Goal: Task Accomplishment & Management: Contribute content

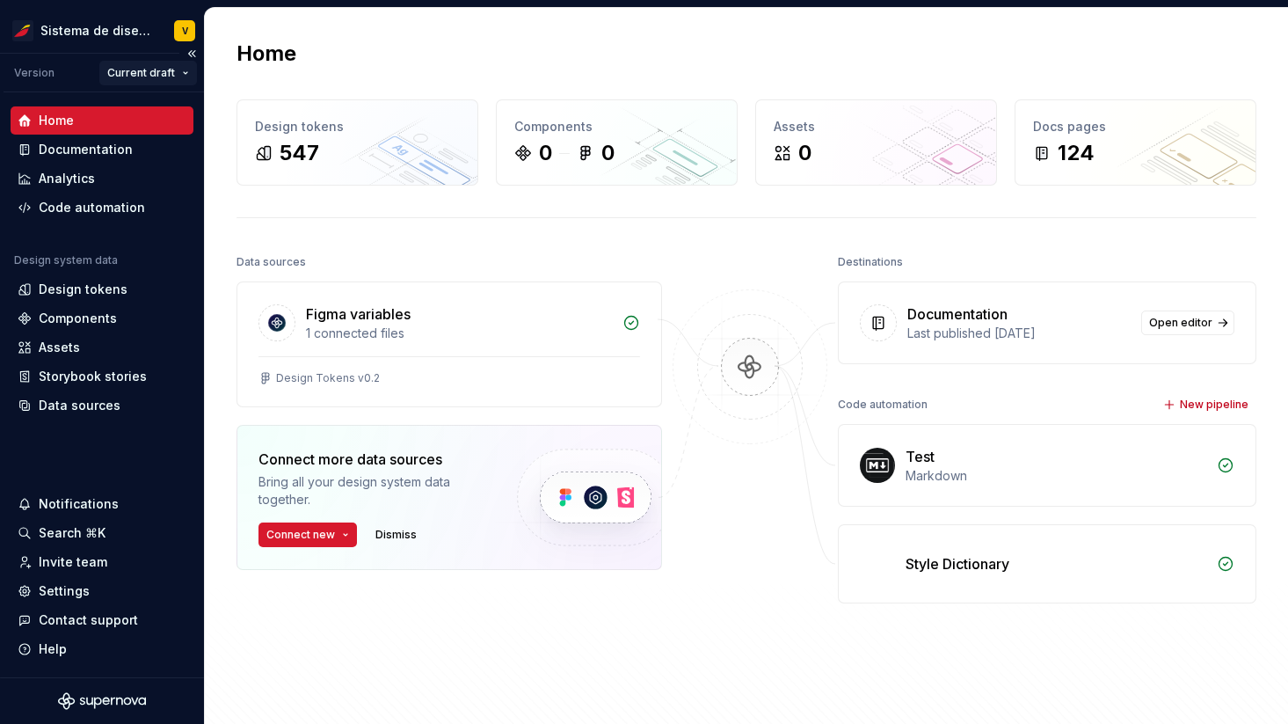
click at [137, 71] on html "Sistema de diseño Iberia V Version Current draft Home Documentation Analytics C…" at bounding box center [644, 362] width 1288 height 724
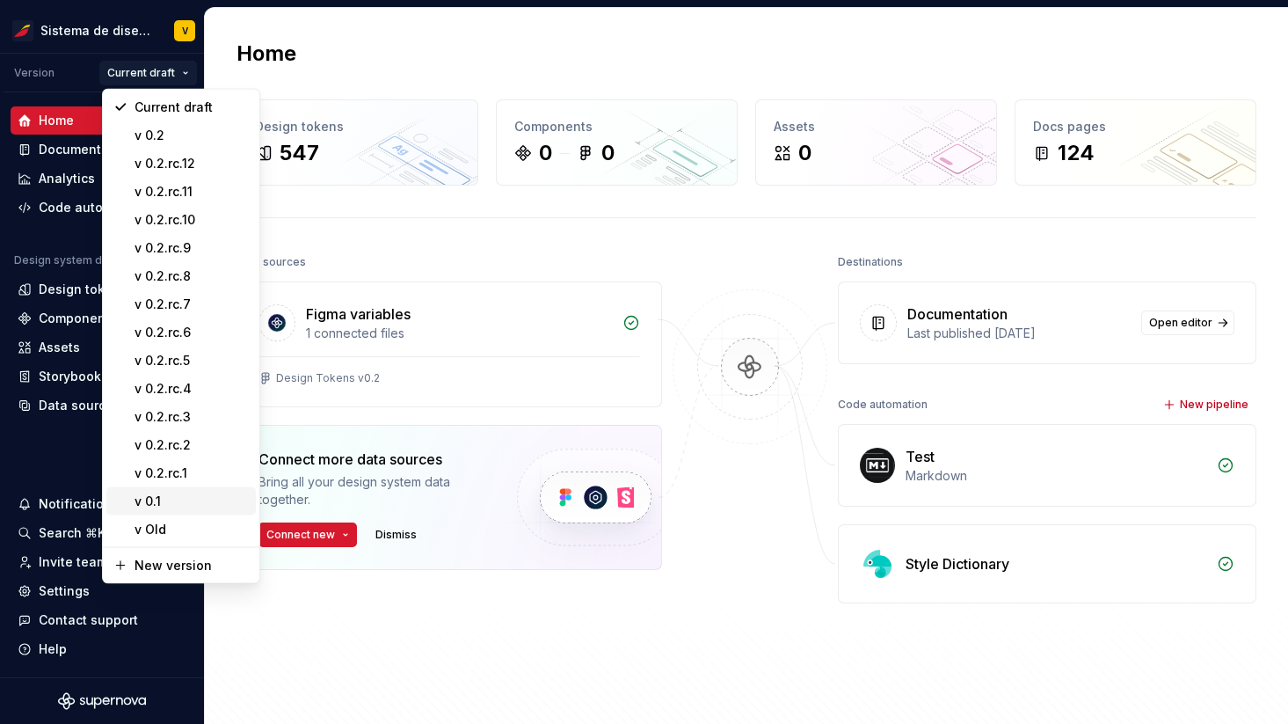
click at [157, 497] on div "v 0.1" at bounding box center [192, 501] width 114 height 18
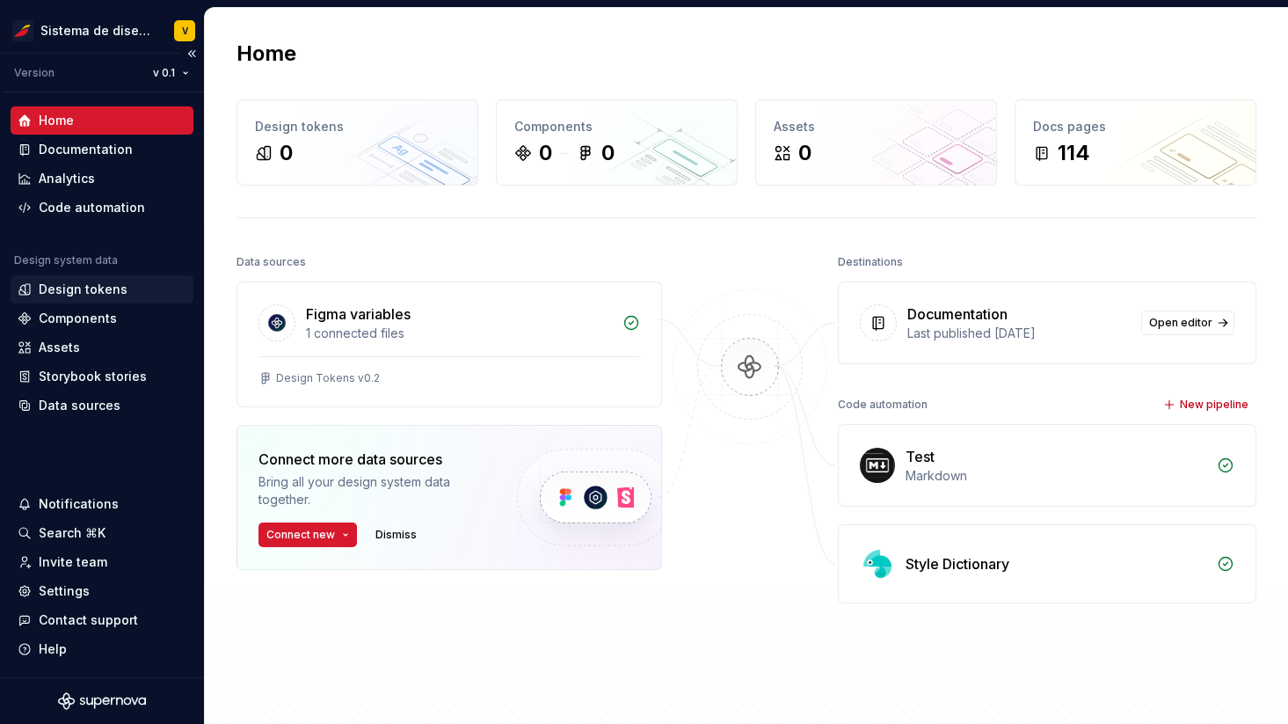
click at [70, 285] on div "Design tokens" at bounding box center [83, 289] width 89 height 18
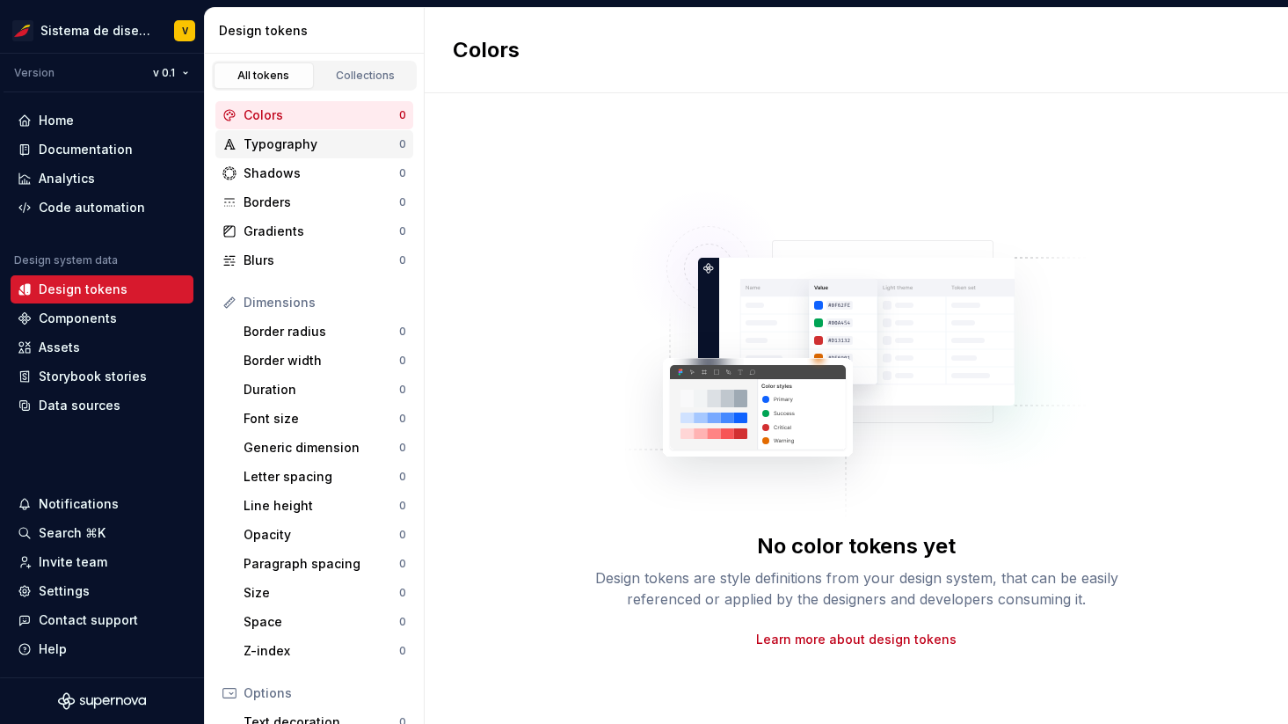
click at [324, 139] on div "Typography" at bounding box center [322, 144] width 156 height 18
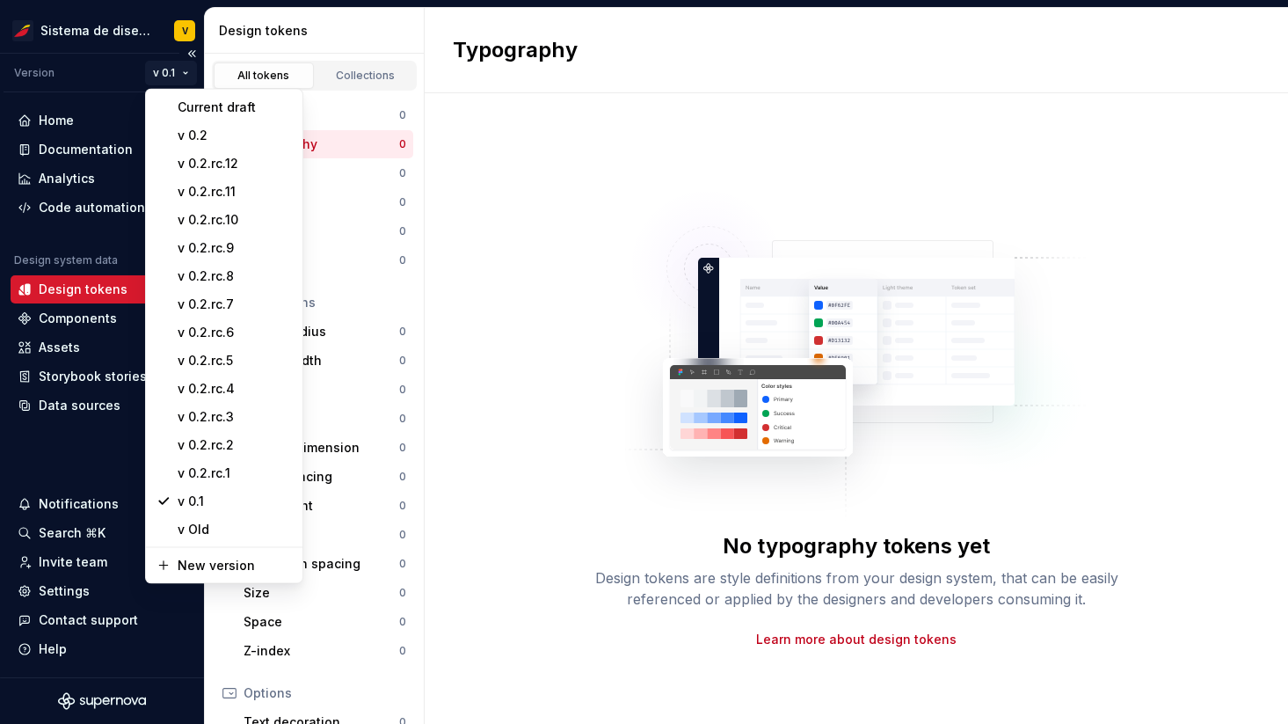
click at [168, 69] on html "Sistema de diseño Iberia V Version v 0.1 Home Documentation Analytics Code auto…" at bounding box center [644, 362] width 1288 height 724
click at [188, 518] on div "v Old" at bounding box center [223, 529] width 149 height 28
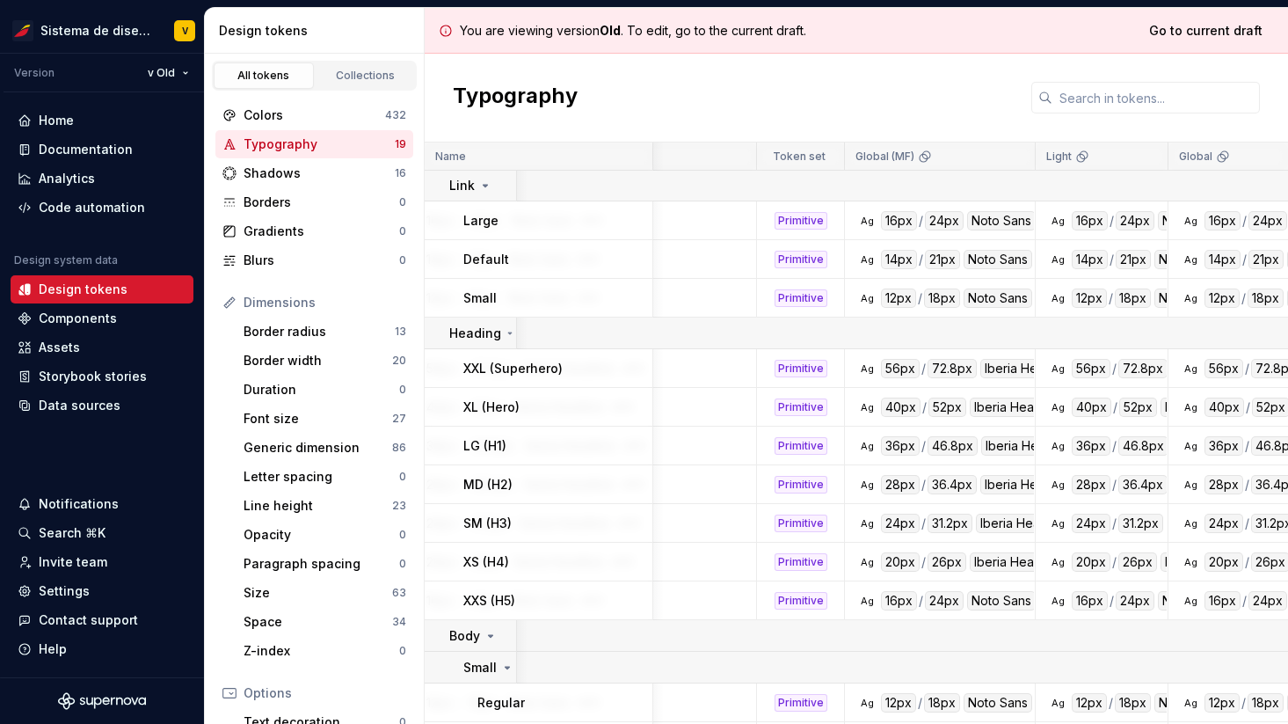
scroll to position [1, 0]
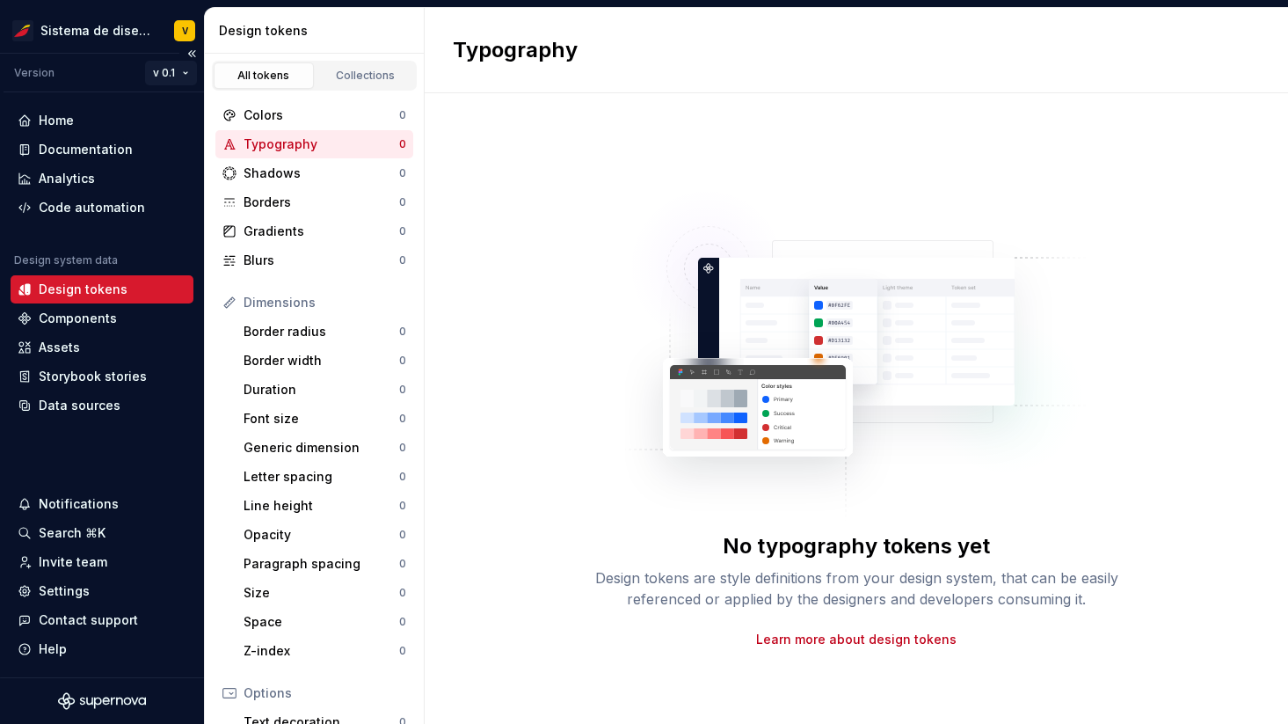
click at [174, 74] on html "Sistema de diseño Iberia V Version v 0.1 Home Documentation Analytics Code auto…" at bounding box center [644, 362] width 1288 height 724
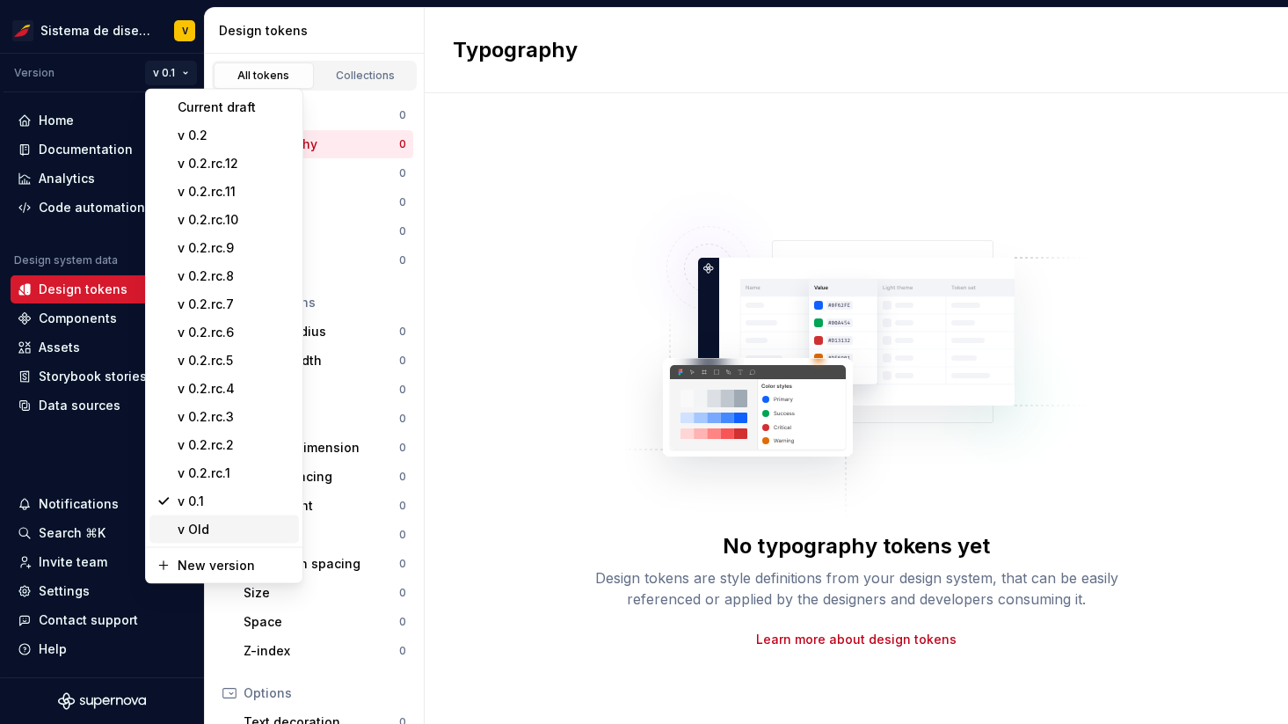
click at [214, 530] on div "v Old" at bounding box center [235, 530] width 114 height 18
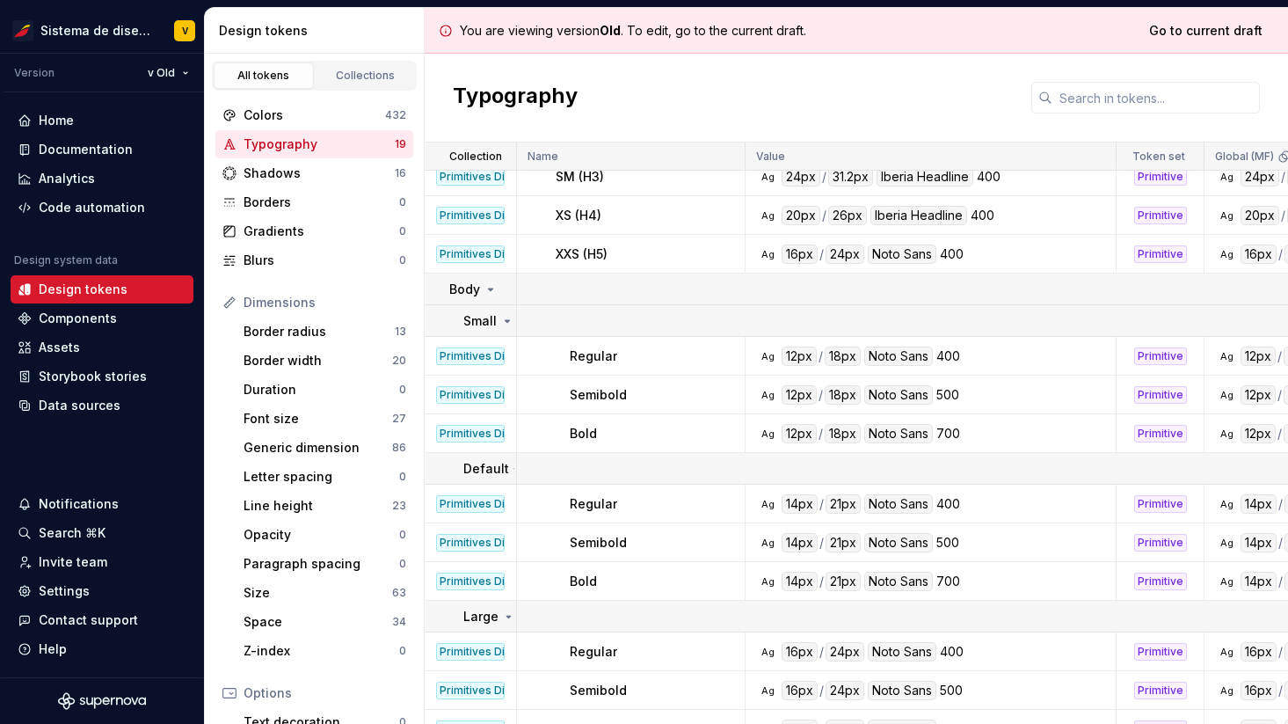
scroll to position [372, 0]
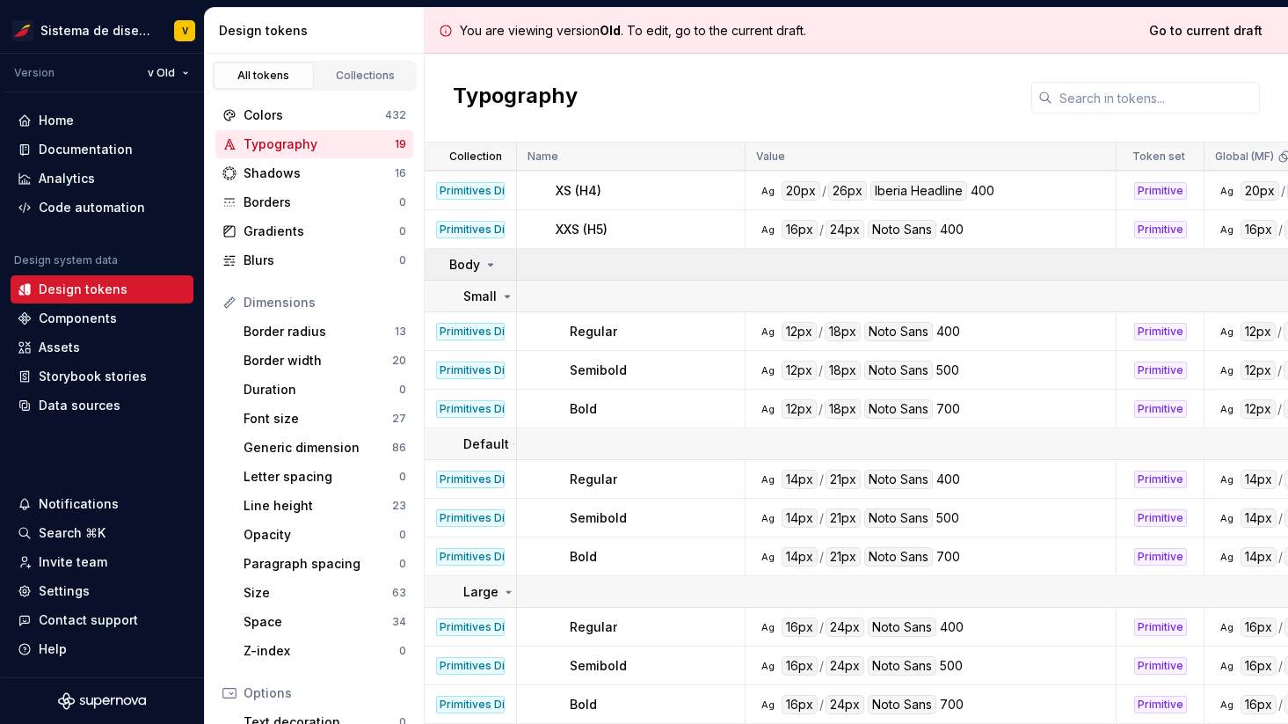
click at [488, 262] on icon at bounding box center [491, 265] width 14 height 14
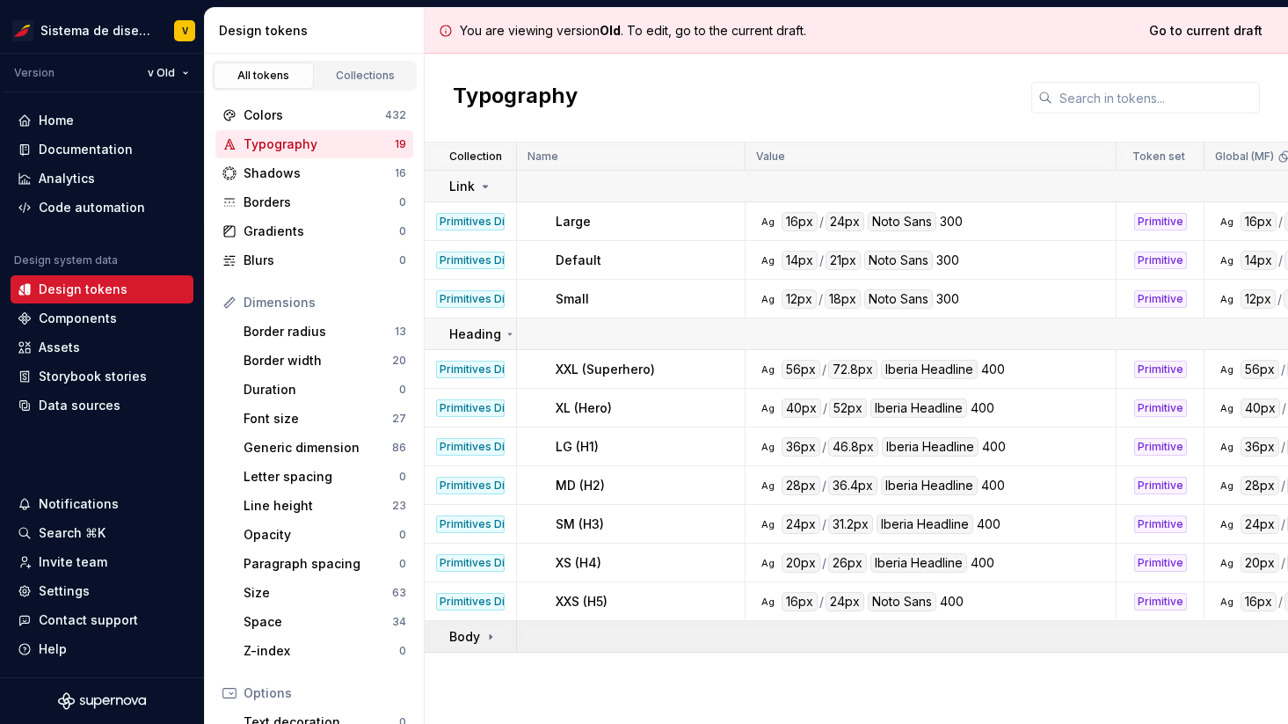
scroll to position [0, 0]
click at [507, 331] on icon at bounding box center [510, 334] width 14 height 11
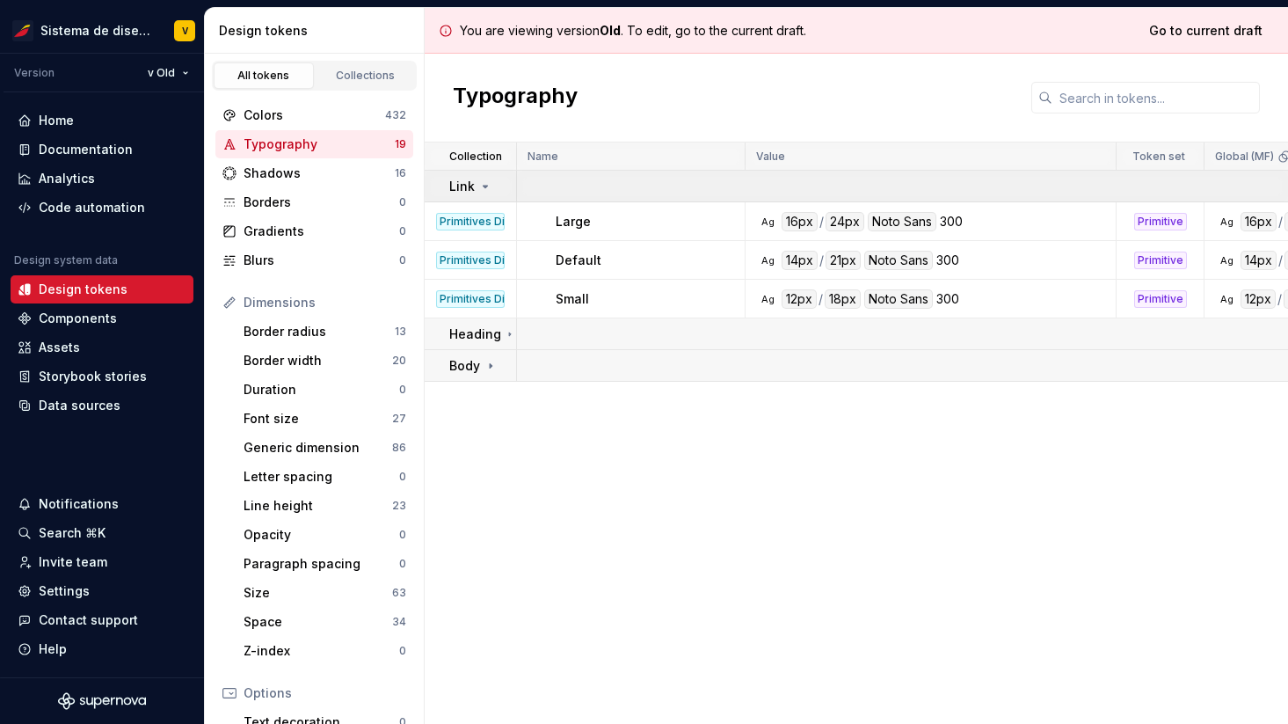
click at [484, 186] on icon at bounding box center [485, 186] width 14 height 14
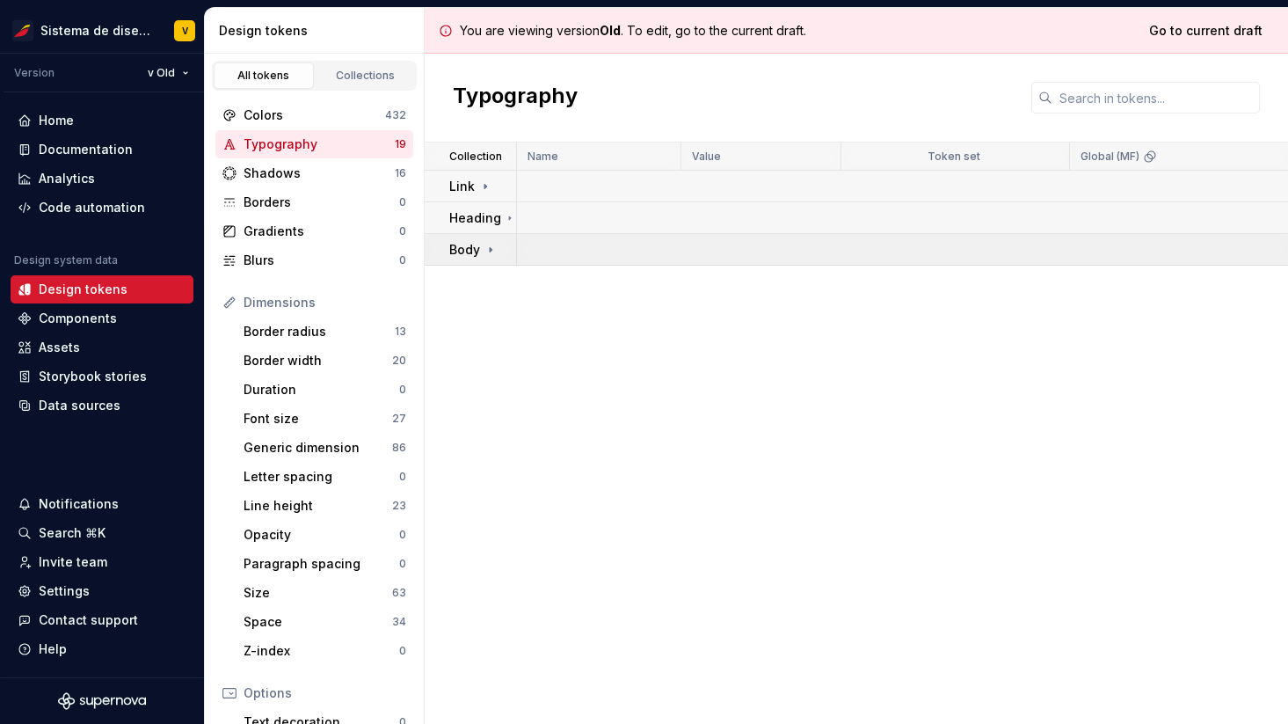
click at [490, 251] on icon at bounding box center [491, 249] width 2 height 4
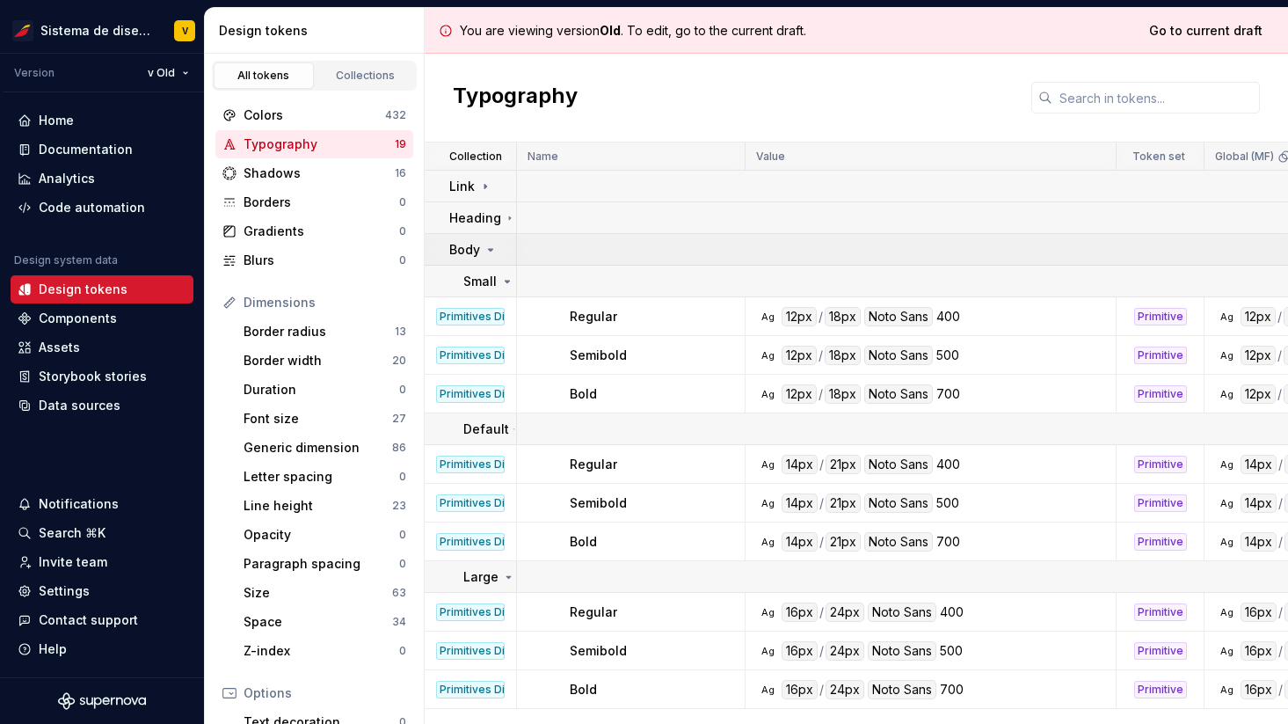
click at [489, 251] on icon at bounding box center [491, 250] width 14 height 14
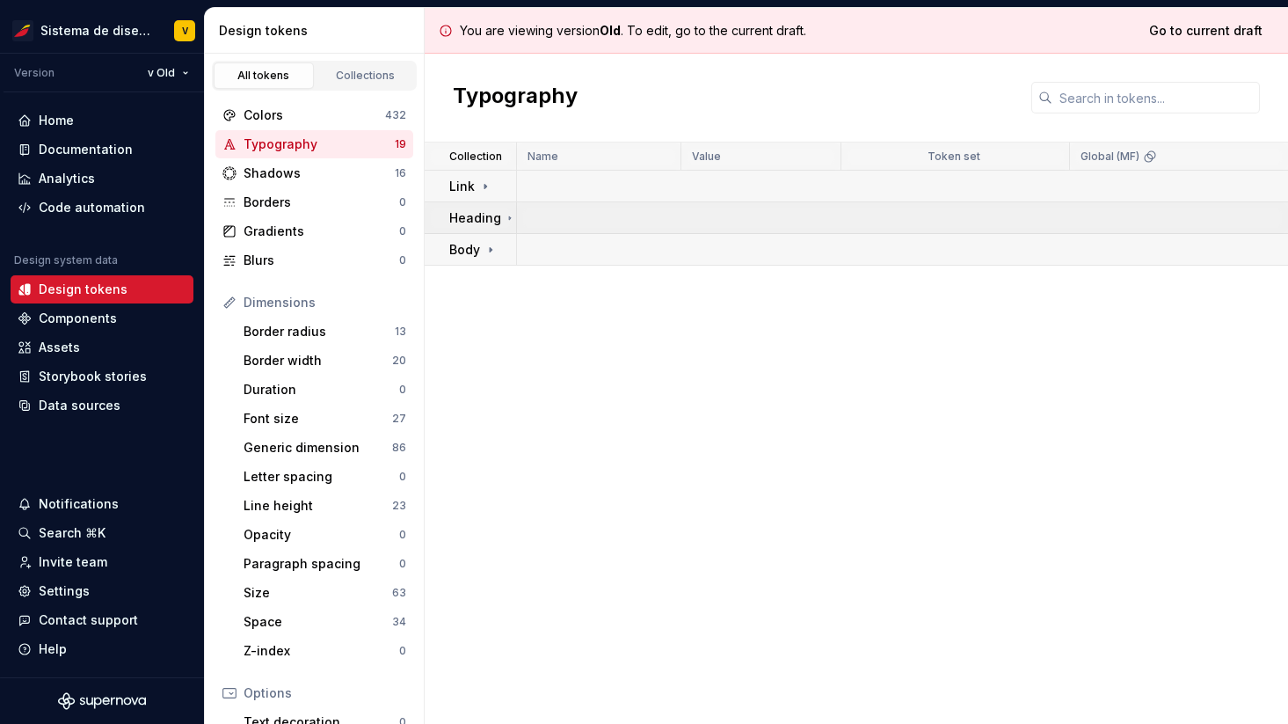
click at [507, 215] on icon at bounding box center [510, 218] width 11 height 14
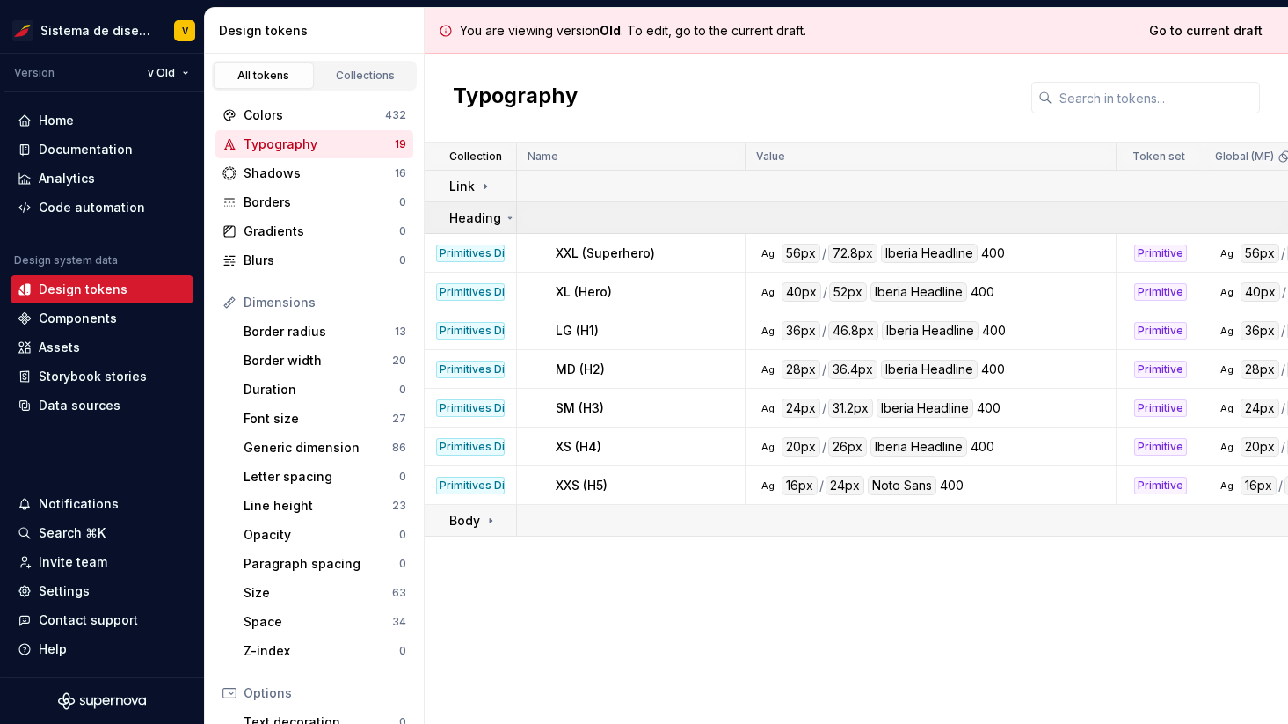
click at [509, 216] on icon at bounding box center [510, 218] width 14 height 11
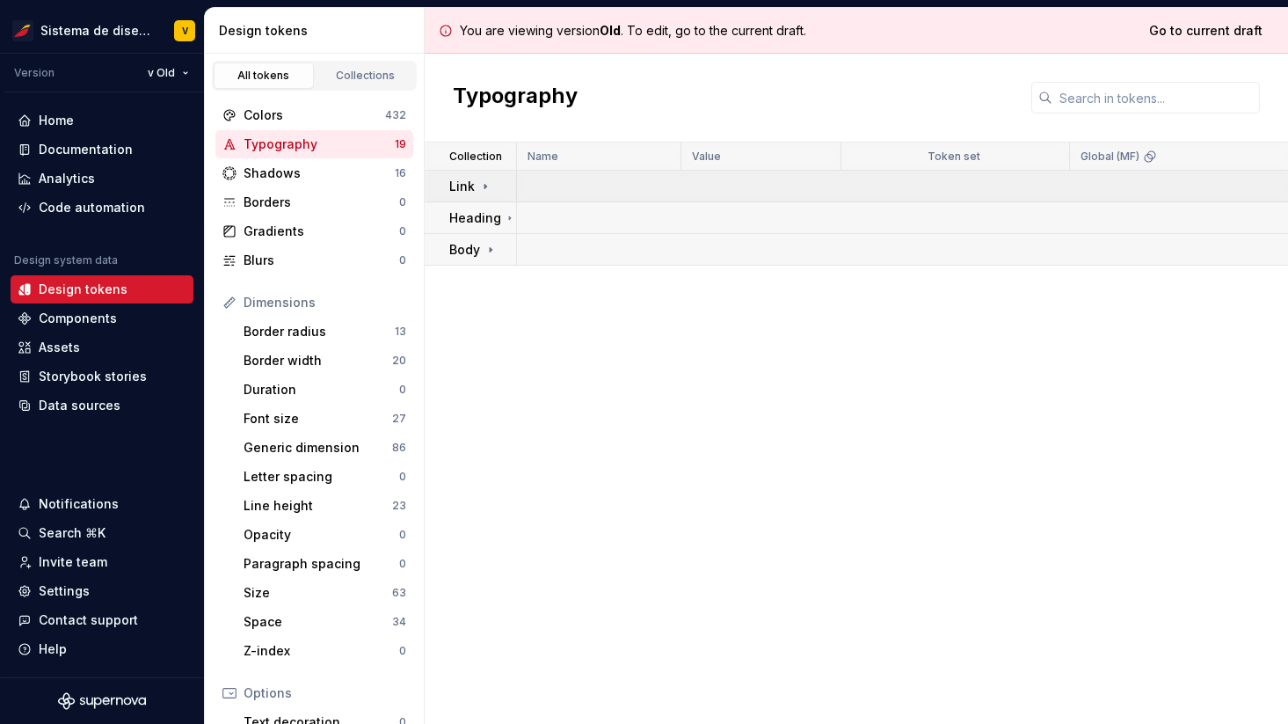
click at [487, 185] on icon at bounding box center [485, 186] width 14 height 14
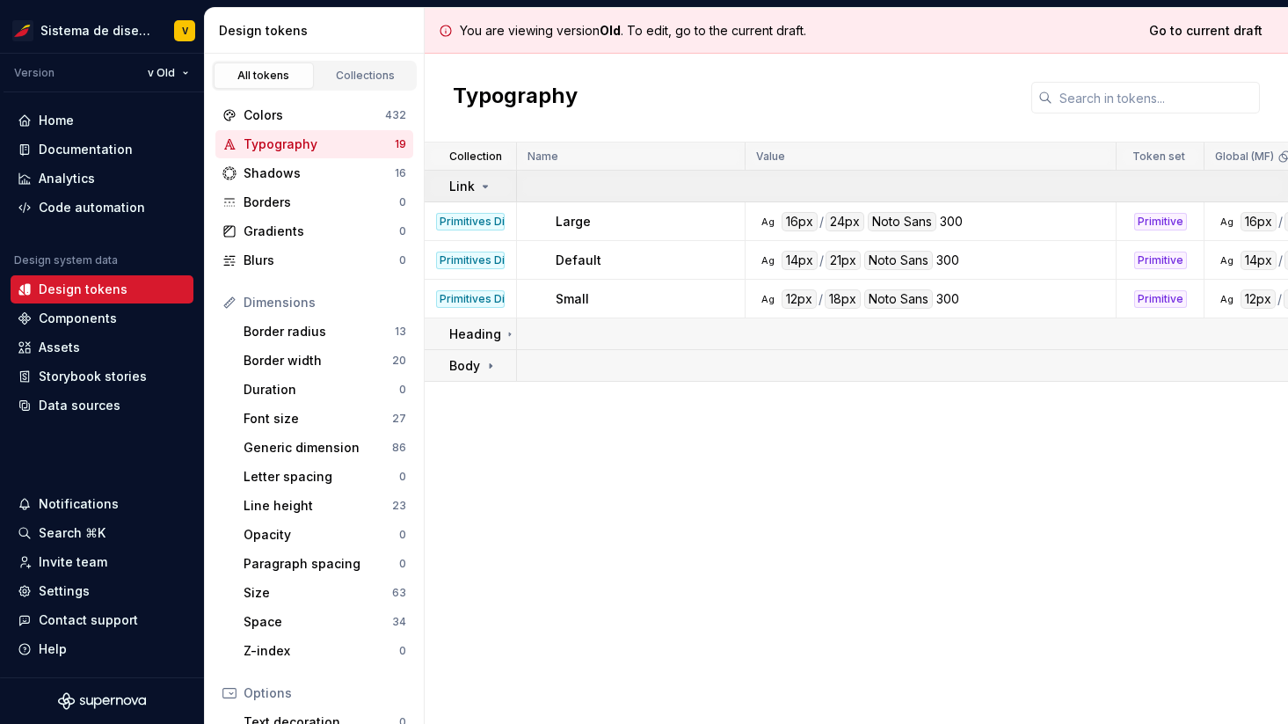
click at [487, 185] on icon at bounding box center [485, 186] width 14 height 14
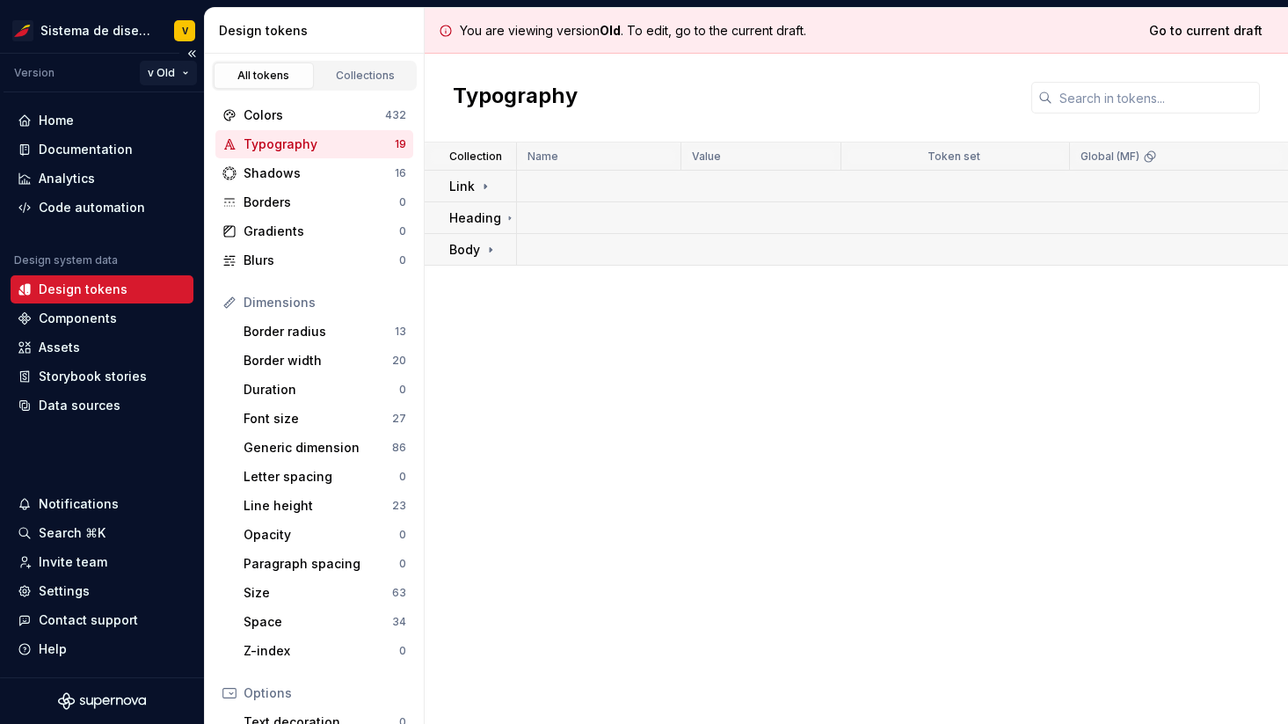
click at [183, 74] on html "Sistema de diseño Iberia V Version v Old Home Documentation Analytics Code auto…" at bounding box center [644, 362] width 1288 height 724
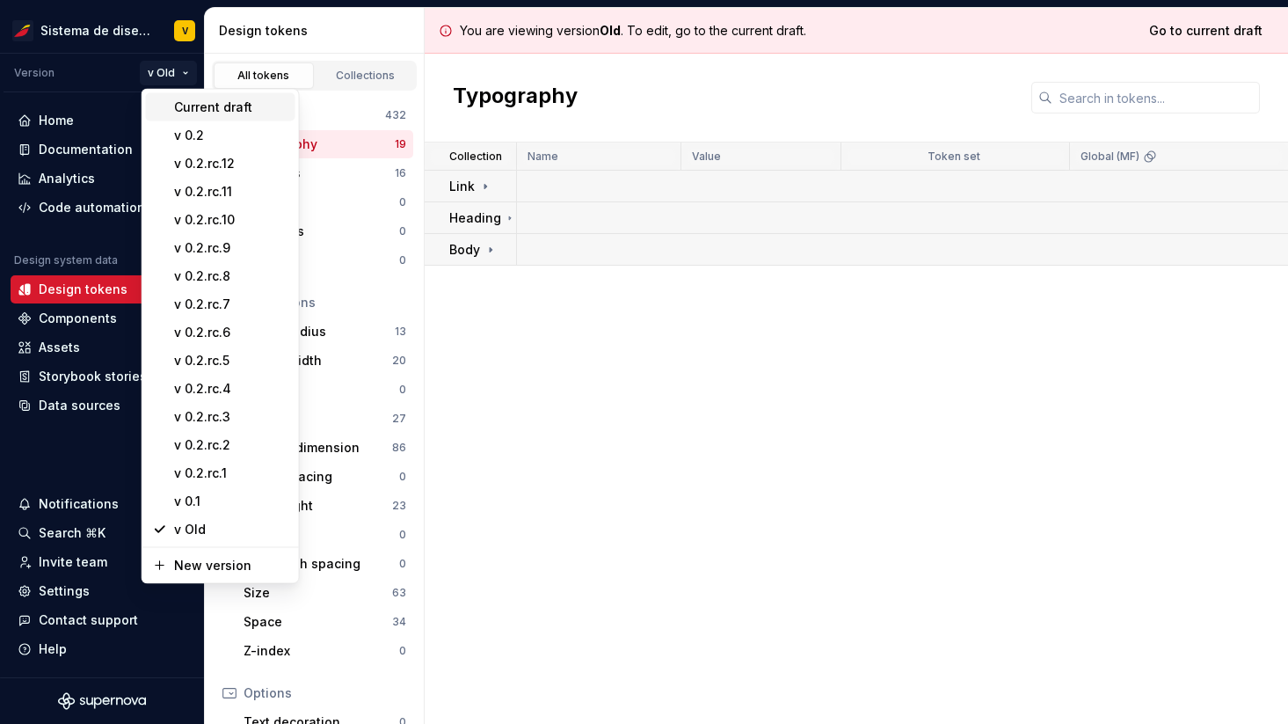
click at [179, 110] on div "Current draft" at bounding box center [231, 107] width 114 height 18
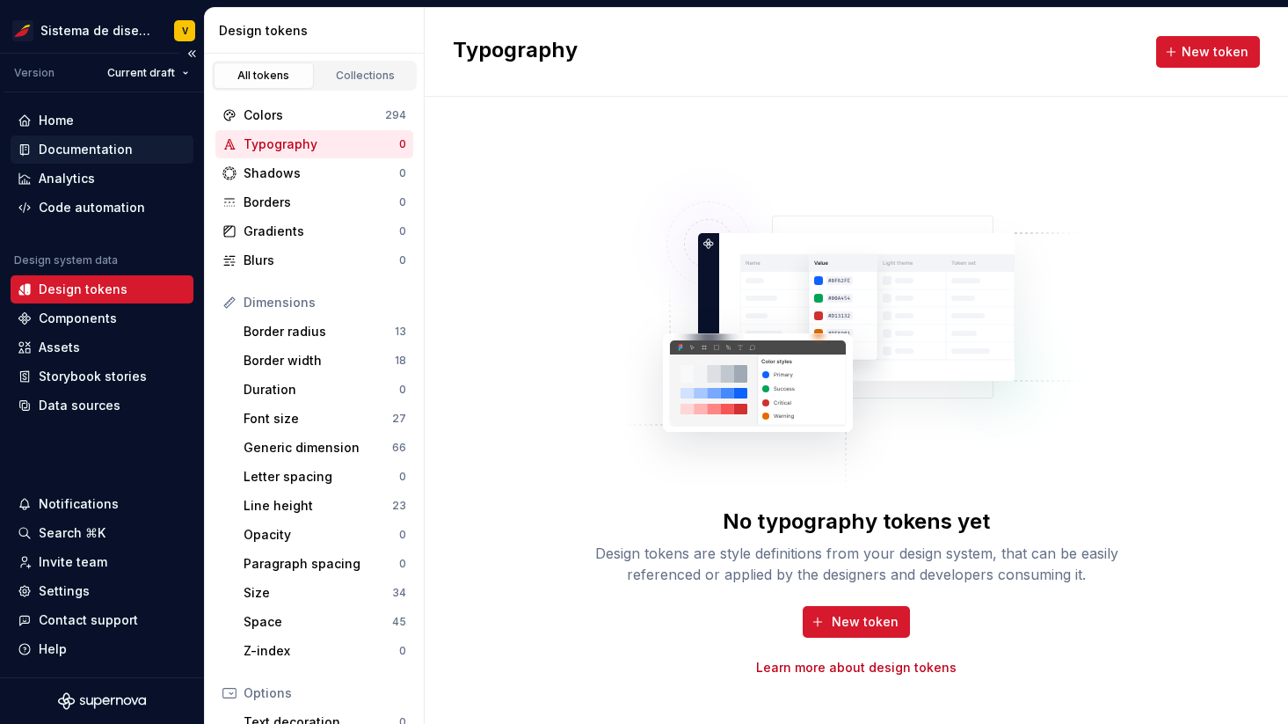
click at [69, 151] on div "Documentation" at bounding box center [86, 150] width 94 height 18
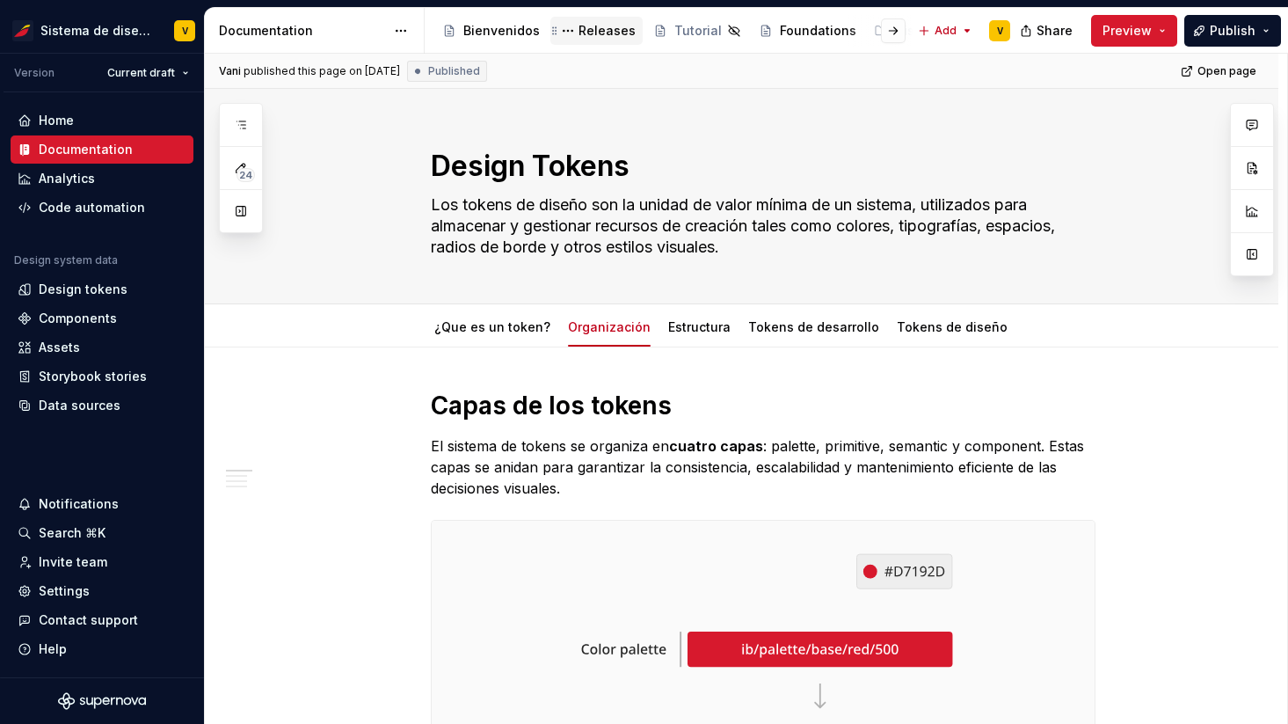
click at [606, 33] on div "Releases" at bounding box center [607, 31] width 57 height 18
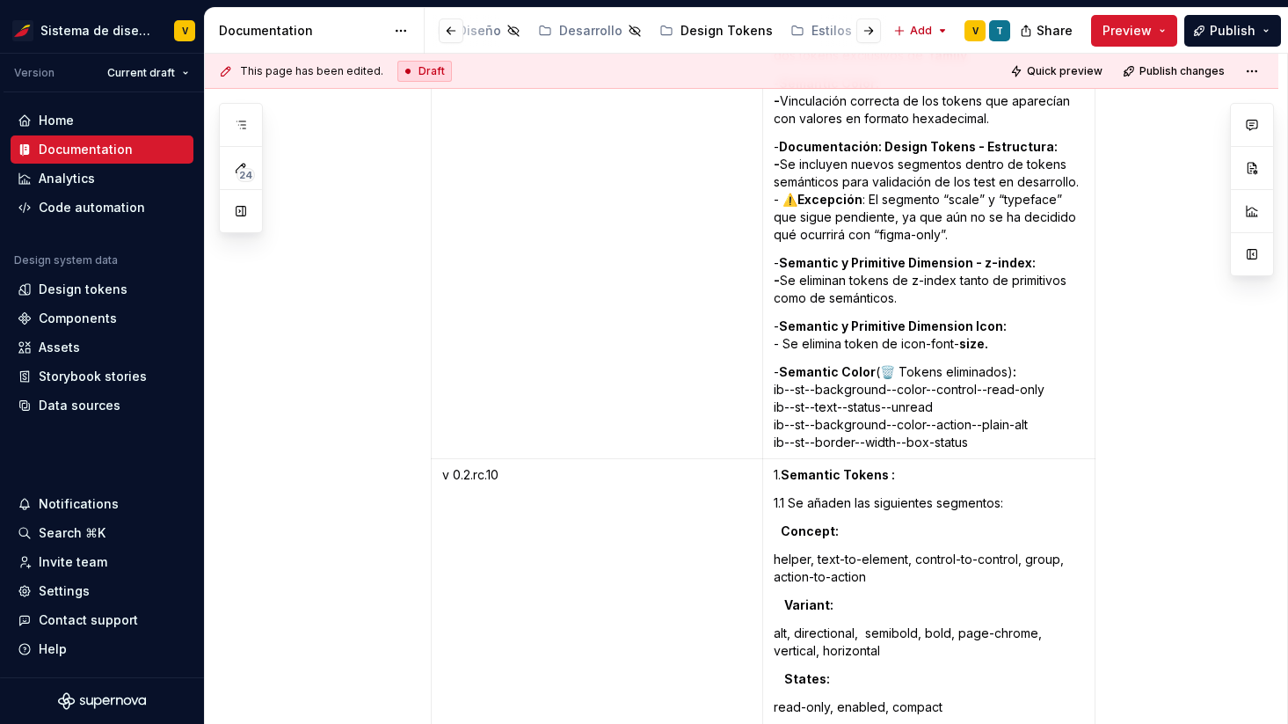
scroll to position [0, 459]
click at [686, 30] on div "Design Tokens" at bounding box center [705, 31] width 92 height 18
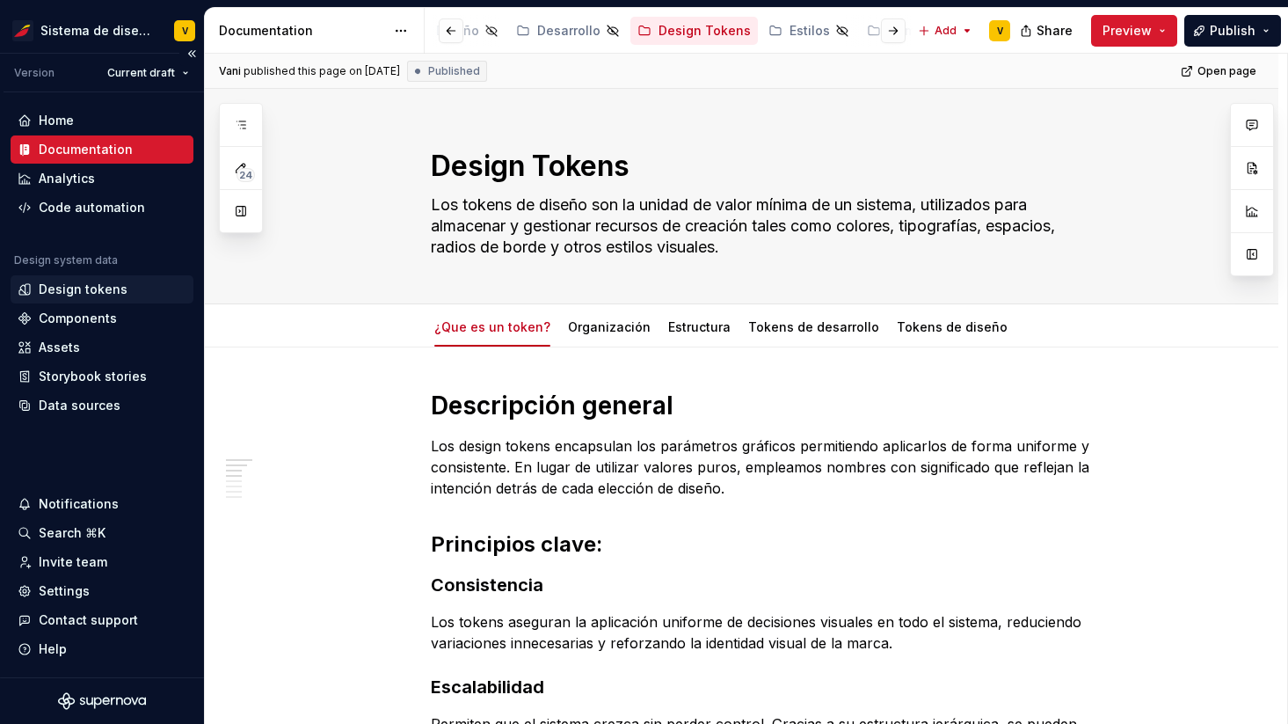
click at [42, 288] on div "Design tokens" at bounding box center [83, 289] width 89 height 18
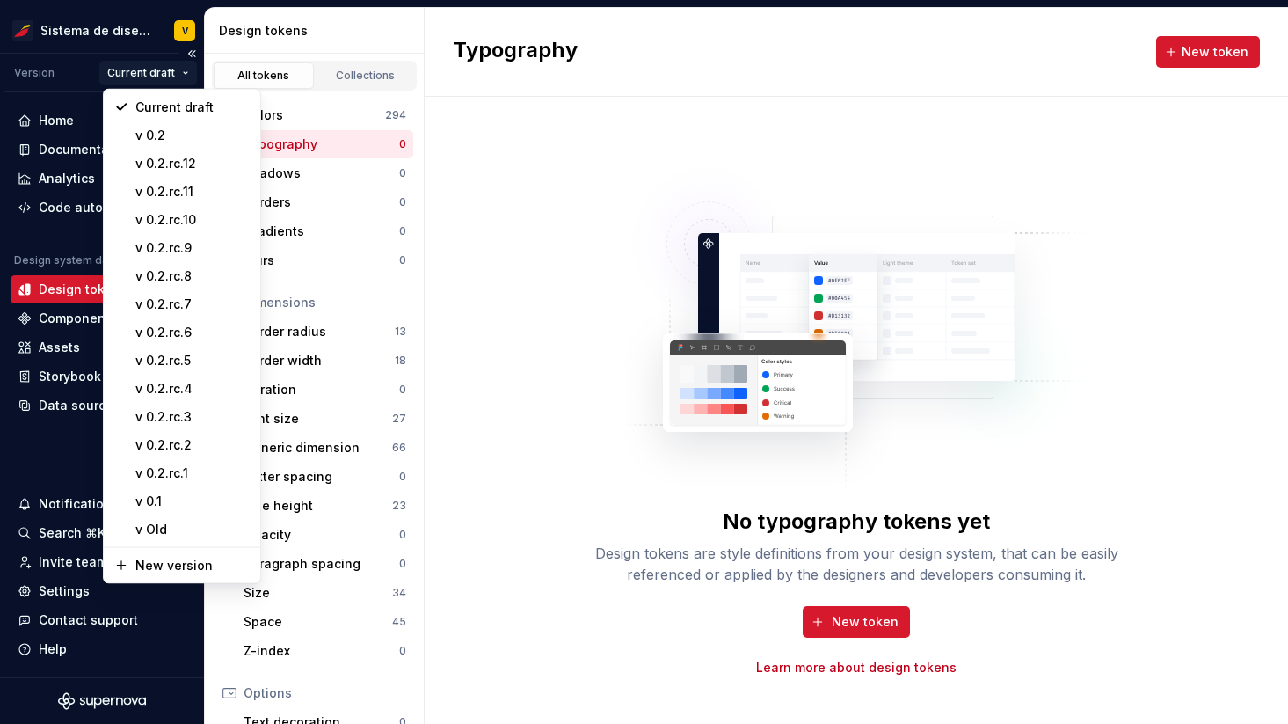
click at [185, 66] on html "Sistema de diseño Iberia V Version Current draft Home Documentation Analytics C…" at bounding box center [644, 362] width 1288 height 724
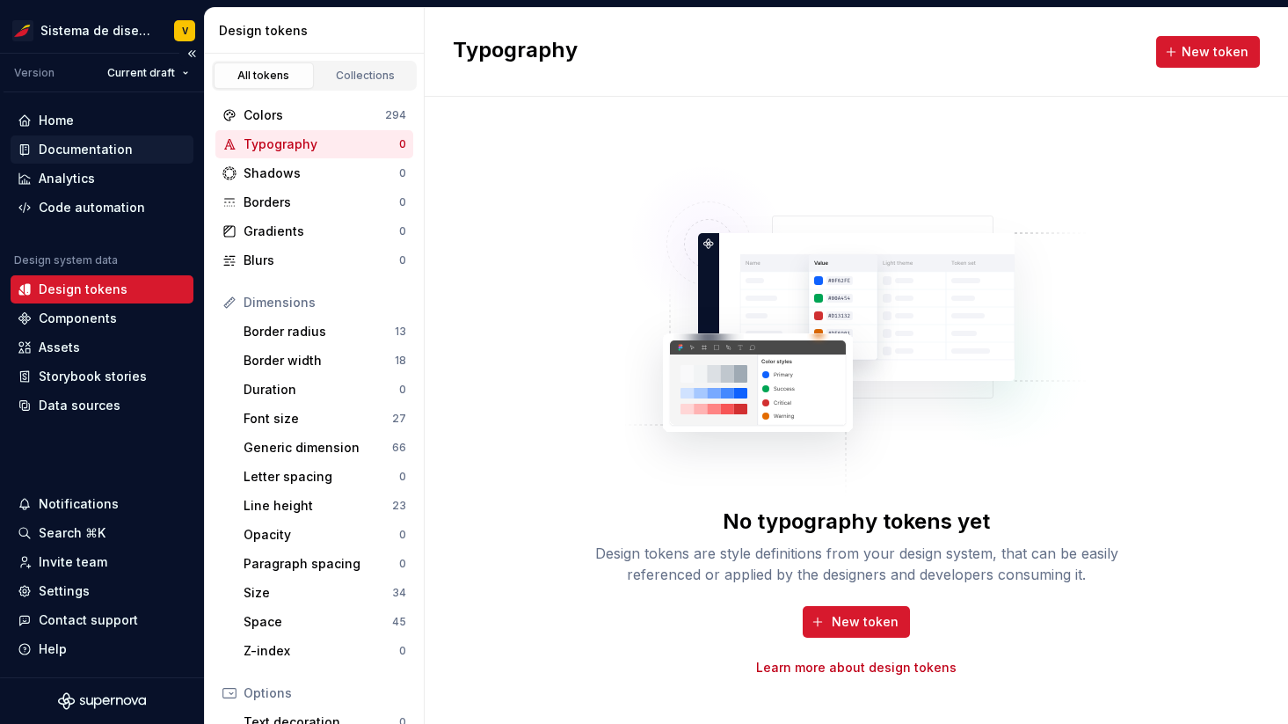
click at [42, 148] on html "Sistema de diseño Iberia V Version Current draft Home Documentation Analytics C…" at bounding box center [644, 362] width 1288 height 724
click at [80, 146] on div "Documentation" at bounding box center [86, 150] width 94 height 18
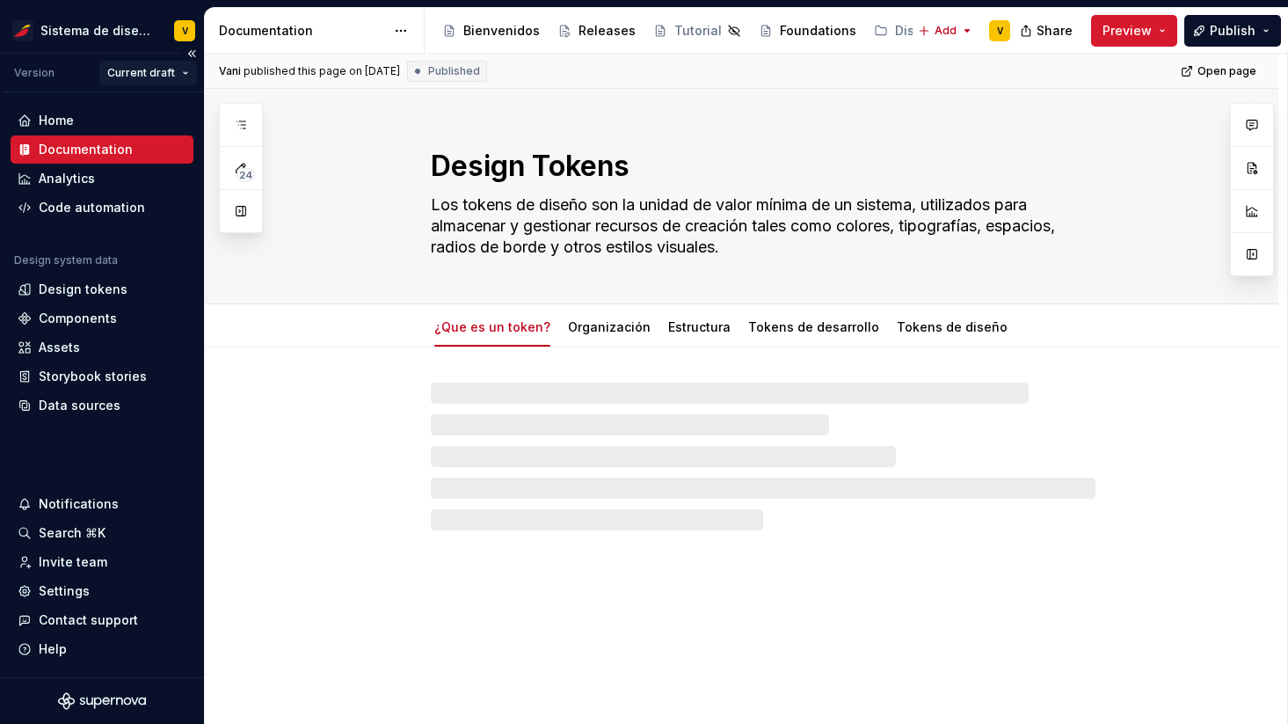
click at [184, 73] on html "Sistema de diseño Iberia V Version Current draft Home Documentation Analytics C…" at bounding box center [644, 362] width 1288 height 724
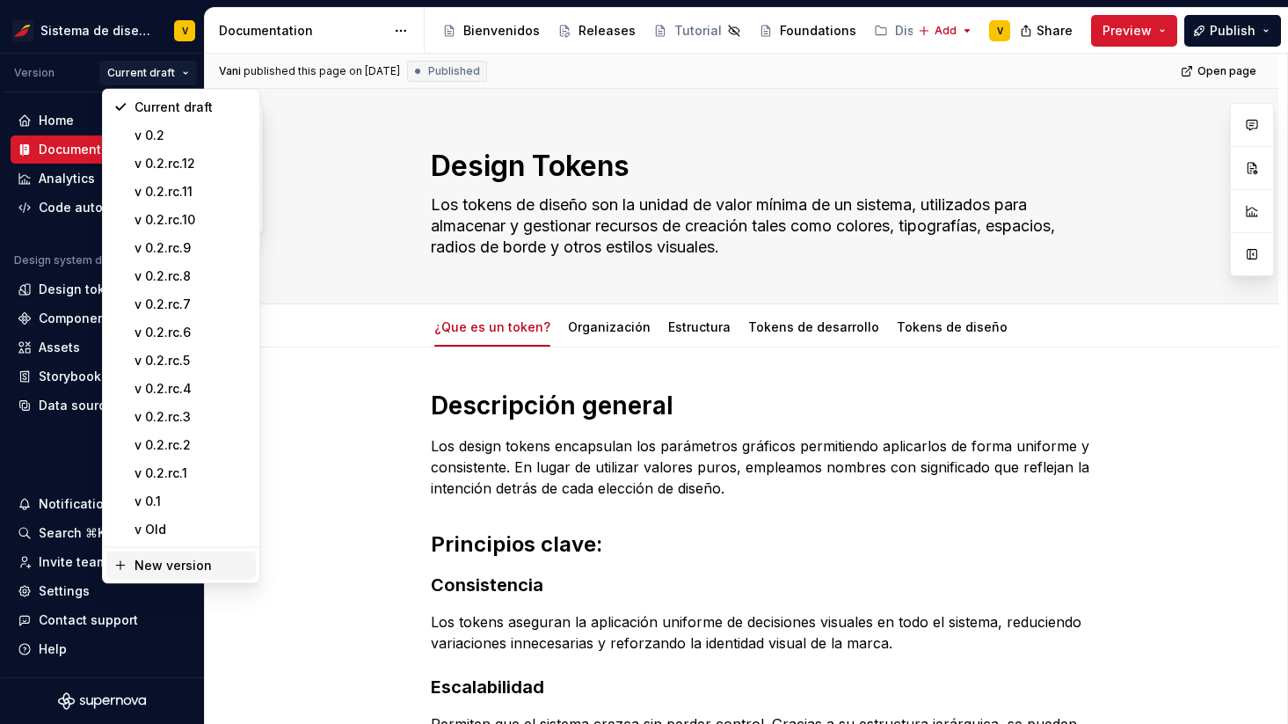
click at [169, 565] on div "New version" at bounding box center [192, 566] width 114 height 18
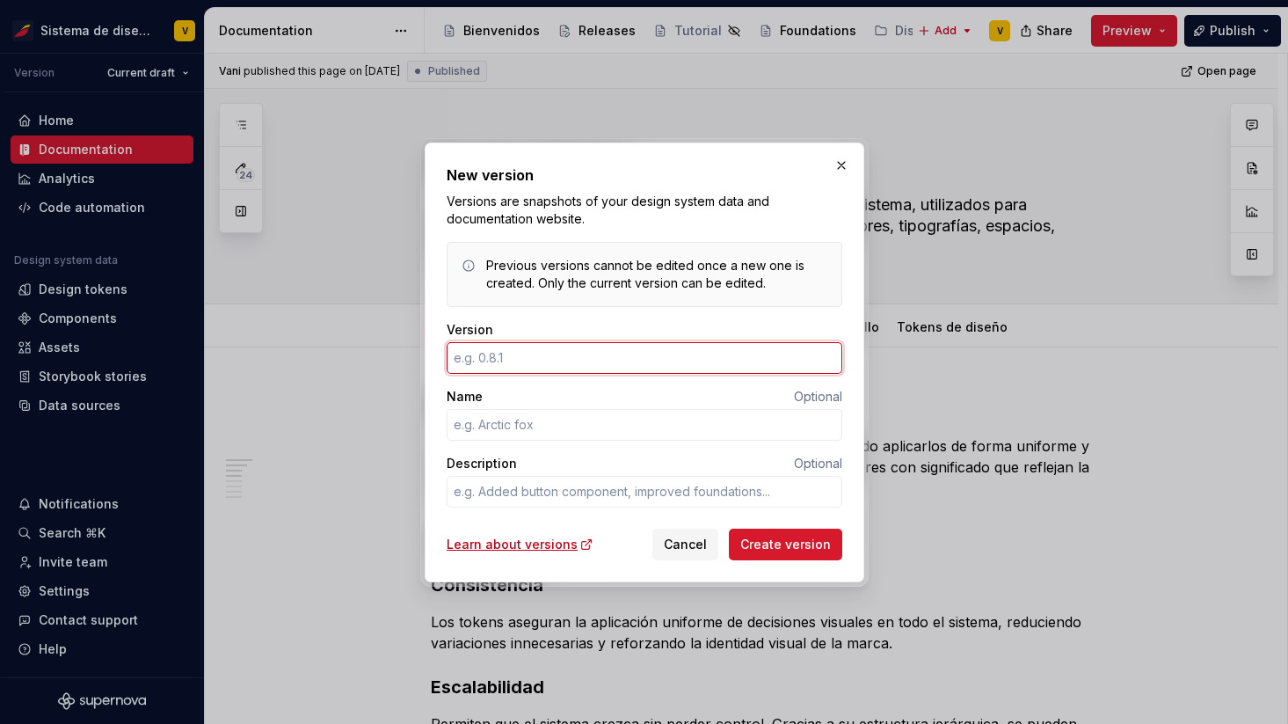
click at [484, 366] on input "Version" at bounding box center [645, 358] width 396 height 32
type textarea "*"
type input "0.2.1"
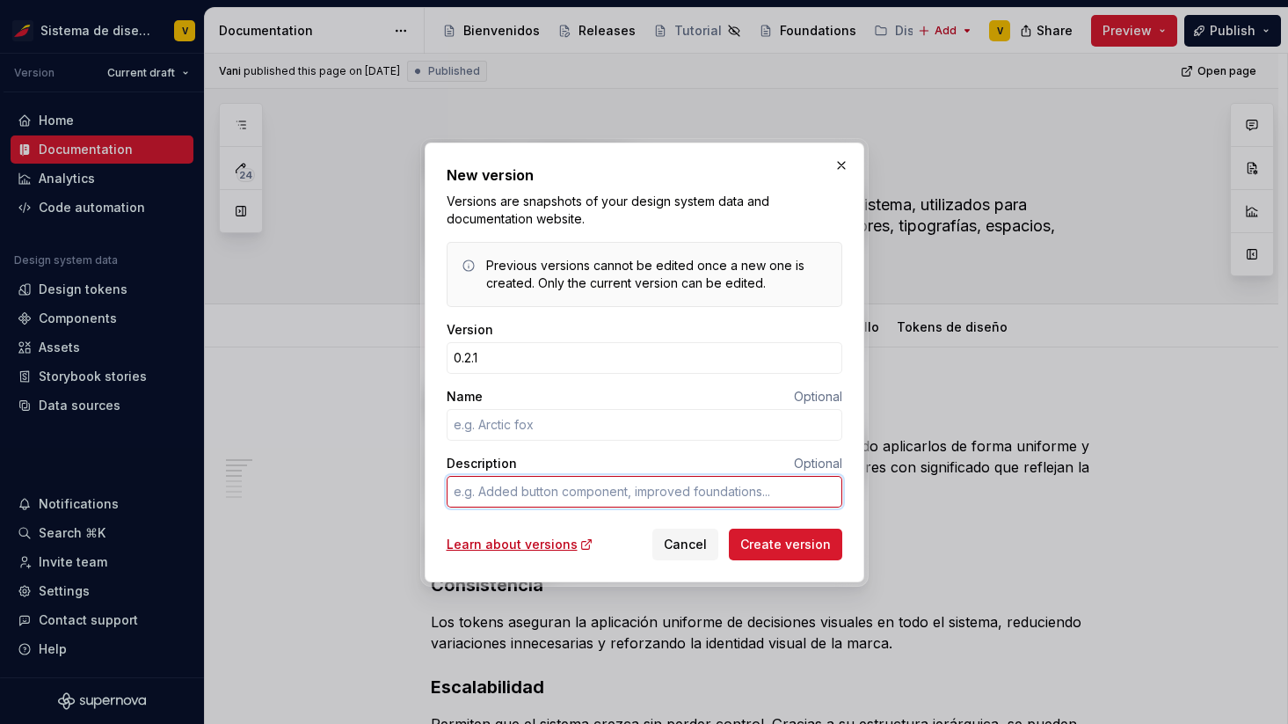
click at [467, 490] on textarea "Description" at bounding box center [645, 492] width 396 height 32
paste textarea "DSR 526"
type textarea "*"
type textarea "DSR 526"
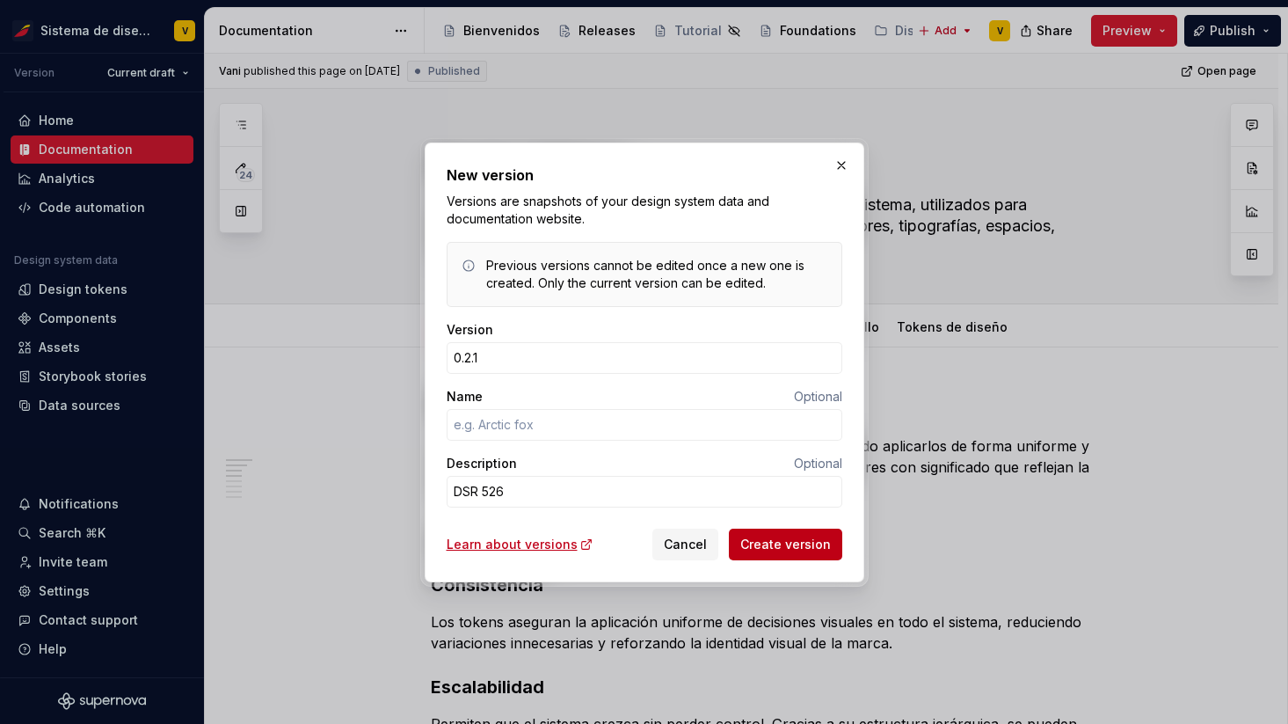
click at [776, 542] on span "Create version" at bounding box center [785, 544] width 91 height 18
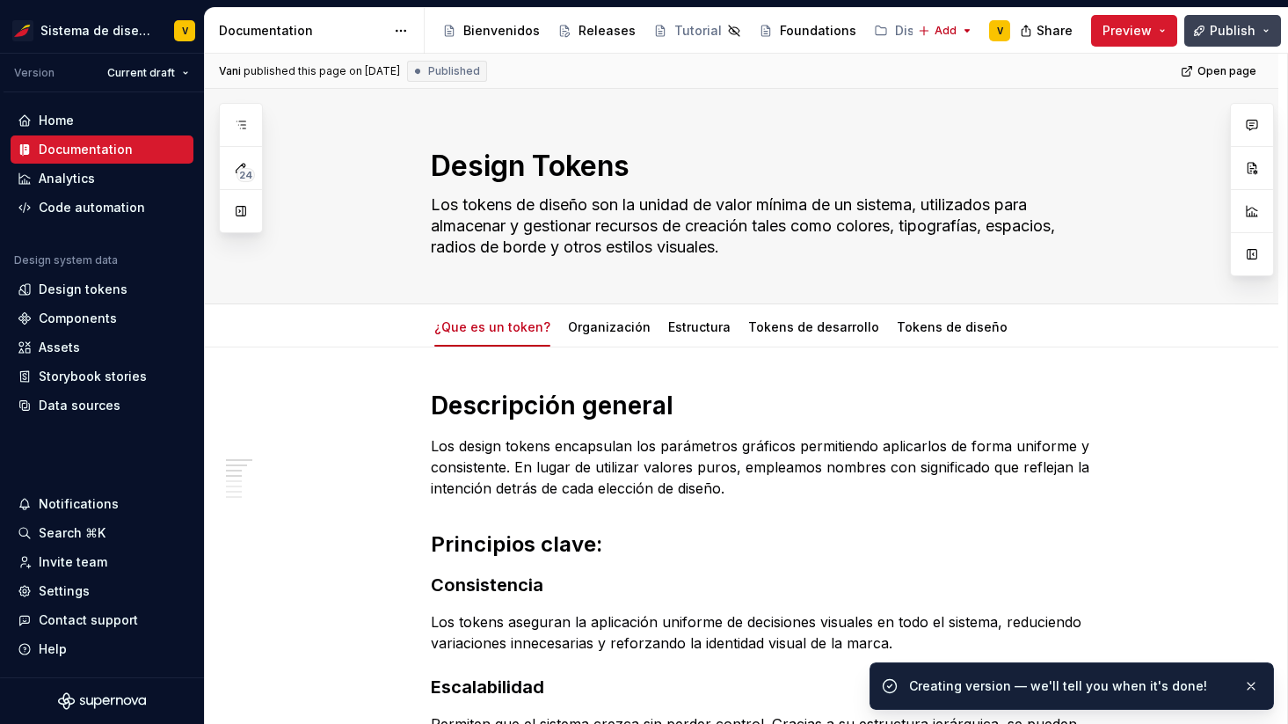
click at [1233, 33] on span "Publish" at bounding box center [1233, 31] width 46 height 18
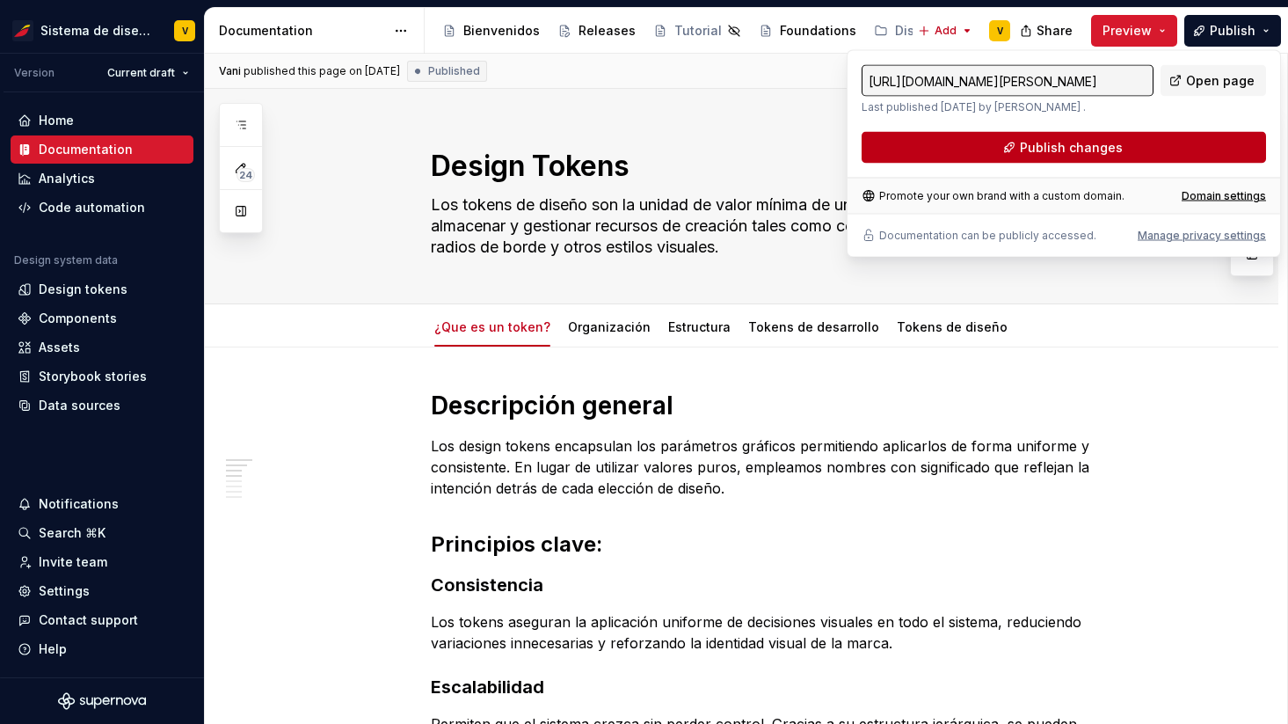
click at [980, 144] on button "Publish changes" at bounding box center [1064, 148] width 404 height 32
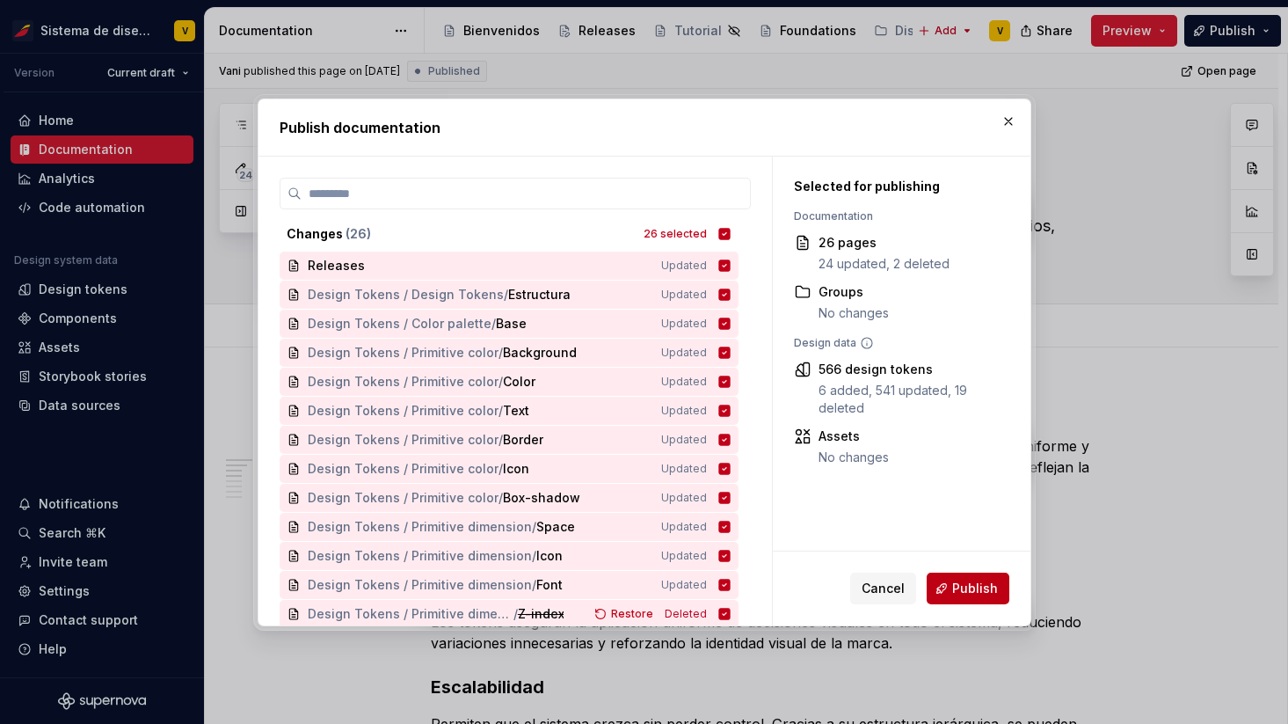
click at [974, 585] on span "Publish" at bounding box center [975, 588] width 46 height 18
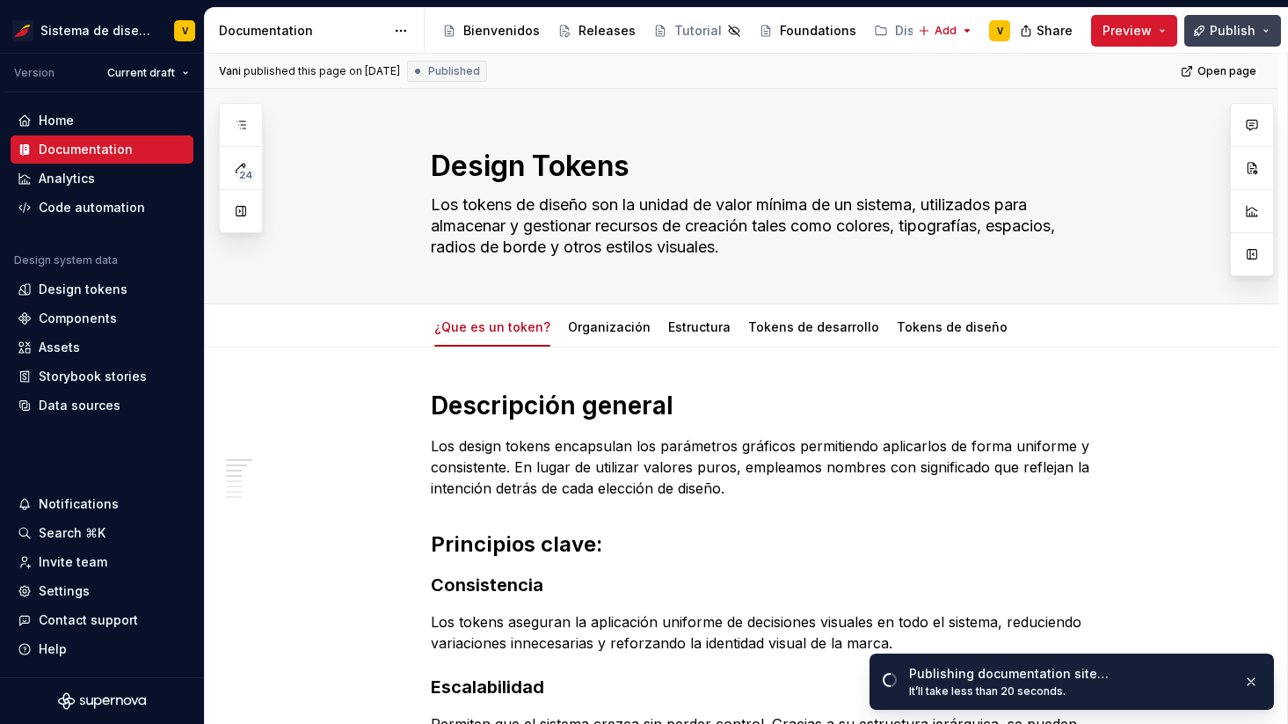
click at [1224, 35] on span "Publish" at bounding box center [1233, 31] width 46 height 18
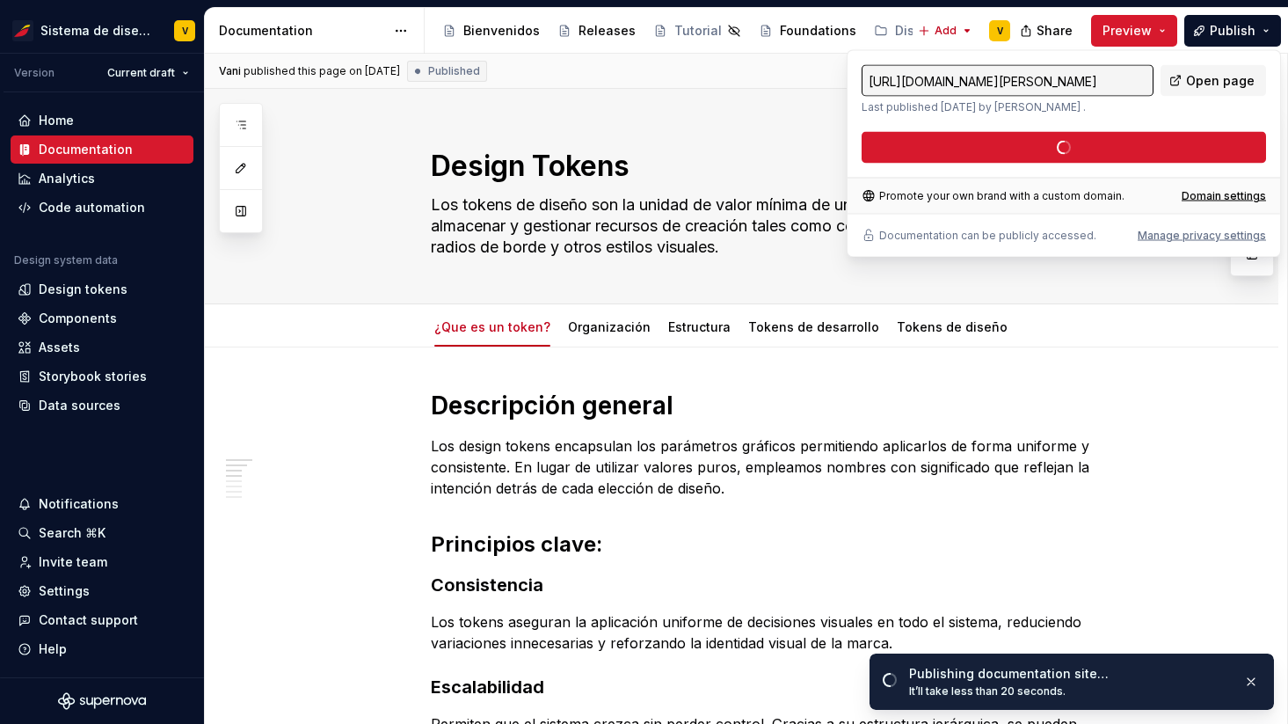
type textarea "*"
type input "https://empty-iguana-teal.supernova-docs.io/latest/tokens/design-tokens/que-es-…"
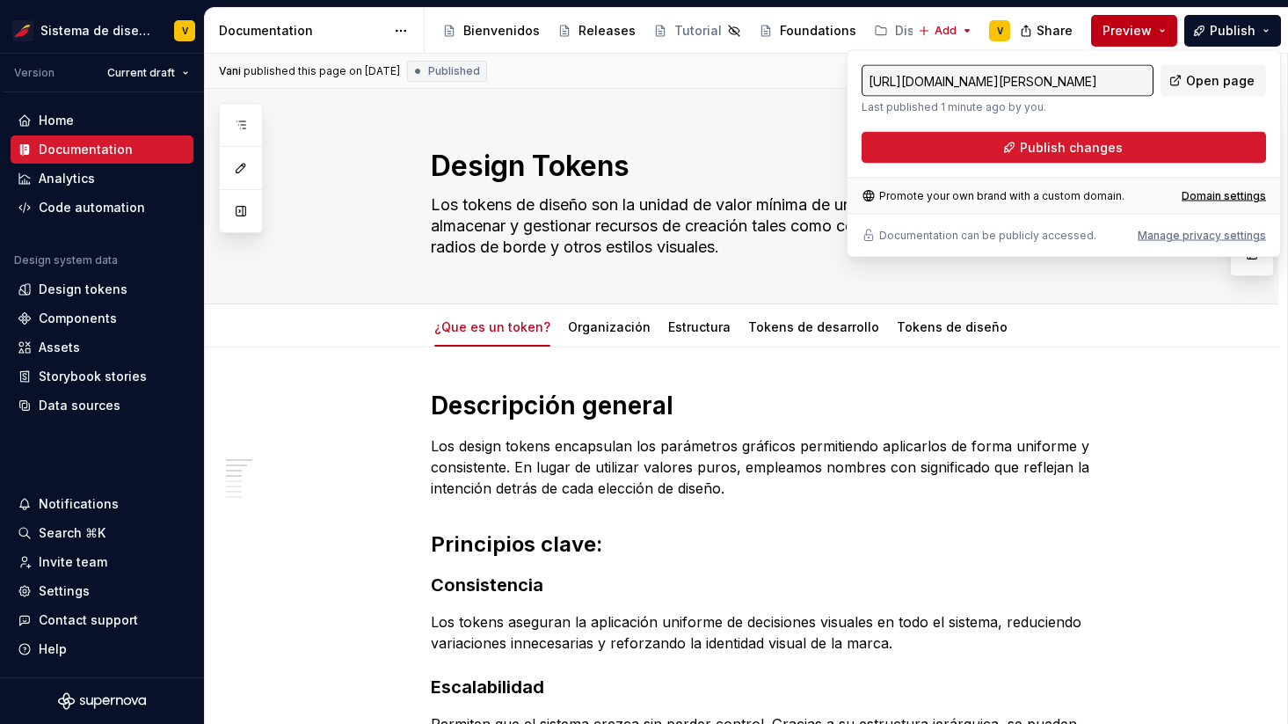
click at [1157, 30] on button "Preview" at bounding box center [1134, 31] width 86 height 32
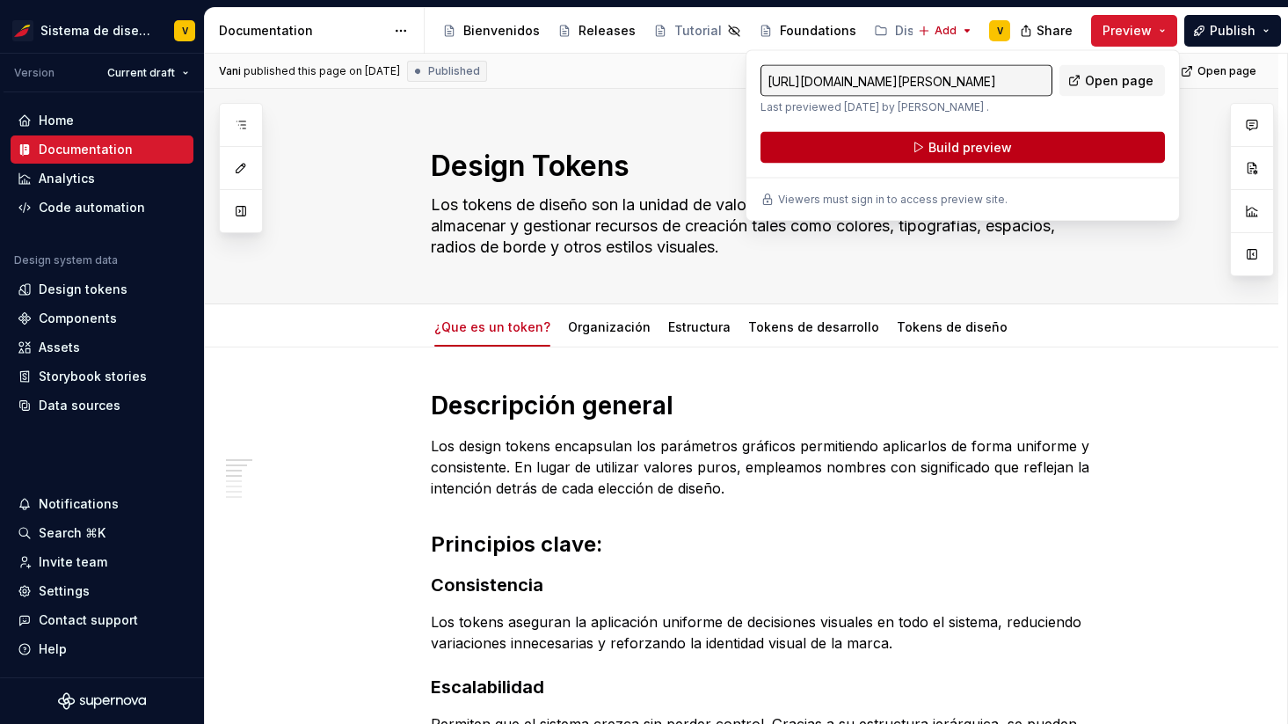
click at [923, 144] on button "Build preview" at bounding box center [963, 148] width 404 height 32
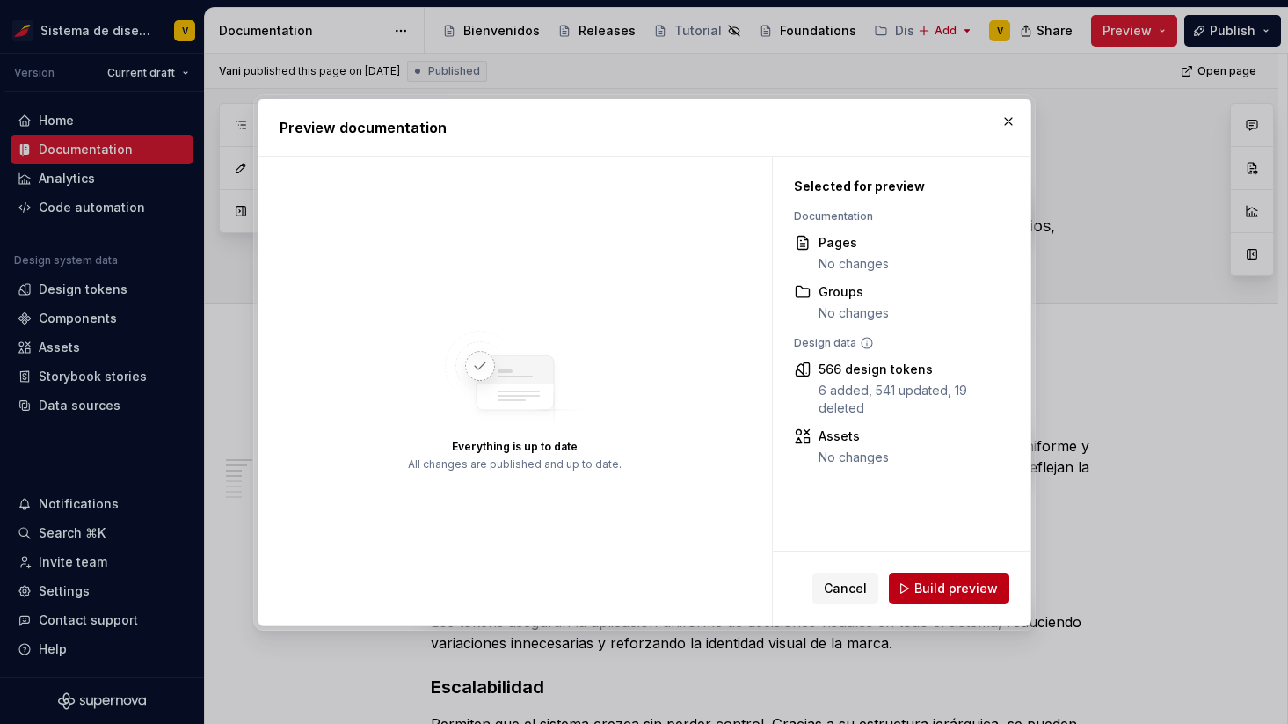
click at [950, 586] on span "Build preview" at bounding box center [956, 588] width 84 height 18
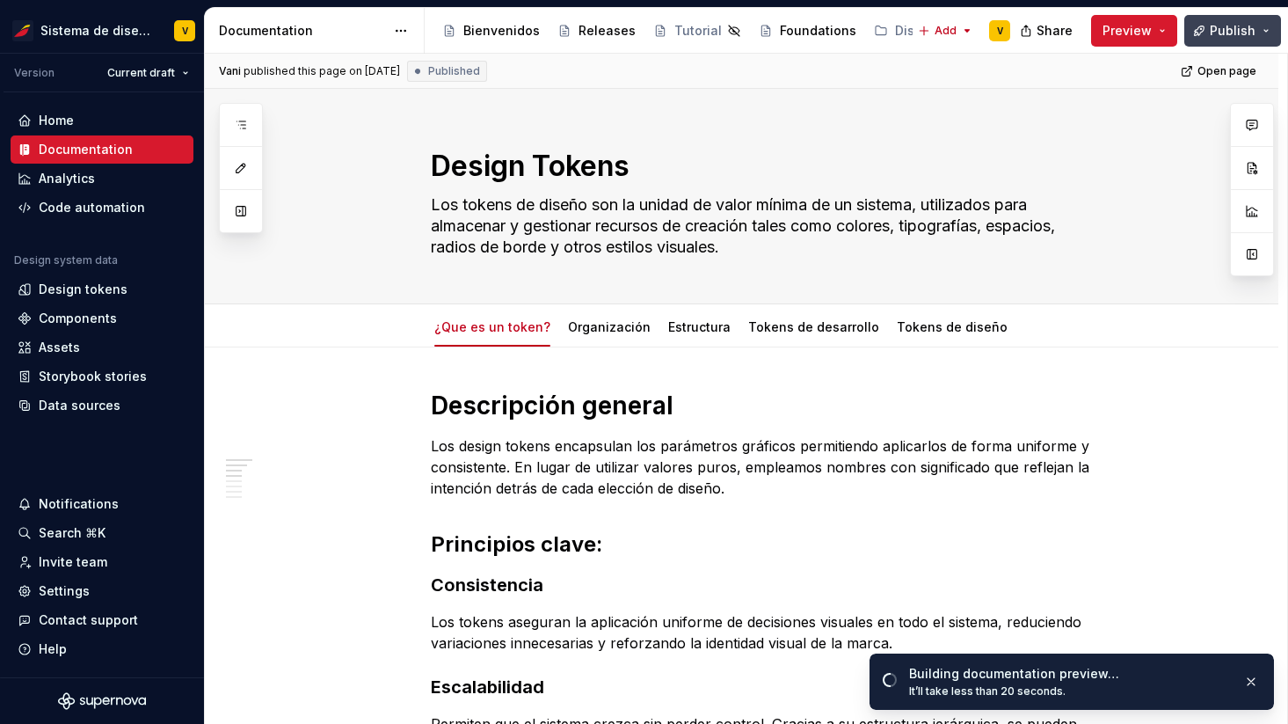
click at [1232, 37] on span "Publish" at bounding box center [1233, 31] width 46 height 18
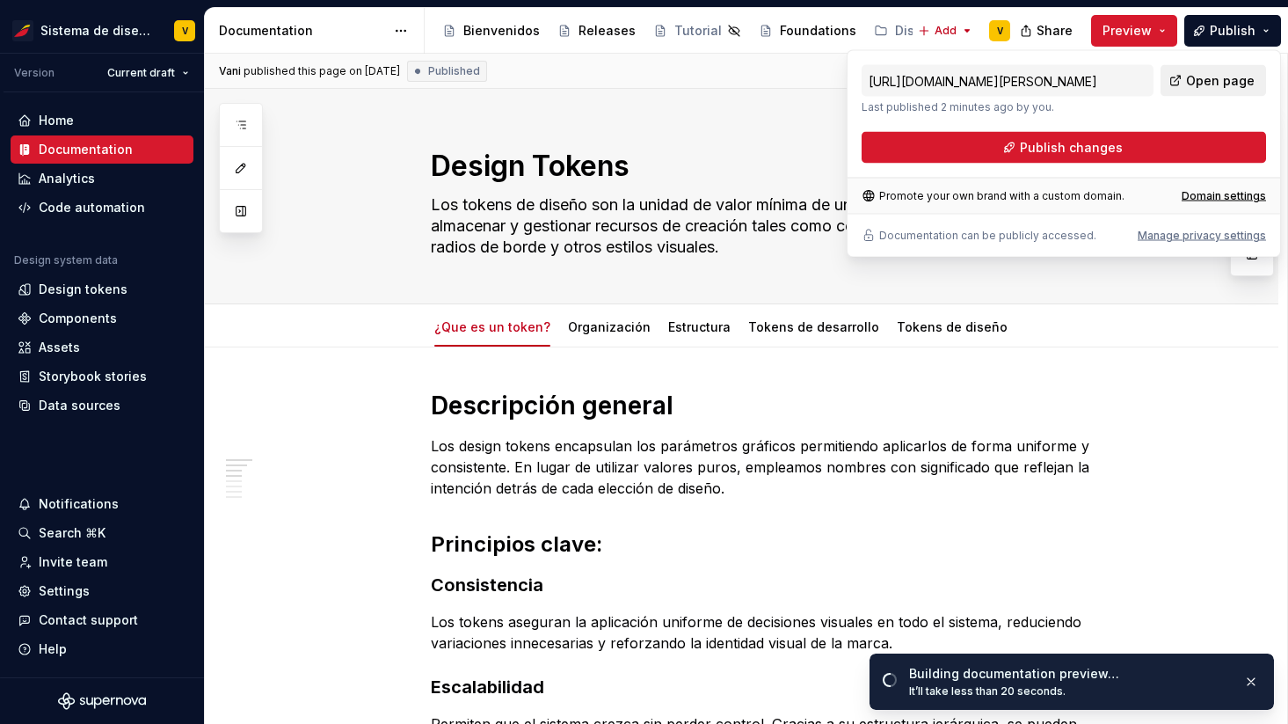
click at [1189, 78] on link "Open page" at bounding box center [1214, 81] width 106 height 32
click at [1240, 31] on span "Publish" at bounding box center [1233, 31] width 46 height 18
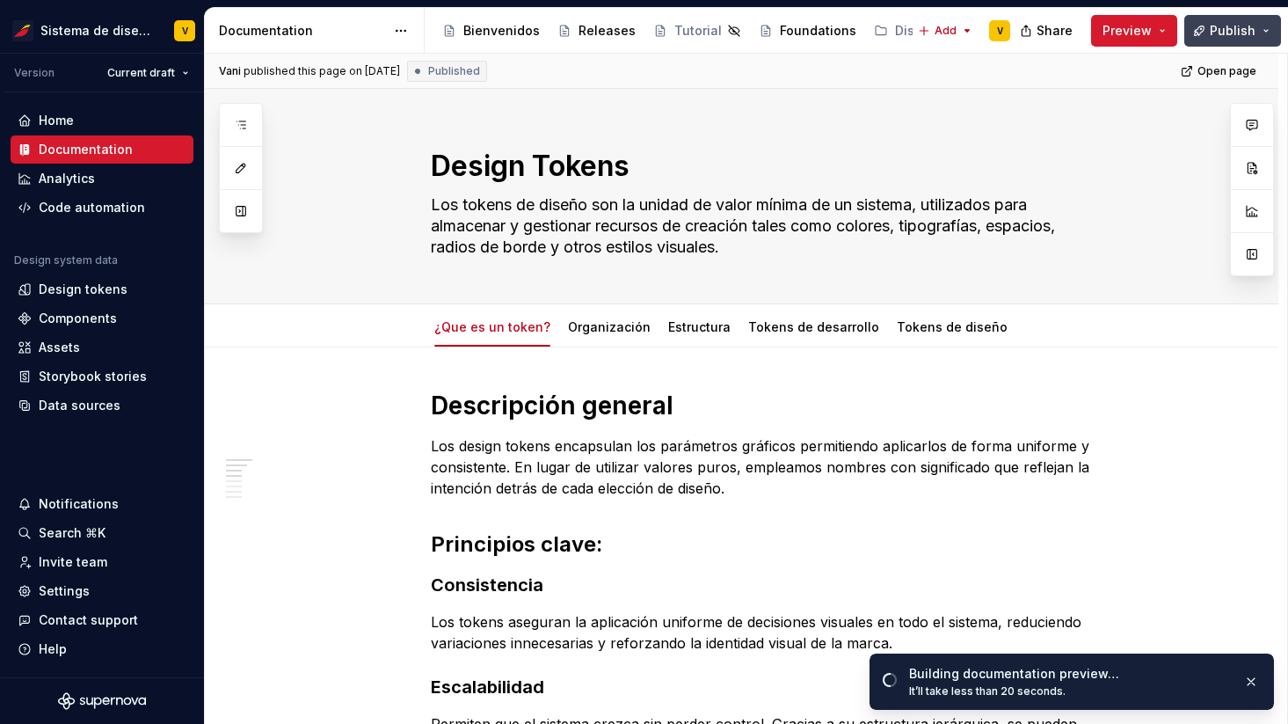
click at [1264, 27] on button "Publish" at bounding box center [1232, 31] width 97 height 32
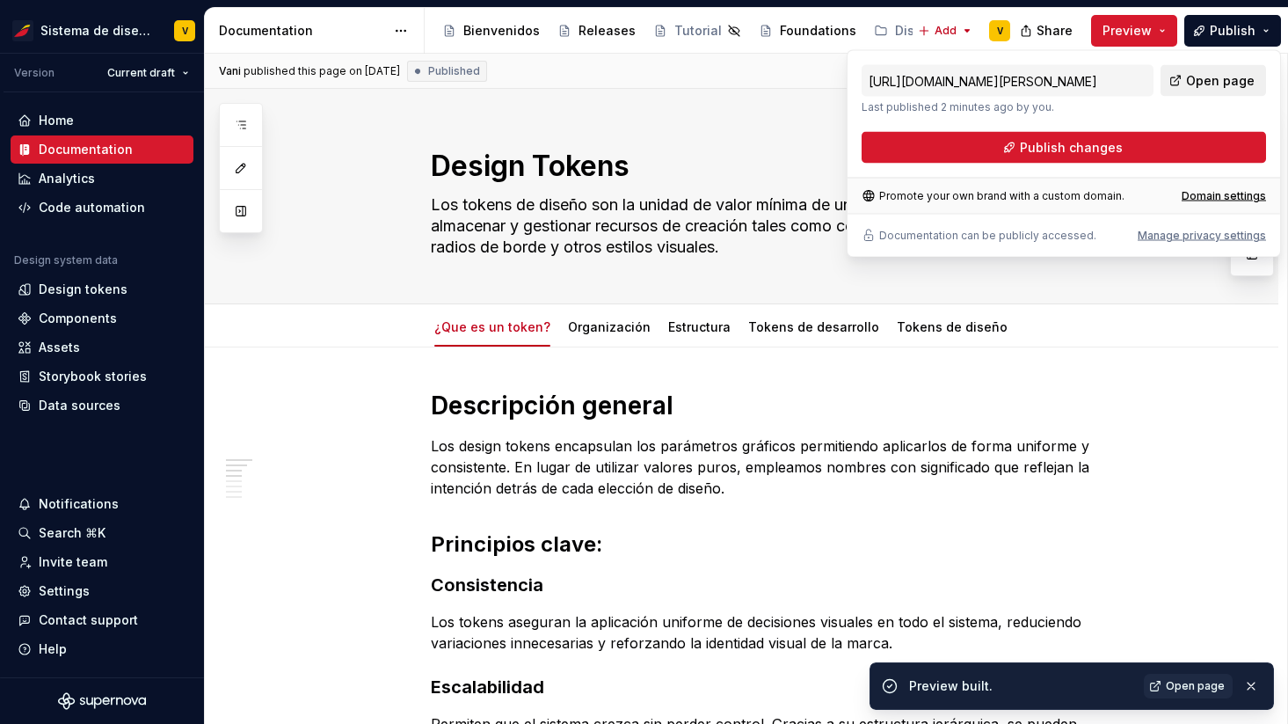
click at [1206, 86] on span "Open page" at bounding box center [1220, 81] width 69 height 18
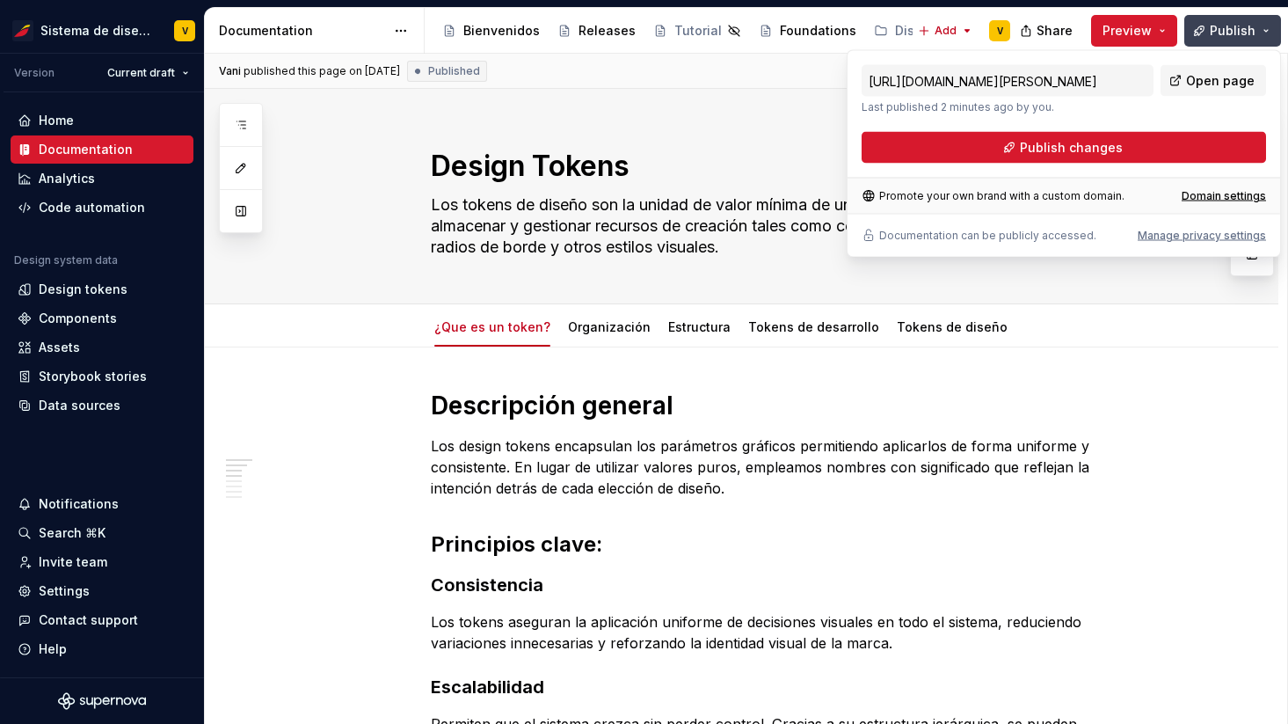
click at [1224, 30] on span "Publish" at bounding box center [1233, 31] width 46 height 18
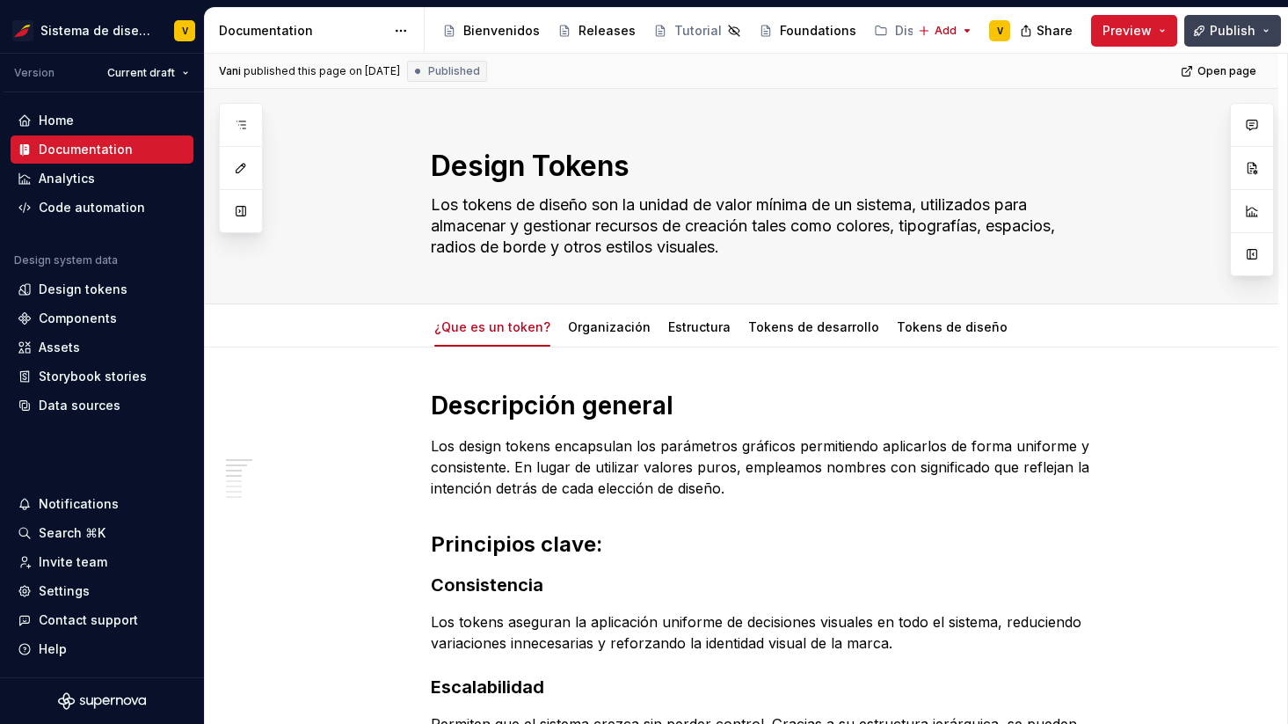
click at [1224, 30] on span "Publish" at bounding box center [1233, 31] width 46 height 18
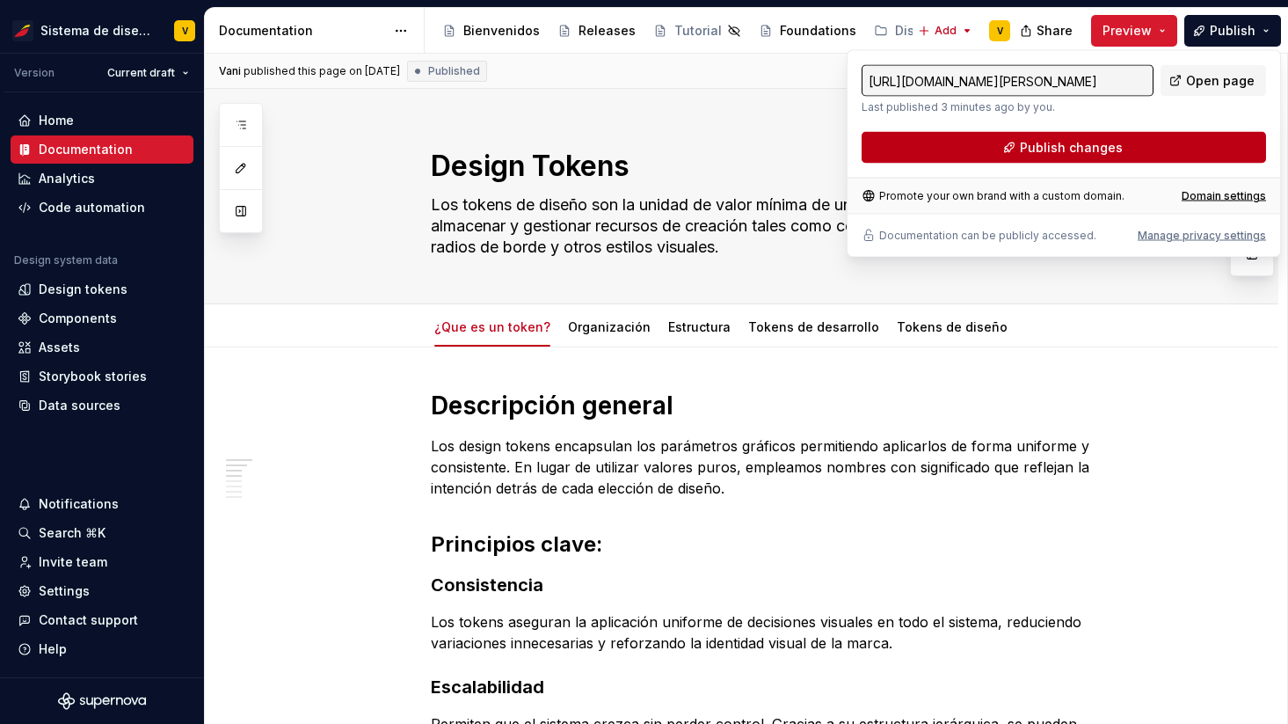
click at [1049, 145] on span "Publish changes" at bounding box center [1071, 148] width 103 height 18
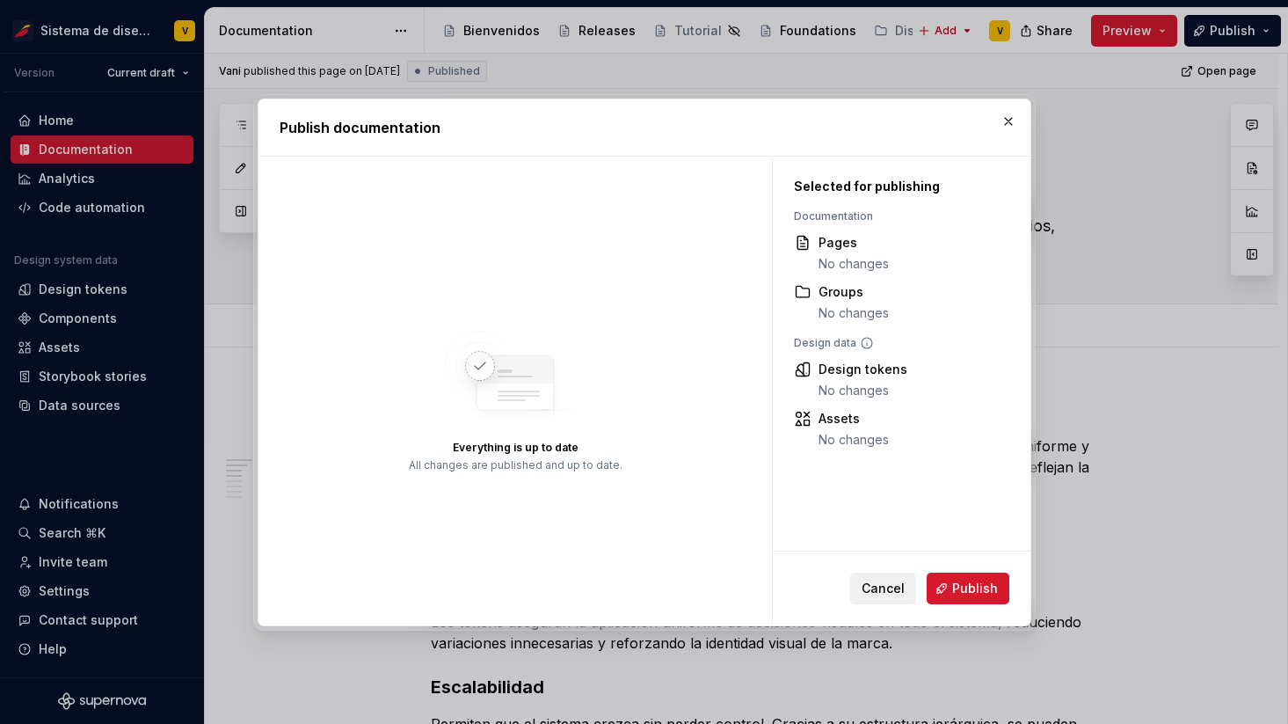
click at [867, 584] on span "Cancel" at bounding box center [883, 588] width 43 height 18
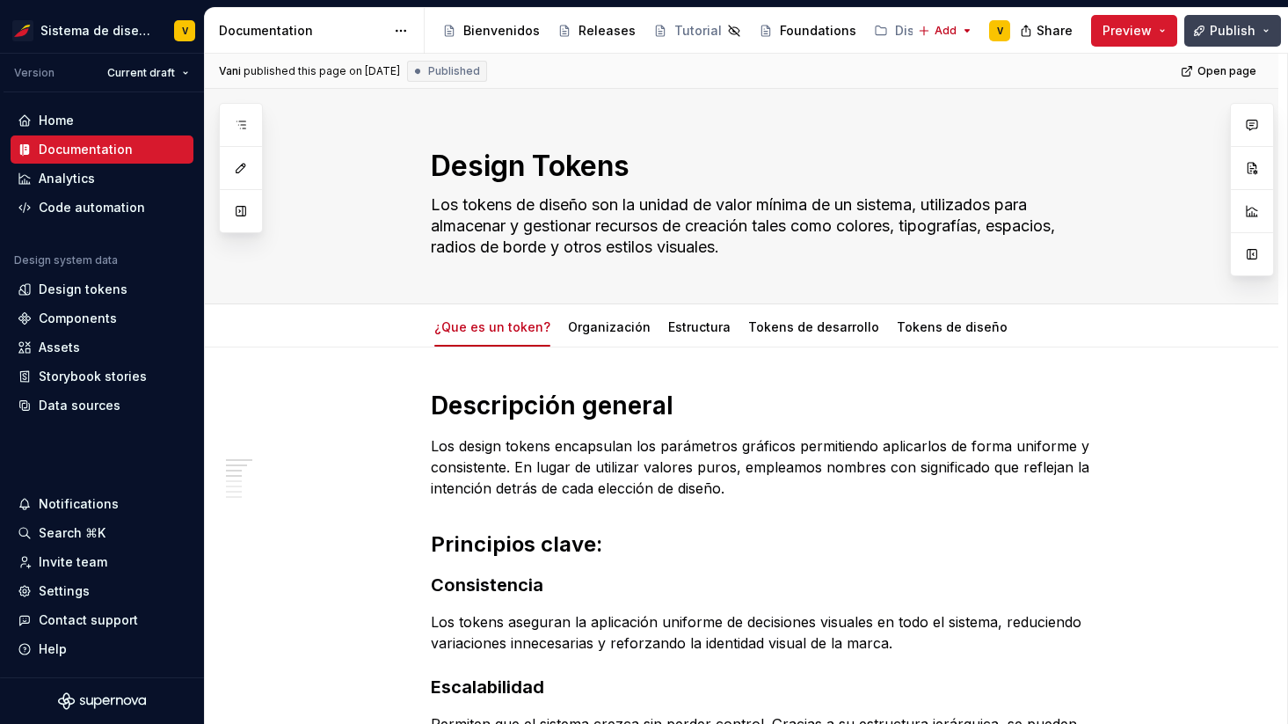
click at [1221, 25] on span "Publish" at bounding box center [1233, 31] width 46 height 18
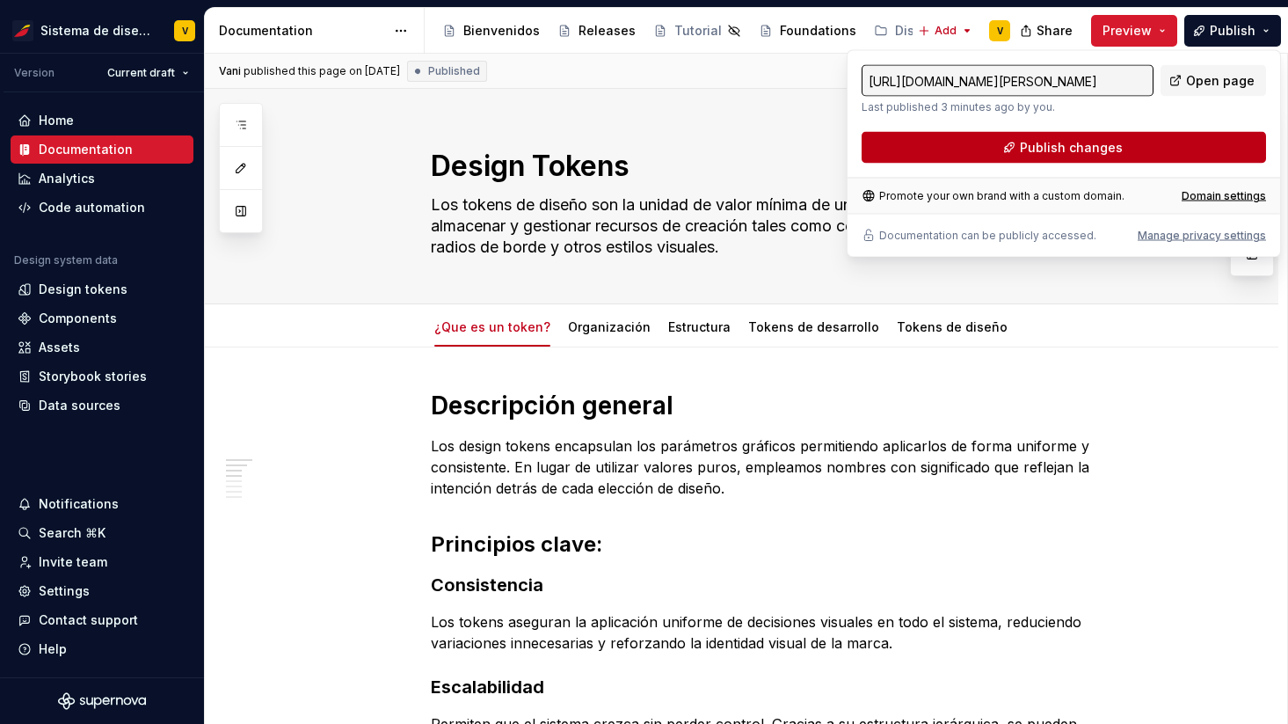
click at [1067, 144] on span "Publish changes" at bounding box center [1071, 148] width 103 height 18
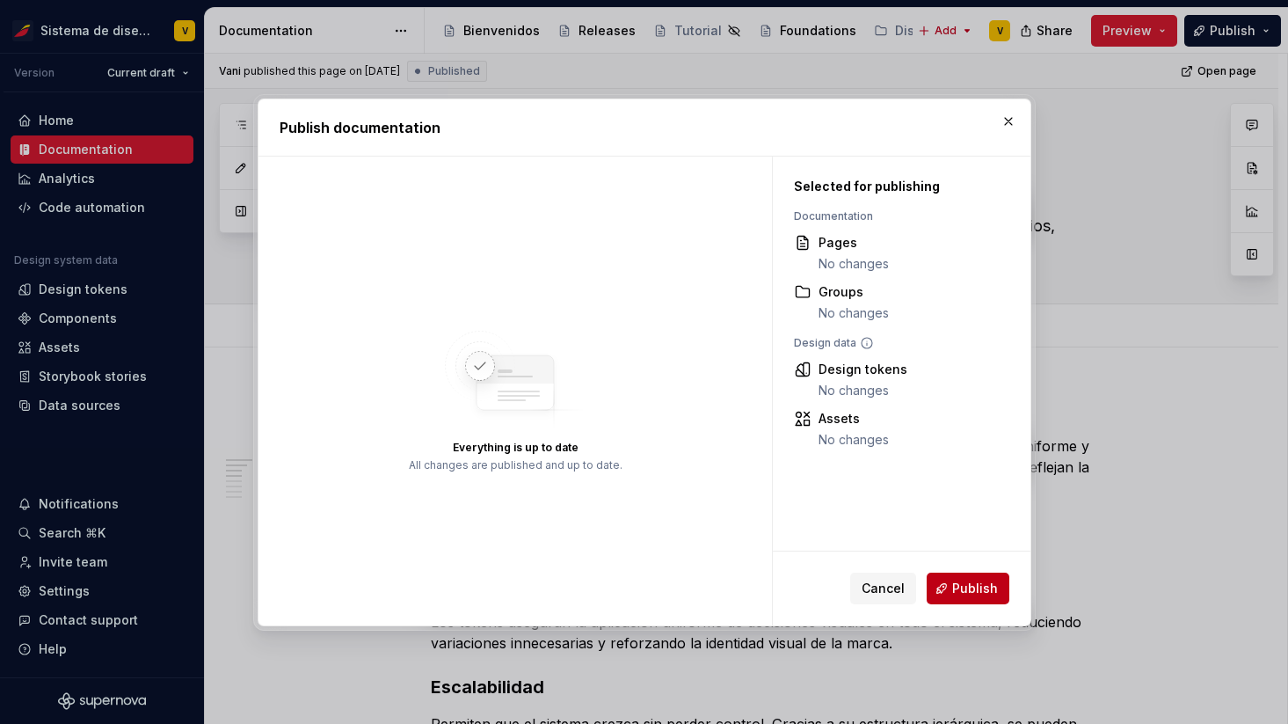
click at [962, 583] on span "Publish" at bounding box center [975, 588] width 46 height 18
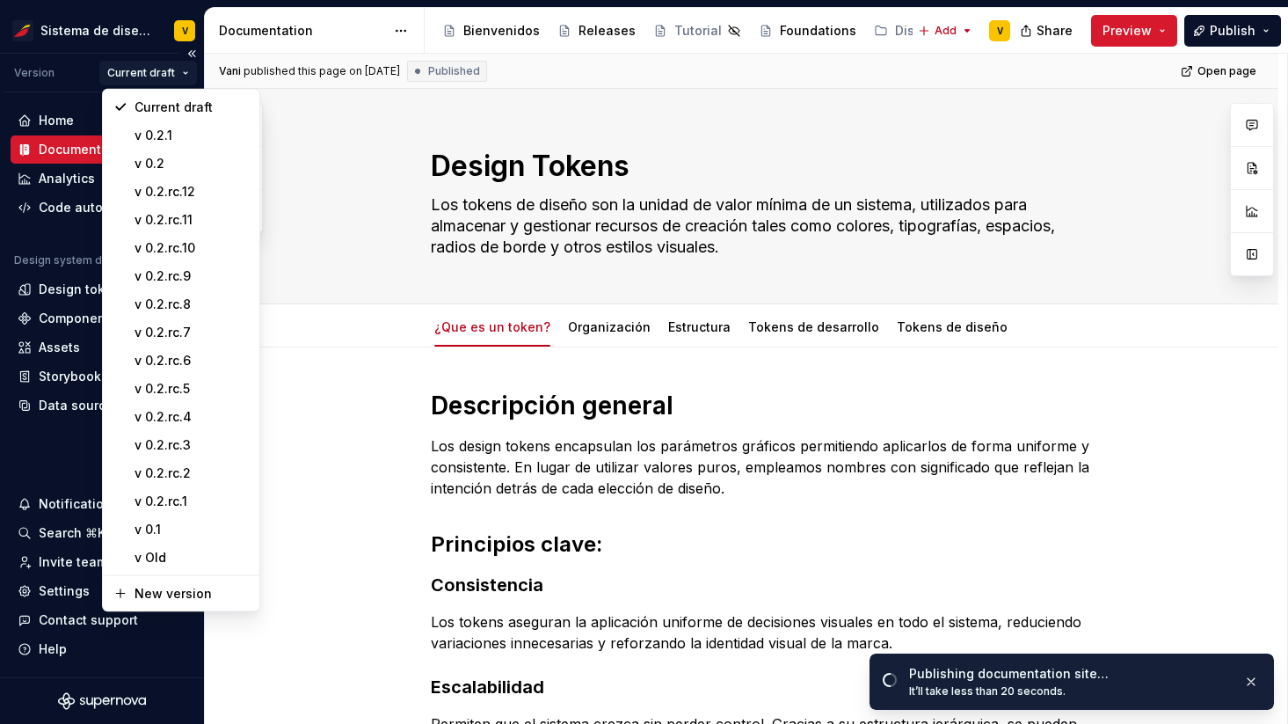
click at [177, 74] on html "Sistema de diseño Iberia V Version Current draft Home Documentation Analytics C…" at bounding box center [644, 362] width 1288 height 724
click at [202, 135] on div "v 0.2.1" at bounding box center [192, 136] width 114 height 18
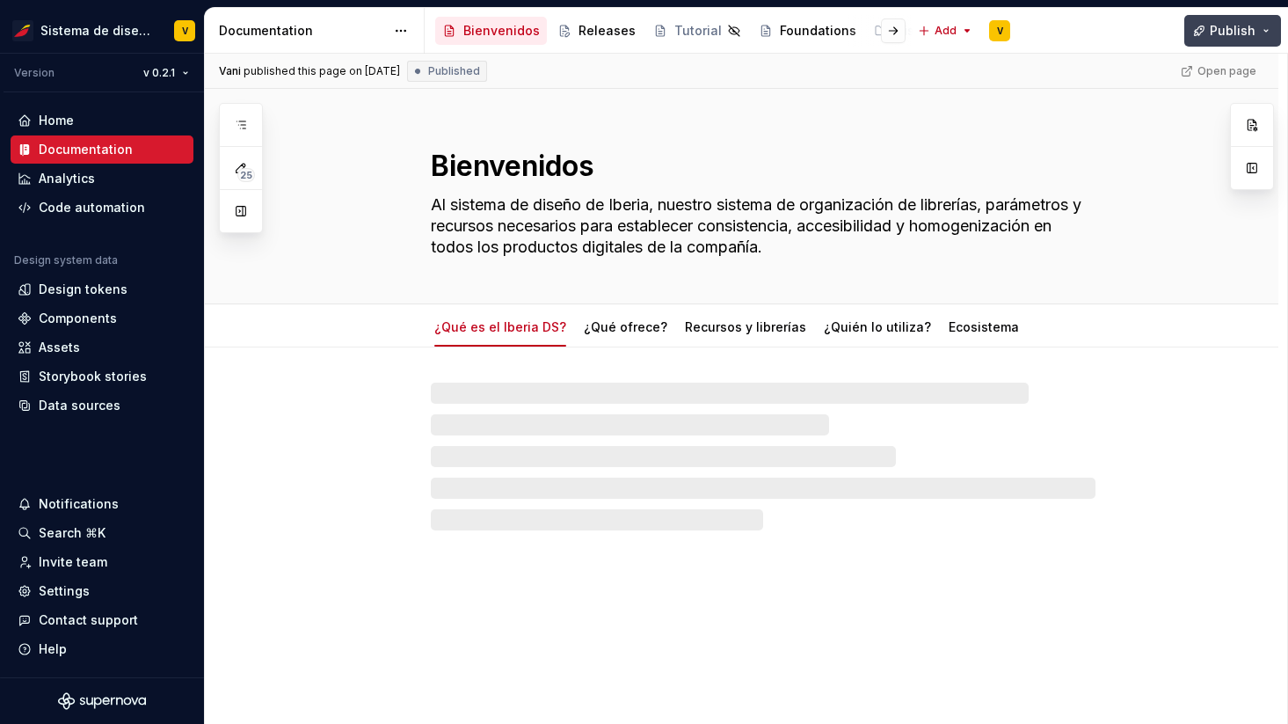
click at [1235, 28] on span "Publish" at bounding box center [1233, 31] width 46 height 18
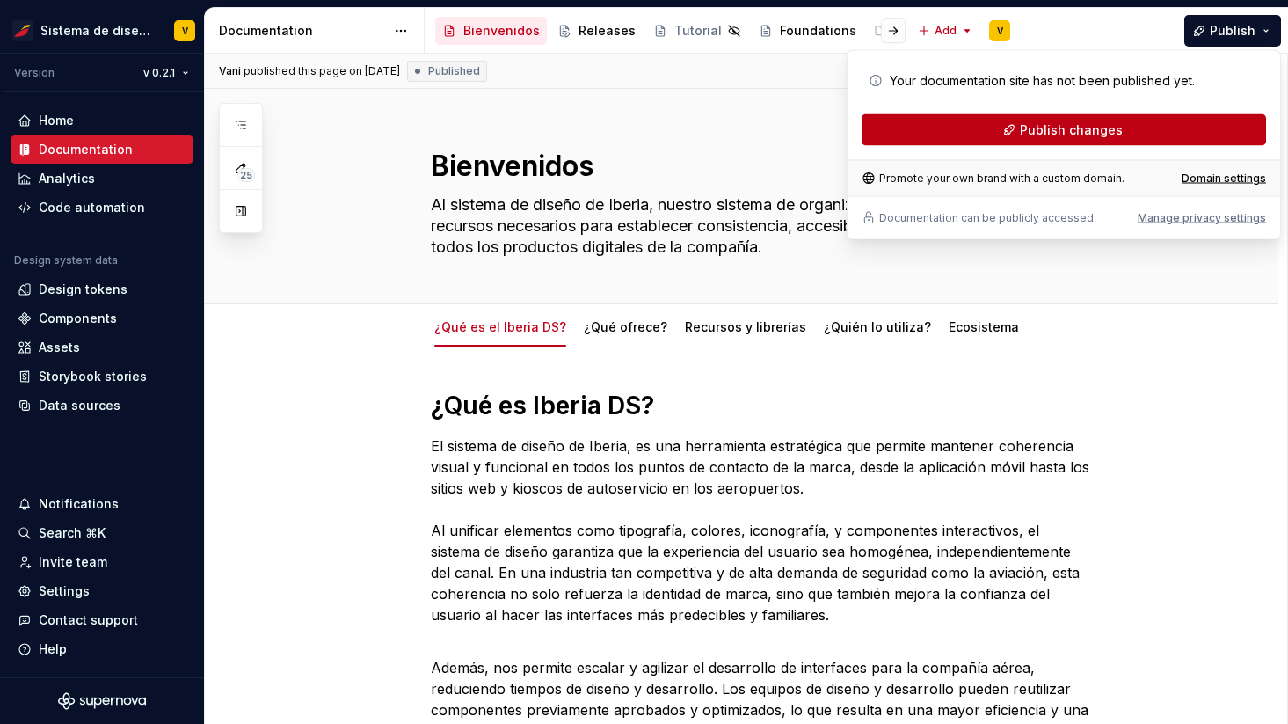
click at [1016, 125] on button "Publish changes" at bounding box center [1064, 130] width 404 height 32
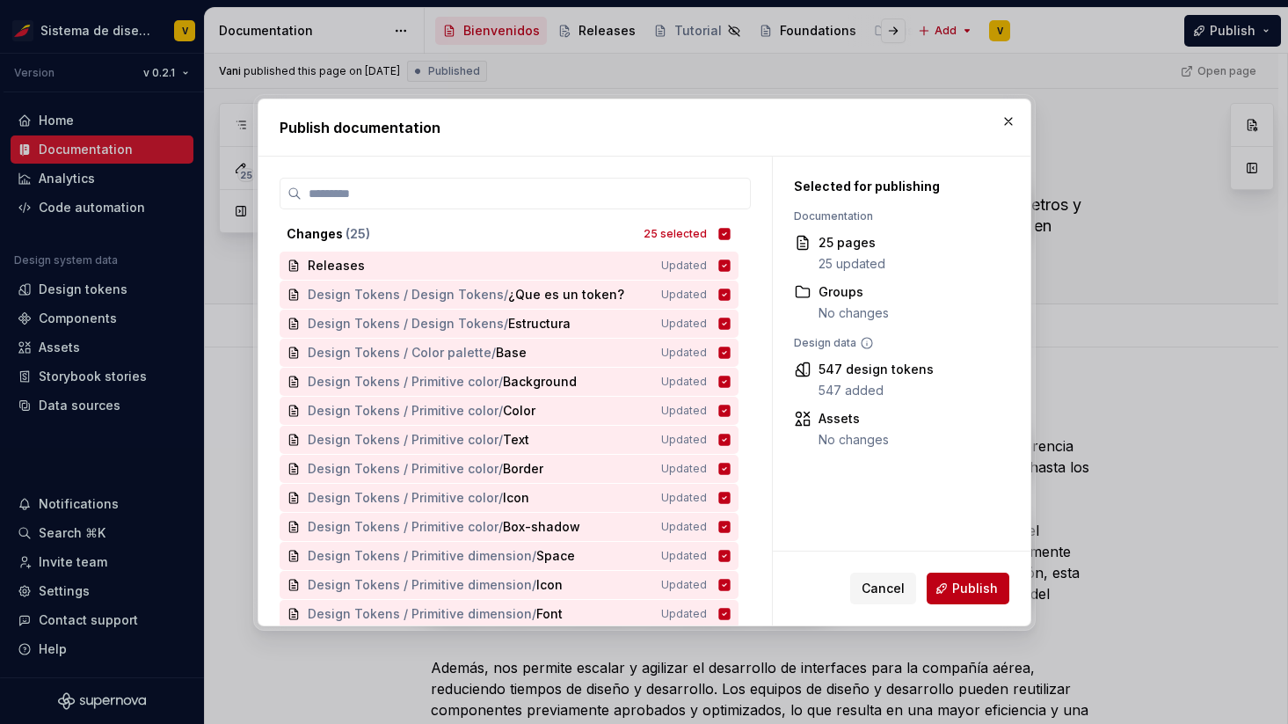
click at [975, 587] on span "Publish" at bounding box center [975, 588] width 46 height 18
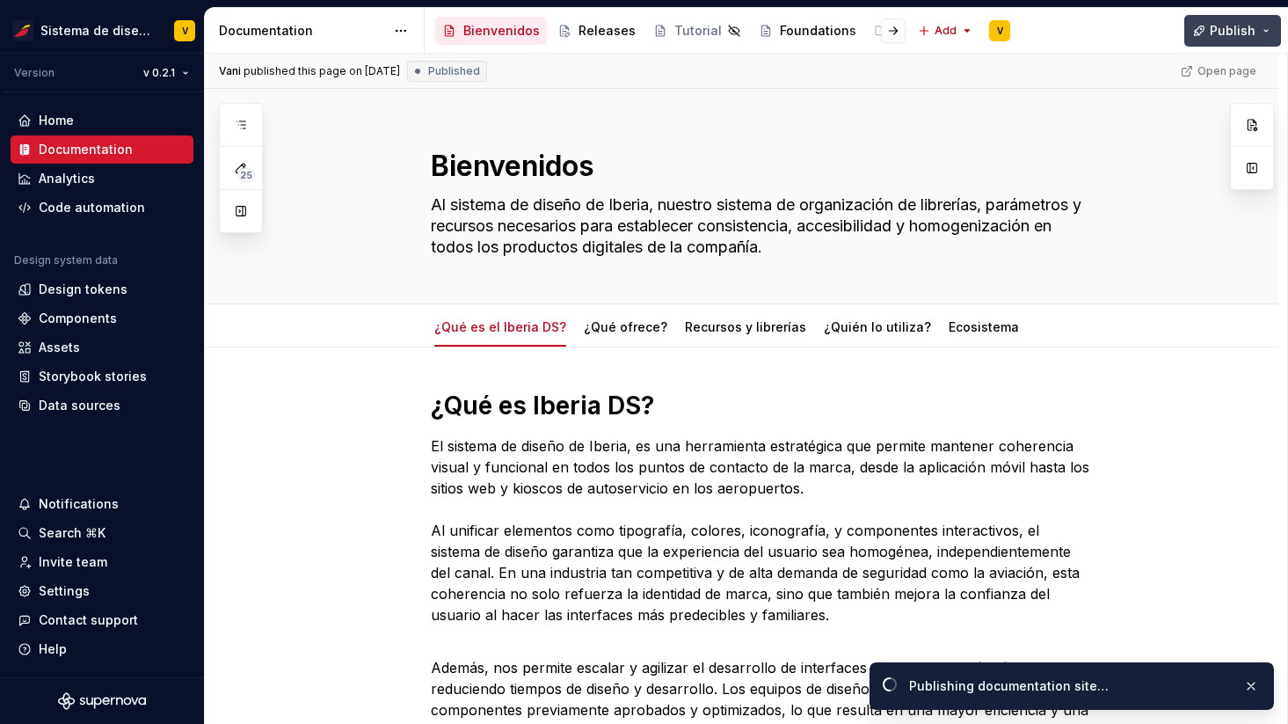
click at [1259, 31] on button "Publish" at bounding box center [1232, 31] width 97 height 32
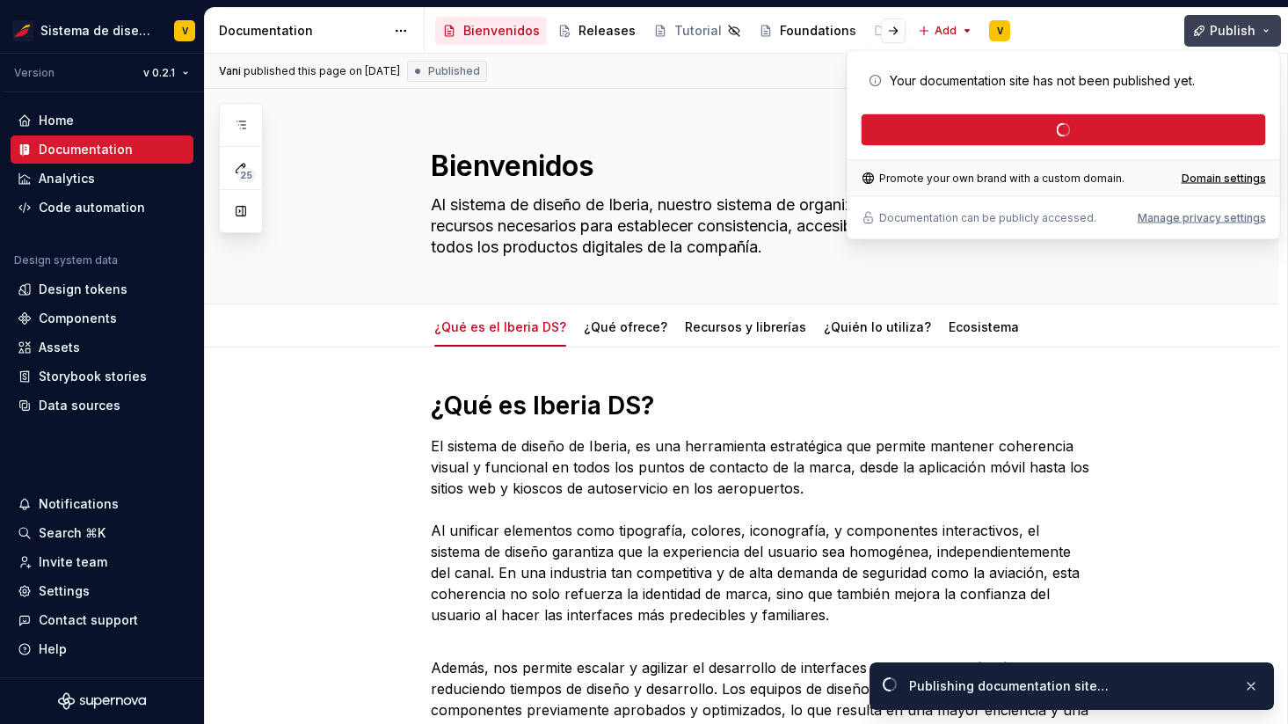
click at [1259, 31] on button "Publish" at bounding box center [1232, 31] width 97 height 32
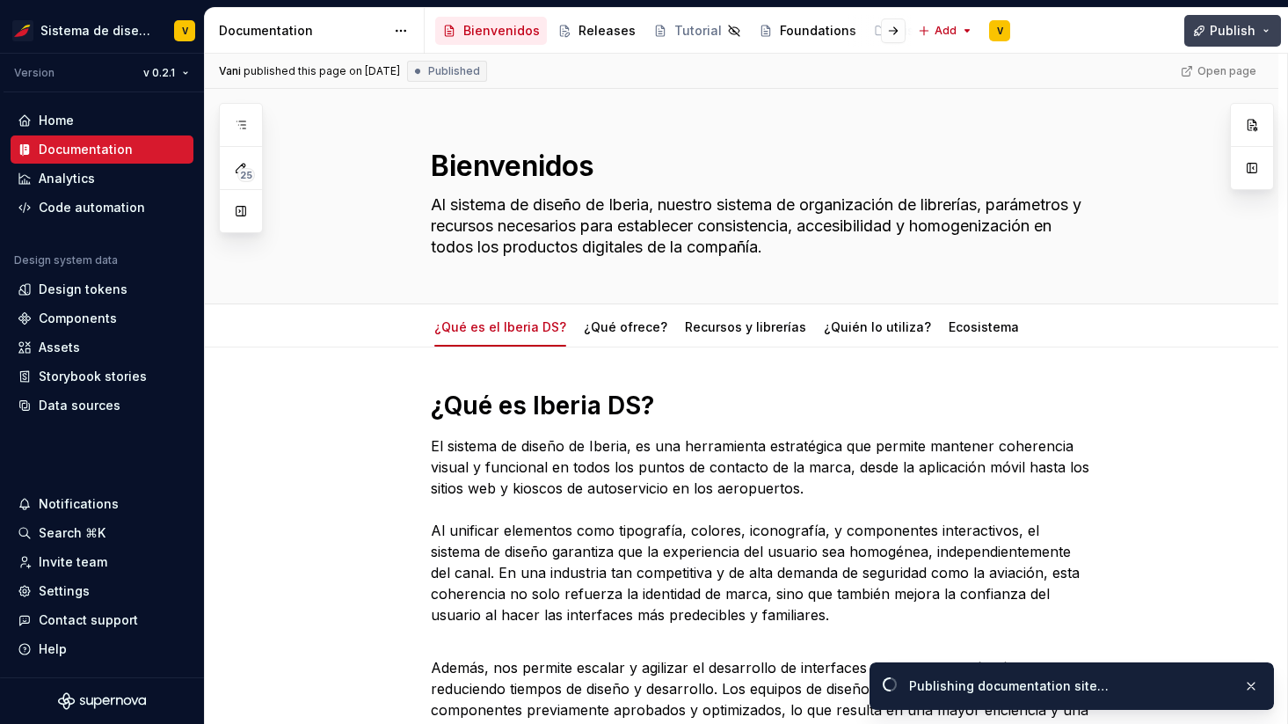
click at [1259, 31] on button "Publish" at bounding box center [1232, 31] width 97 height 32
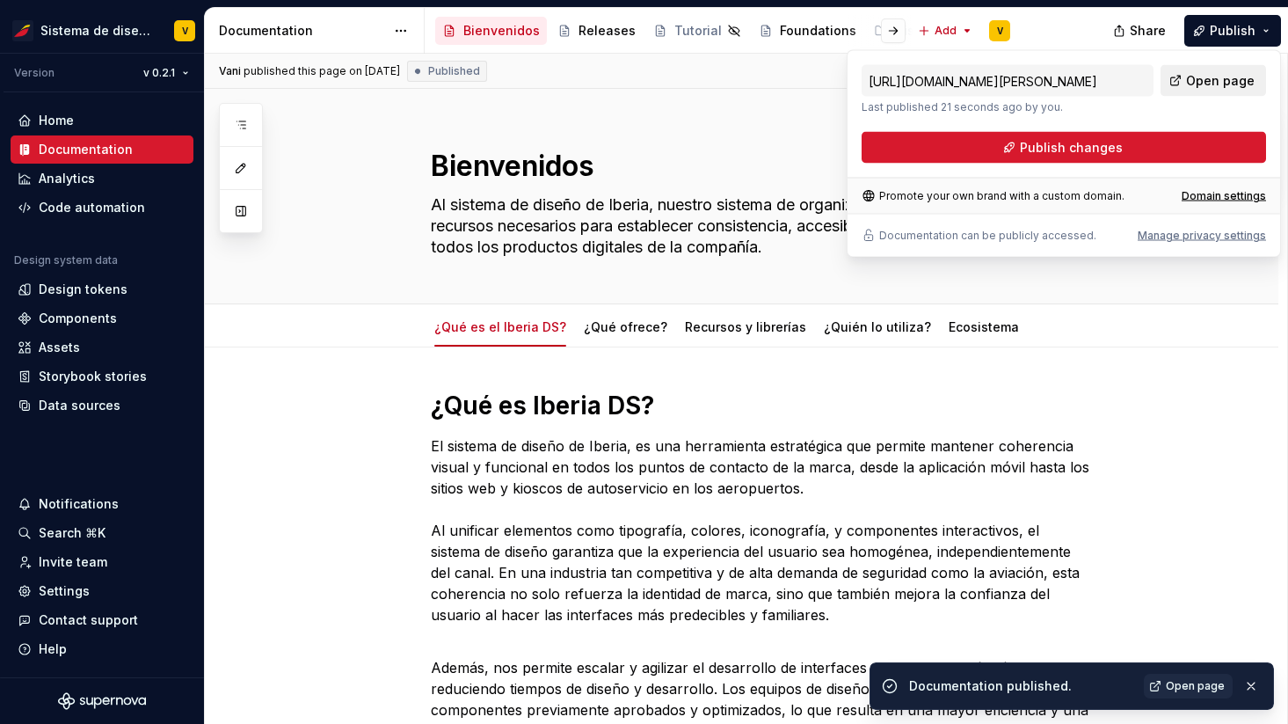
click at [1223, 76] on span "Open page" at bounding box center [1220, 81] width 69 height 18
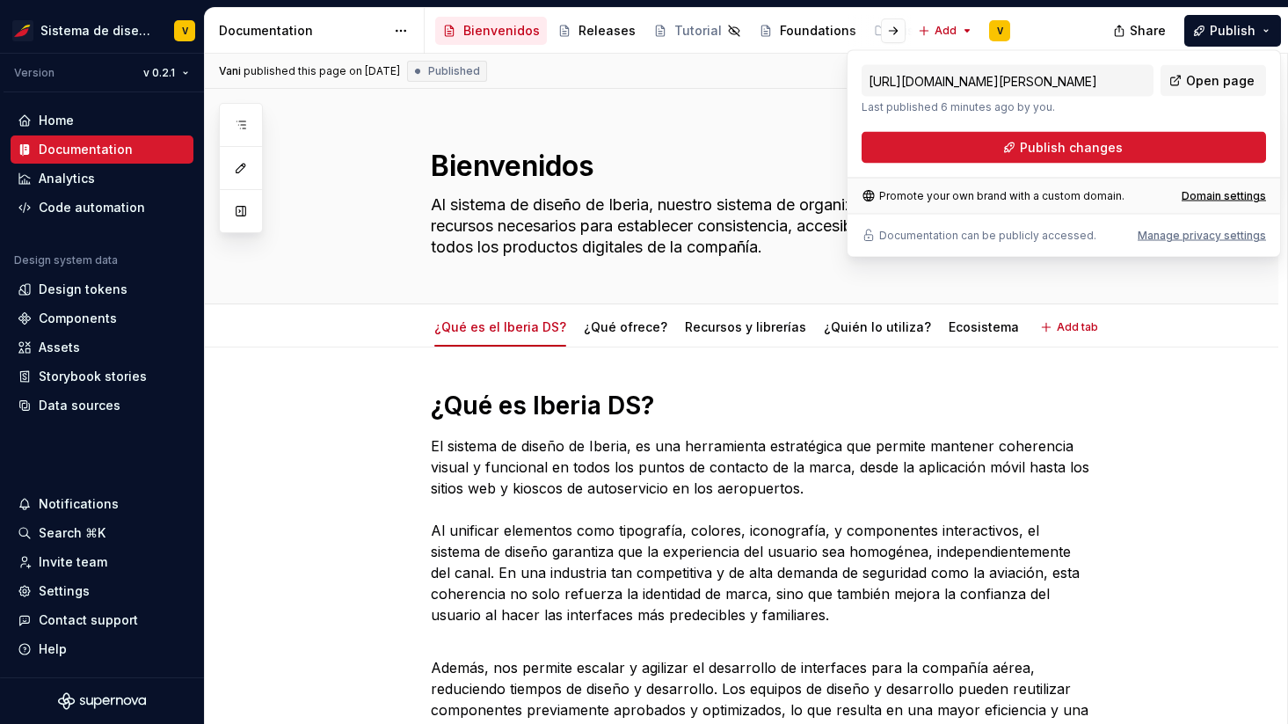
type textarea "*"
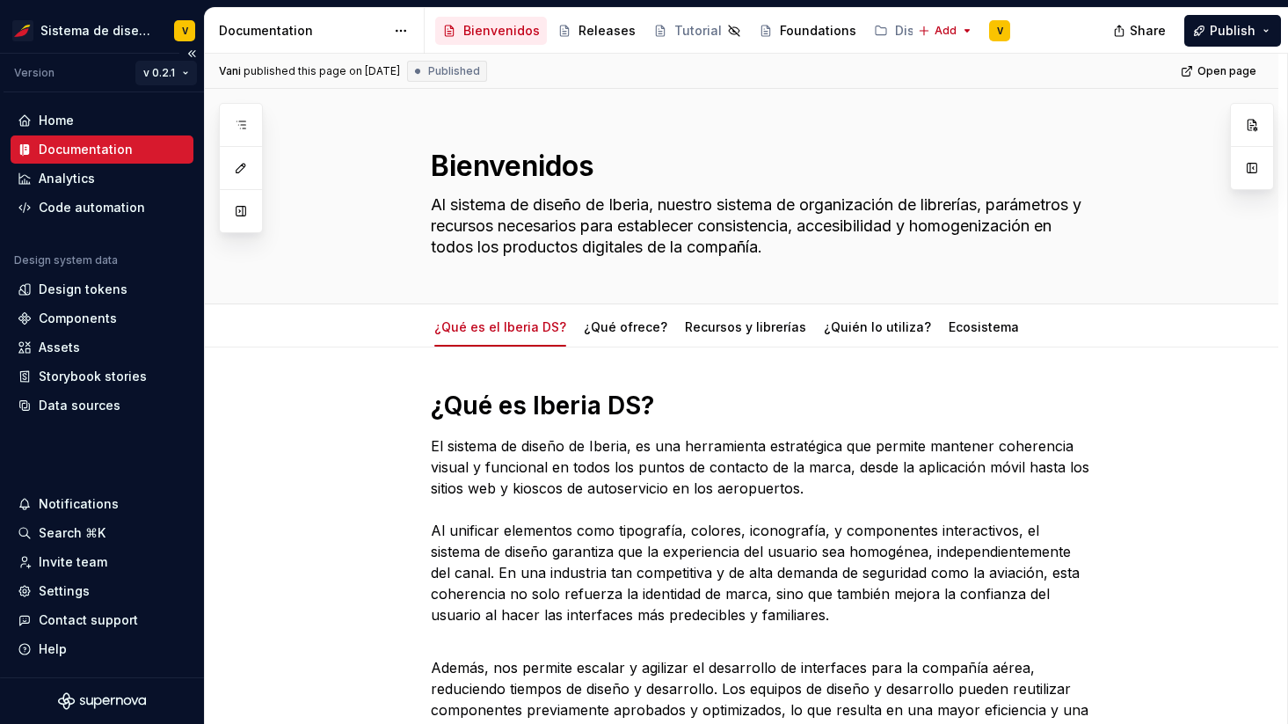
click at [162, 76] on html "Sistema de diseño Iberia V Version v 0.2.1 Home Documentation Analytics Code au…" at bounding box center [644, 362] width 1288 height 724
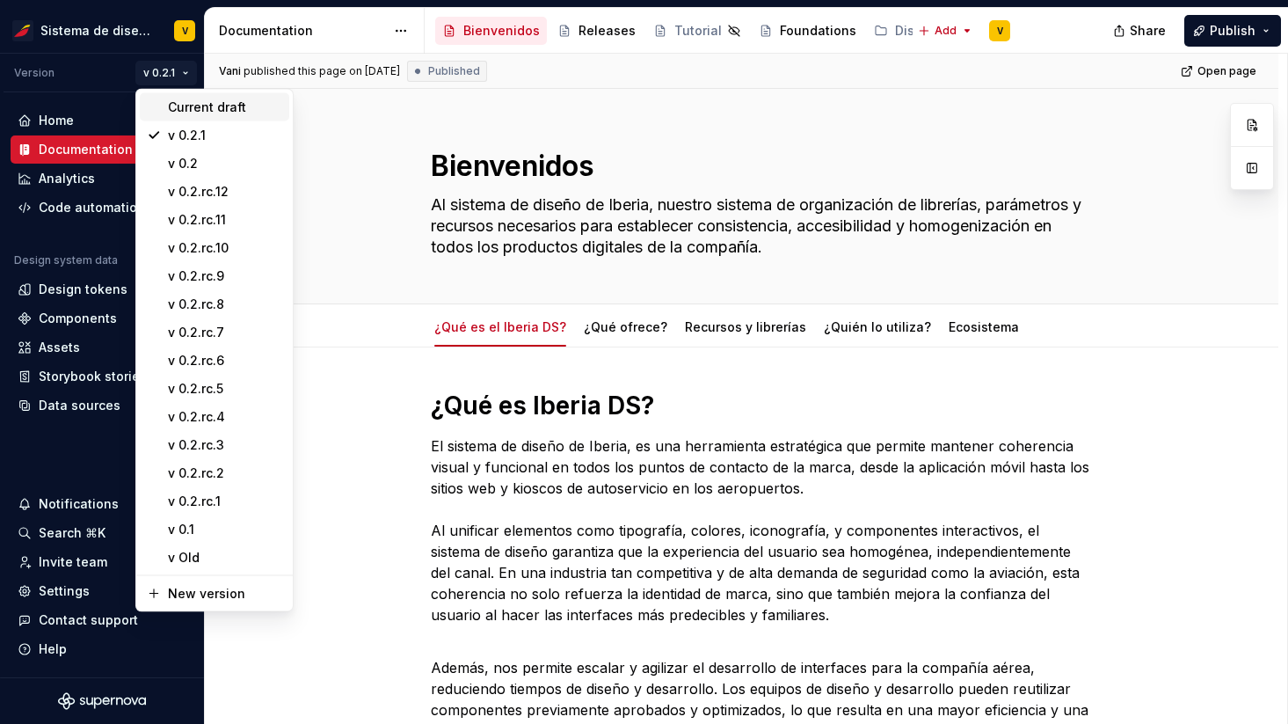
click at [168, 107] on div "Current draft" at bounding box center [225, 107] width 114 height 18
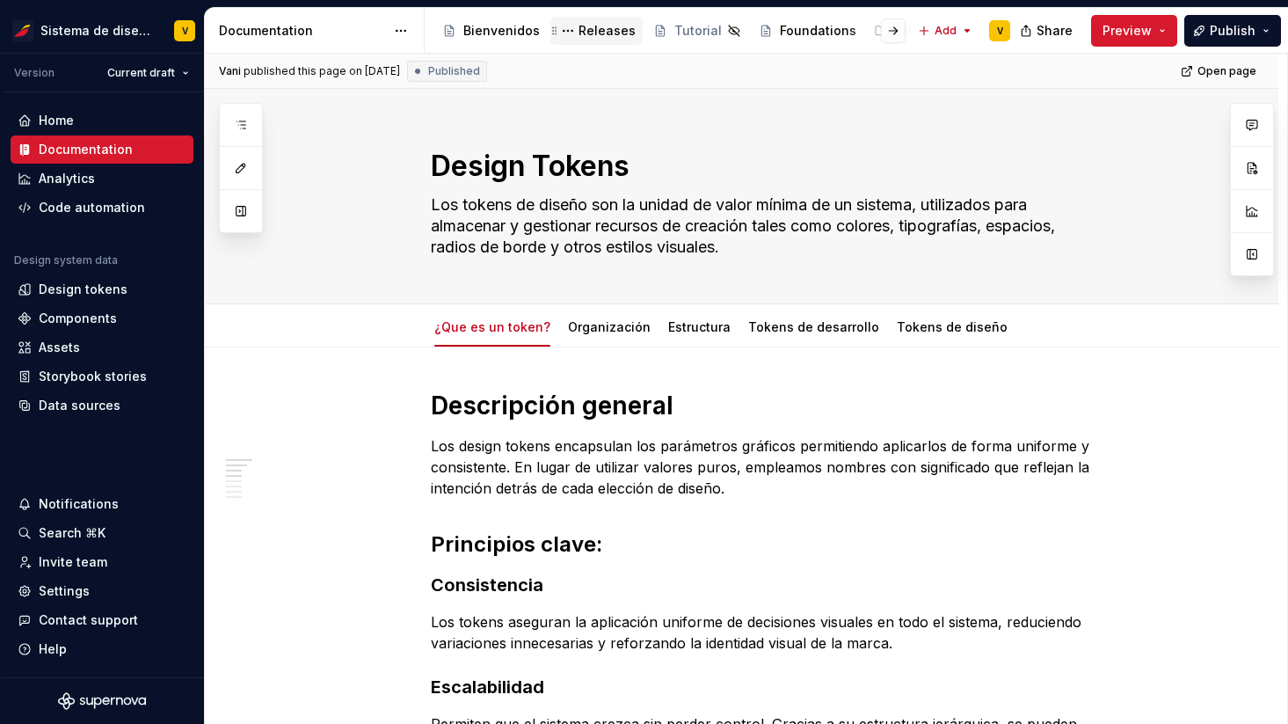
click at [591, 36] on div "Releases" at bounding box center [607, 31] width 57 height 18
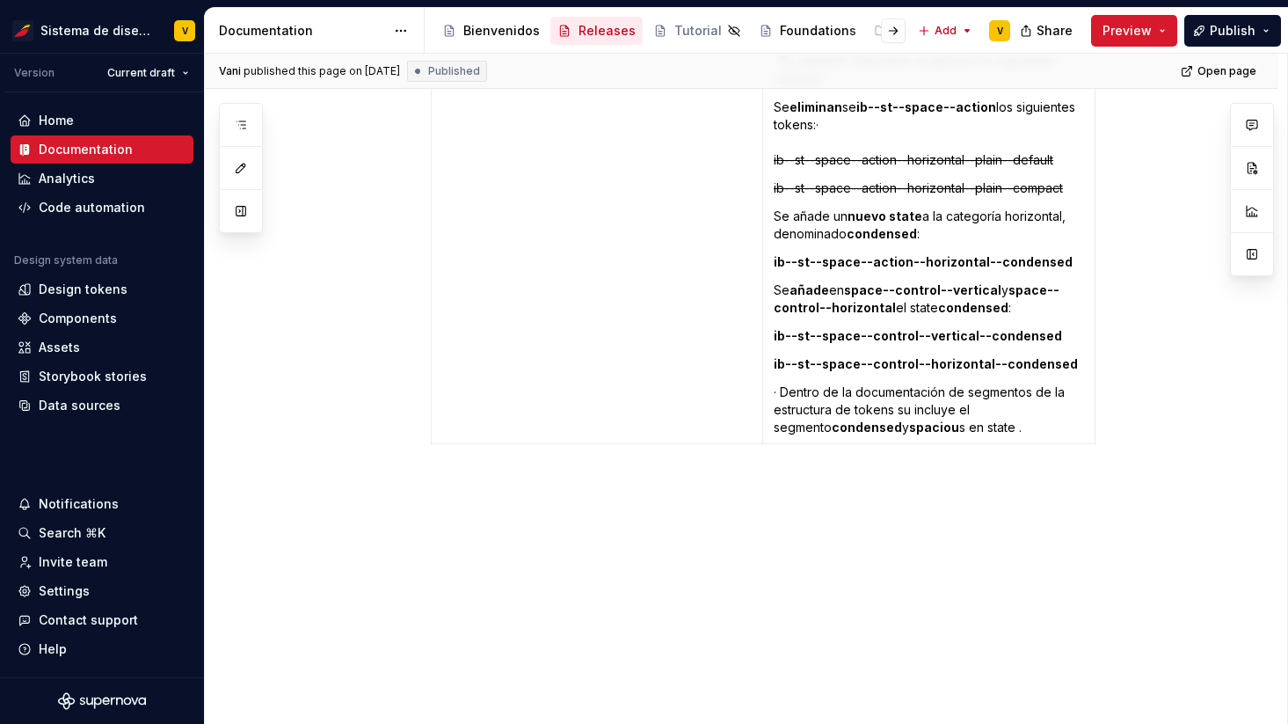
scroll to position [4018, 0]
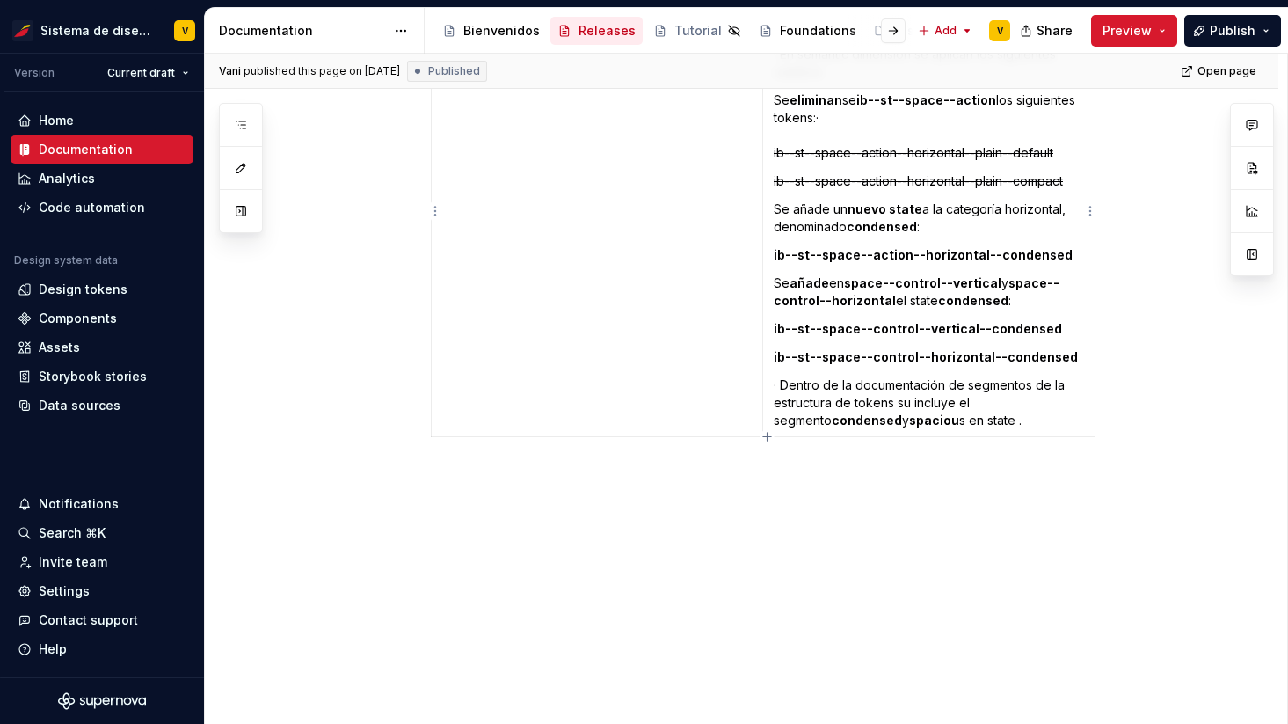
type textarea "*"
click at [996, 425] on p "· Dentro de la documentación de segmentos de la estructura de tokens su incluye…" at bounding box center [929, 402] width 310 height 53
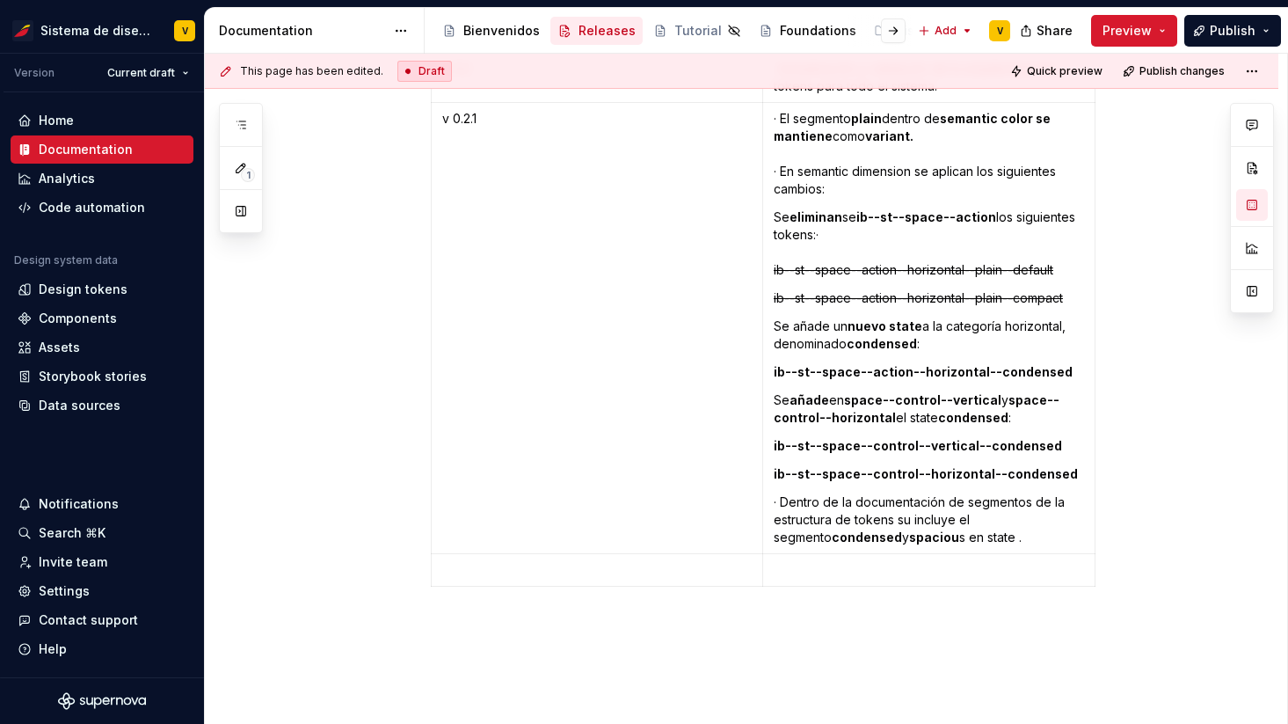
scroll to position [3769, 0]
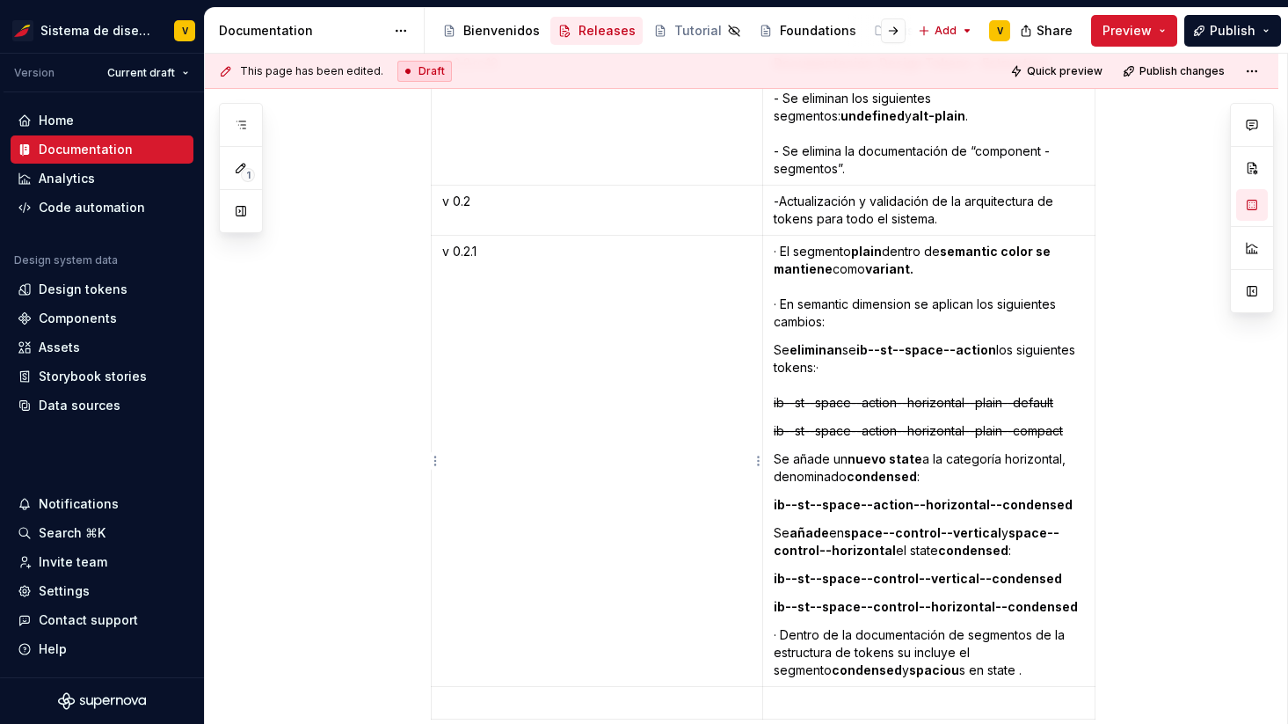
click at [464, 259] on p "v 0.2.1" at bounding box center [597, 252] width 310 height 18
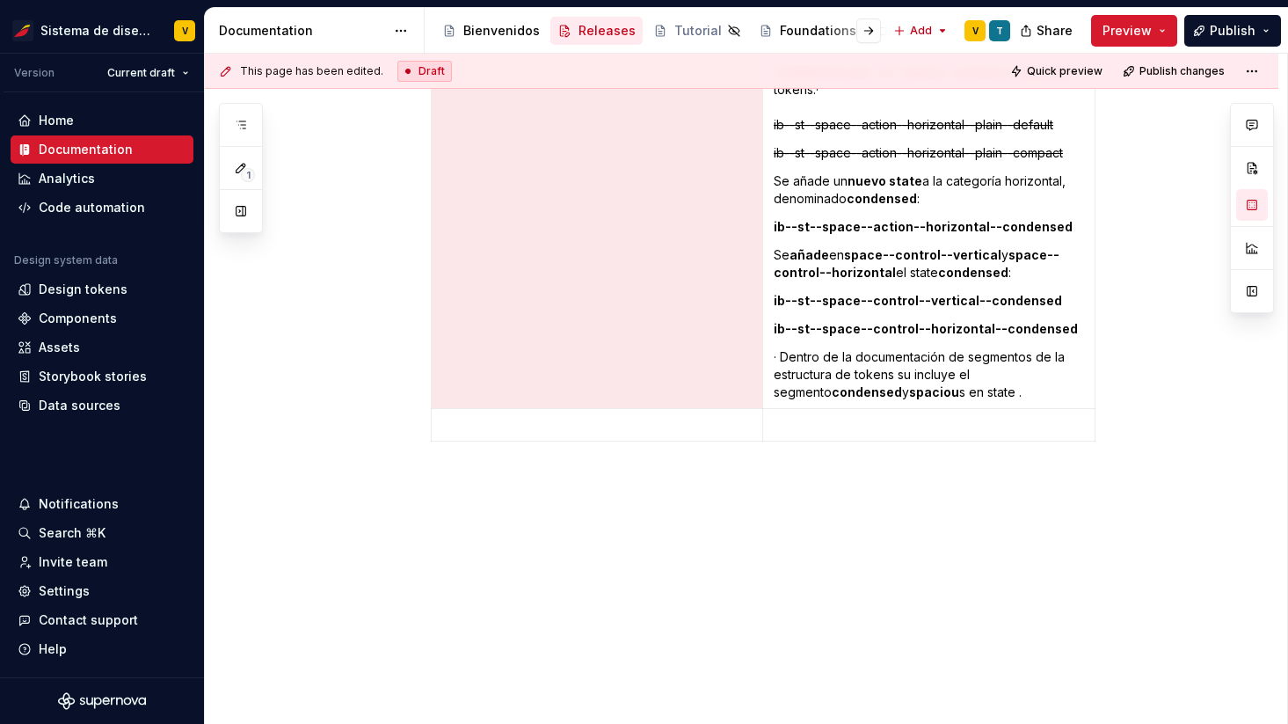
scroll to position [4051, 0]
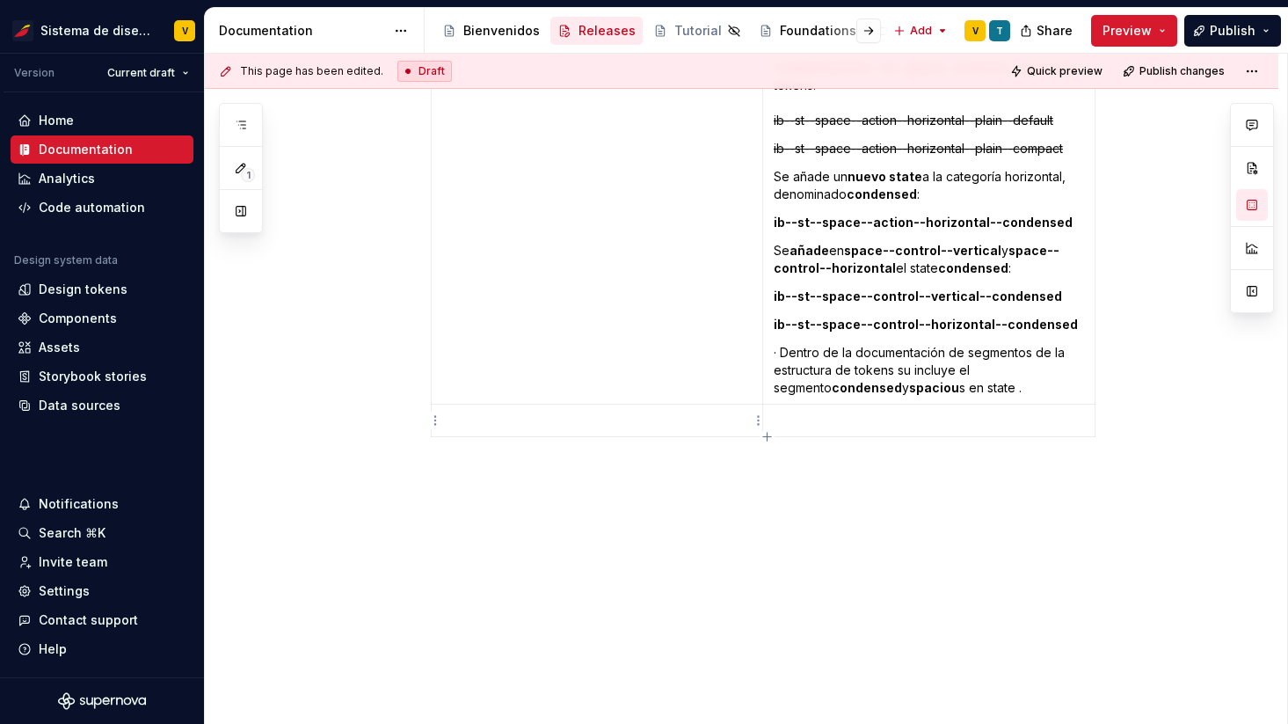
click at [488, 421] on p at bounding box center [597, 421] width 310 height 18
paste div
click at [790, 420] on p at bounding box center [929, 421] width 310 height 18
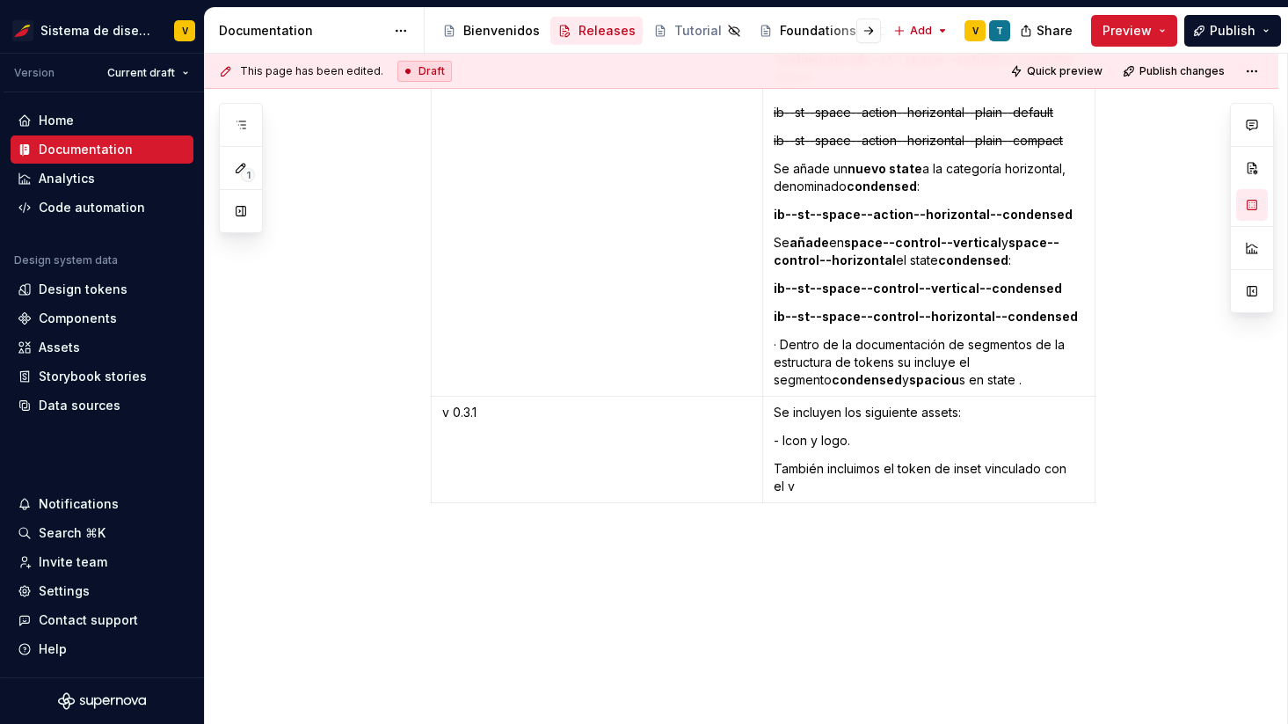
scroll to position [4001, 0]
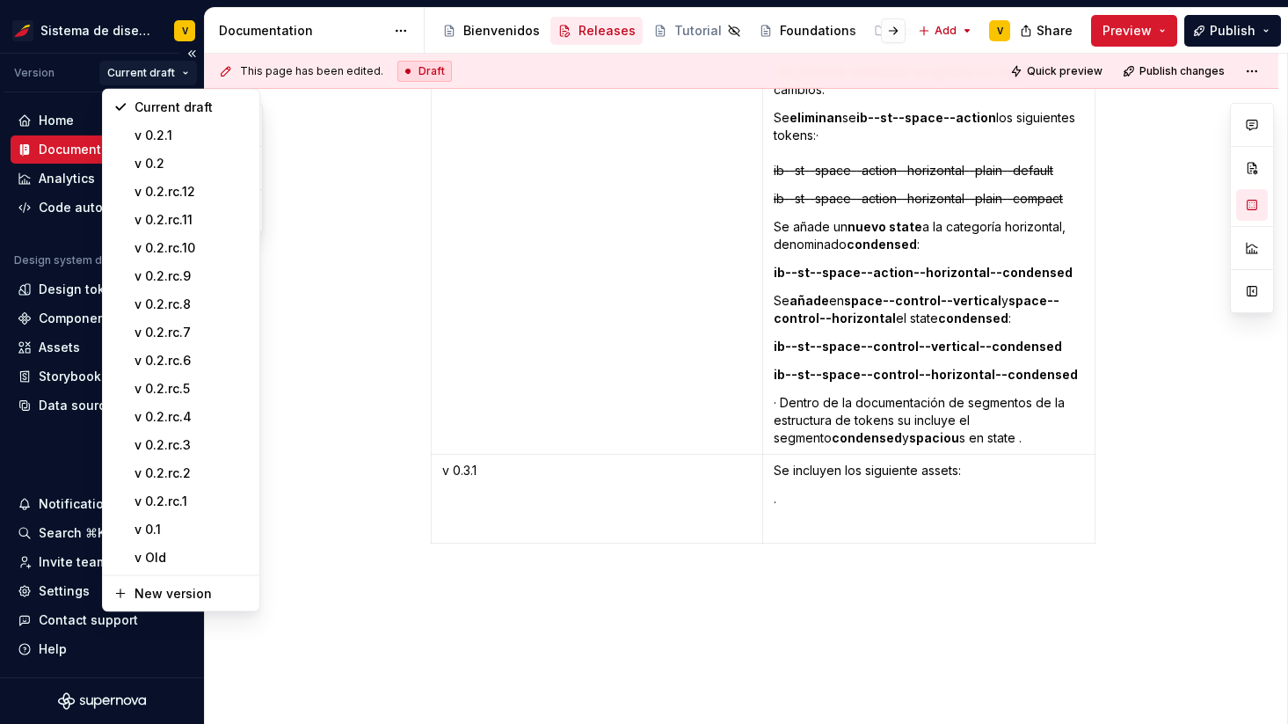
click at [180, 70] on html "Sistema de diseño Iberia V Version Current draft Home Documentation Analytics C…" at bounding box center [644, 362] width 1288 height 724
click at [199, 159] on div "v 0.2" at bounding box center [192, 164] width 114 height 18
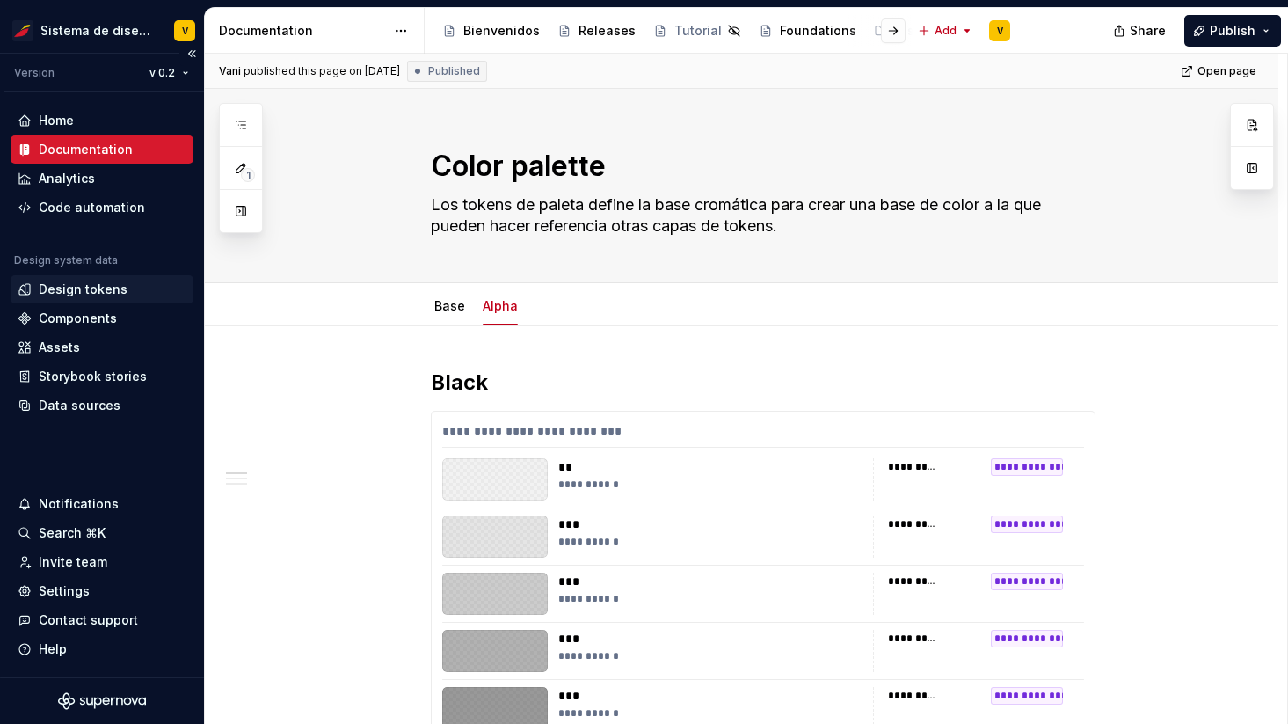
click at [122, 291] on div "Design tokens" at bounding box center [102, 289] width 169 height 18
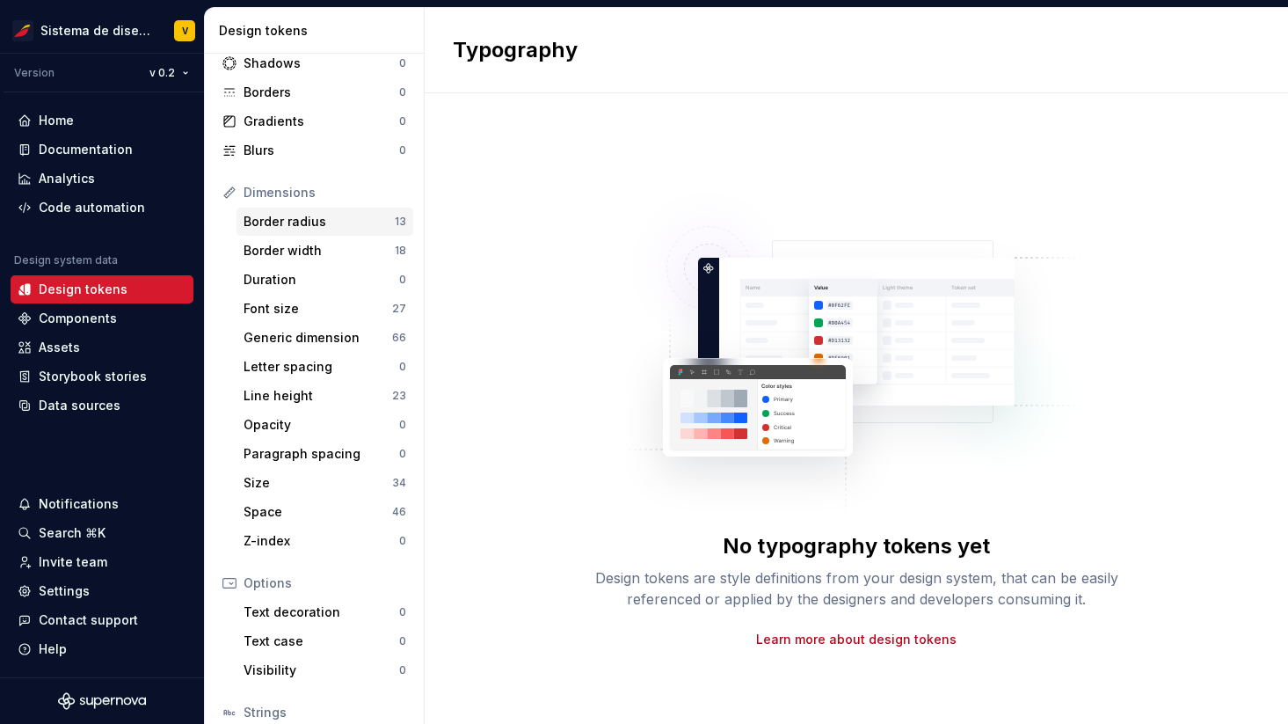
scroll to position [239, 0]
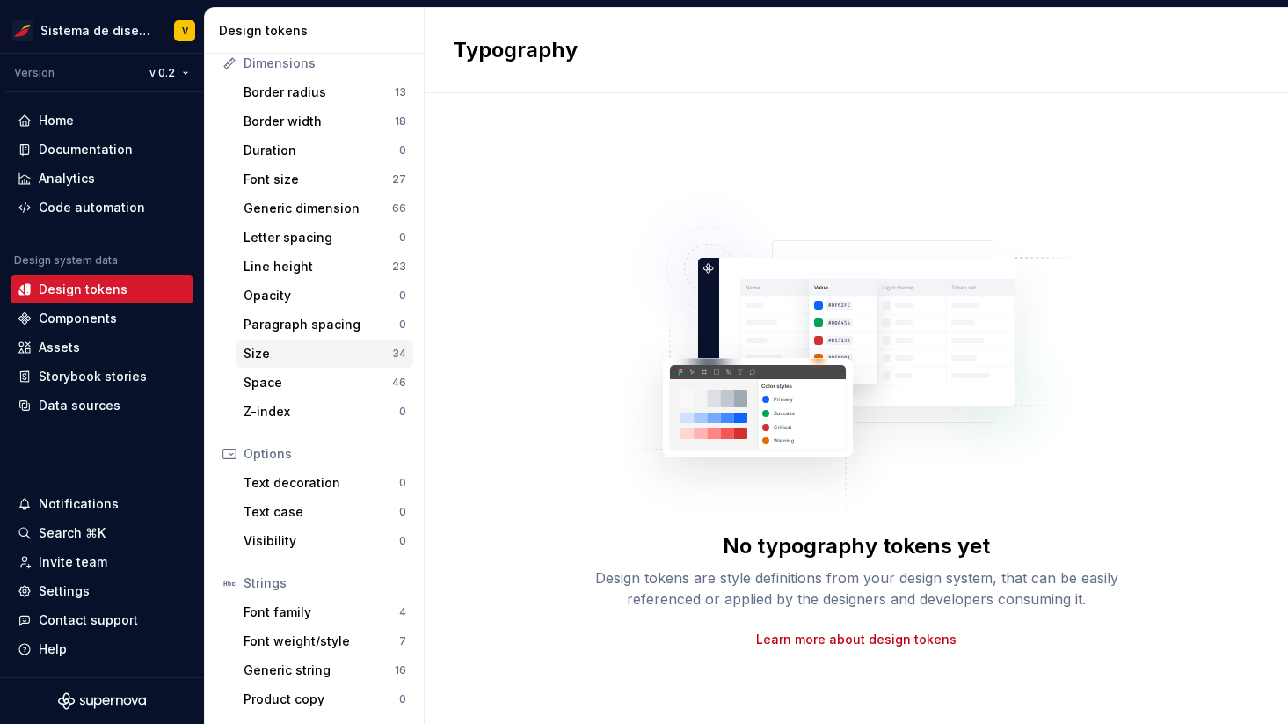
click at [271, 355] on div "Size" at bounding box center [318, 354] width 149 height 18
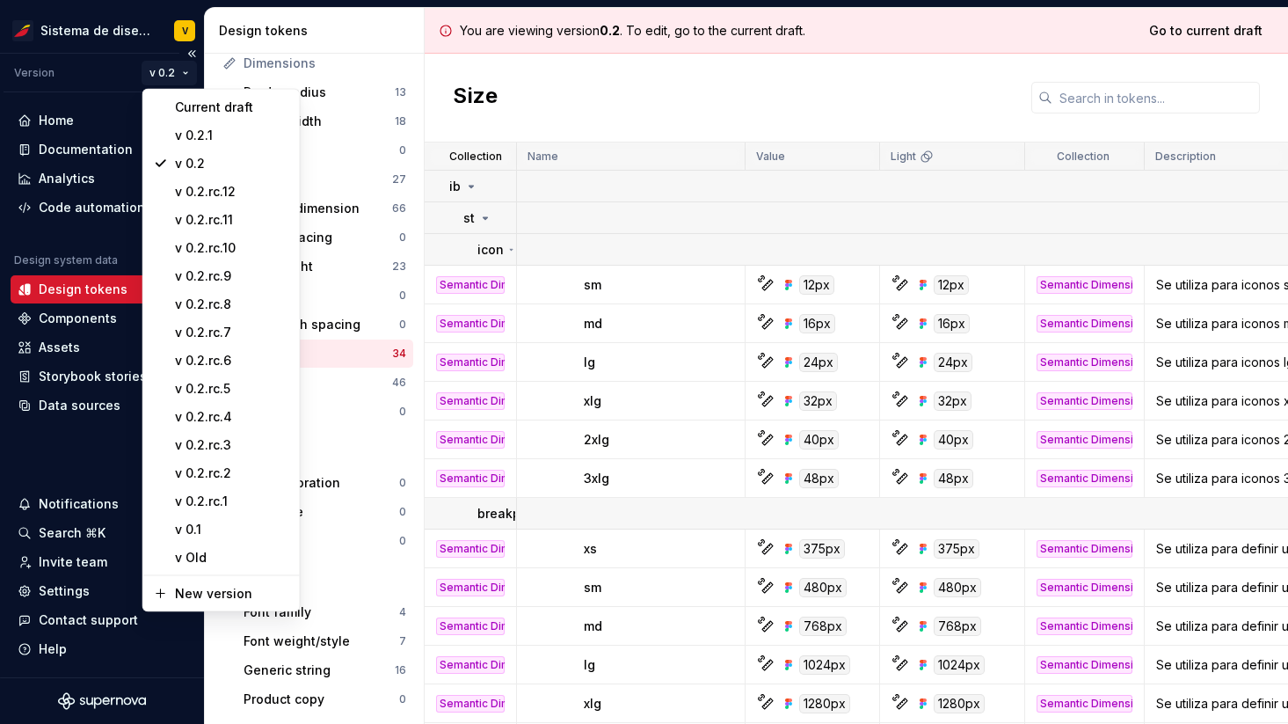
click at [170, 69] on html "Sistema de diseño Iberia V Version v 0.2 Home Documentation Analytics Code auto…" at bounding box center [644, 362] width 1288 height 724
click at [185, 106] on div "Current draft" at bounding box center [232, 107] width 114 height 18
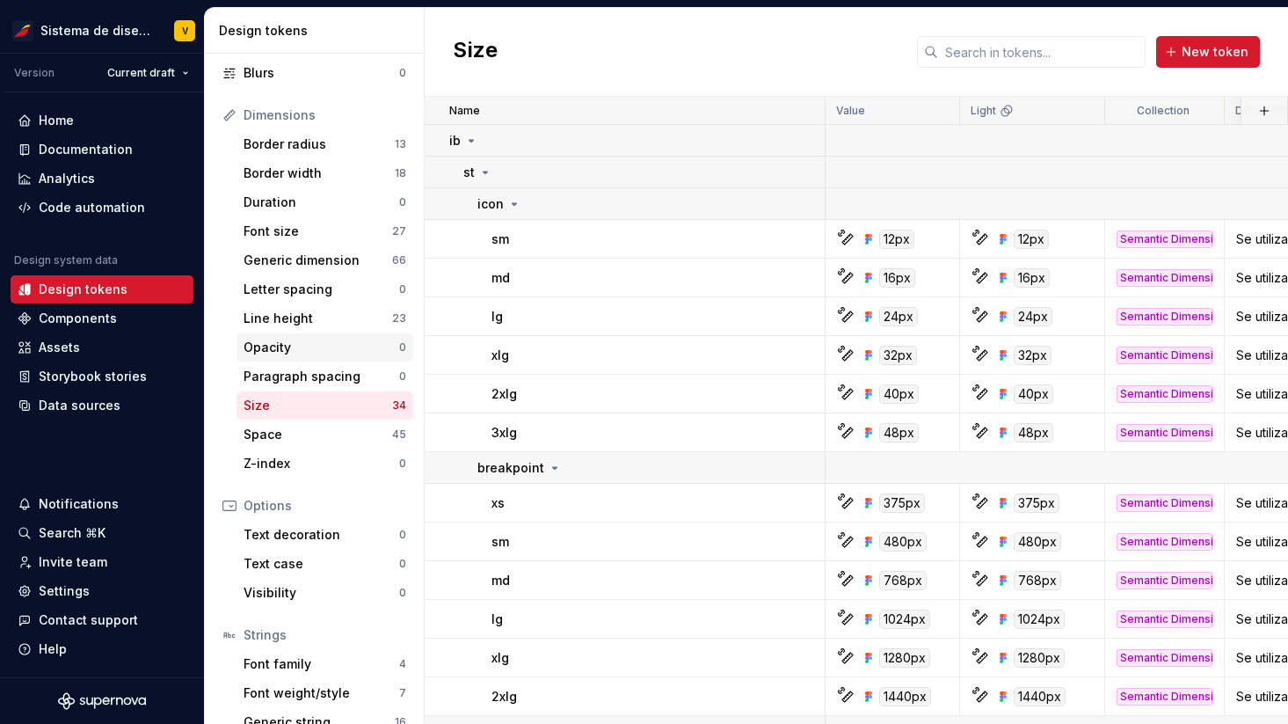
scroll to position [182, 0]
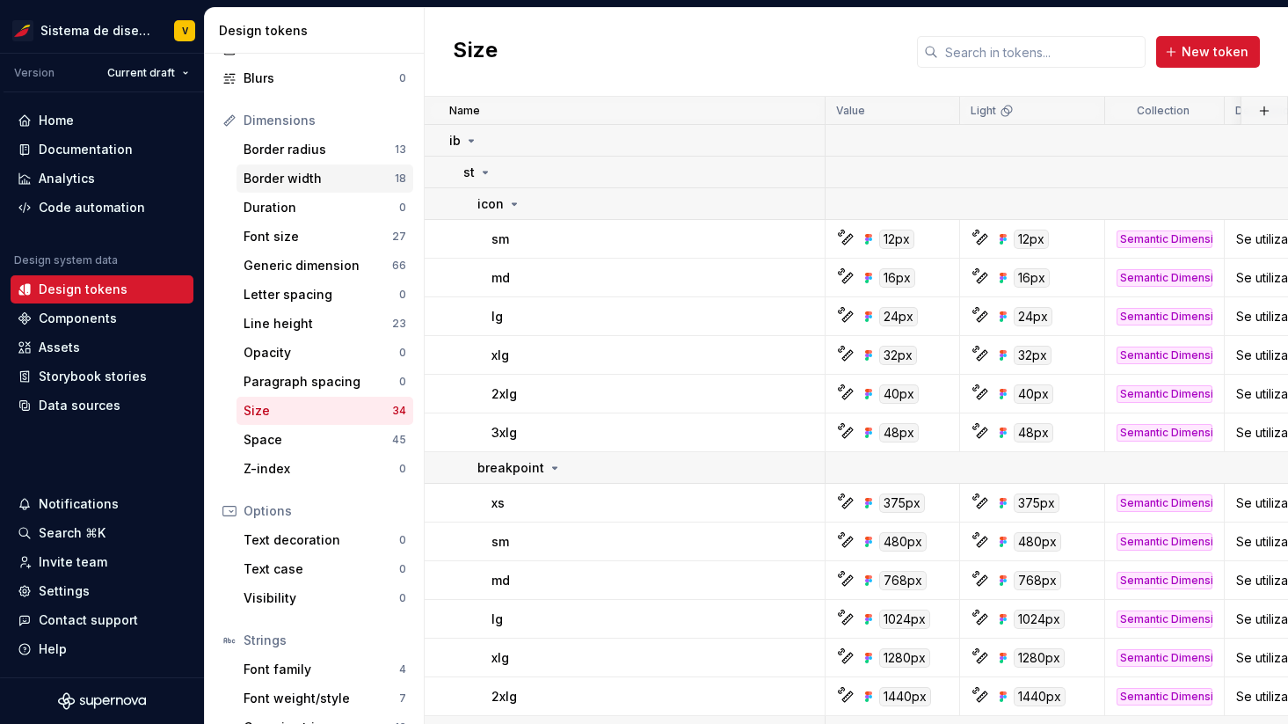
click at [299, 181] on div "Border width" at bounding box center [319, 179] width 151 height 18
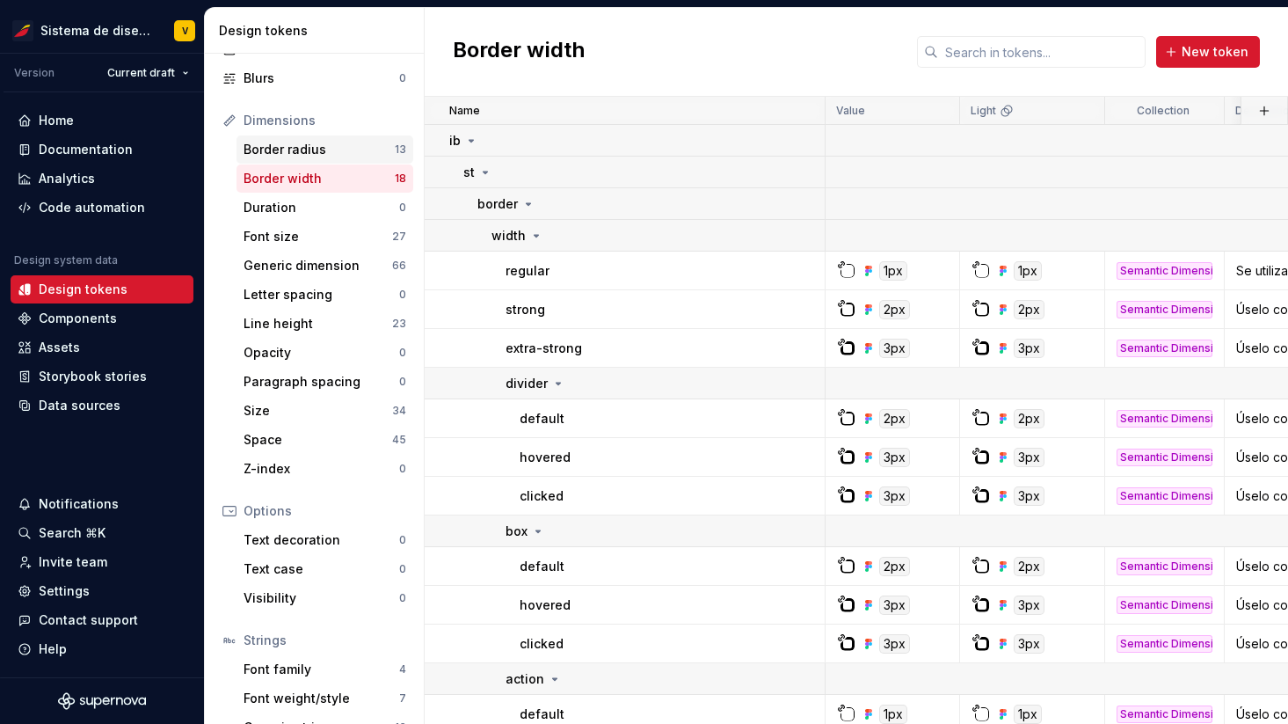
click at [295, 145] on div "Border radius" at bounding box center [319, 150] width 151 height 18
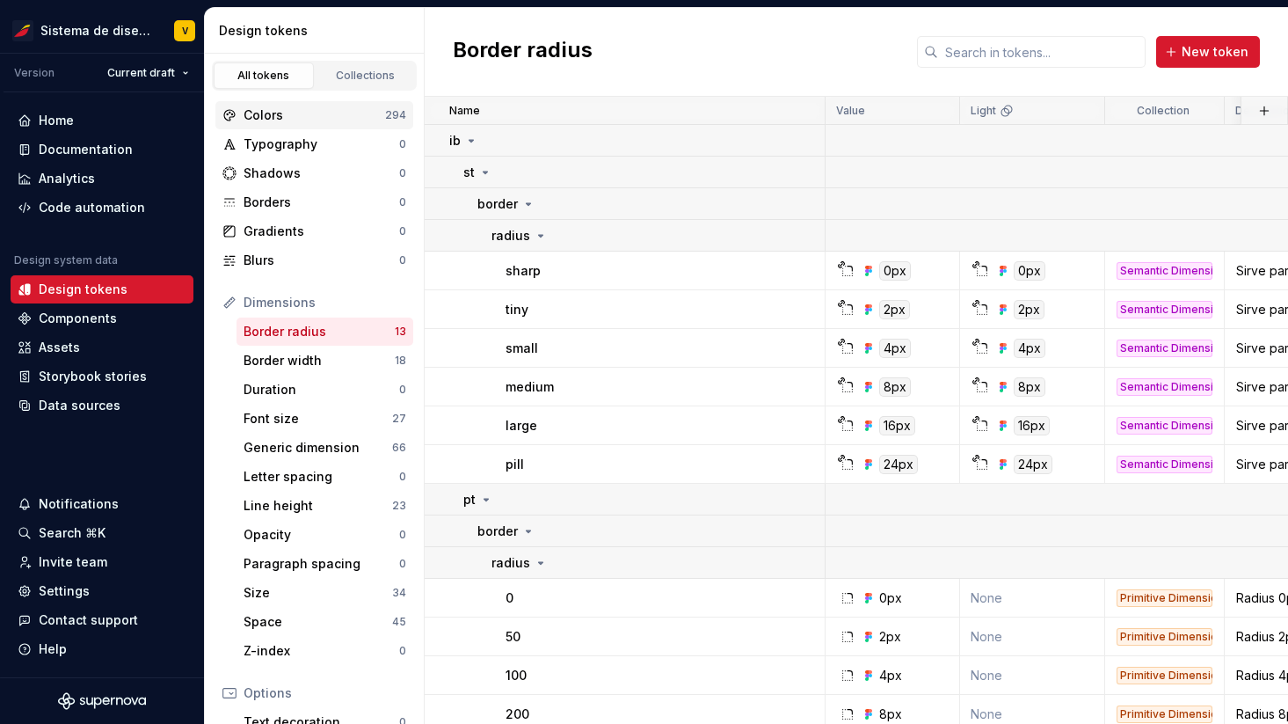
click at [283, 121] on div "Colors" at bounding box center [315, 115] width 142 height 18
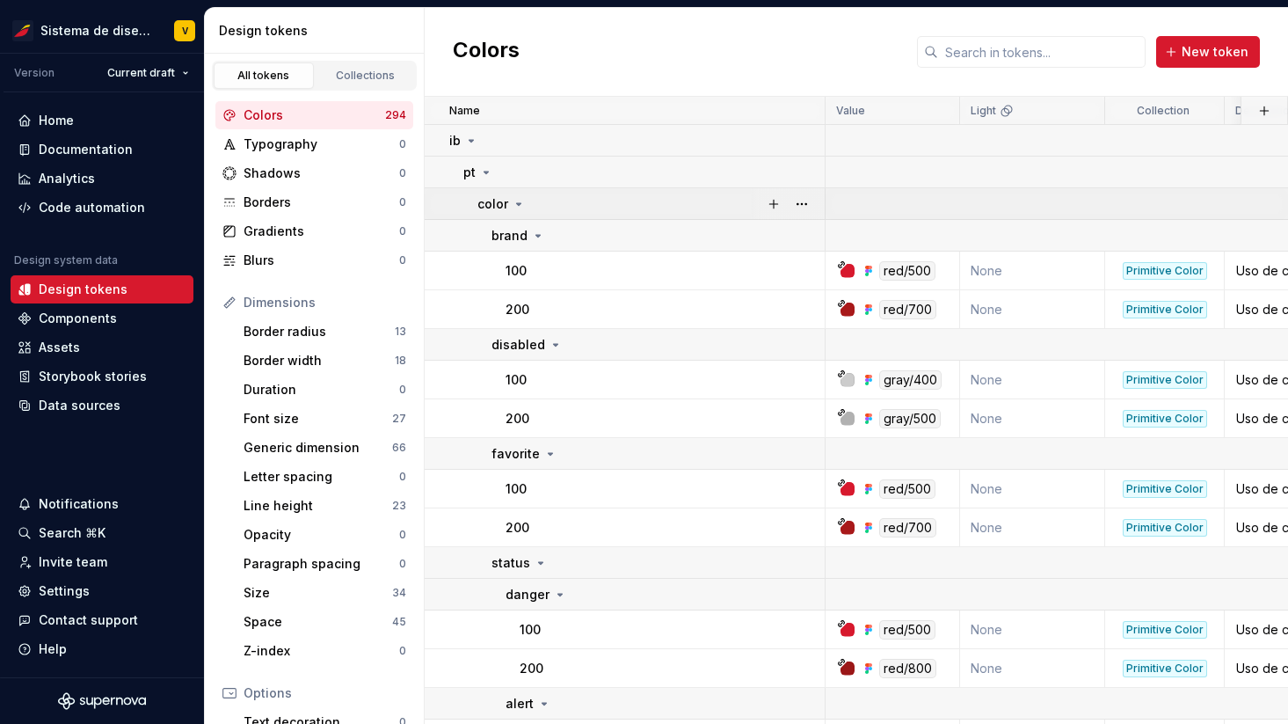
click at [520, 206] on icon at bounding box center [519, 204] width 14 height 14
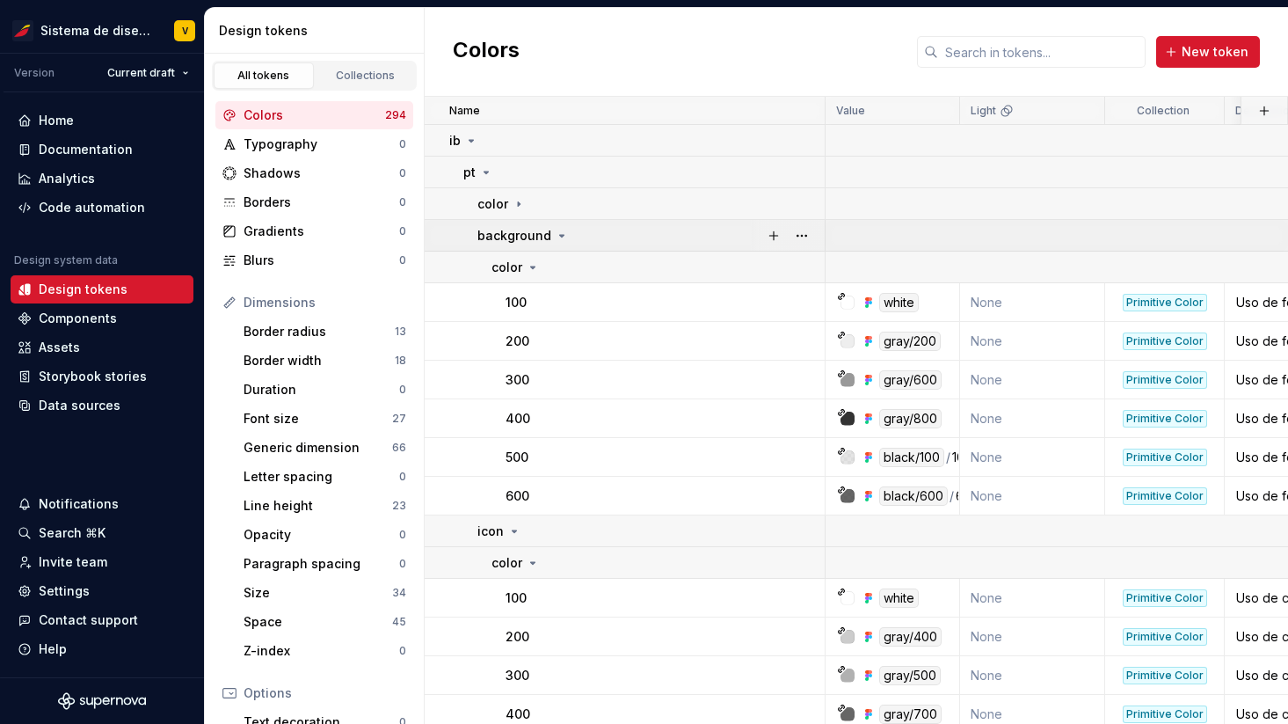
click at [560, 235] on icon at bounding box center [562, 236] width 4 height 2
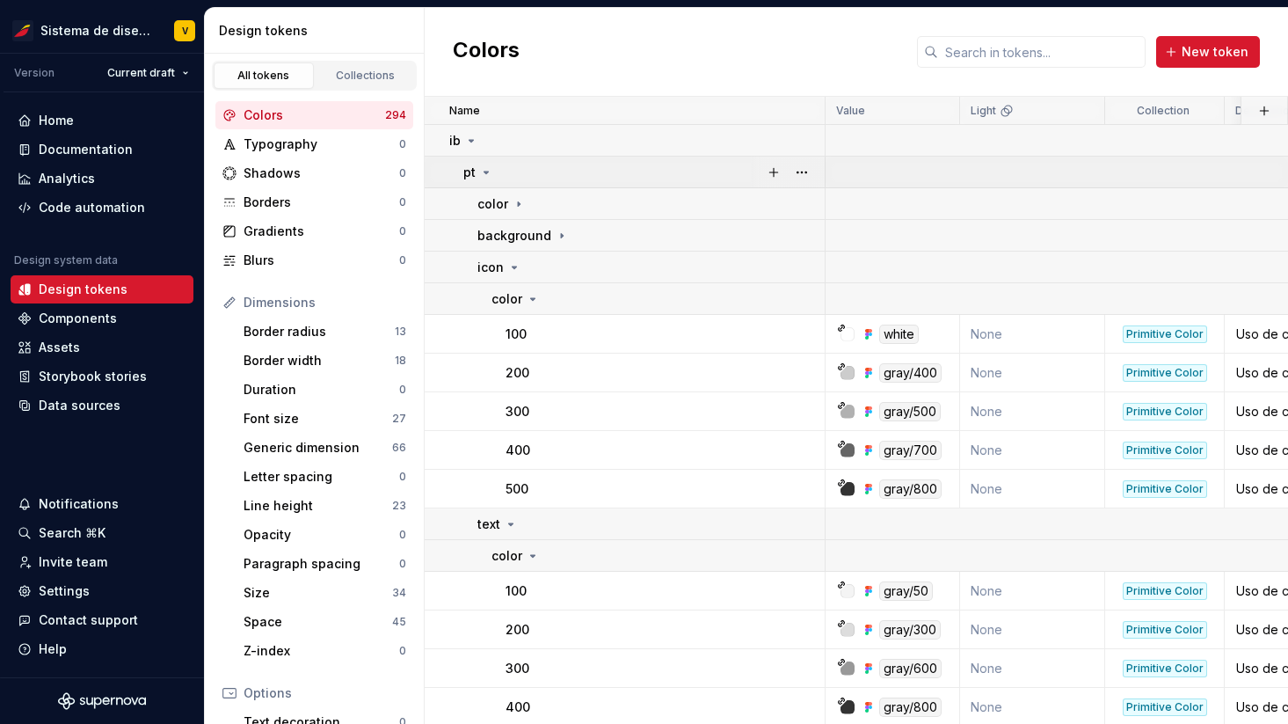
click at [485, 174] on icon at bounding box center [486, 172] width 14 height 14
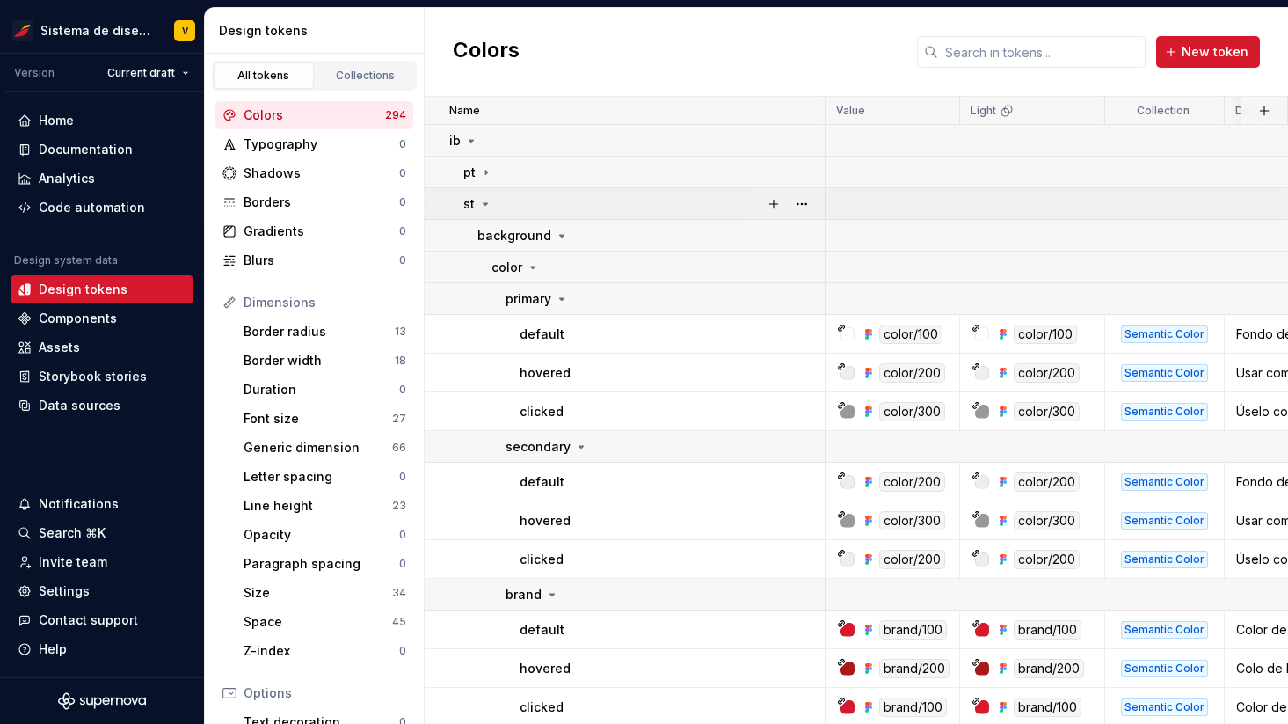
click at [485, 205] on icon at bounding box center [485, 204] width 14 height 14
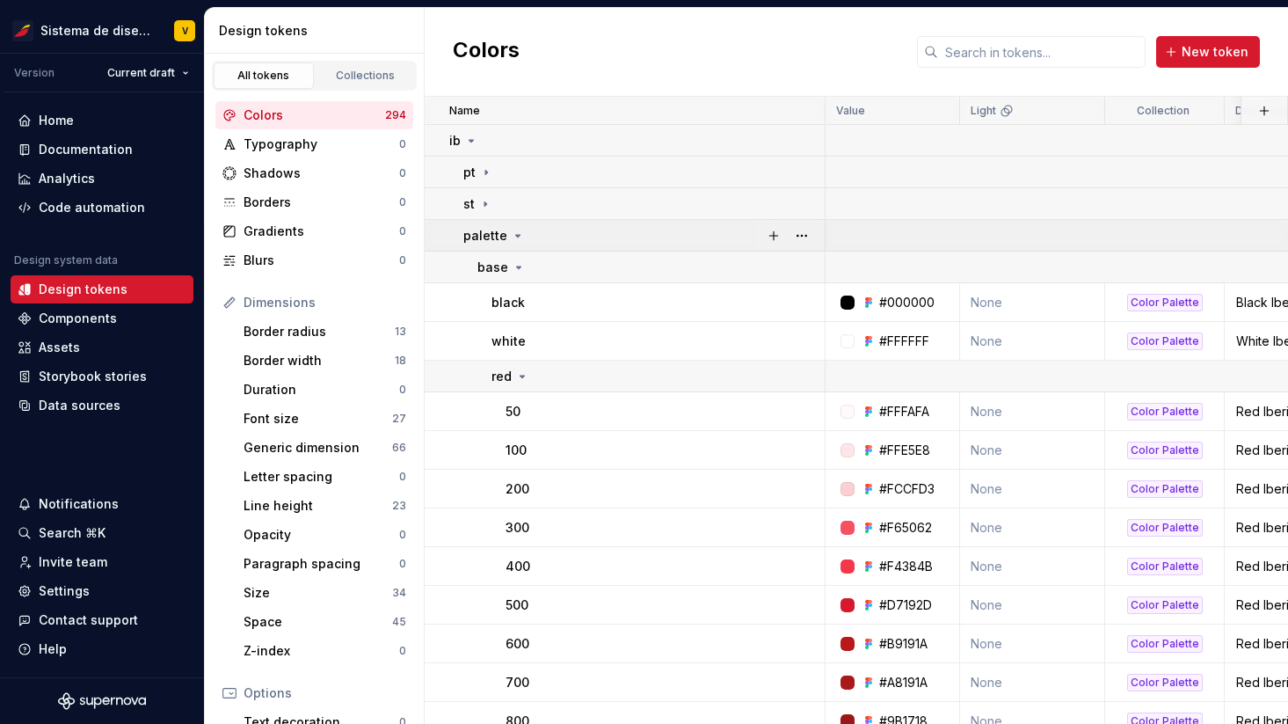
click at [514, 232] on icon at bounding box center [518, 236] width 14 height 14
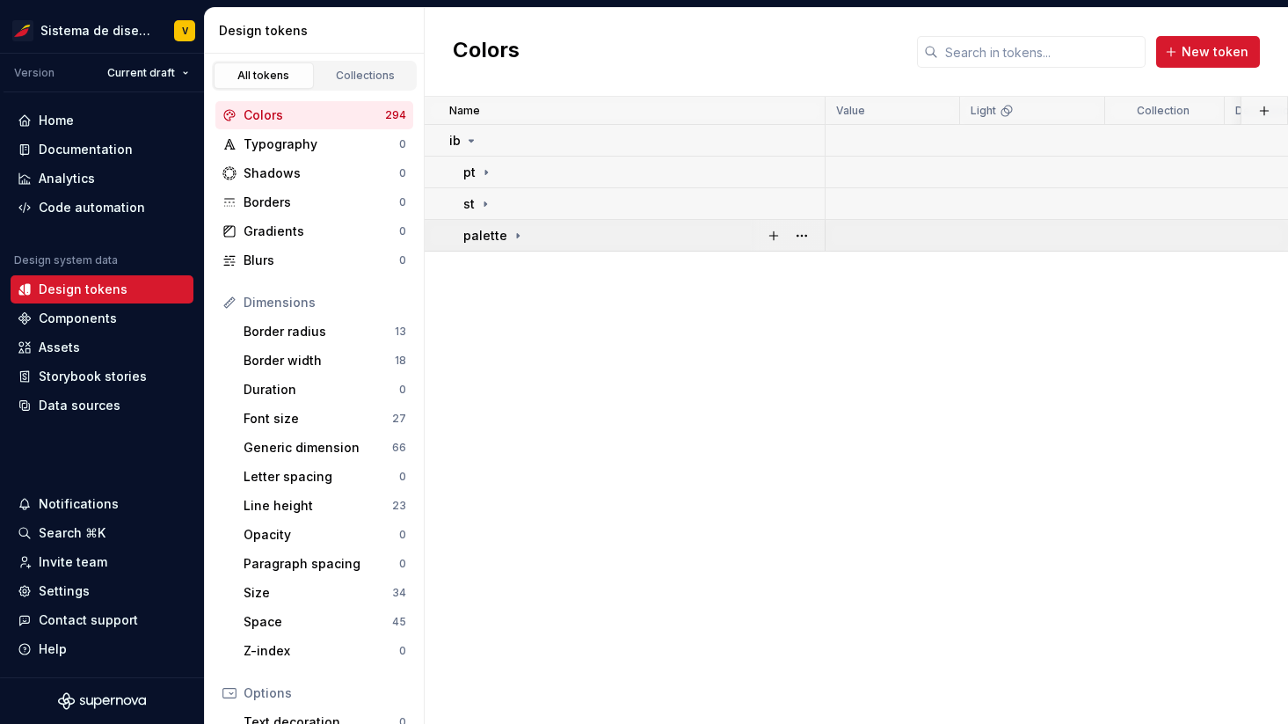
click at [517, 236] on icon at bounding box center [518, 235] width 2 height 4
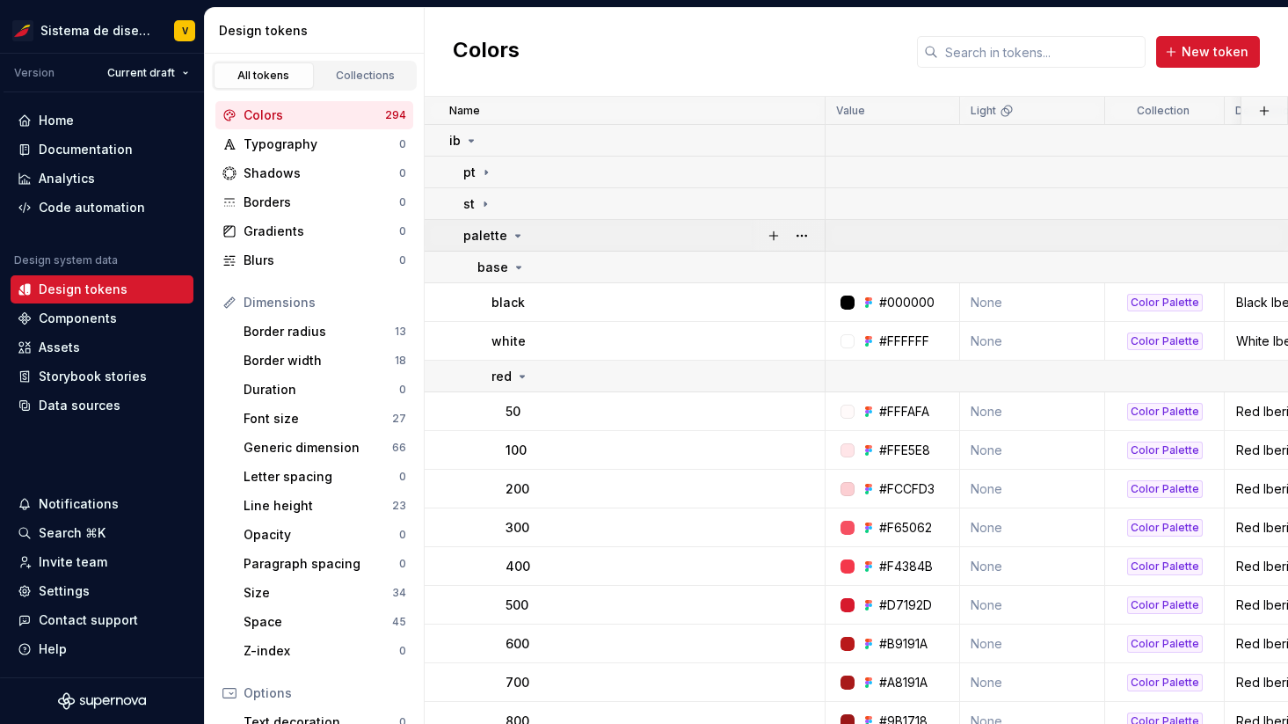
click at [513, 237] on icon at bounding box center [518, 236] width 14 height 14
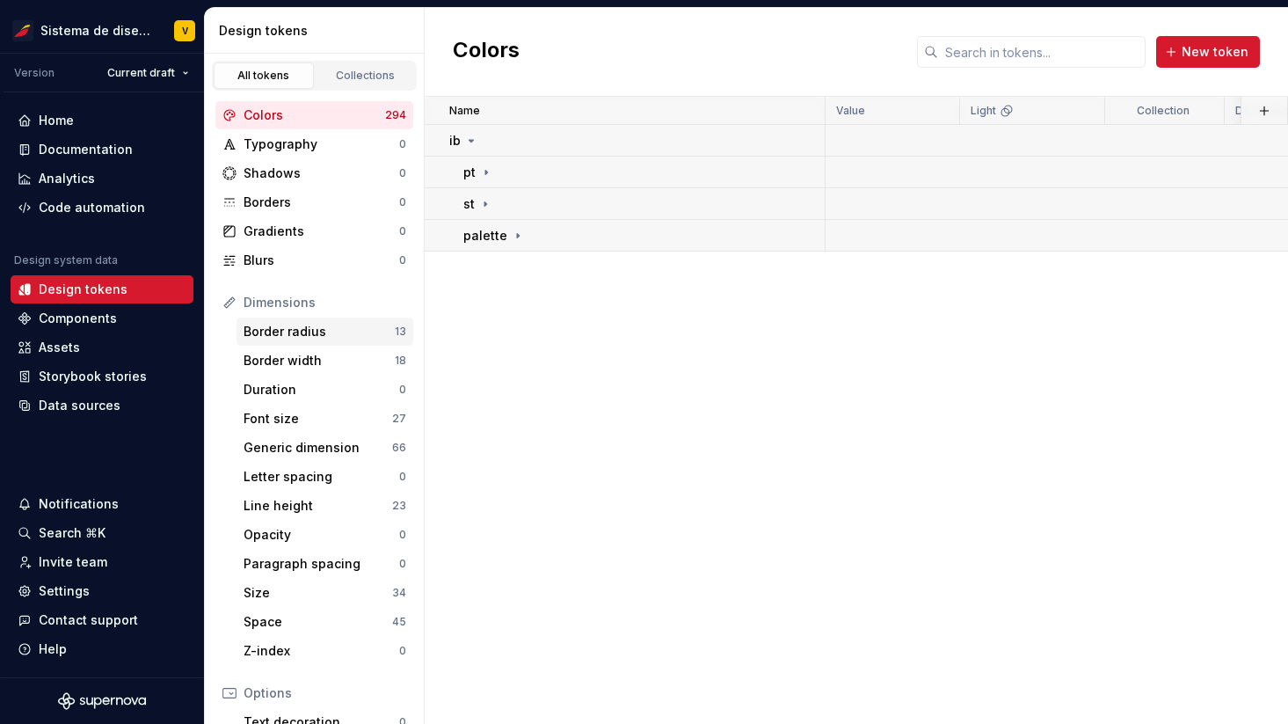
click at [272, 334] on div "Border radius" at bounding box center [319, 332] width 151 height 18
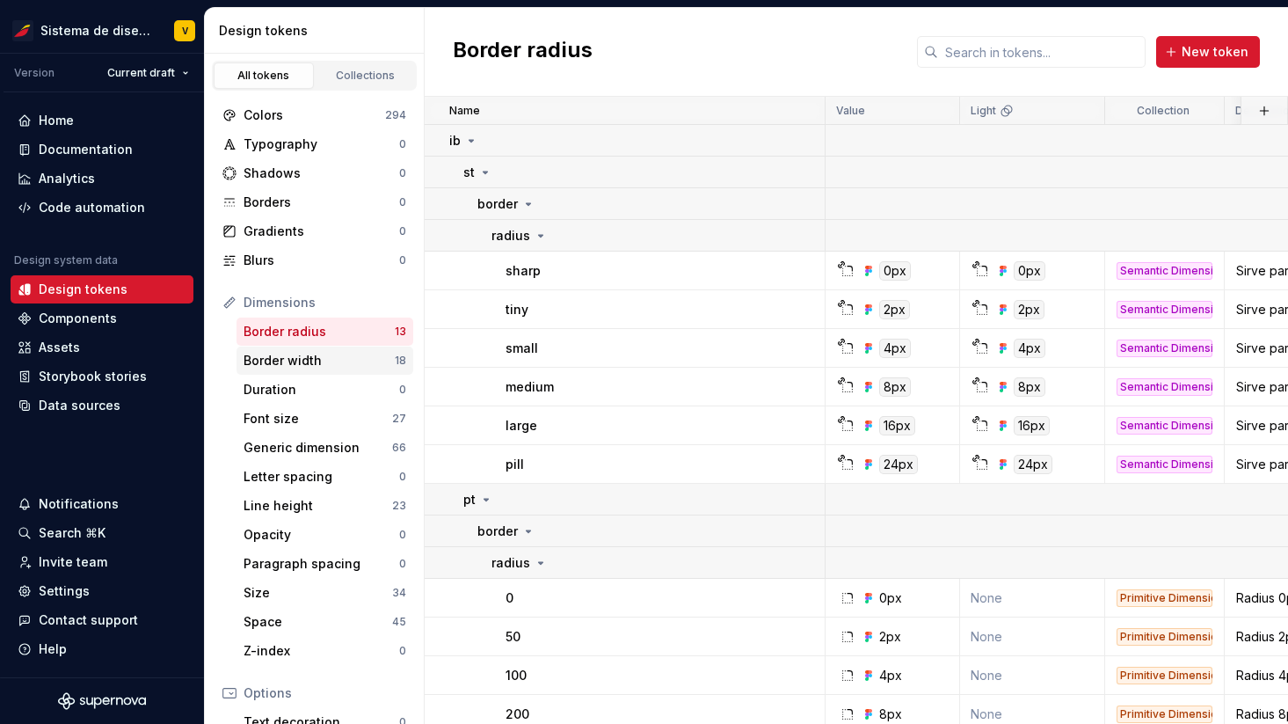
click at [281, 357] on div "Border width" at bounding box center [319, 361] width 151 height 18
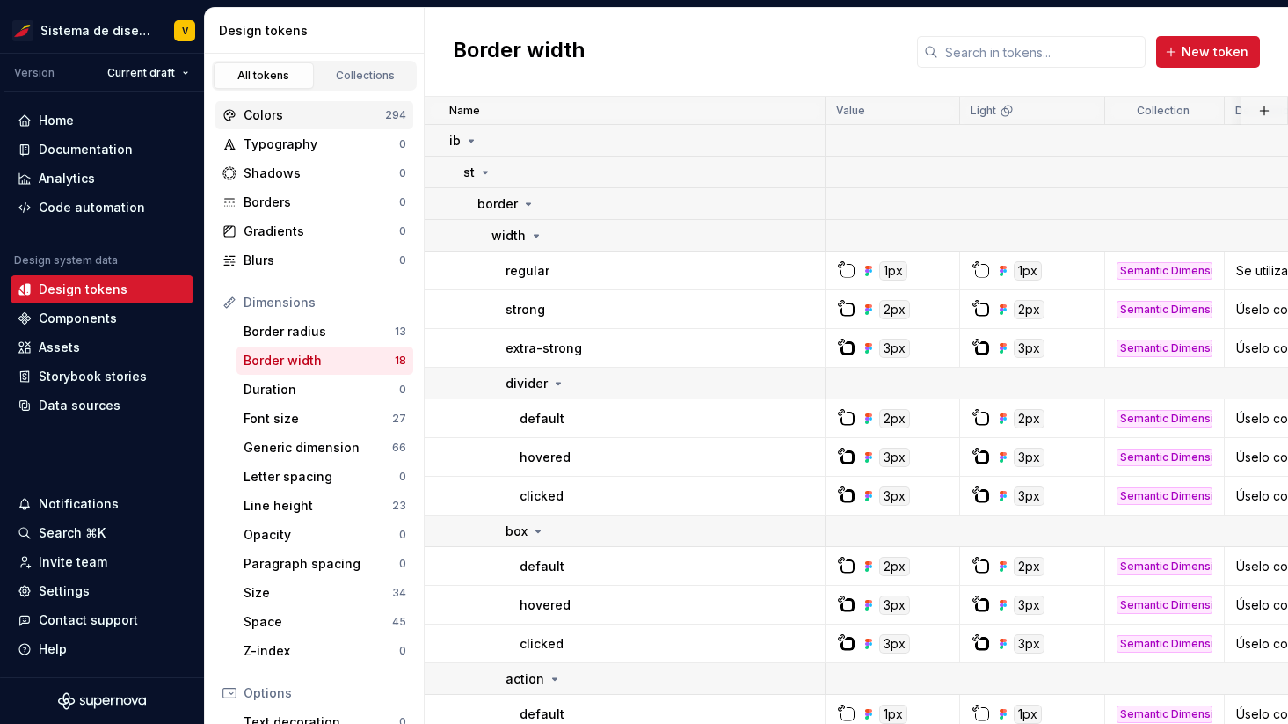
click at [335, 111] on div "Colors" at bounding box center [315, 115] width 142 height 18
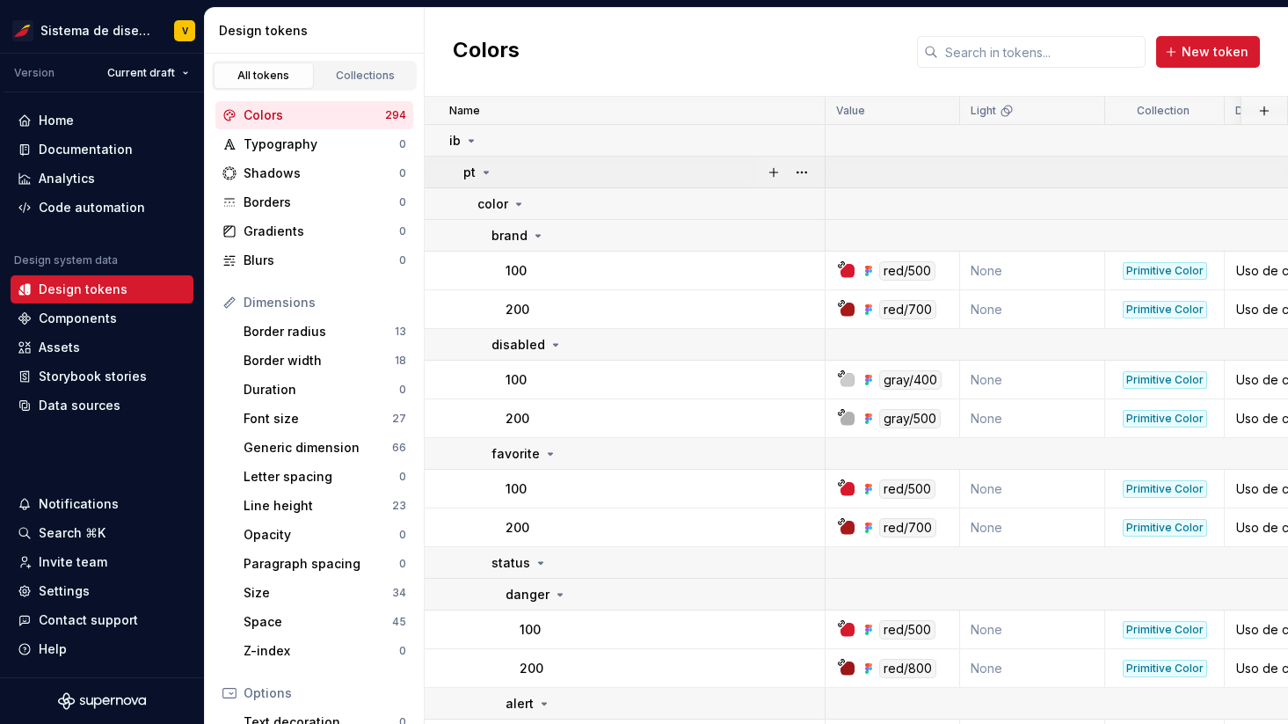
click at [487, 171] on icon at bounding box center [486, 172] width 4 height 2
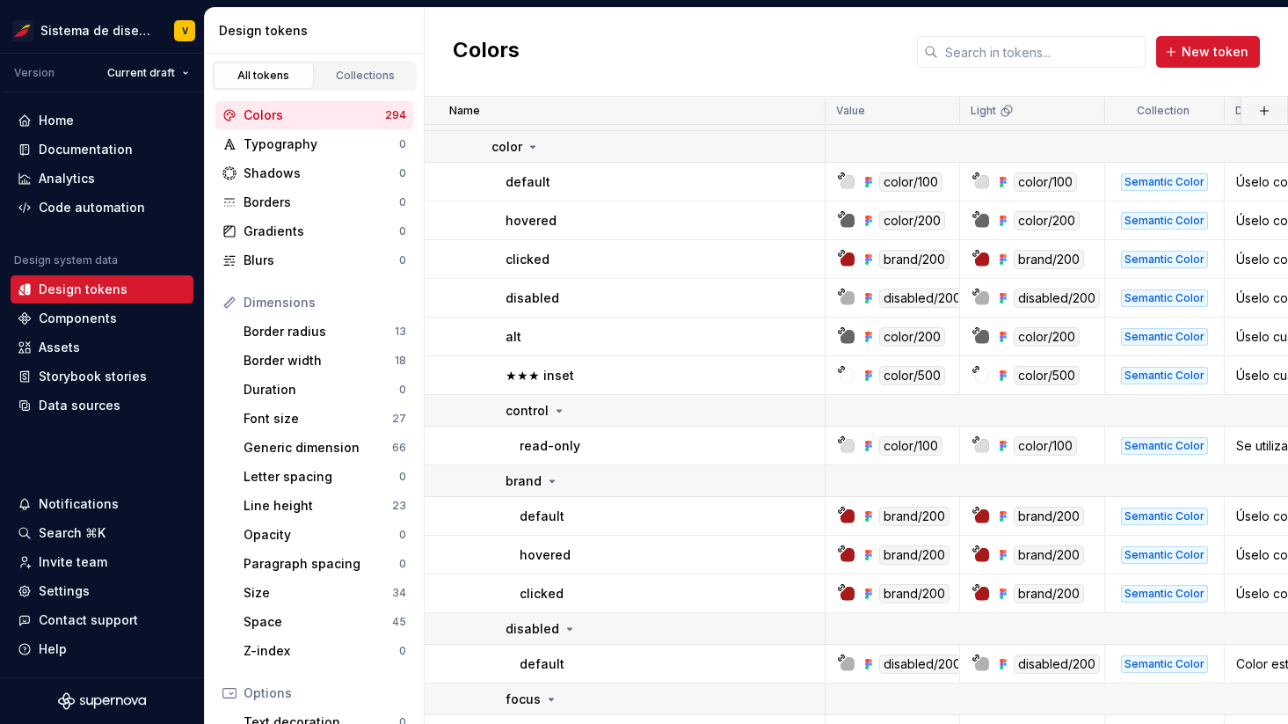
scroll to position [6442, 0]
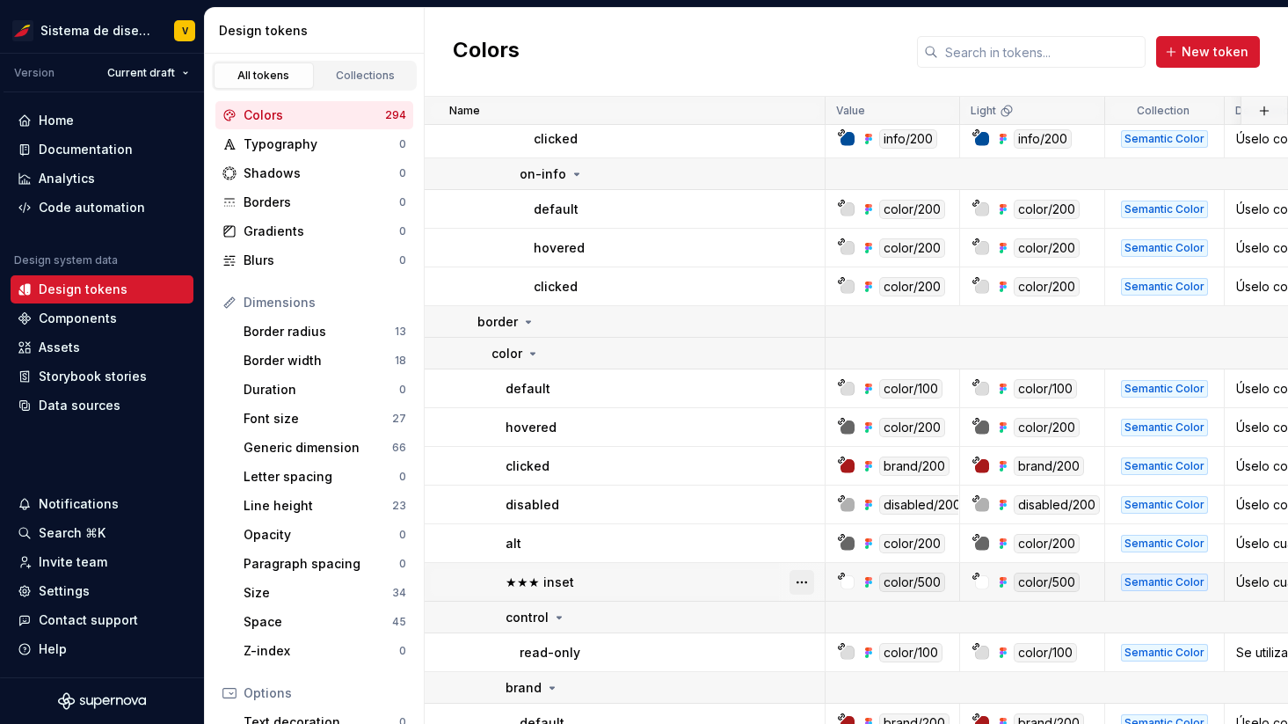
click at [799, 584] on button "button" at bounding box center [802, 582] width 25 height 25
click at [644, 581] on html "Sistema de diseño Iberia V Version Current draft Home Documentation Analytics C…" at bounding box center [644, 362] width 1288 height 724
click at [135, 69] on html "Sistema de diseño Iberia V Version Current draft Home Documentation Analytics C…" at bounding box center [644, 362] width 1288 height 724
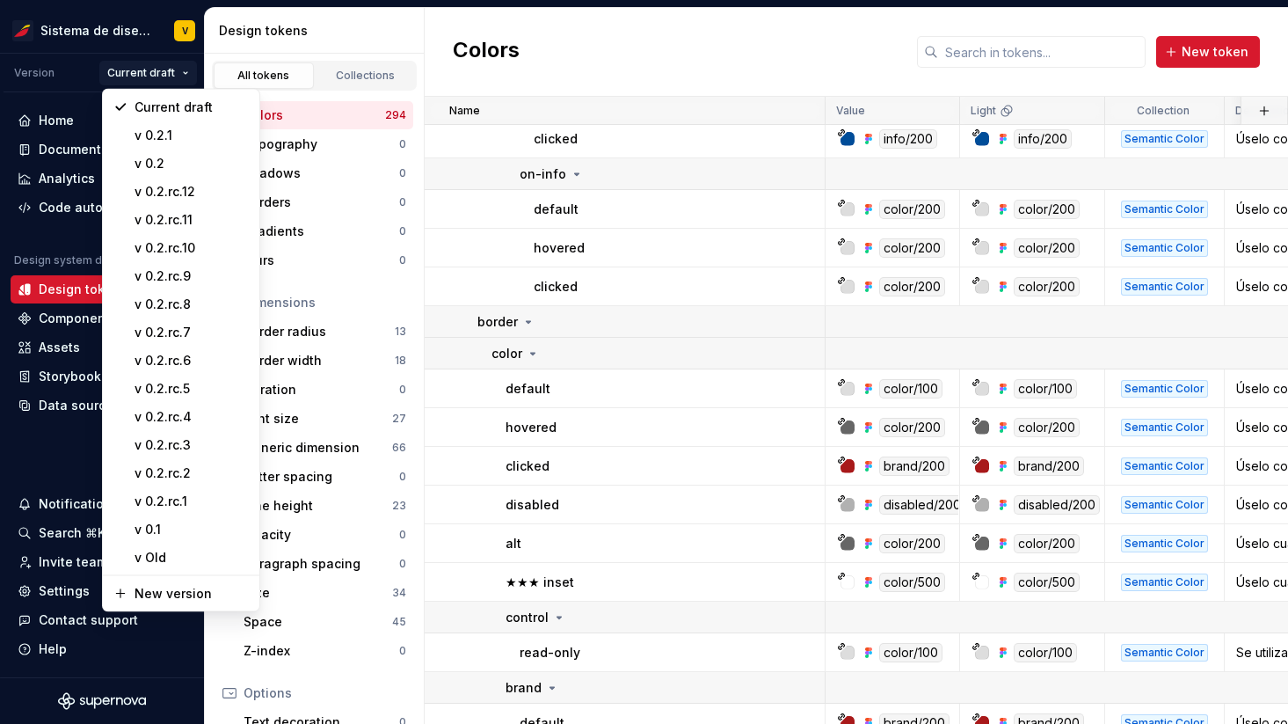
click at [62, 149] on html "Sistema de diseño Iberia V Version Current draft Home Documentation Analytics C…" at bounding box center [644, 362] width 1288 height 724
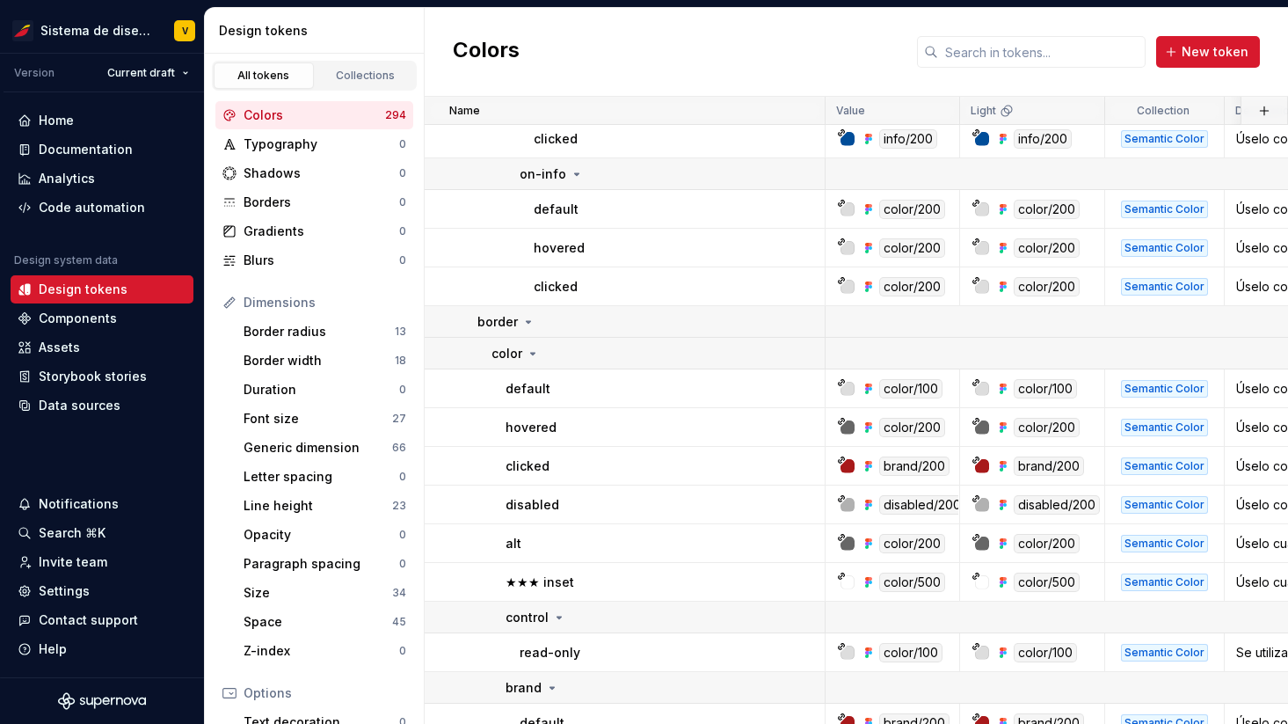
click at [62, 149] on div "Documentation" at bounding box center [86, 150] width 94 height 18
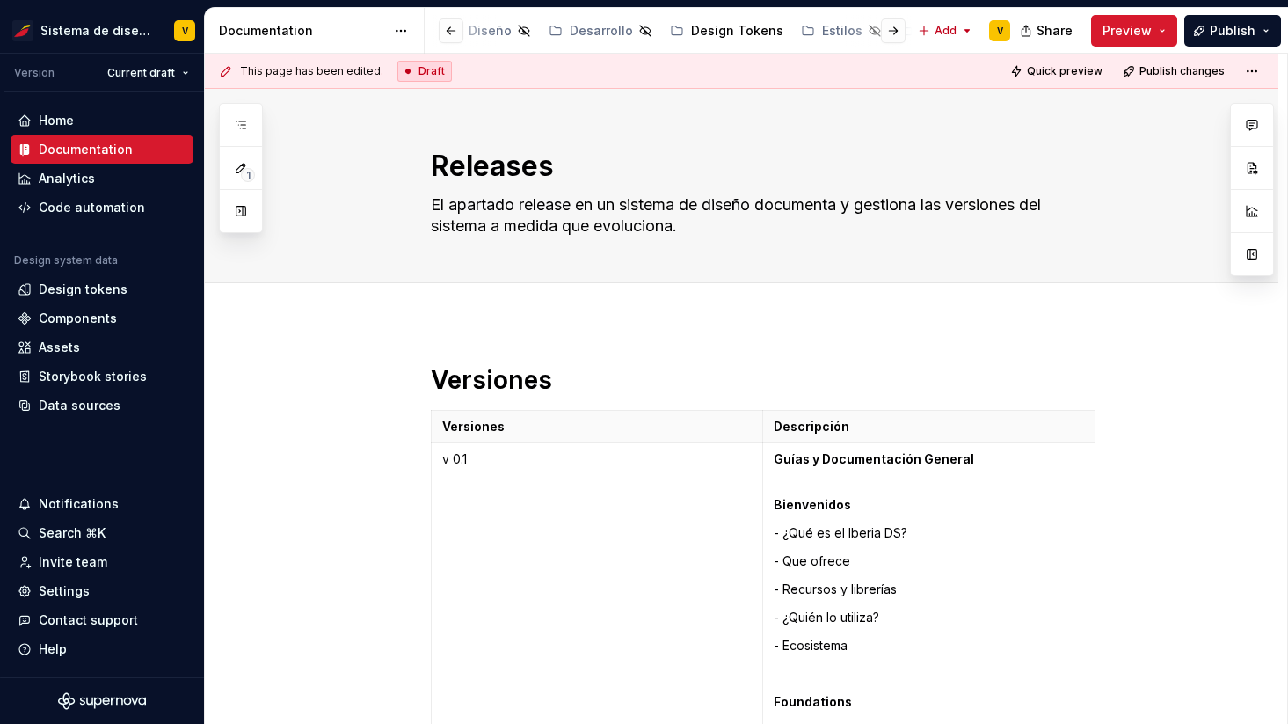
scroll to position [0, 447]
click at [671, 32] on div "Design Tokens" at bounding box center [717, 31] width 92 height 18
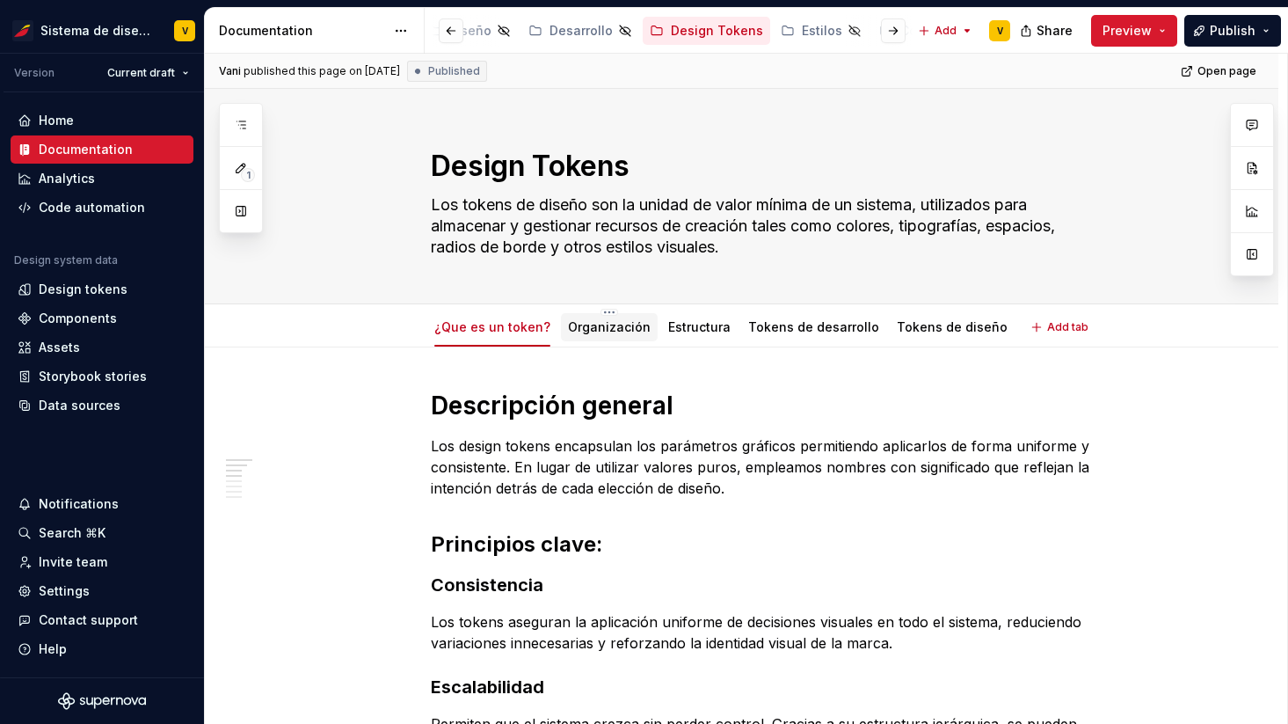
click at [613, 326] on link "Organización" at bounding box center [609, 326] width 83 height 15
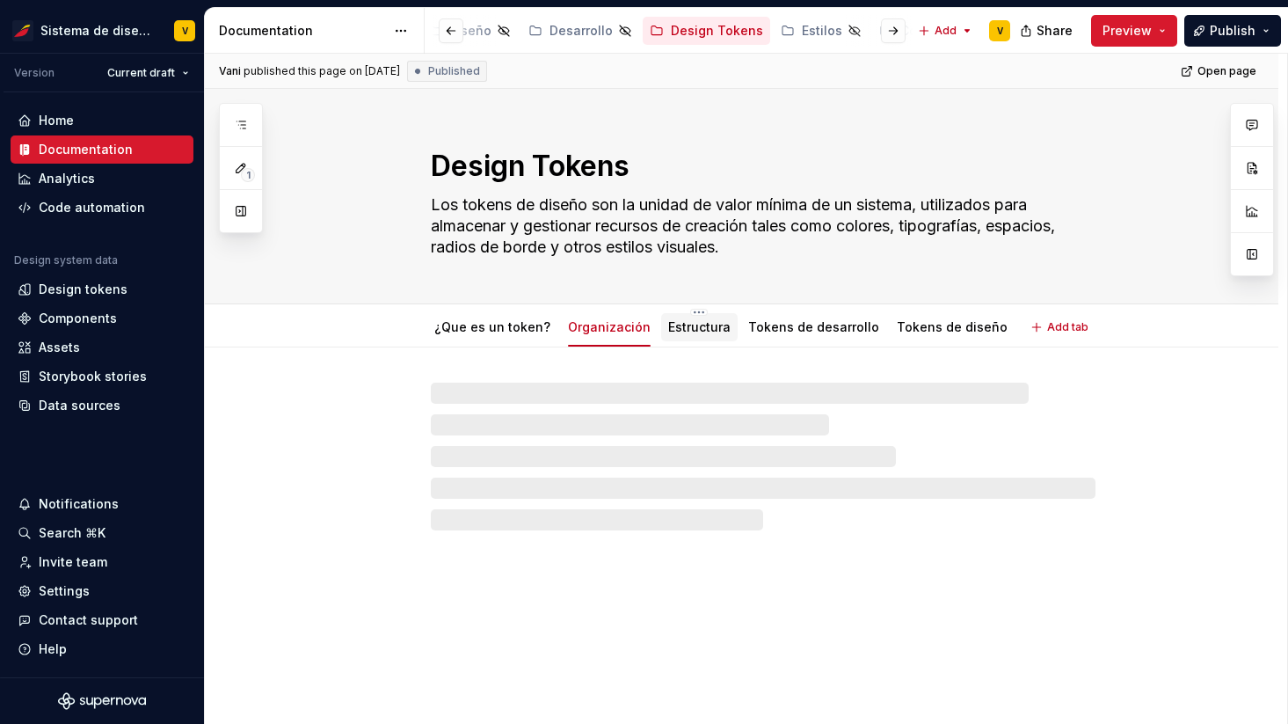
click at [689, 327] on link "Estructura" at bounding box center [699, 326] width 62 height 15
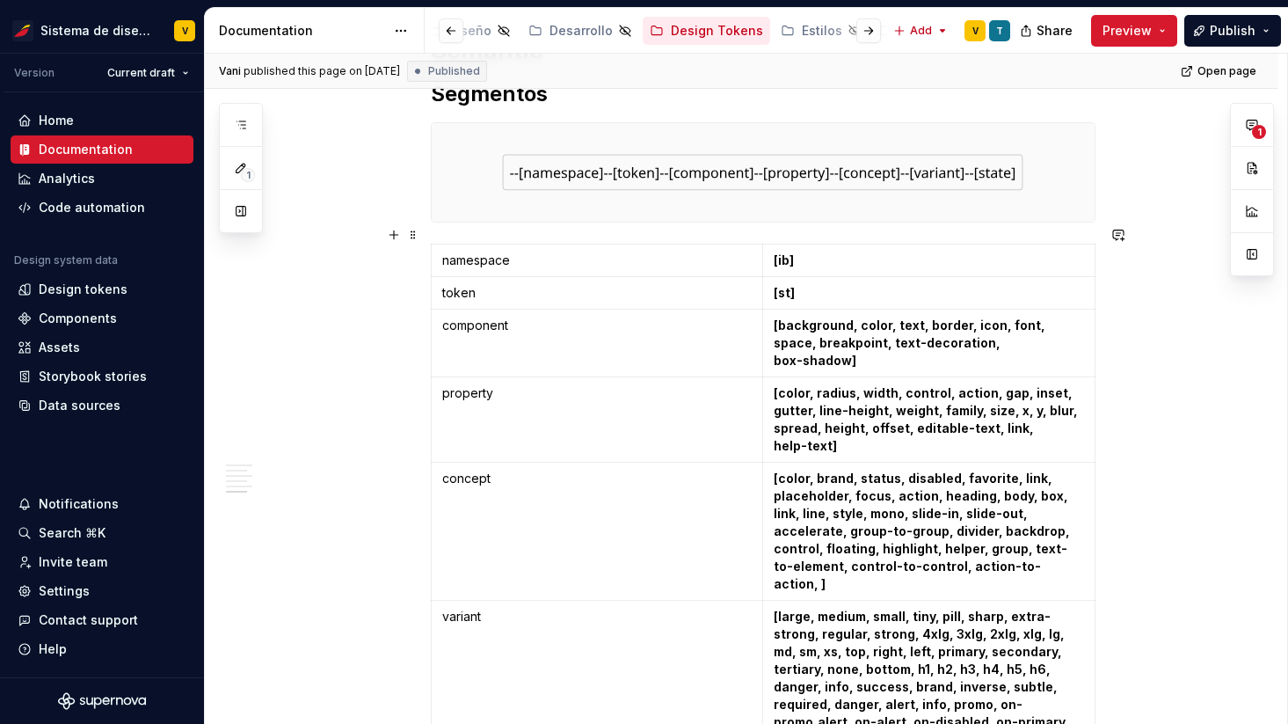
scroll to position [1396, 0]
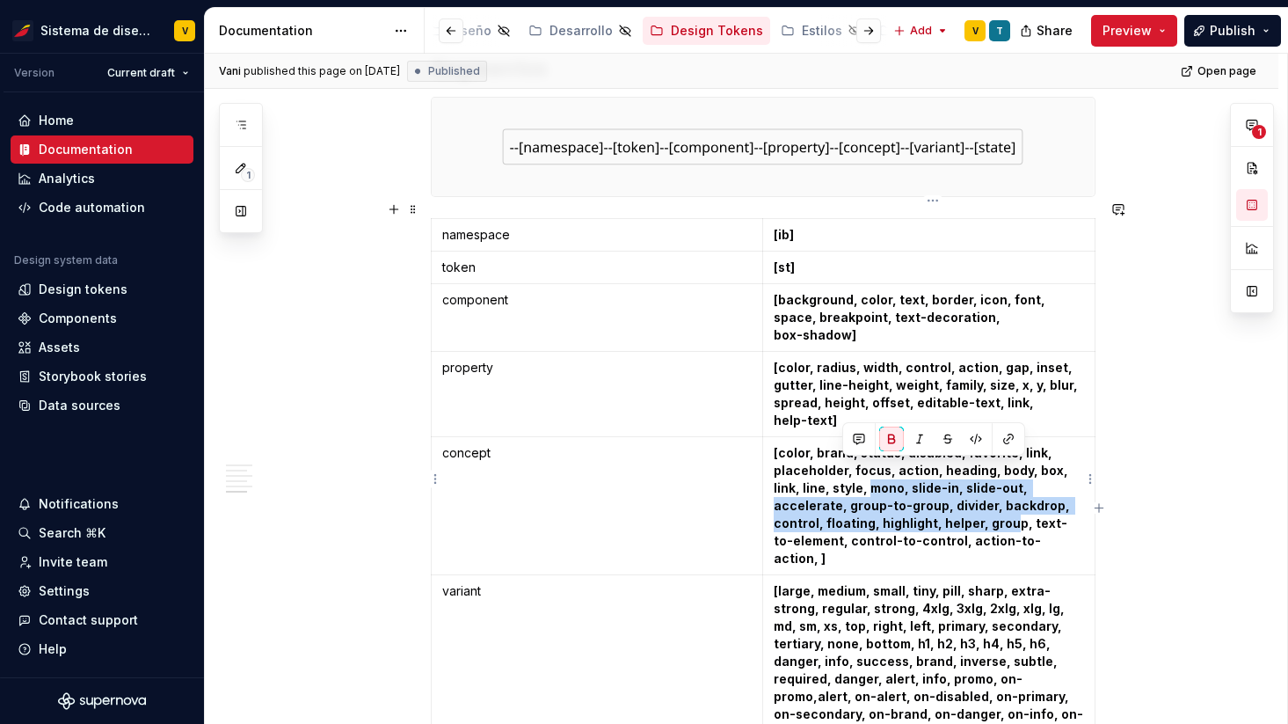
drag, startPoint x: 843, startPoint y: 462, endPoint x: 962, endPoint y: 497, distance: 123.8
click at [962, 497] on strong "[color, brand, status, disabled, favorite, link, placeholder, focus, action, he…" at bounding box center [923, 505] width 299 height 120
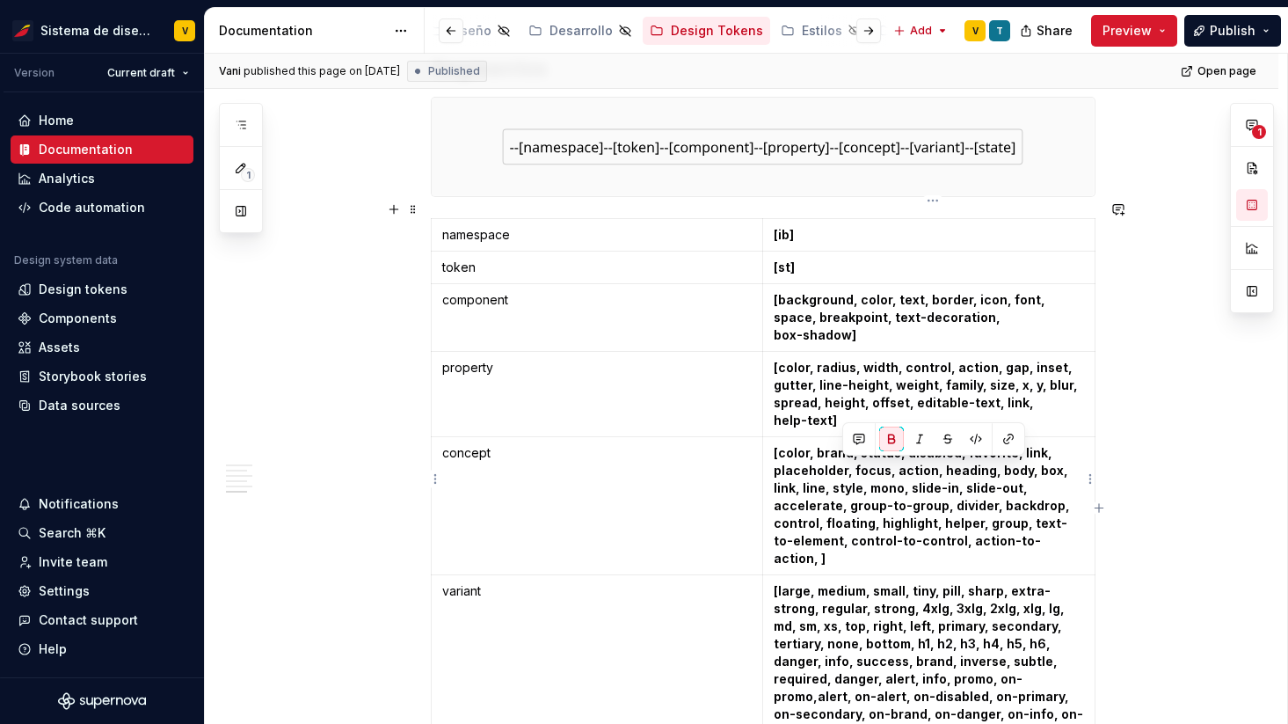
click at [812, 516] on strong "[color, brand, status, disabled, favorite, link, placeholder, focus, action, he…" at bounding box center [923, 505] width 299 height 120
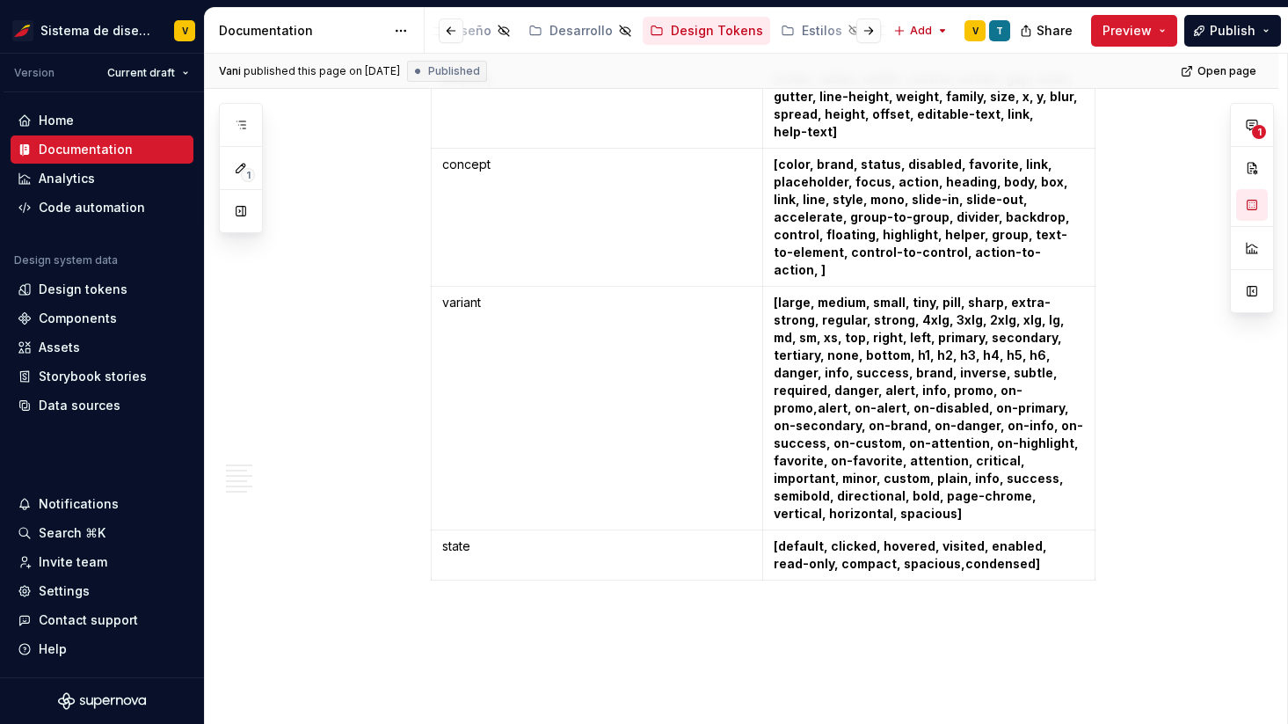
scroll to position [1686, 0]
click at [831, 461] on strong "[large, medium, small, tiny, pill, sharp, extra-strong, regular, strong, 4xlg, …" at bounding box center [929, 407] width 310 height 226
type textarea "*"
drag, startPoint x: 875, startPoint y: 337, endPoint x: 935, endPoint y: 338, distance: 59.8
click at [936, 338] on strong "[large, medium, small, tiny, pill, sharp, extra-strong, regular, strong, 4xlg, …" at bounding box center [929, 407] width 310 height 226
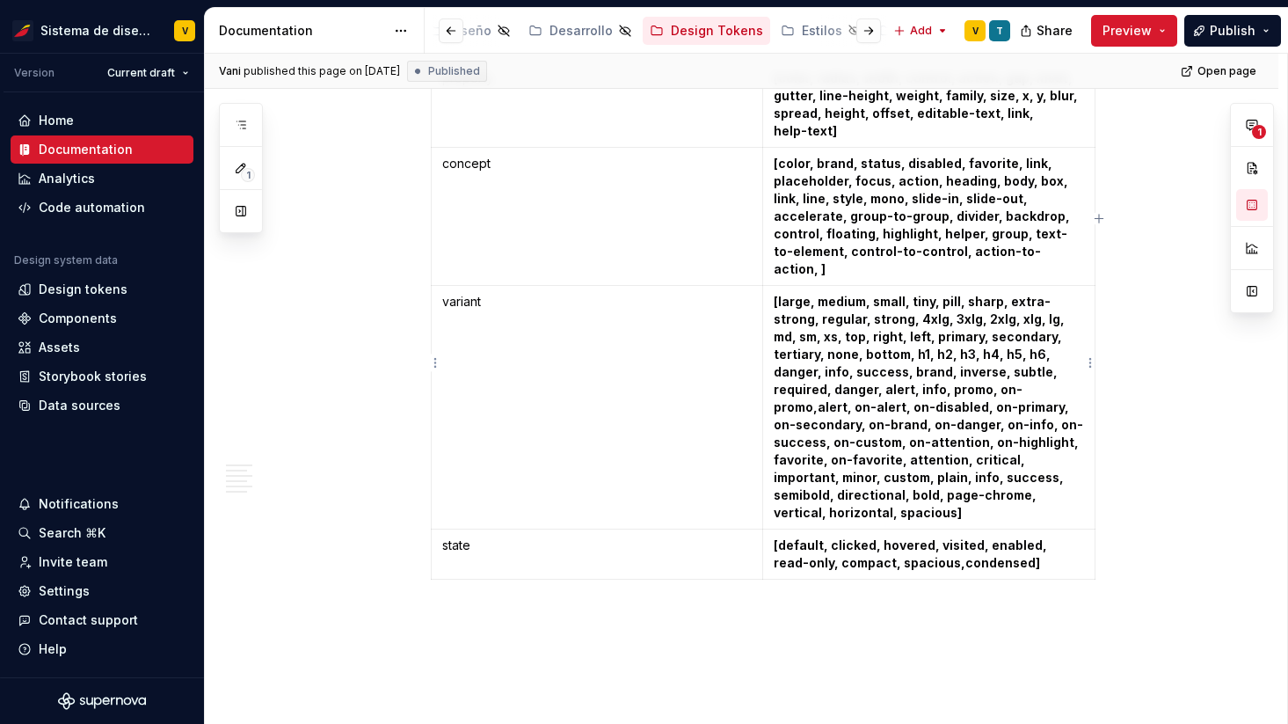
click at [1002, 459] on strong "[large, medium, small, tiny, pill, sharp, extra-strong, regular, strong, 4xlg, …" at bounding box center [929, 407] width 310 height 226
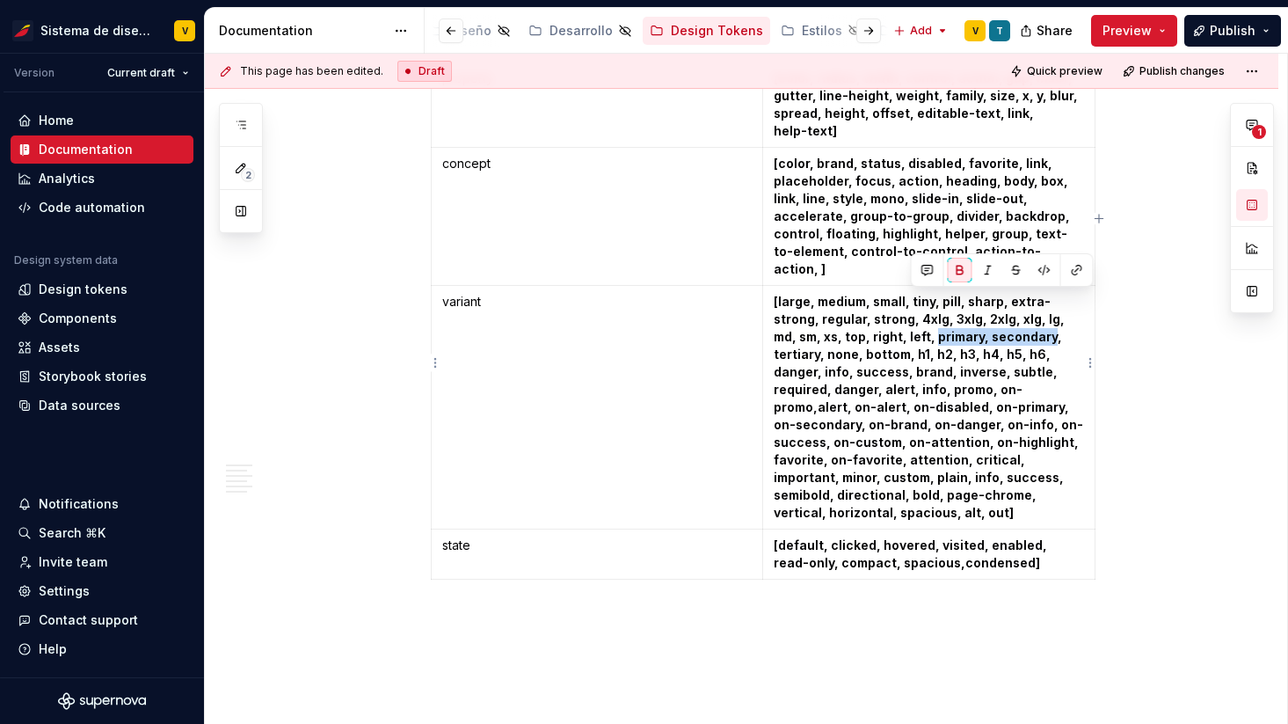
drag, startPoint x: 910, startPoint y: 303, endPoint x: 1024, endPoint y: 301, distance: 113.5
click at [1024, 301] on strong "[large, medium, small, tiny, pill, sharp, extra-strong, regular, strong, 4xlg, …" at bounding box center [929, 407] width 310 height 226
type textarea "*"
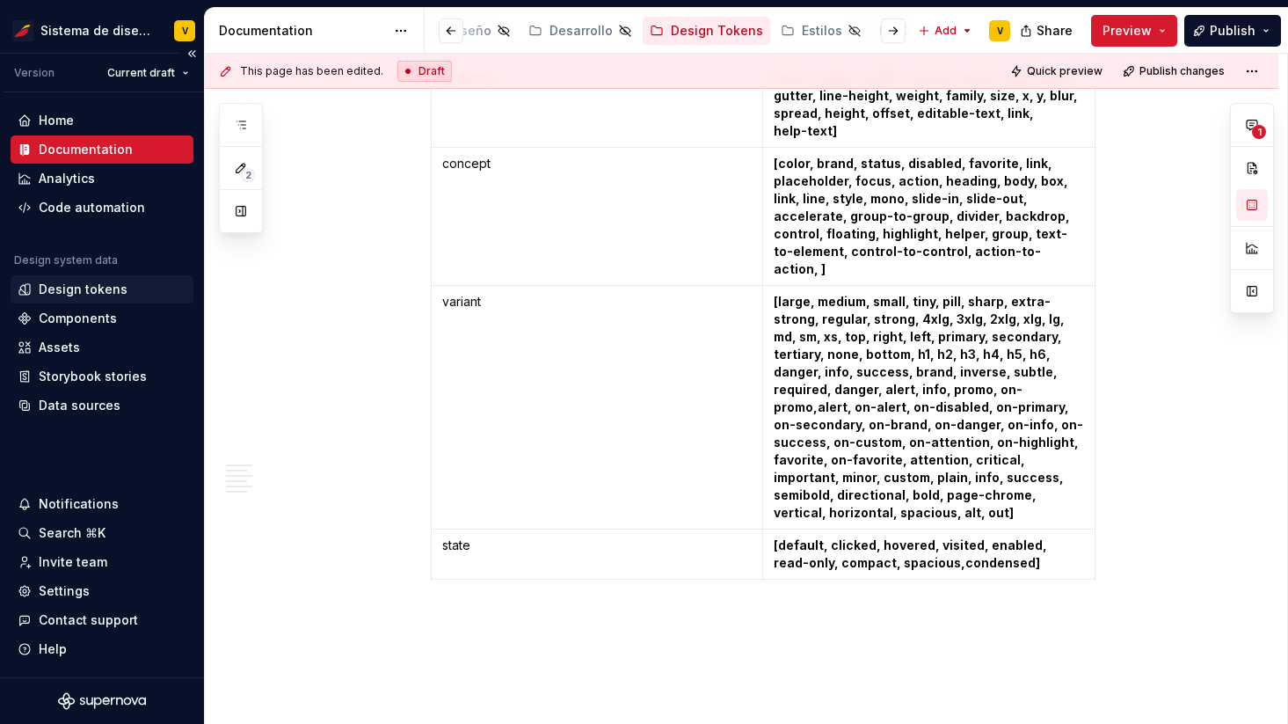
click at [84, 287] on div "Design tokens" at bounding box center [83, 289] width 89 height 18
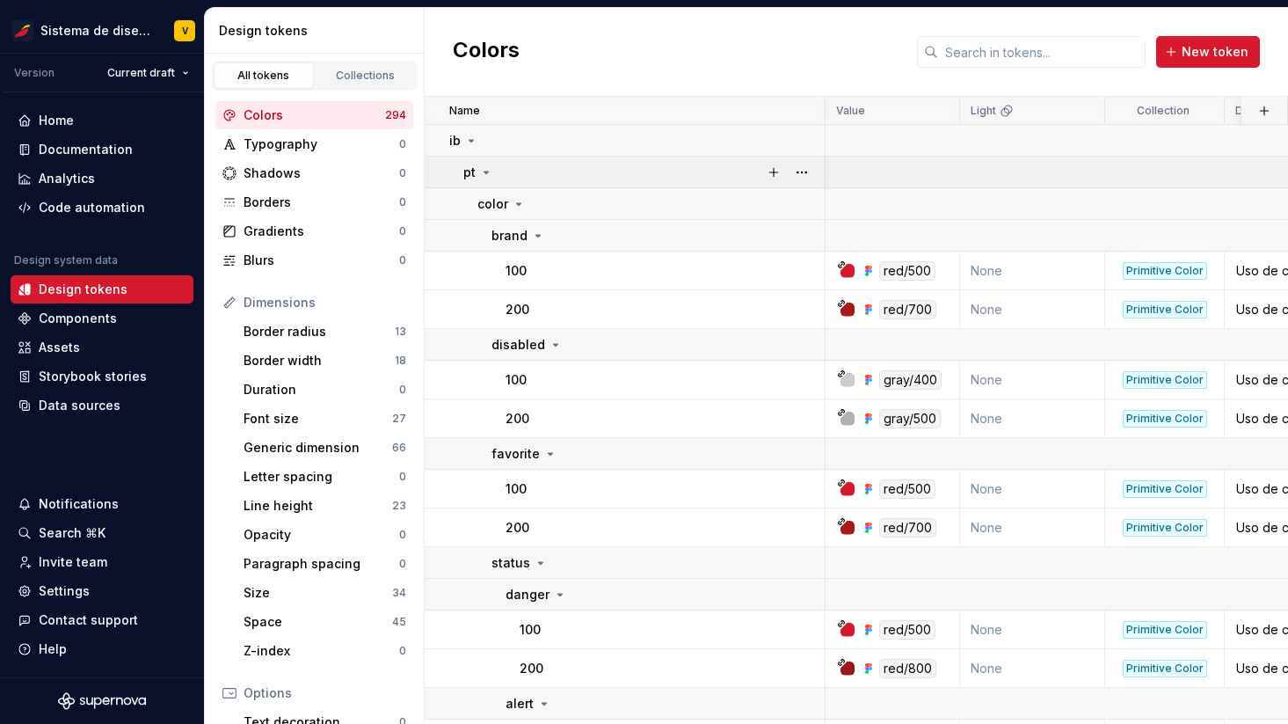
click at [487, 167] on icon at bounding box center [486, 172] width 14 height 14
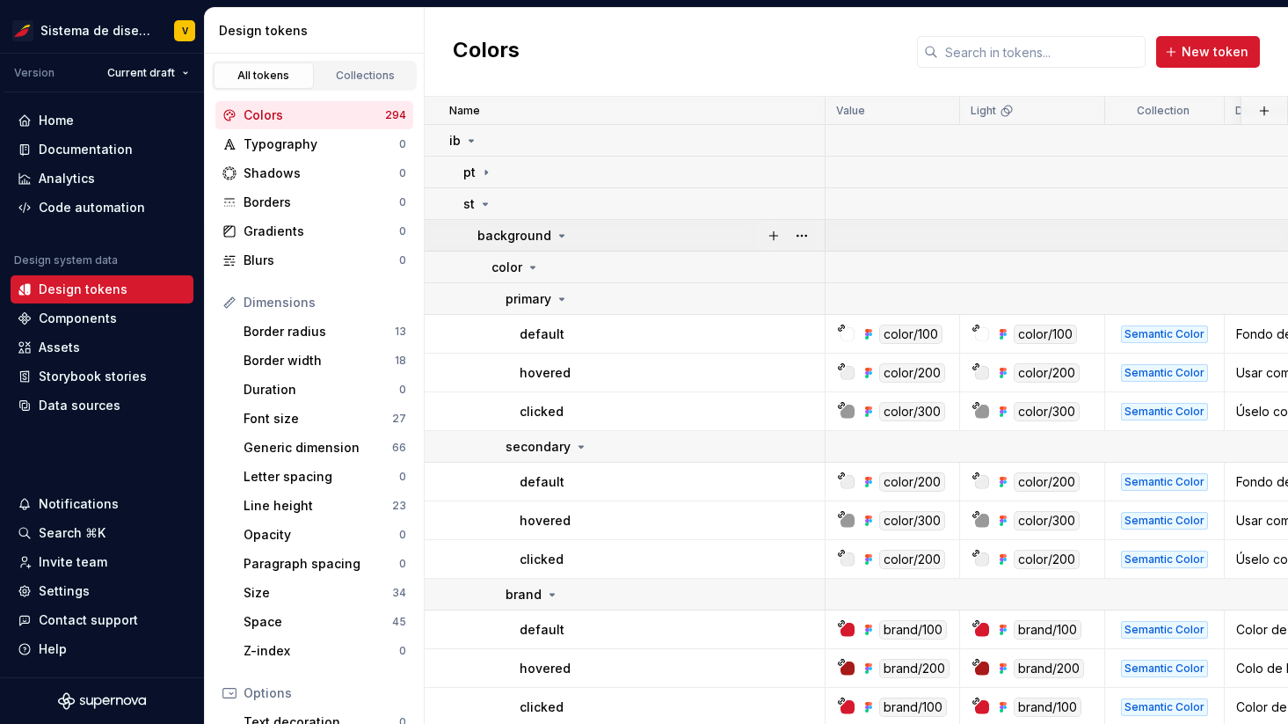
click at [557, 232] on icon at bounding box center [562, 236] width 14 height 14
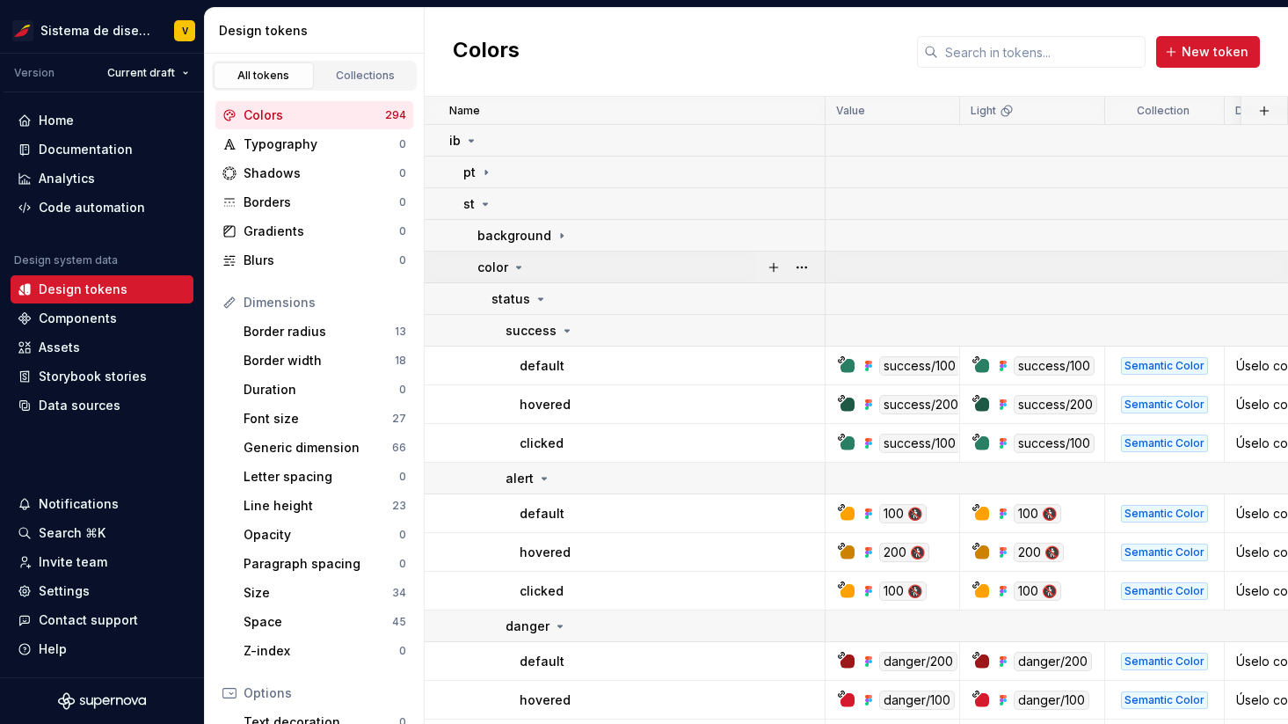
click at [516, 264] on icon at bounding box center [519, 267] width 14 height 14
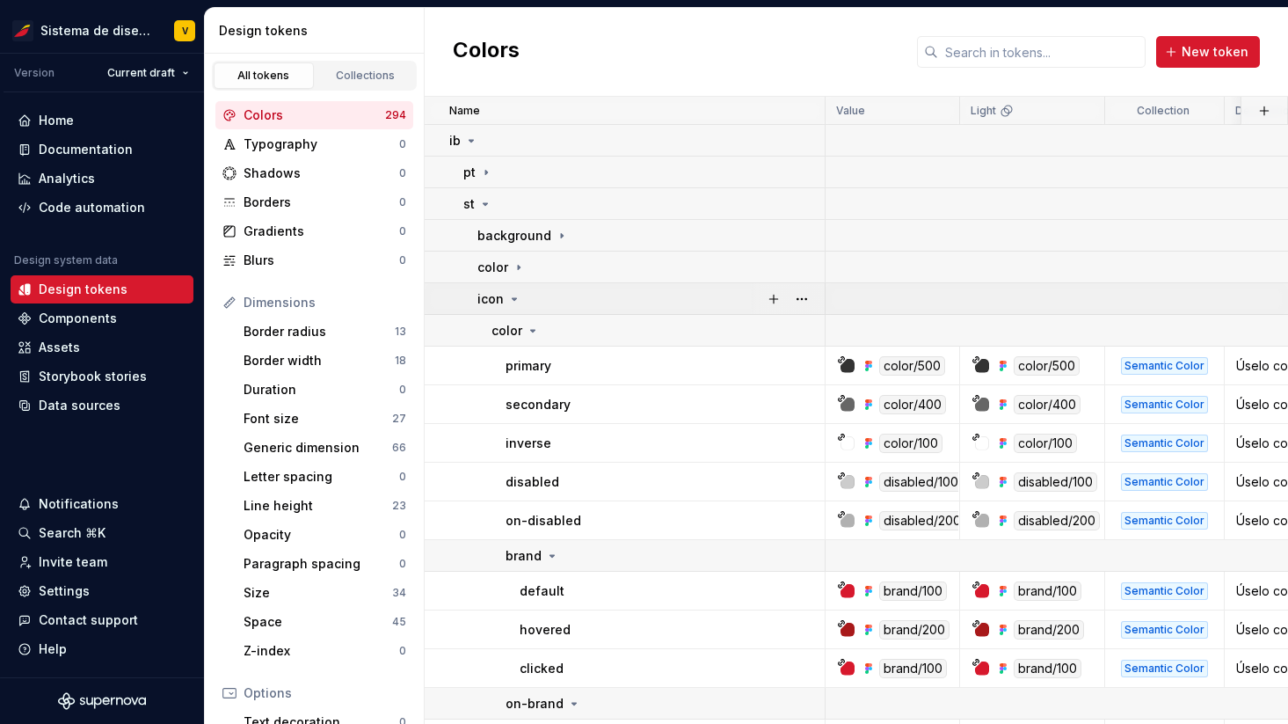
click at [514, 296] on icon at bounding box center [514, 299] width 14 height 14
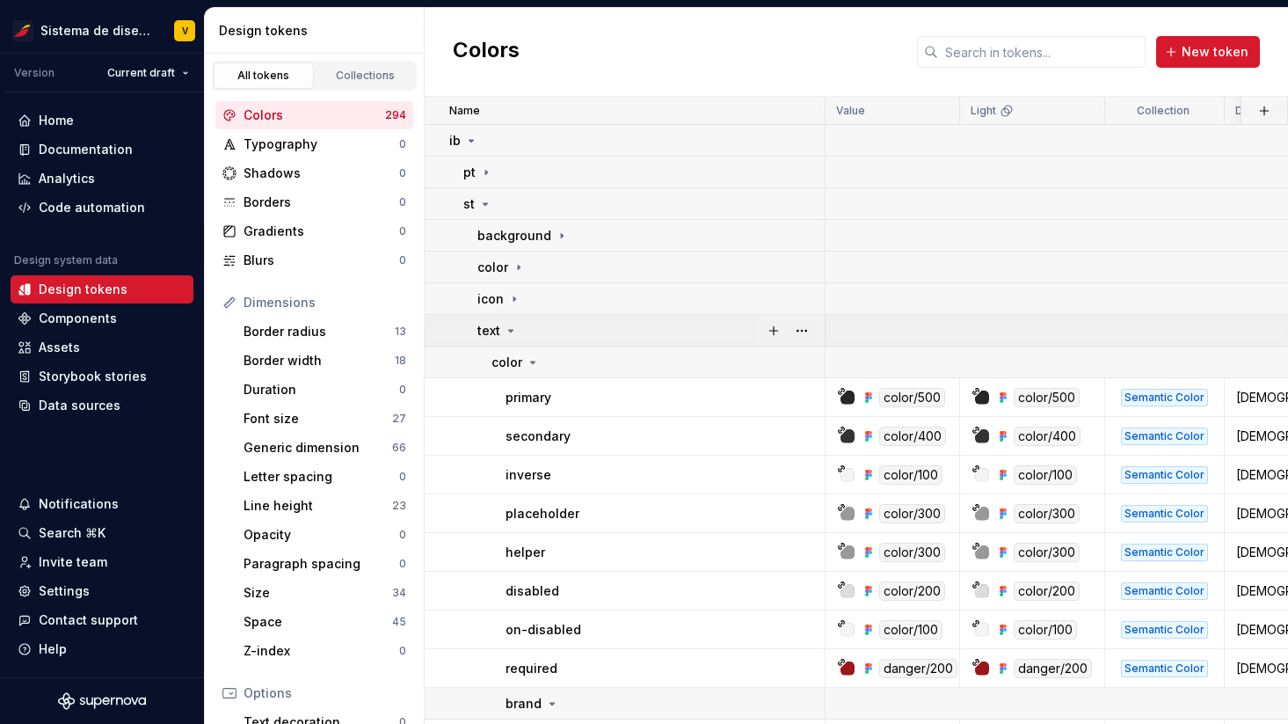
click at [506, 331] on icon at bounding box center [511, 331] width 14 height 14
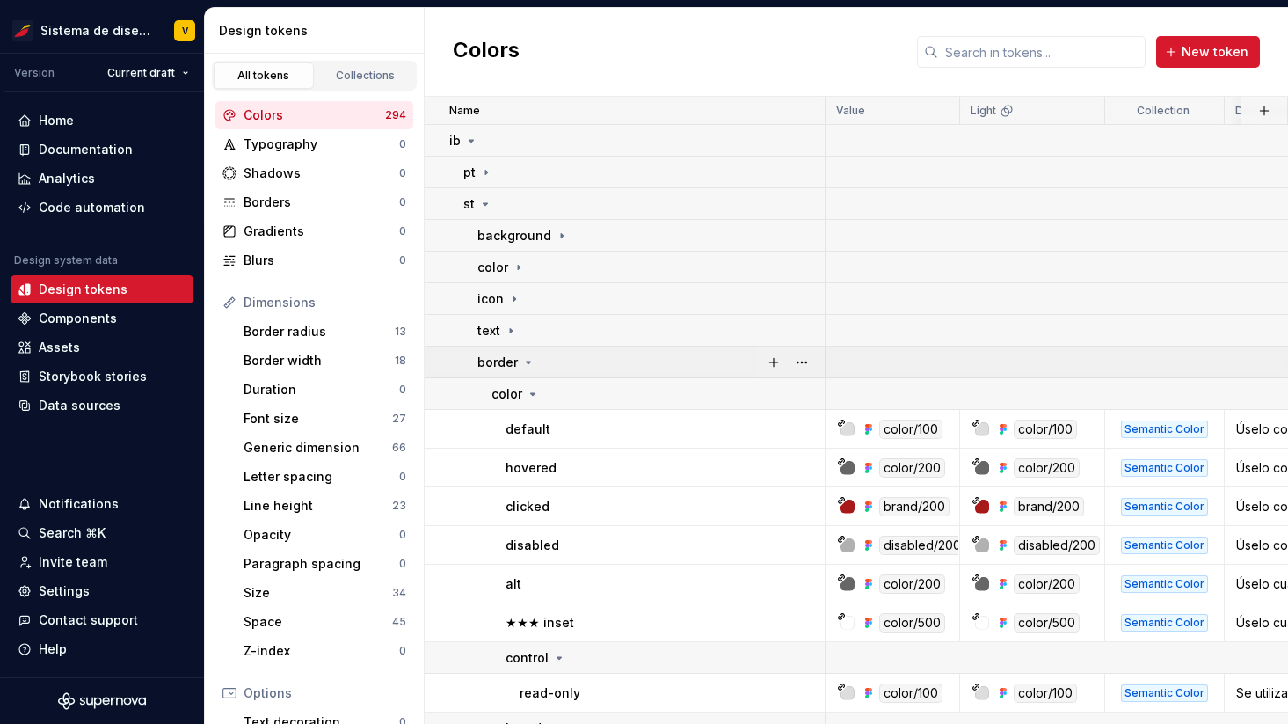
click at [527, 356] on icon at bounding box center [528, 362] width 14 height 14
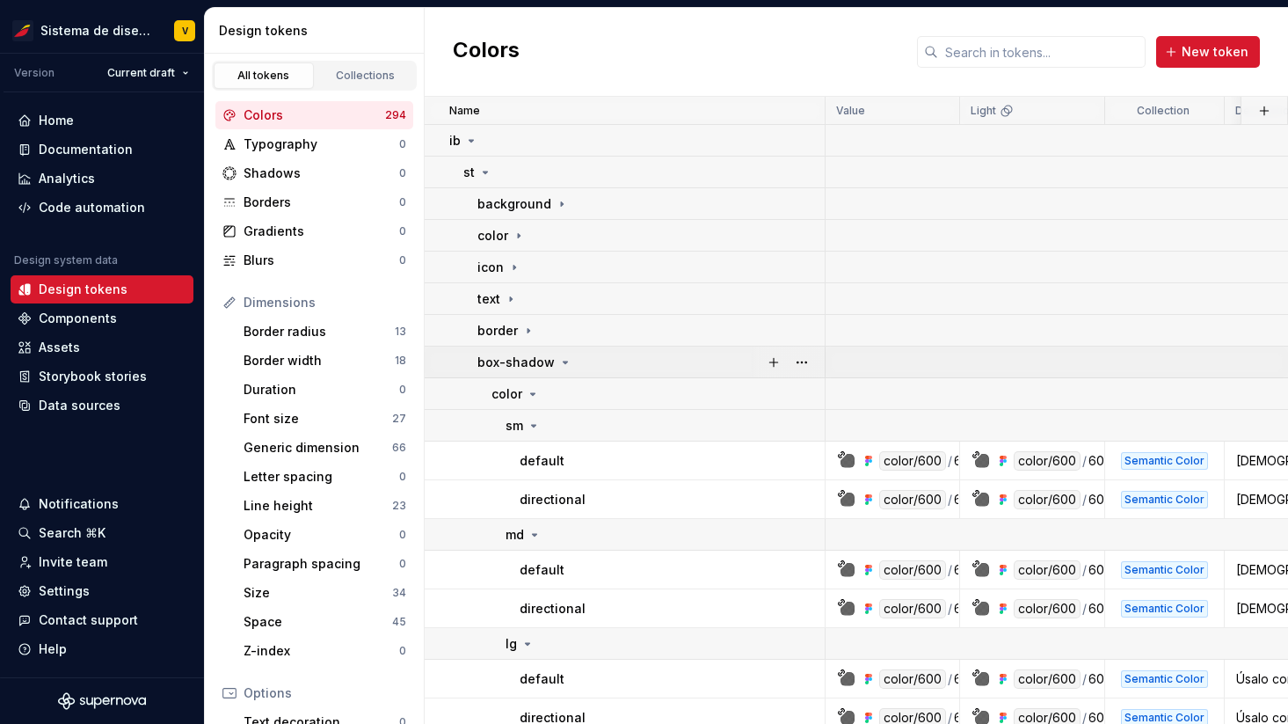
click at [564, 361] on icon at bounding box center [566, 362] width 4 height 2
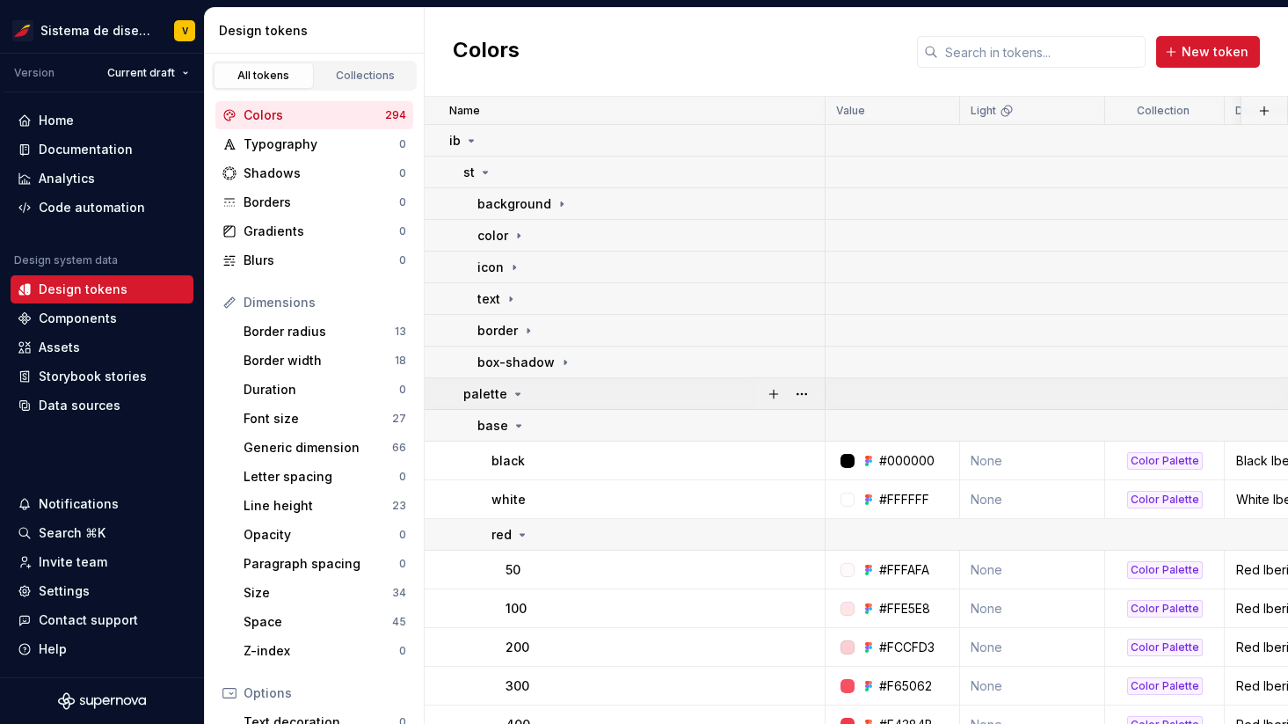
click at [513, 394] on icon at bounding box center [518, 394] width 14 height 14
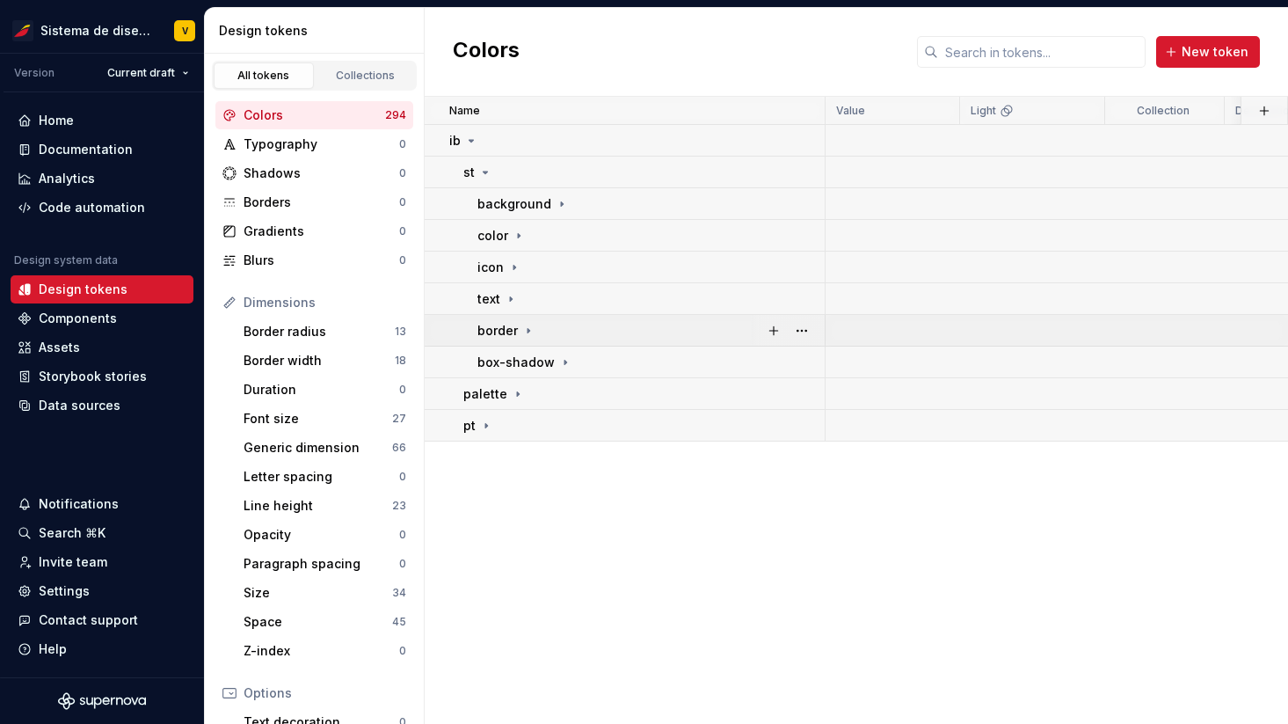
click at [528, 331] on icon at bounding box center [528, 331] width 14 height 14
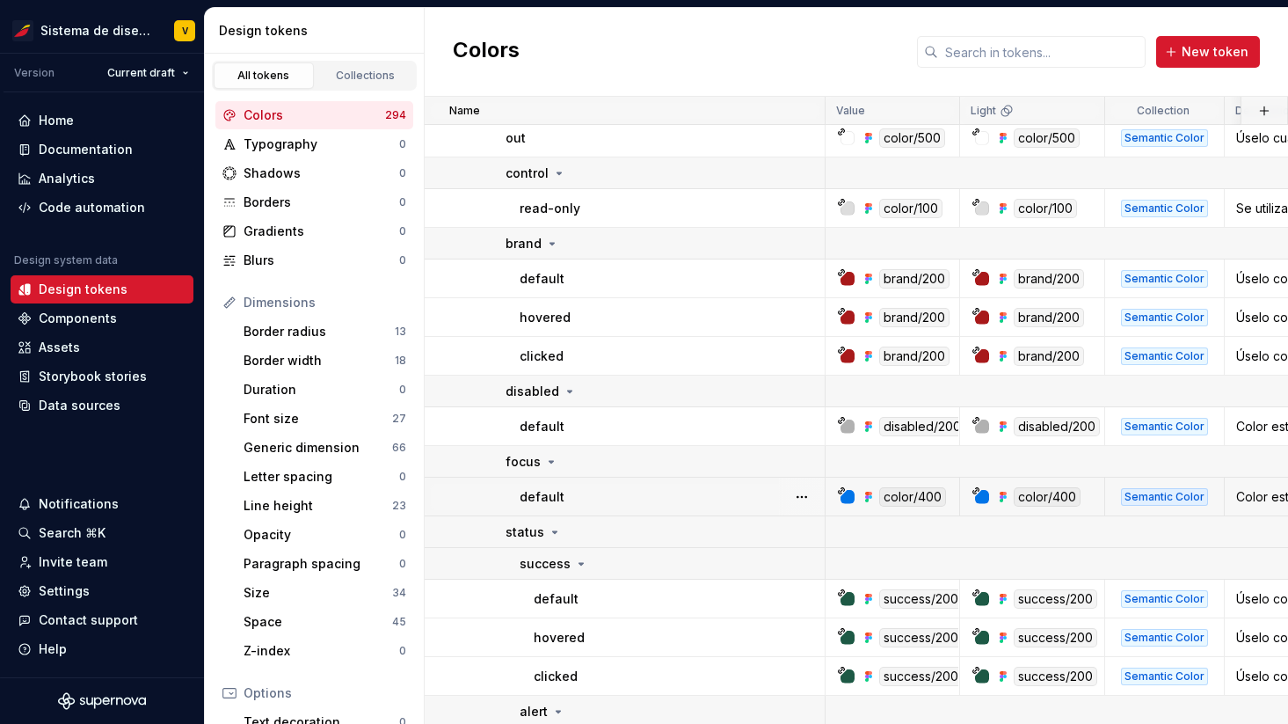
scroll to position [455, 0]
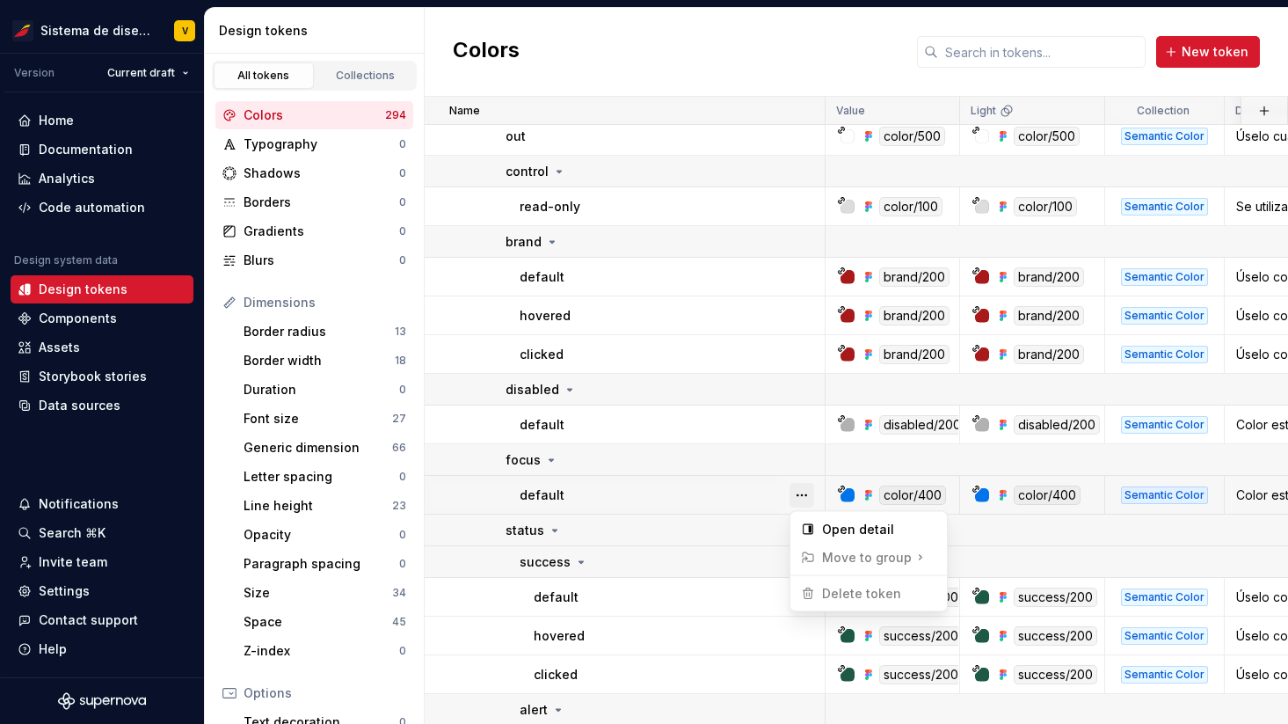
click at [805, 492] on button "button" at bounding box center [802, 495] width 25 height 25
click at [802, 206] on button "button" at bounding box center [802, 206] width 25 height 25
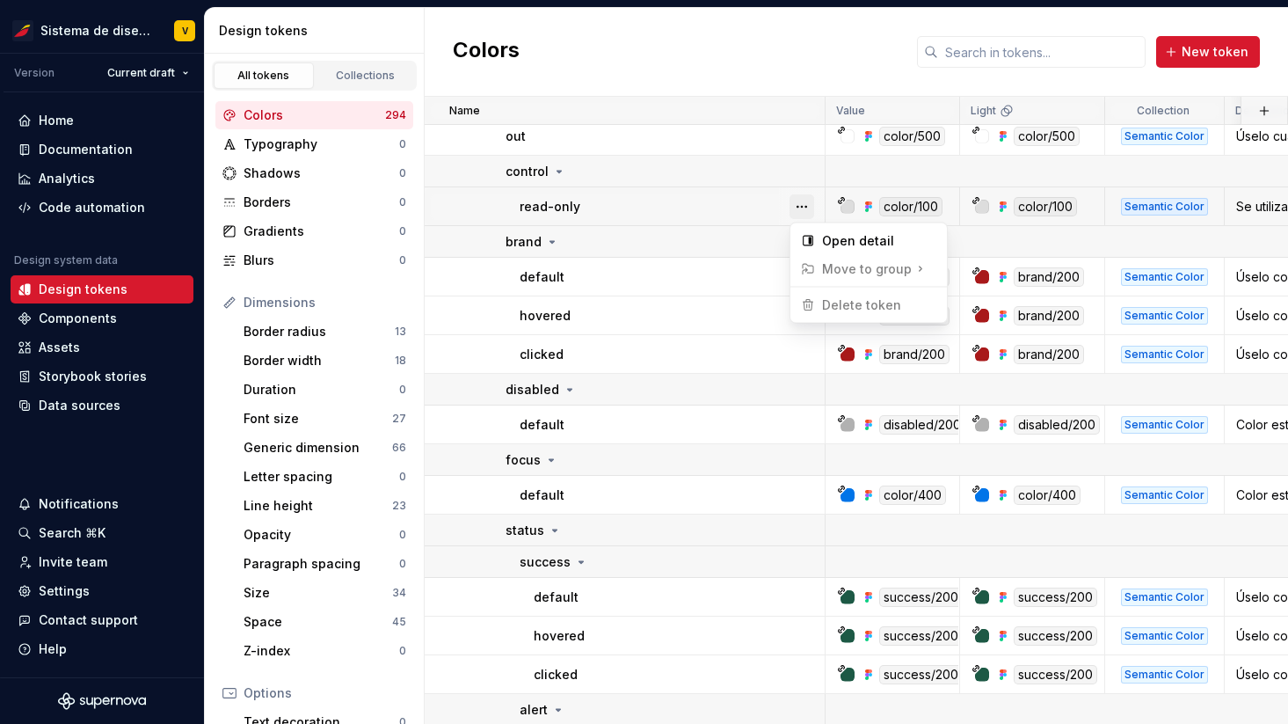
click at [802, 206] on button "button" at bounding box center [802, 206] width 25 height 25
click at [800, 140] on button "button" at bounding box center [802, 136] width 25 height 25
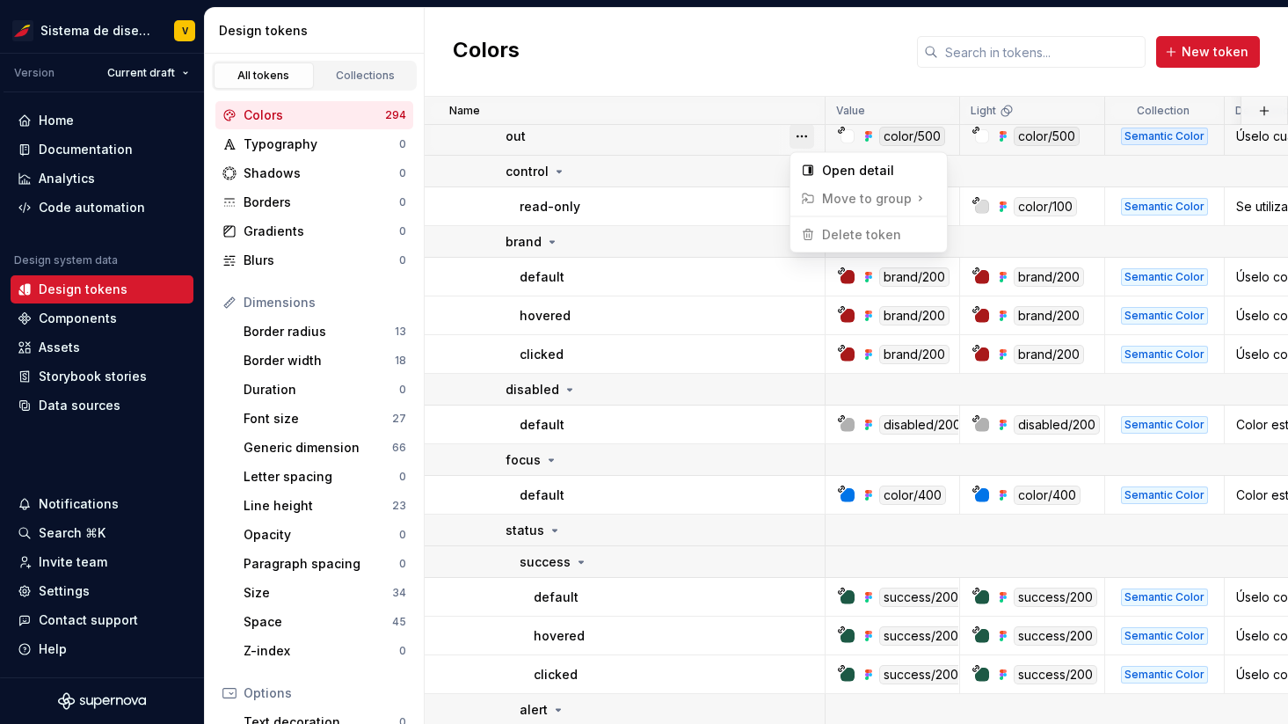
click at [800, 140] on button "button" at bounding box center [802, 136] width 25 height 25
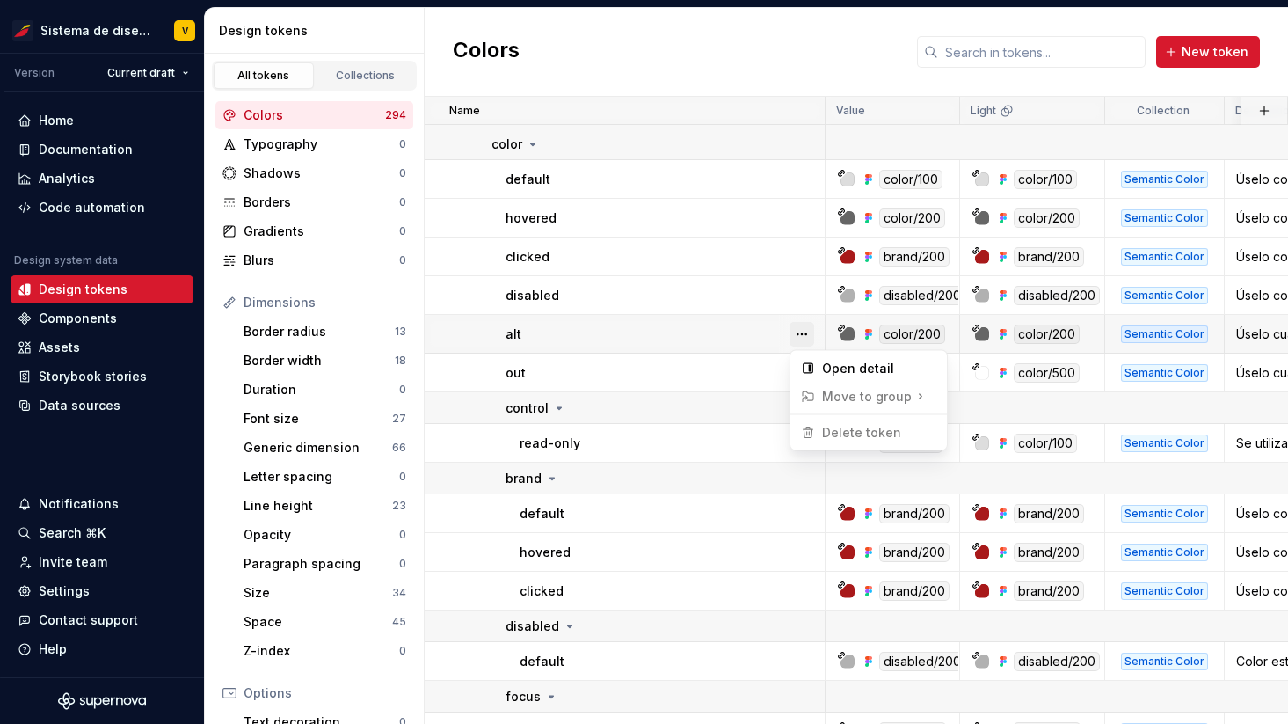
click at [803, 337] on button "button" at bounding box center [802, 334] width 25 height 25
click at [691, 339] on html "Sistema de diseño Iberia V Version Current draft Home Documentation Analytics C…" at bounding box center [644, 362] width 1288 height 724
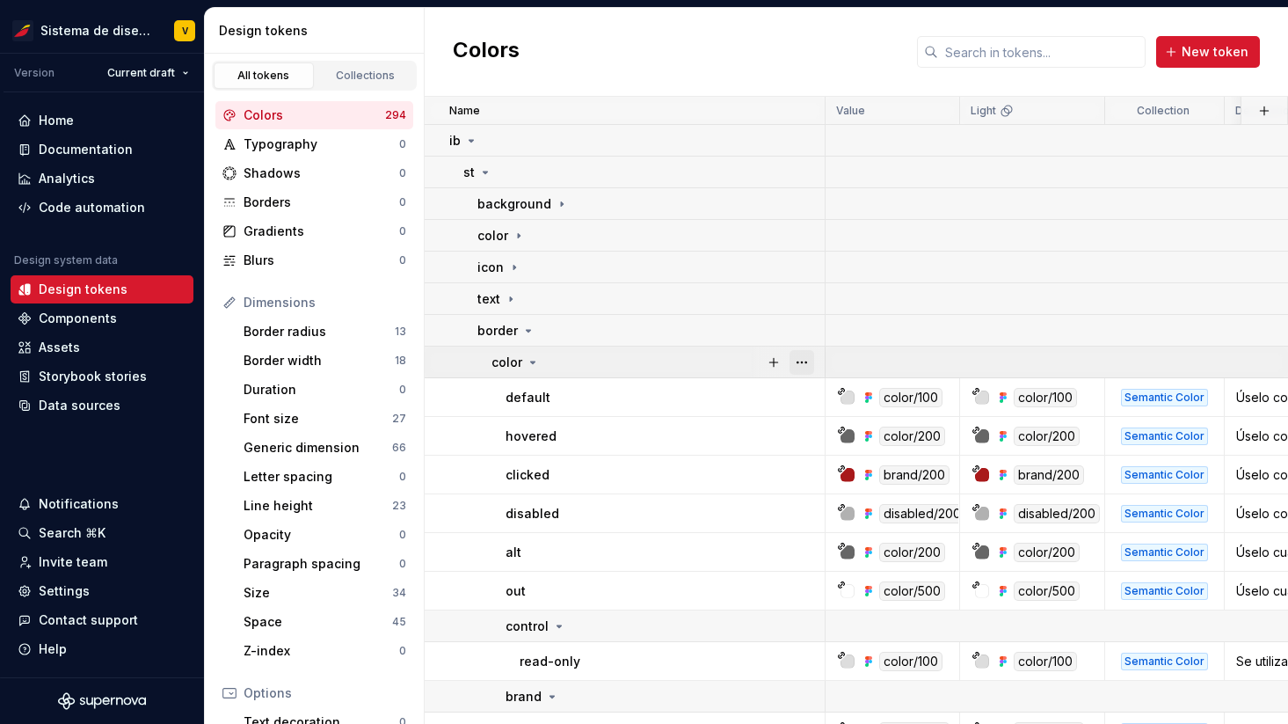
click at [797, 360] on button "button" at bounding box center [802, 362] width 25 height 25
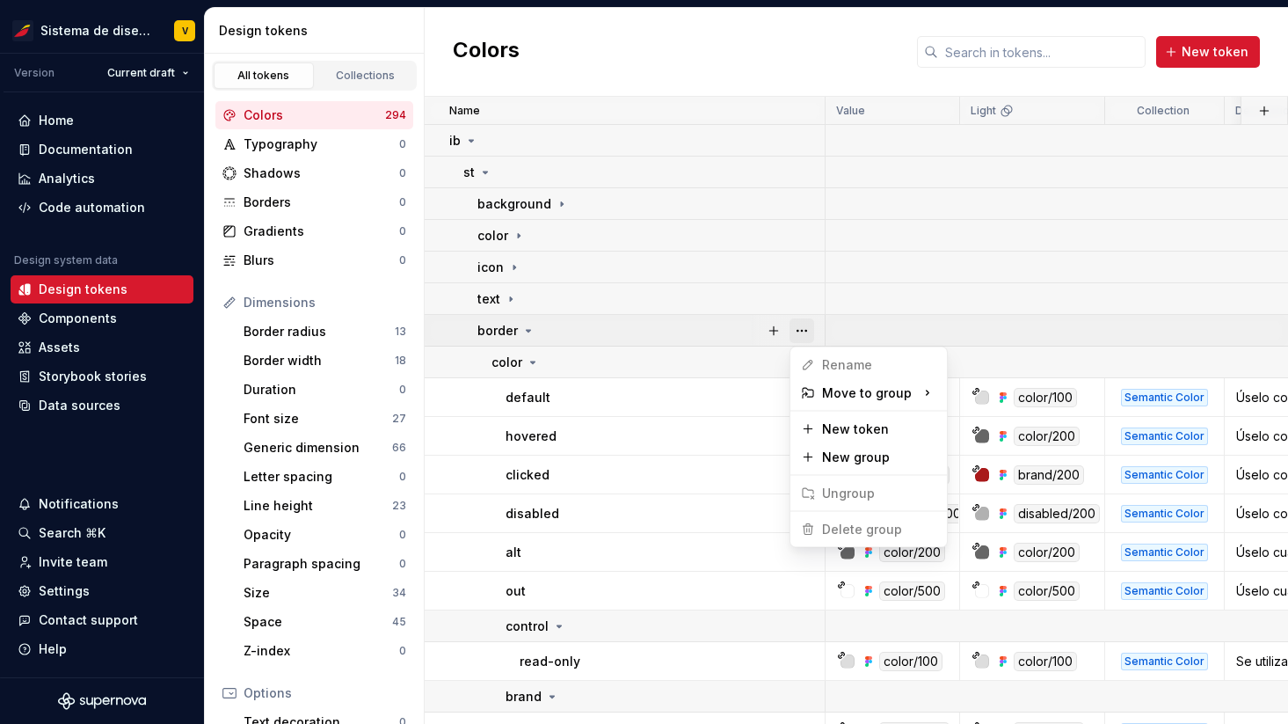
click at [797, 328] on button "button" at bounding box center [802, 330] width 25 height 25
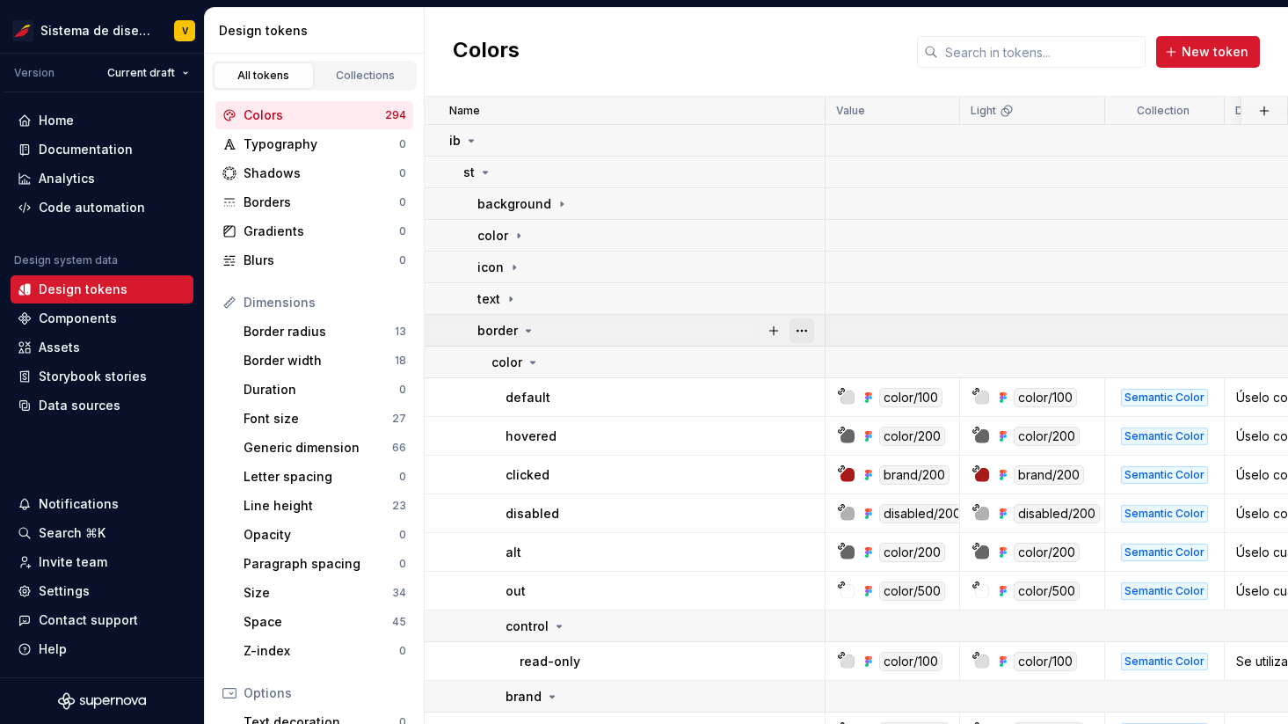
click at [797, 328] on button "button" at bounding box center [802, 330] width 25 height 25
click at [797, 289] on button "button" at bounding box center [802, 299] width 25 height 25
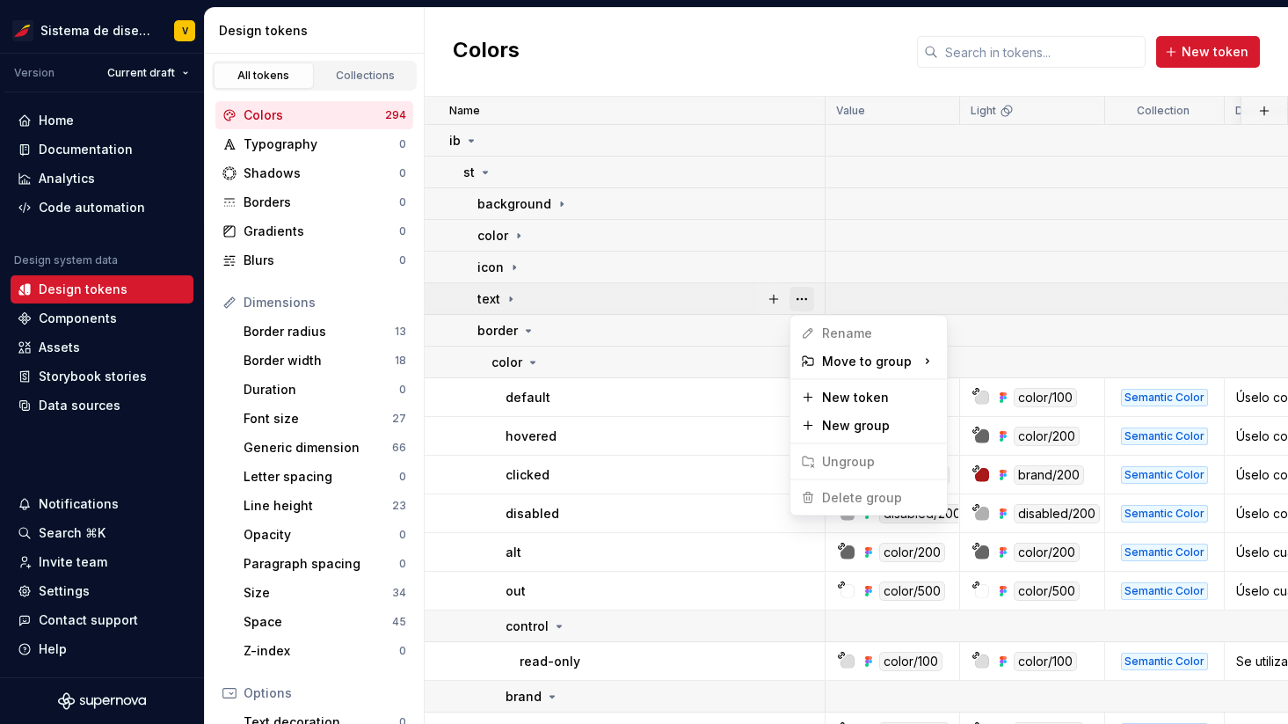
click at [797, 289] on button "button" at bounding box center [802, 299] width 25 height 25
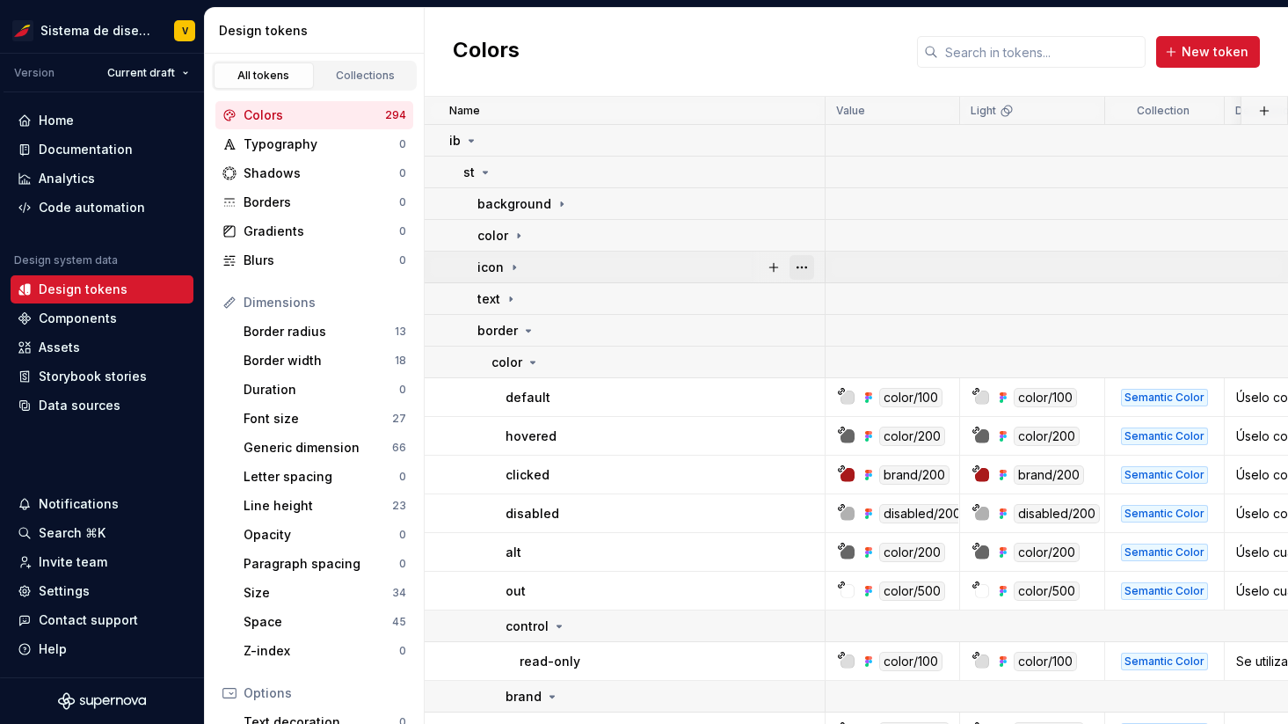
click at [797, 269] on button "button" at bounding box center [802, 267] width 25 height 25
click at [797, 240] on button "button" at bounding box center [802, 235] width 25 height 25
click at [482, 166] on icon at bounding box center [485, 172] width 14 height 14
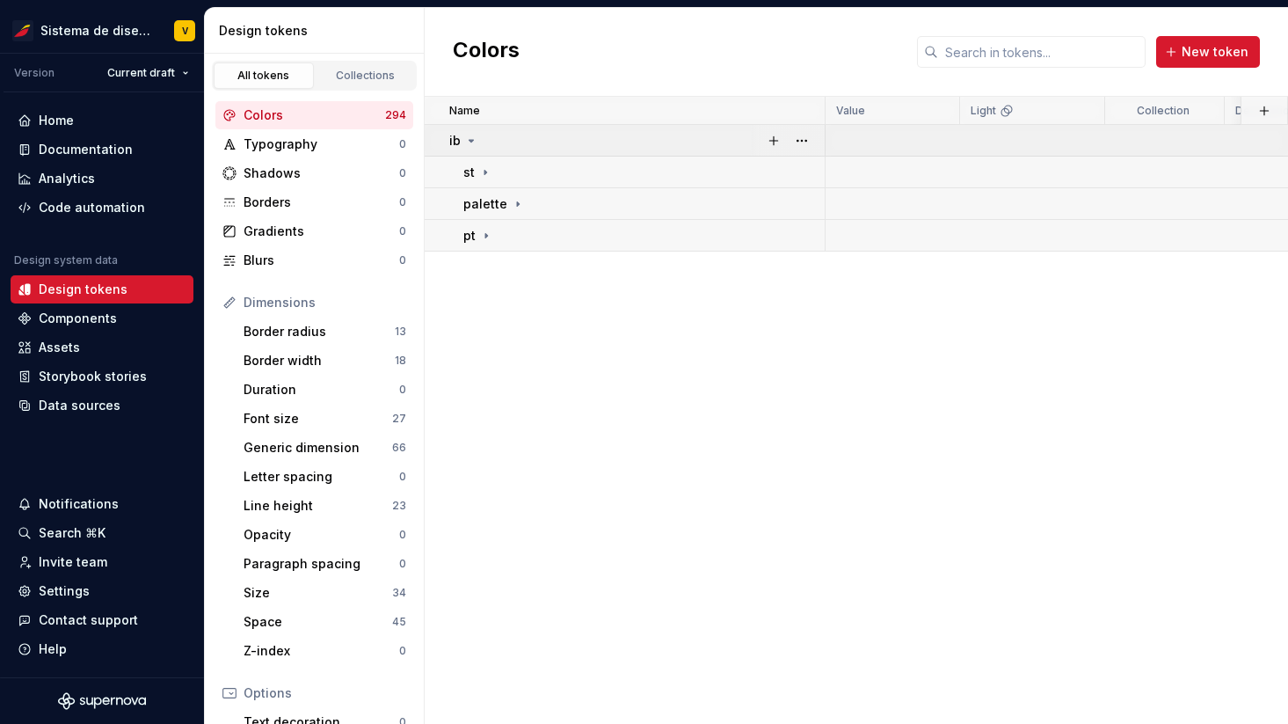
click at [469, 138] on icon at bounding box center [471, 141] width 14 height 14
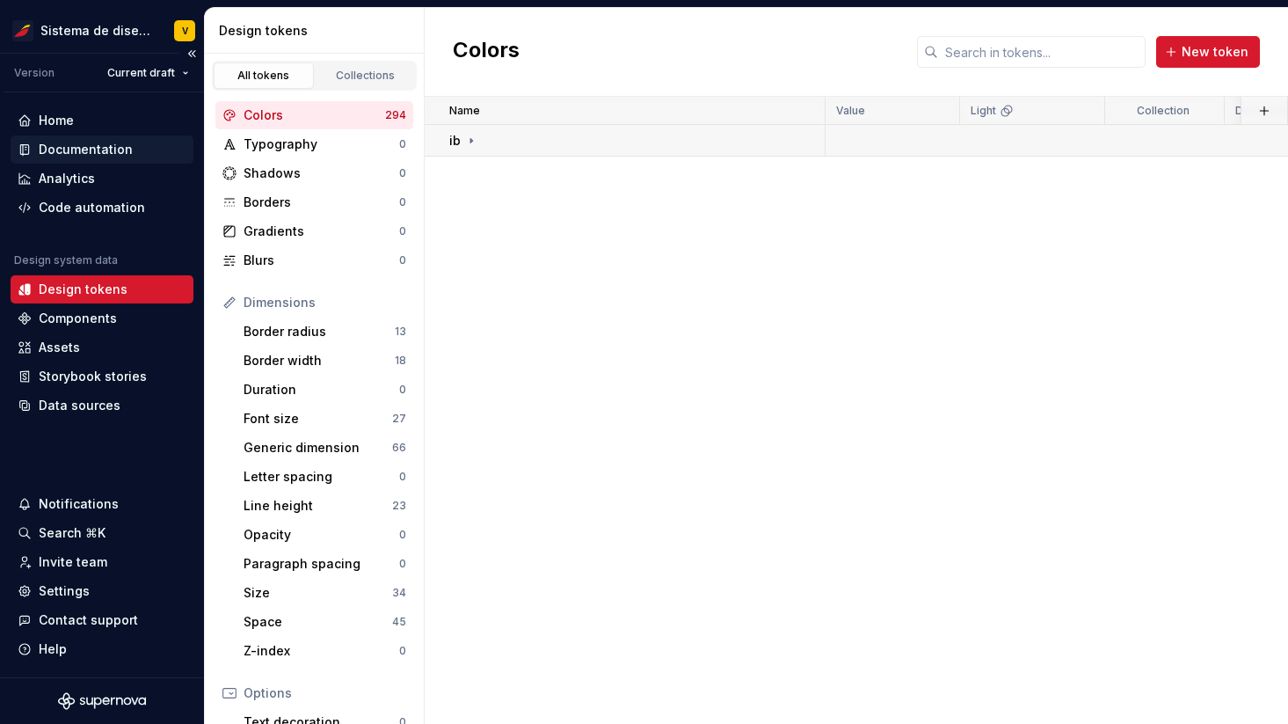
click at [68, 147] on div "Documentation" at bounding box center [86, 150] width 94 height 18
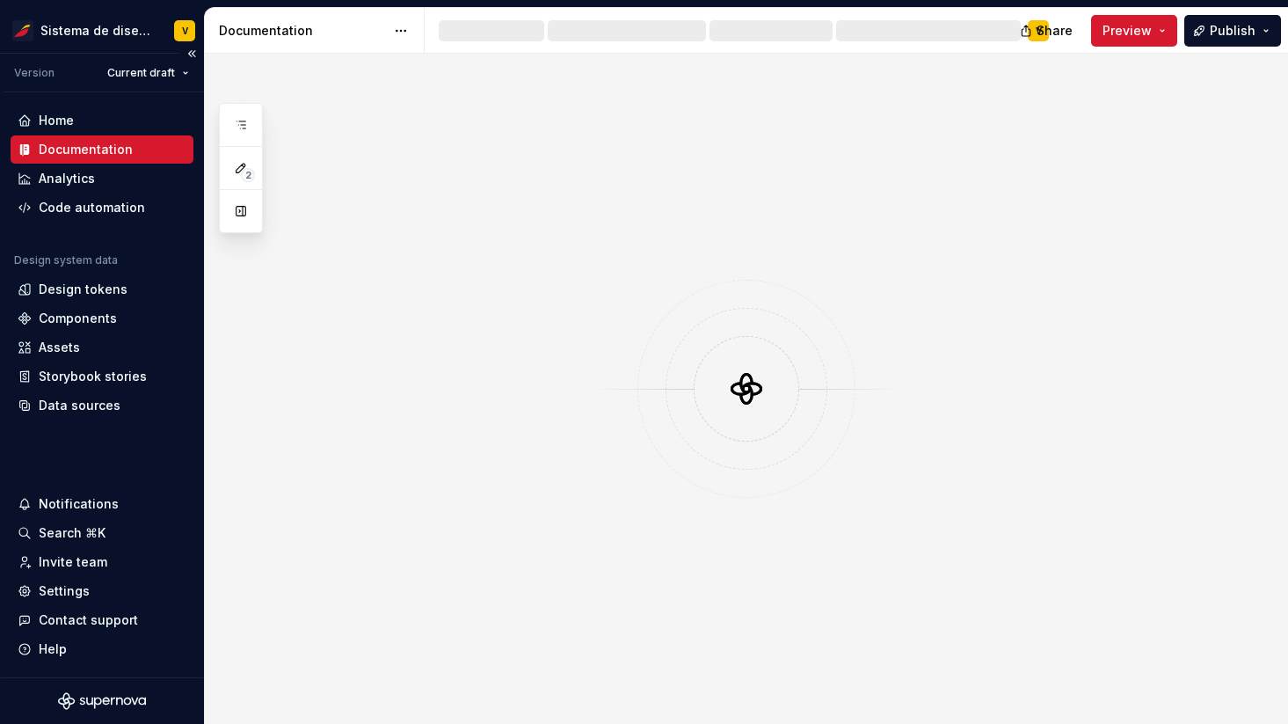
click at [68, 147] on div "Documentation" at bounding box center [86, 150] width 94 height 18
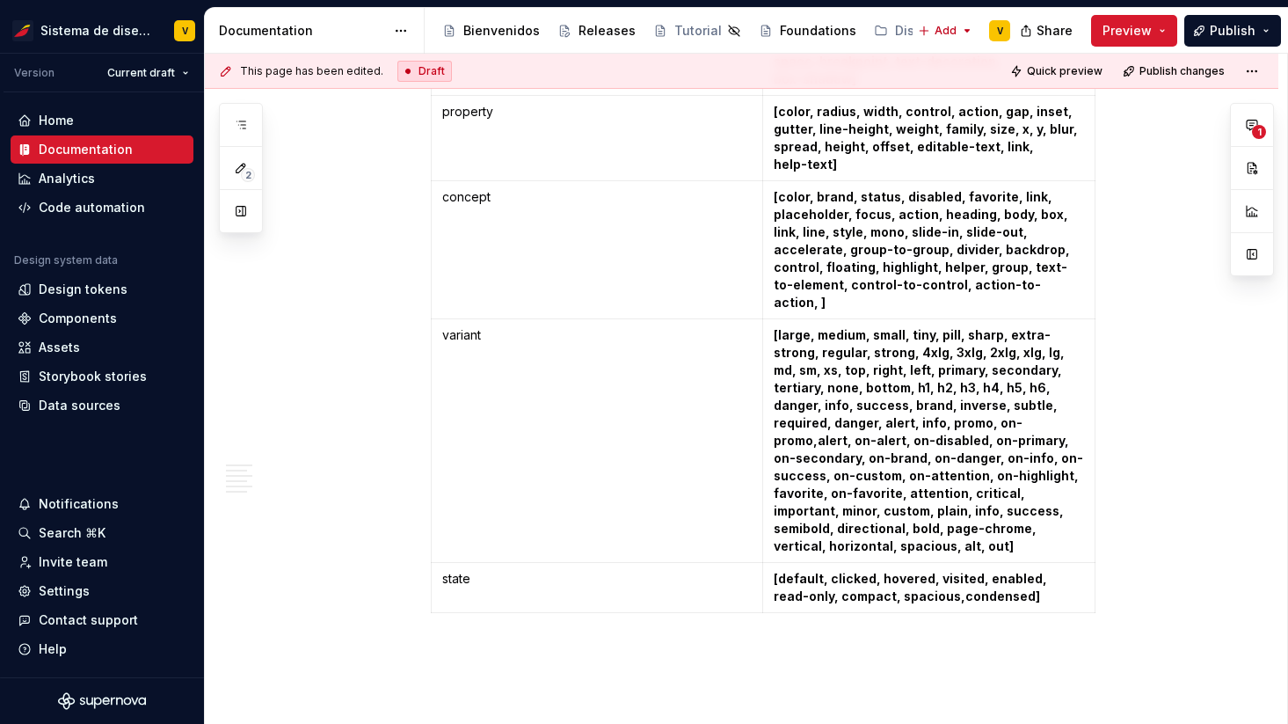
scroll to position [1654, 0]
click at [599, 29] on div "Releases" at bounding box center [607, 31] width 57 height 18
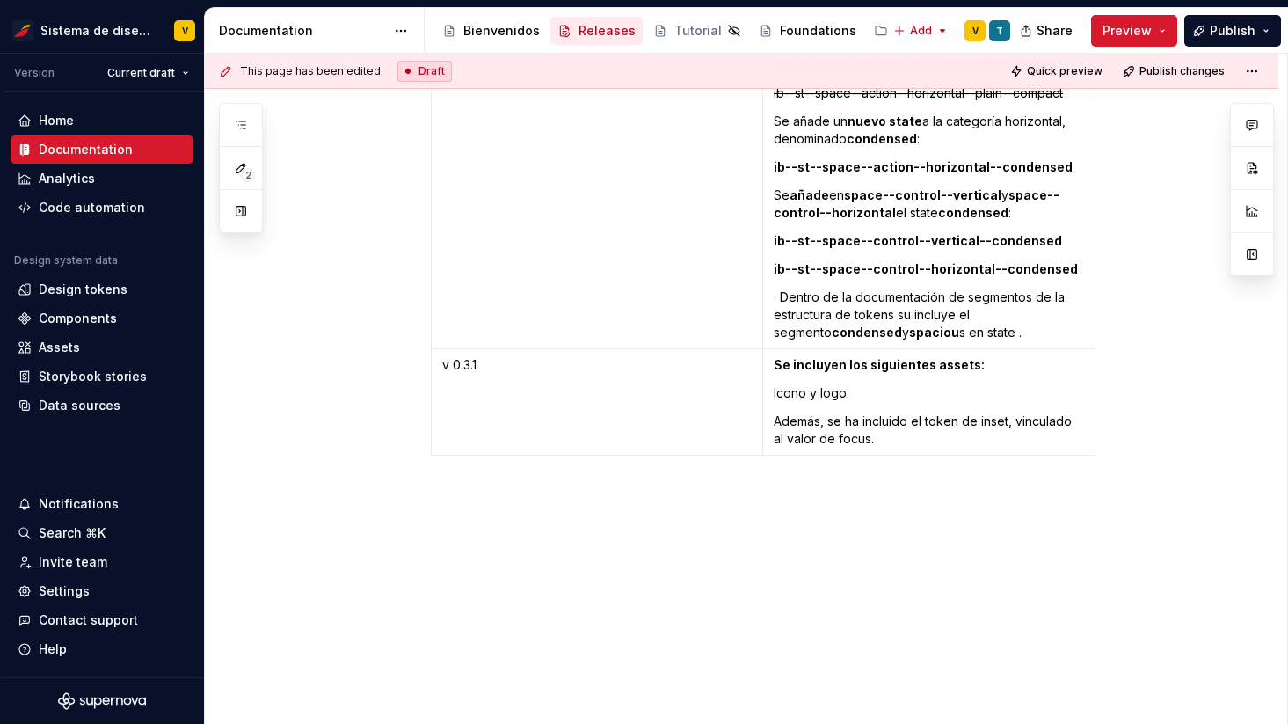
scroll to position [4125, 0]
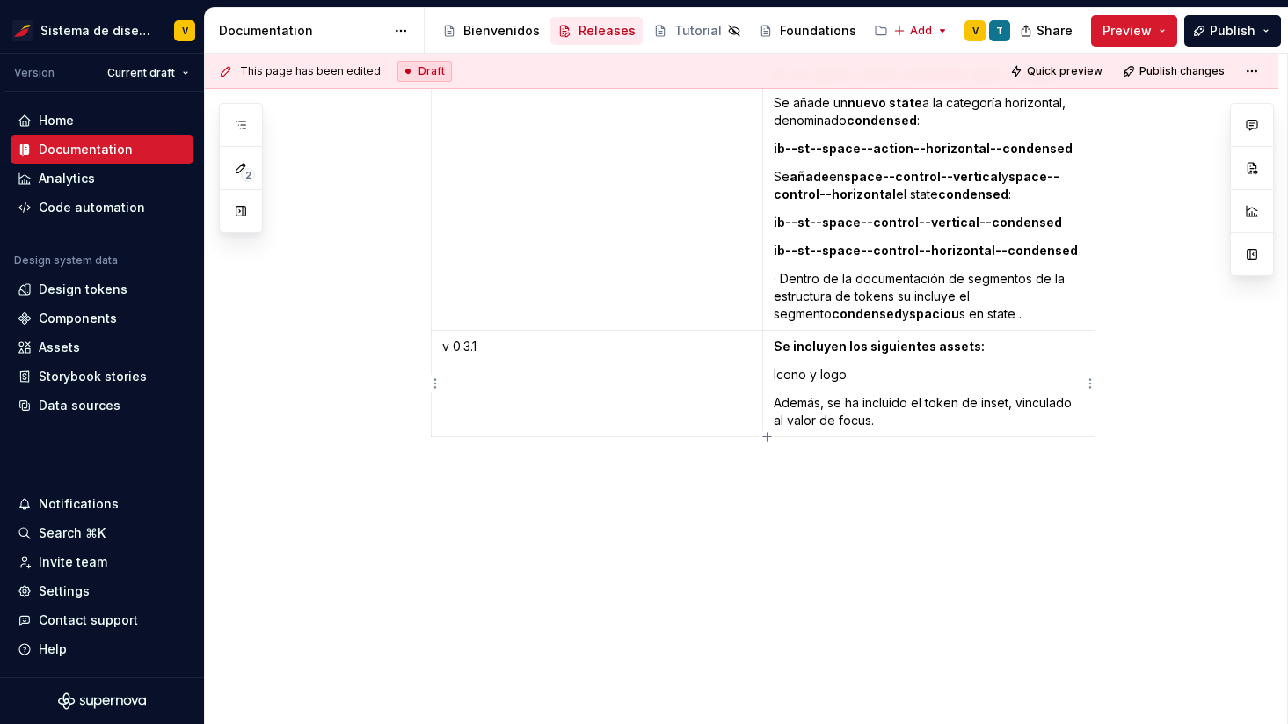
type textarea "*"
click at [791, 376] on p "Icono y logo." at bounding box center [929, 375] width 310 height 18
click at [878, 379] on p "Icono y logo." at bounding box center [929, 375] width 310 height 18
drag, startPoint x: 982, startPoint y: 404, endPoint x: 1012, endPoint y: 403, distance: 29.9
click at [1012, 404] on p "Además, se ha incluido el token de inset, vinculado al valor de focus." at bounding box center [929, 411] width 310 height 35
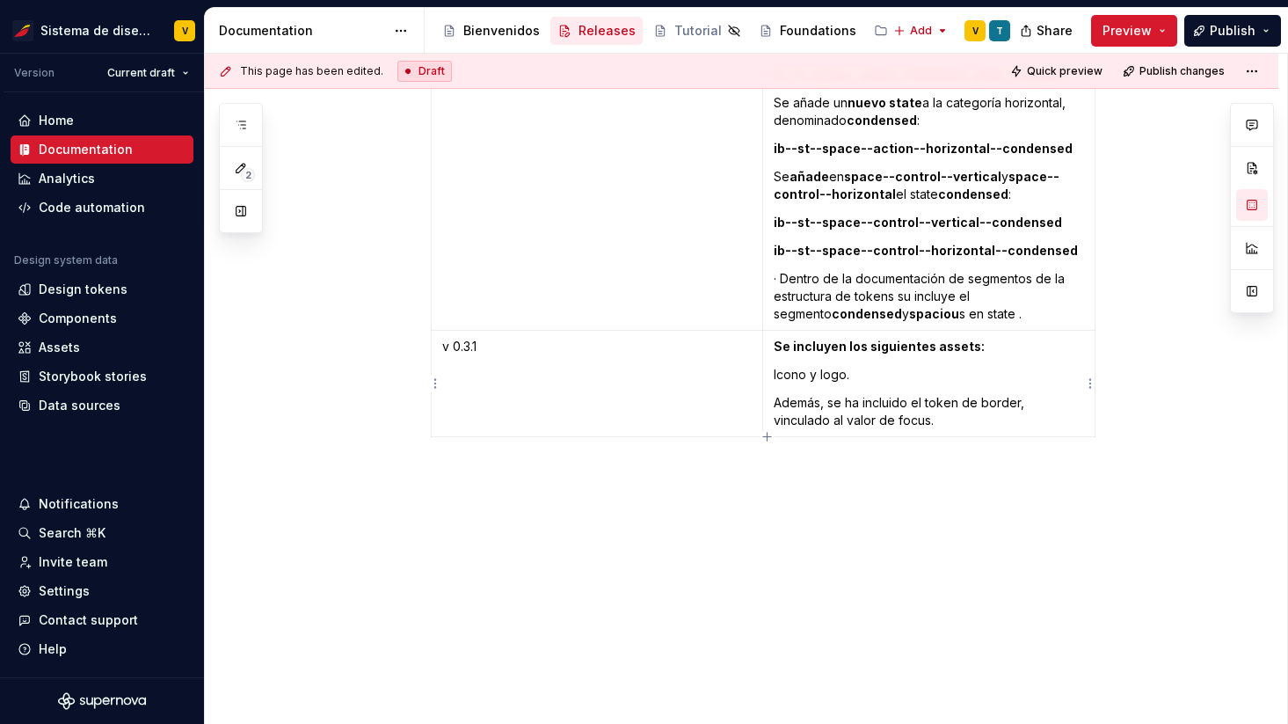
click at [966, 422] on p "Además, se ha incluido el token de border, vinculado al valor de focus." at bounding box center [929, 411] width 310 height 35
click at [841, 449] on p "-" at bounding box center [929, 449] width 310 height 18
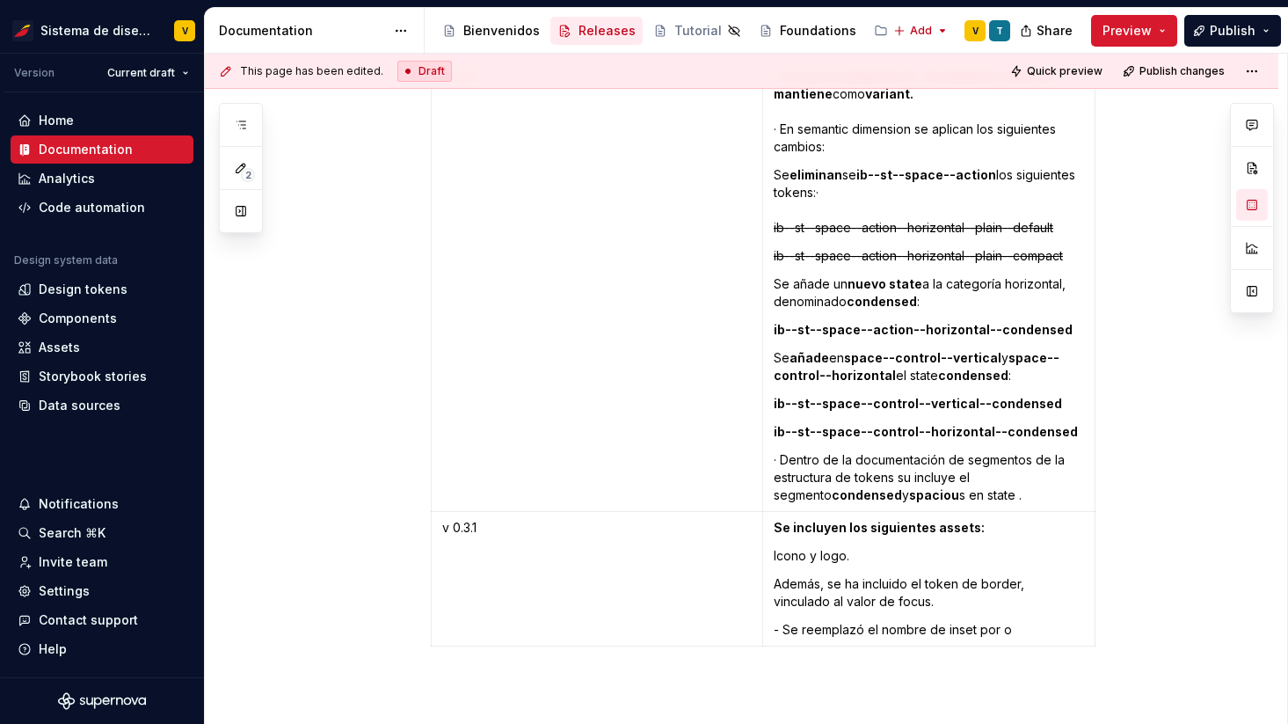
scroll to position [3944, 0]
drag, startPoint x: 839, startPoint y: 584, endPoint x: 778, endPoint y: 584, distance: 60.7
click at [778, 584] on p "Además, se ha incluido el token de border, vinculado al valor de focus." at bounding box center [929, 592] width 310 height 35
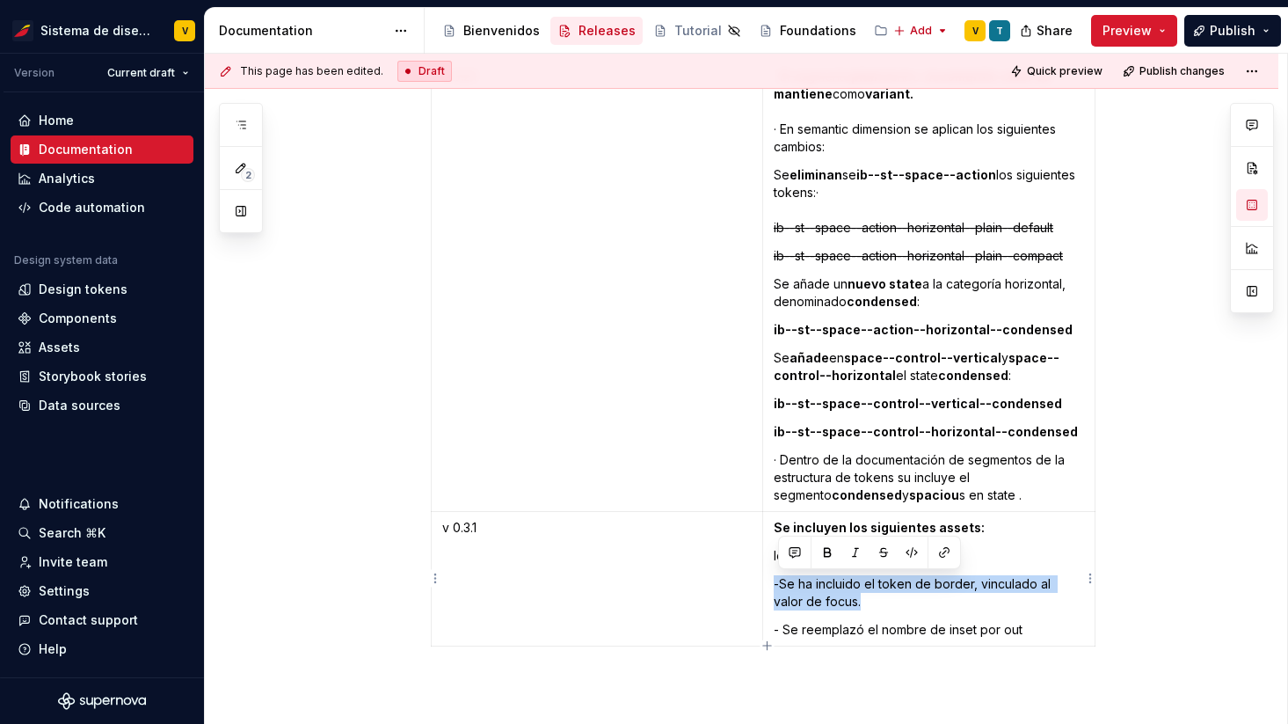
drag, startPoint x: 842, startPoint y: 602, endPoint x: 776, endPoint y: 584, distance: 68.5
click at [776, 583] on td "Se incluyen los siguientes assets: Icono y logo. -Se ha incluido el token de bo…" at bounding box center [928, 579] width 332 height 135
click at [885, 605] on p "-Se ha incluido el token de border, vinculado al valor de focus." at bounding box center [929, 592] width 310 height 35
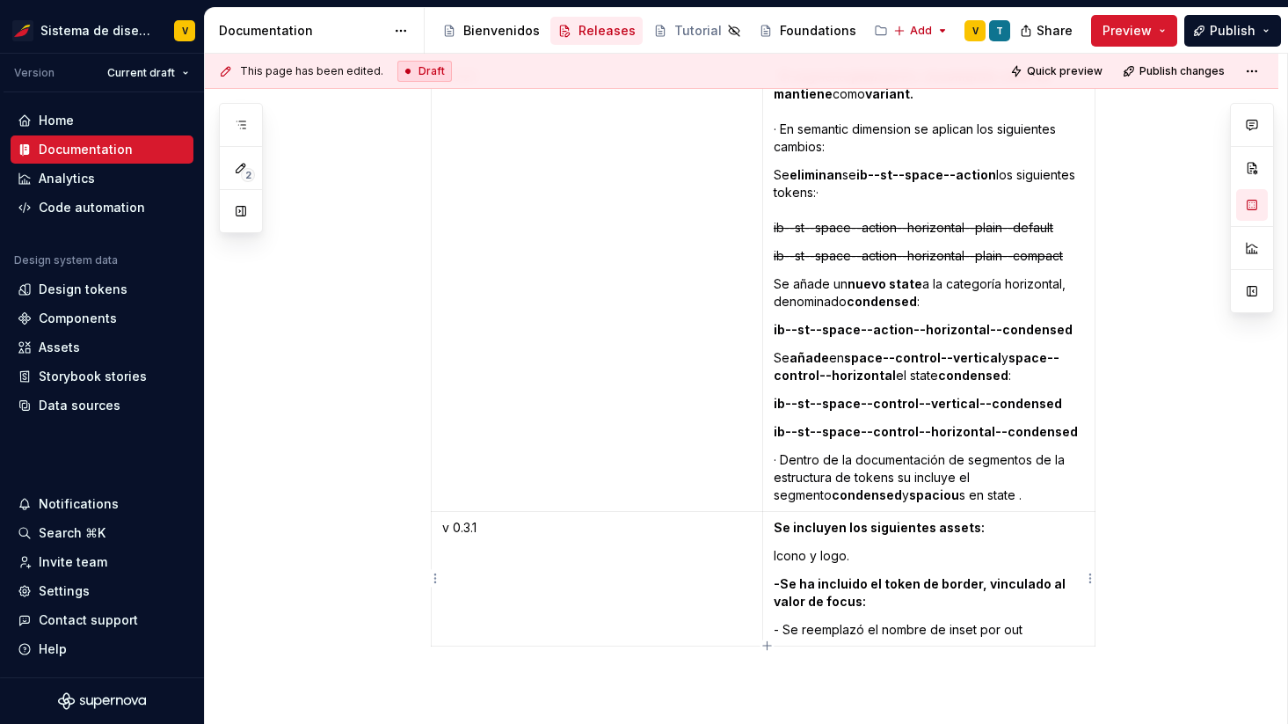
click at [1028, 631] on p "- Se reemplazó el nombre de inset por out" at bounding box center [929, 630] width 310 height 18
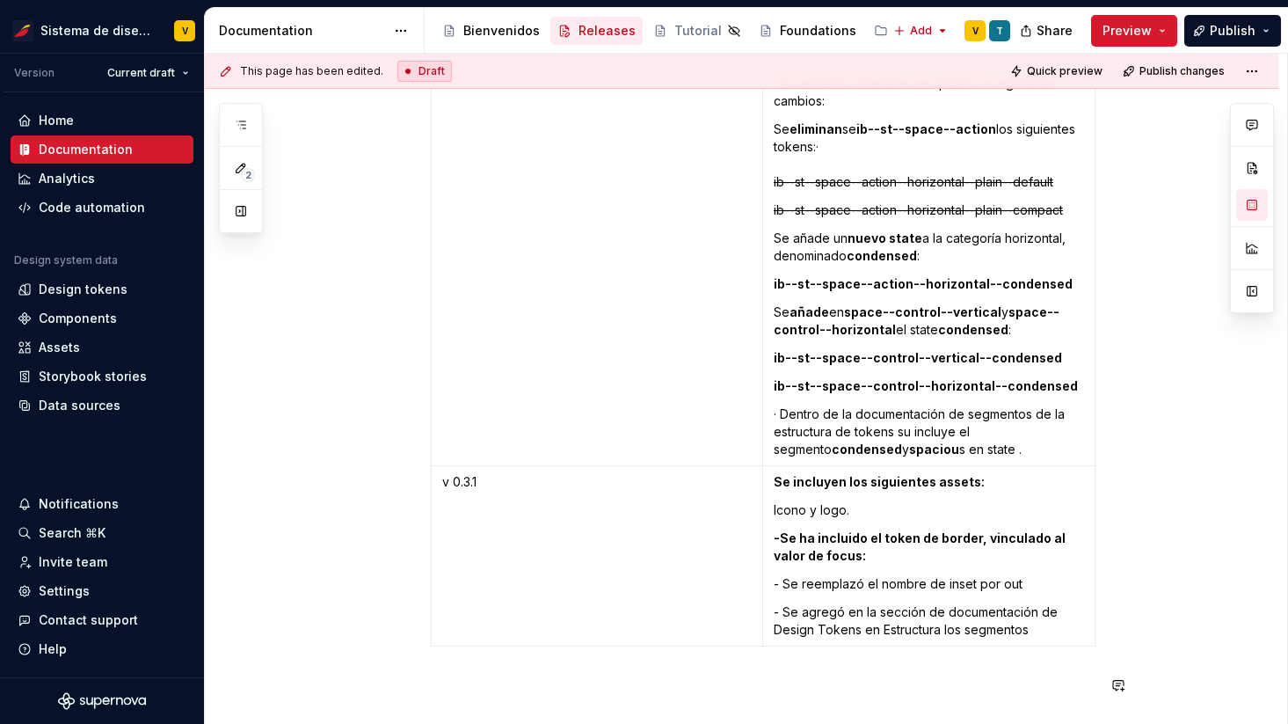
scroll to position [3989, 0]
click at [966, 630] on p "- Se agregó en la sección de documentación de Design Tokens en Estructura los s…" at bounding box center [929, 620] width 310 height 35
click at [1030, 630] on p "- Se agregó en la sección de documentación de Design Tokens en Estructura el se…" at bounding box center [929, 620] width 310 height 35
click at [1023, 630] on p "- Se agregó en la sección de documentación de Design Tokens en Estructura el se…" at bounding box center [929, 620] width 310 height 35
click at [1057, 631] on p "- Se agregó en la sección de documentación de Design Tokens en Estructura el se…" at bounding box center [929, 620] width 310 height 35
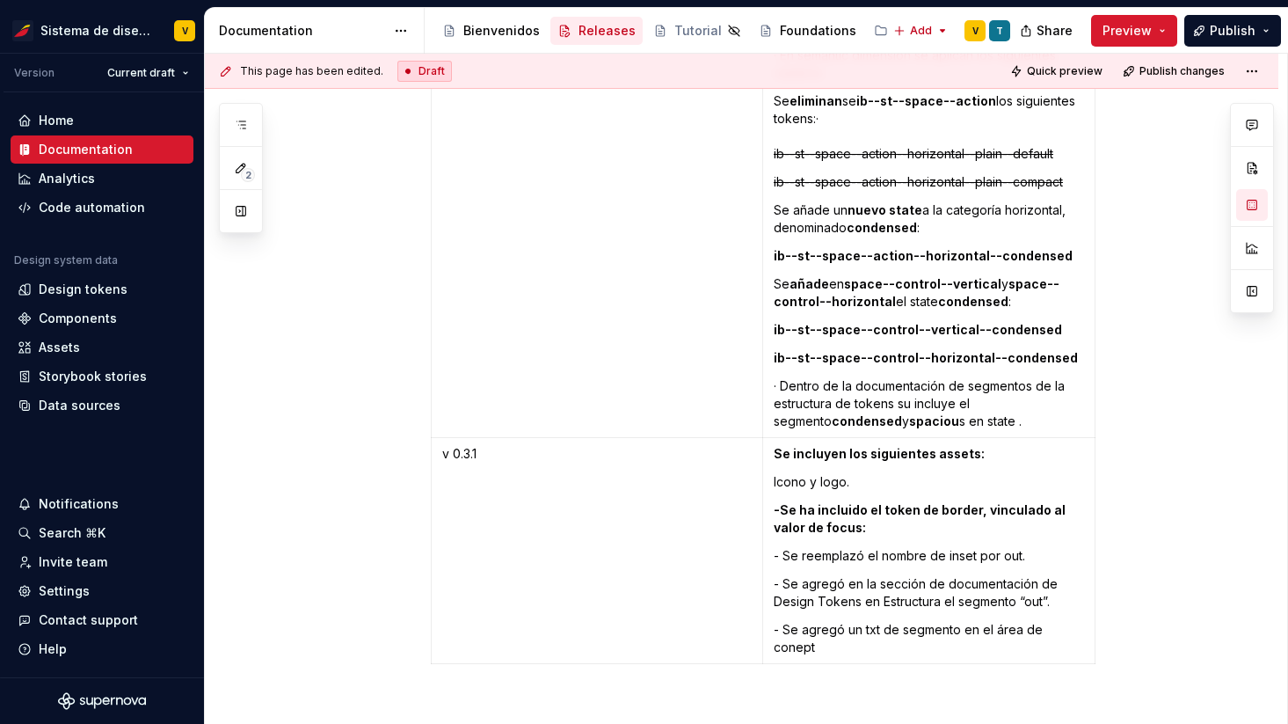
scroll to position [4035, 0]
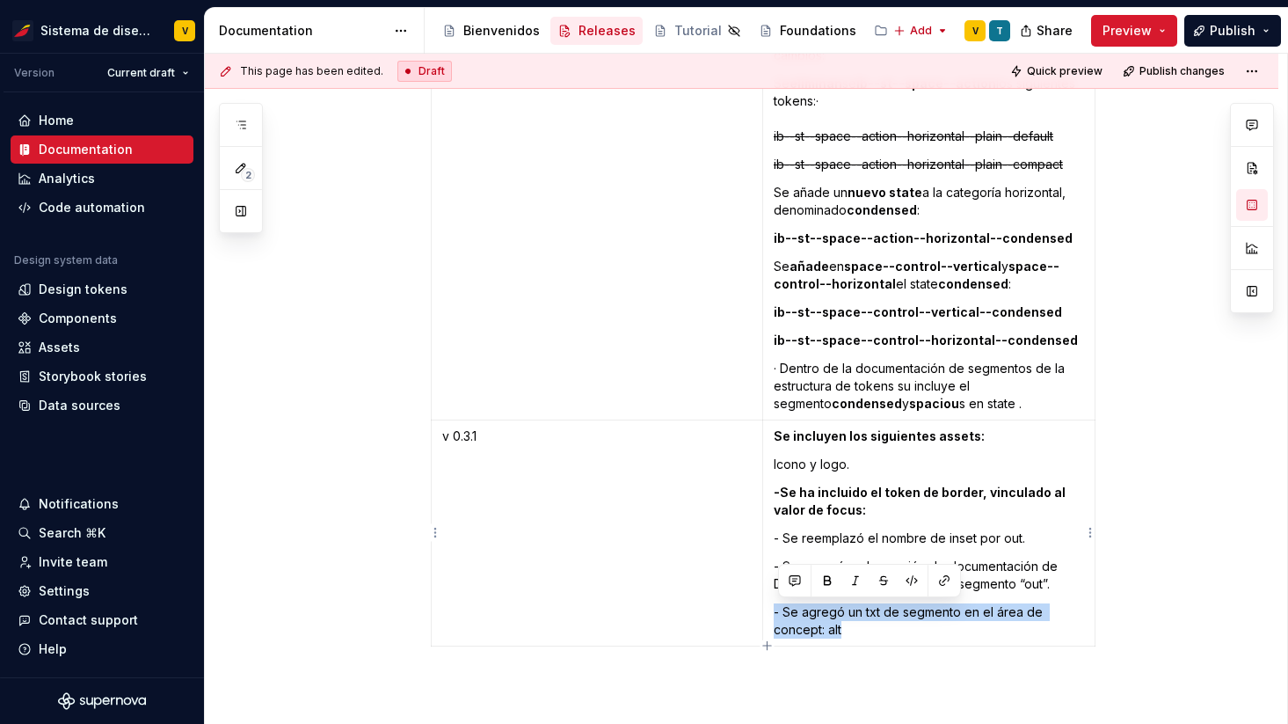
drag, startPoint x: 776, startPoint y: 616, endPoint x: 908, endPoint y: 631, distance: 132.8
click at [908, 631] on td "Se incluyen los siguientes assets: Icono y logo. -Se ha incluido el token de bo…" at bounding box center [928, 533] width 332 height 226
click at [822, 637] on p "- Se agregó un txt de segmento en el área de concept: alt" at bounding box center [929, 620] width 310 height 35
drag, startPoint x: 829, startPoint y: 630, endPoint x: 774, endPoint y: 628, distance: 55.5
click at [773, 628] on td "Se incluyen los siguientes assets: Icono y logo. -Se ha incluido el token de bo…" at bounding box center [928, 533] width 332 height 226
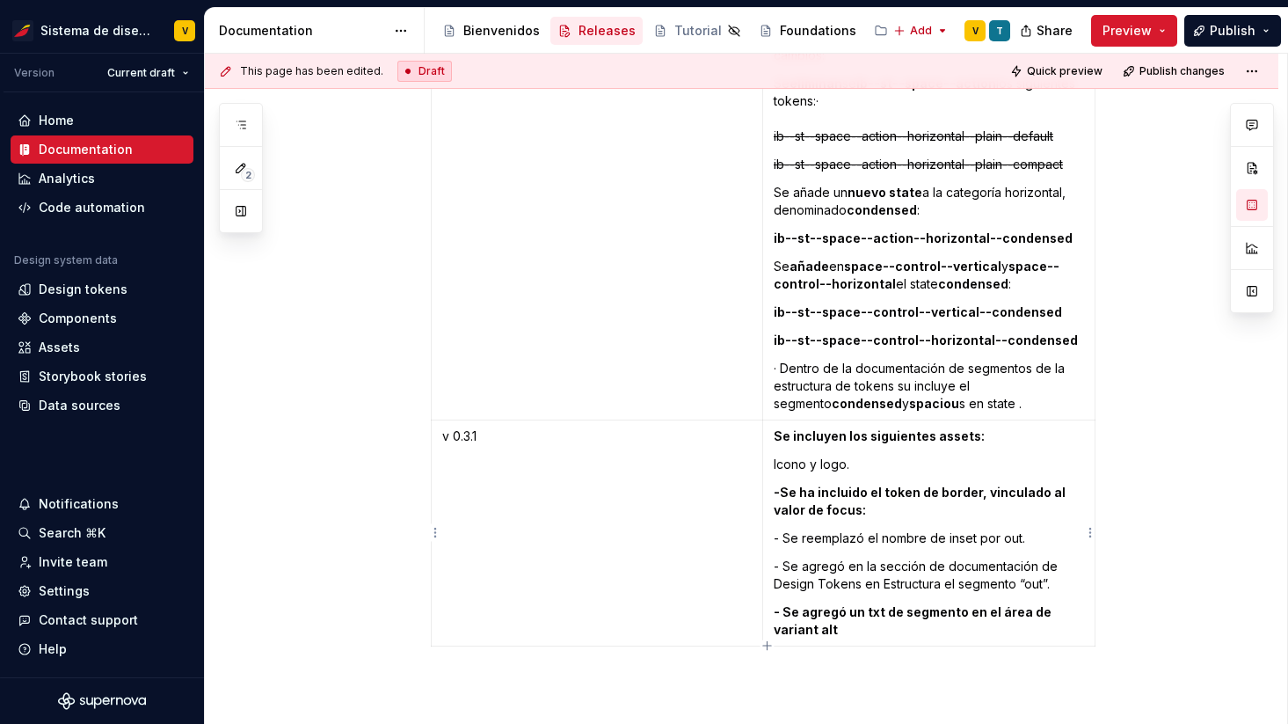
click at [854, 630] on p "- Se agregó un txt de segmento en el área de variant alt" at bounding box center [929, 620] width 310 height 35
click at [823, 631] on strong "- Se agregó un txt de segmento en el área de variant alt" at bounding box center [914, 620] width 280 height 33
click at [864, 630] on p "- Se agregó un txt de segmento en el área de variant “alt”" at bounding box center [929, 620] width 310 height 35
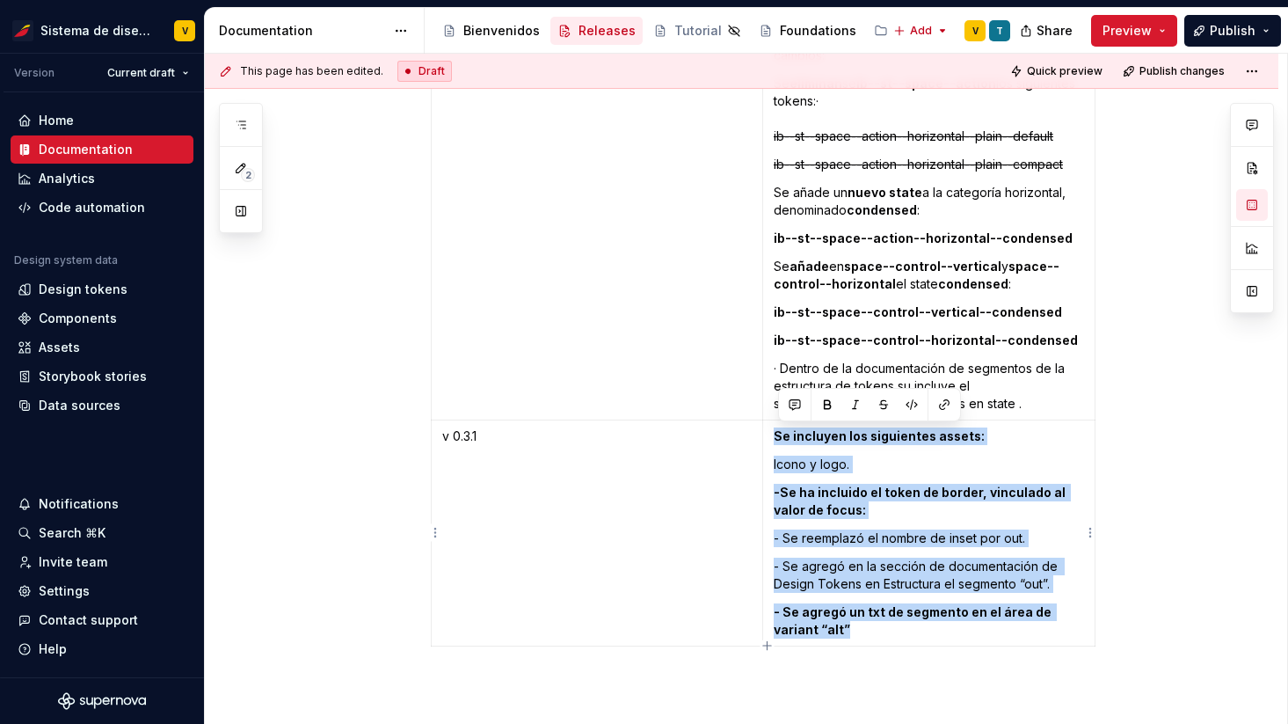
drag, startPoint x: 780, startPoint y: 435, endPoint x: 878, endPoint y: 623, distance: 211.2
click at [879, 624] on td "Se incluyen los siguientes assets: Icono y logo. -Se ha incluido el token de bo…" at bounding box center [928, 533] width 332 height 226
copy td "Se incluyen los siguientes assets: Icono y logo. -Se ha incluido el token de bo…"
type textarea "*"
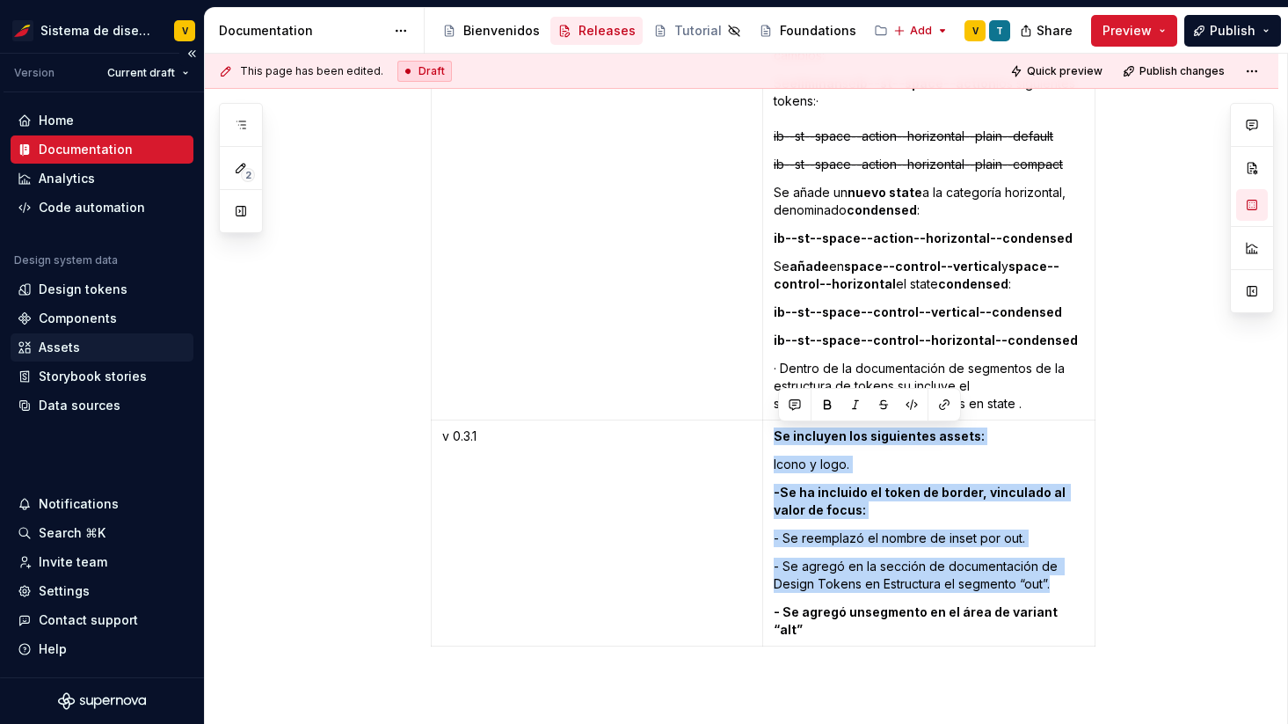
click at [46, 346] on div "Assets" at bounding box center [59, 348] width 41 height 18
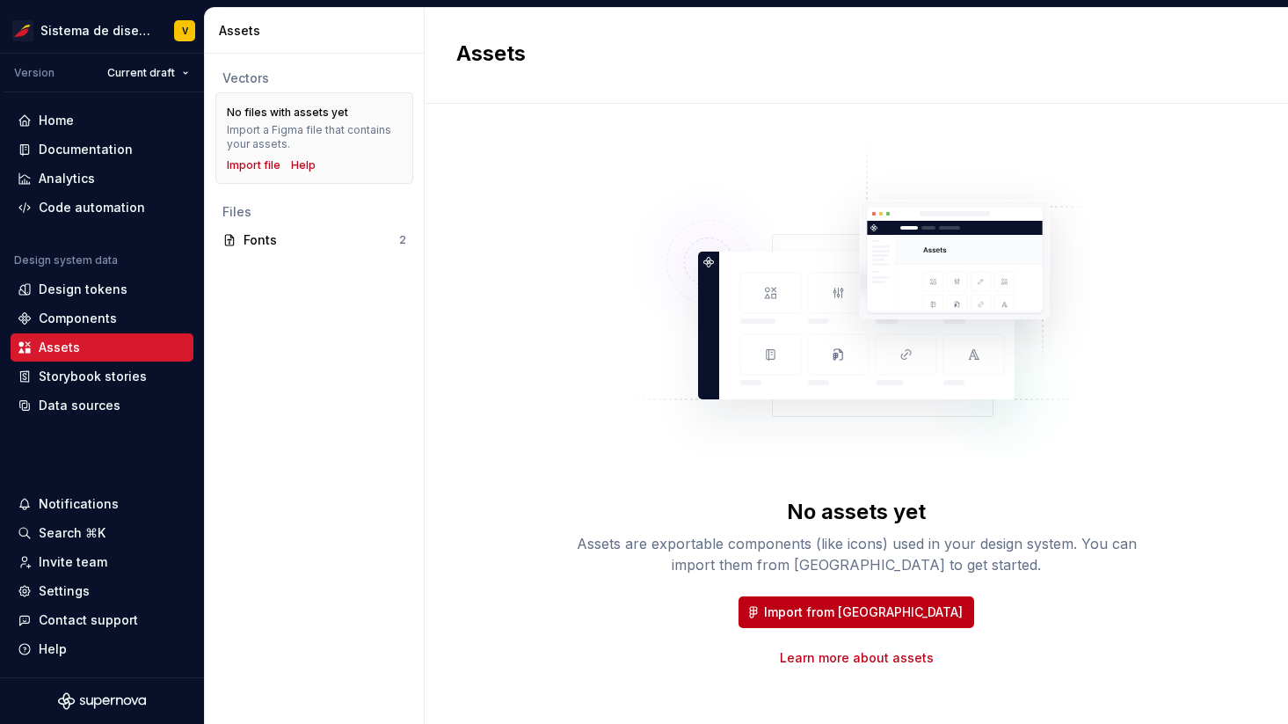
click at [815, 613] on span "Import from [GEOGRAPHIC_DATA]" at bounding box center [863, 612] width 199 height 18
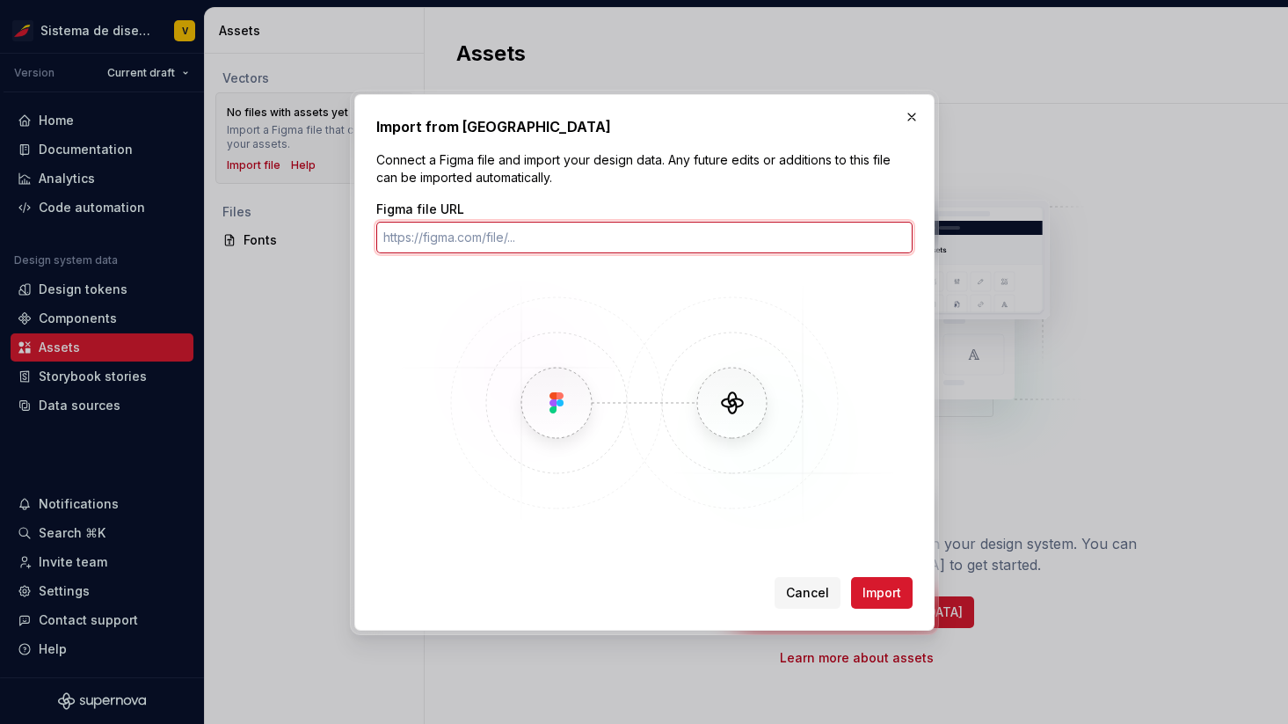
paste input "https://www.figma.com/design/WzFqkLQZqgJiVdq4mMWjq9/DS---Icons---v-0.1?node-id=…"
type input "https://www.figma.com/design/WzFqkLQZqgJiVdq4mMWjq9/DS---Icons---v-0.1?node-id=…"
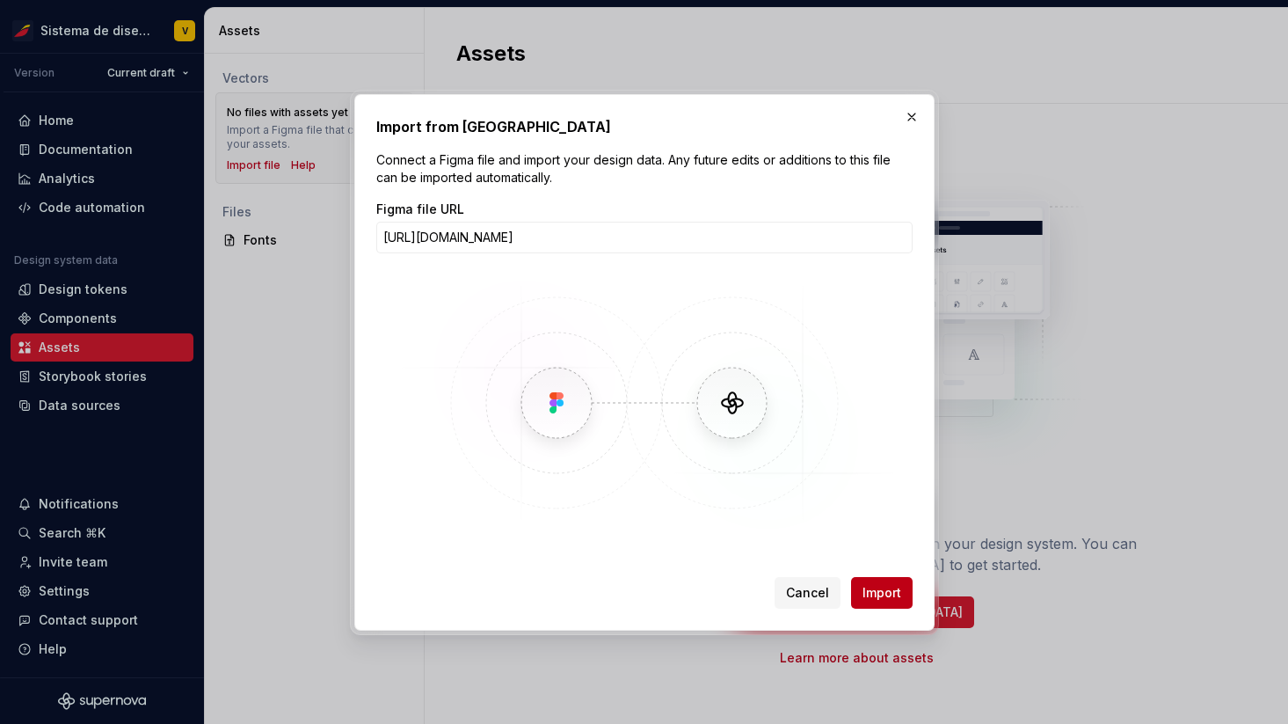
click at [879, 598] on span "Import" at bounding box center [882, 593] width 39 height 18
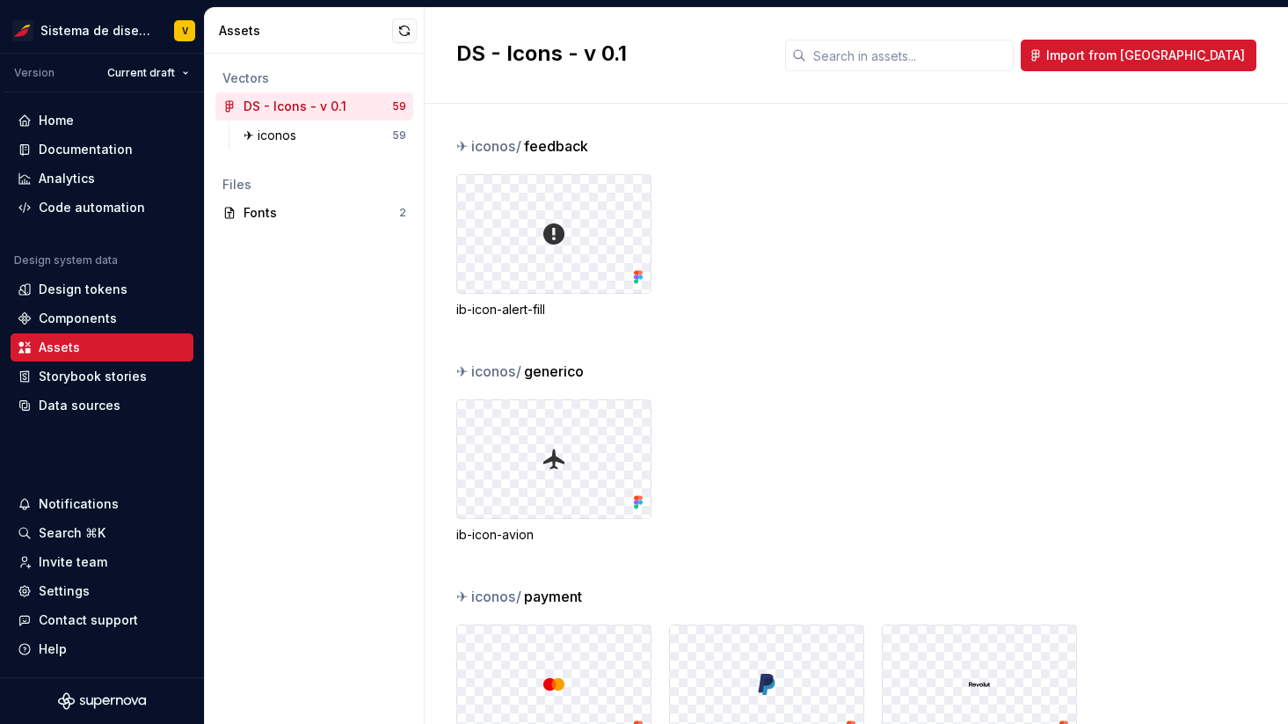
scroll to position [6, 0]
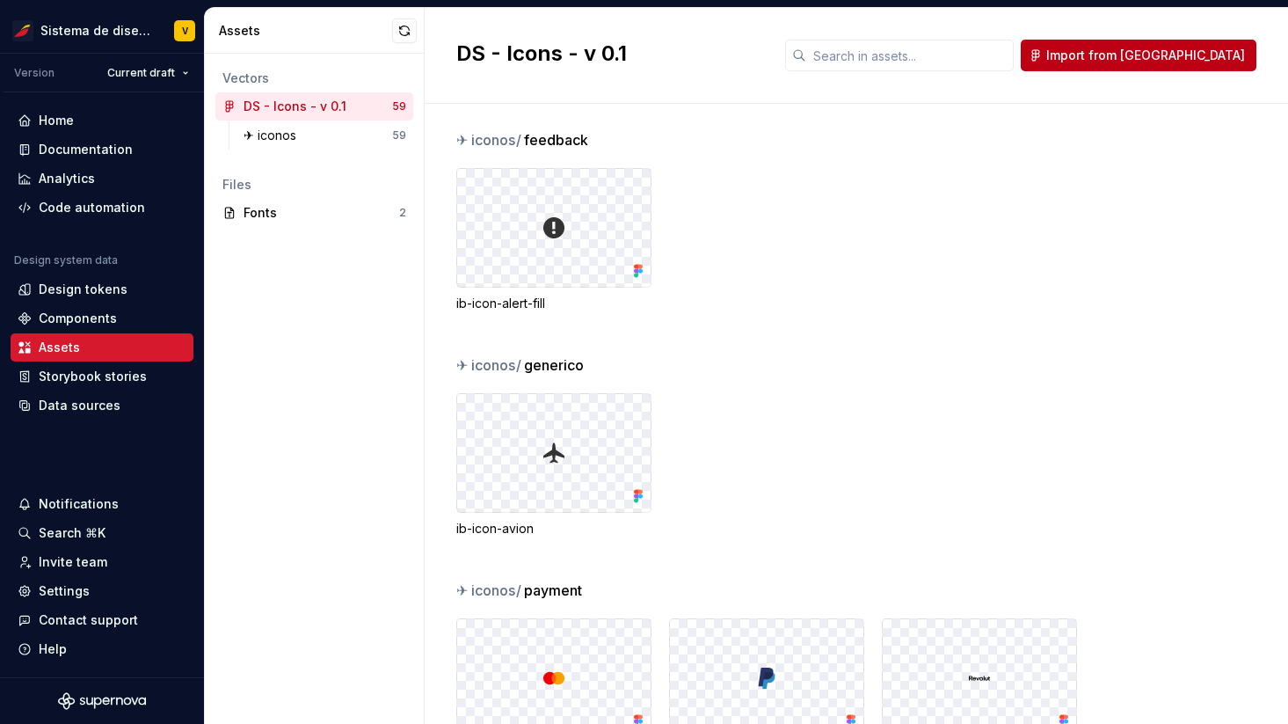
click at [1172, 55] on span "Import from [GEOGRAPHIC_DATA]" at bounding box center [1145, 56] width 199 height 18
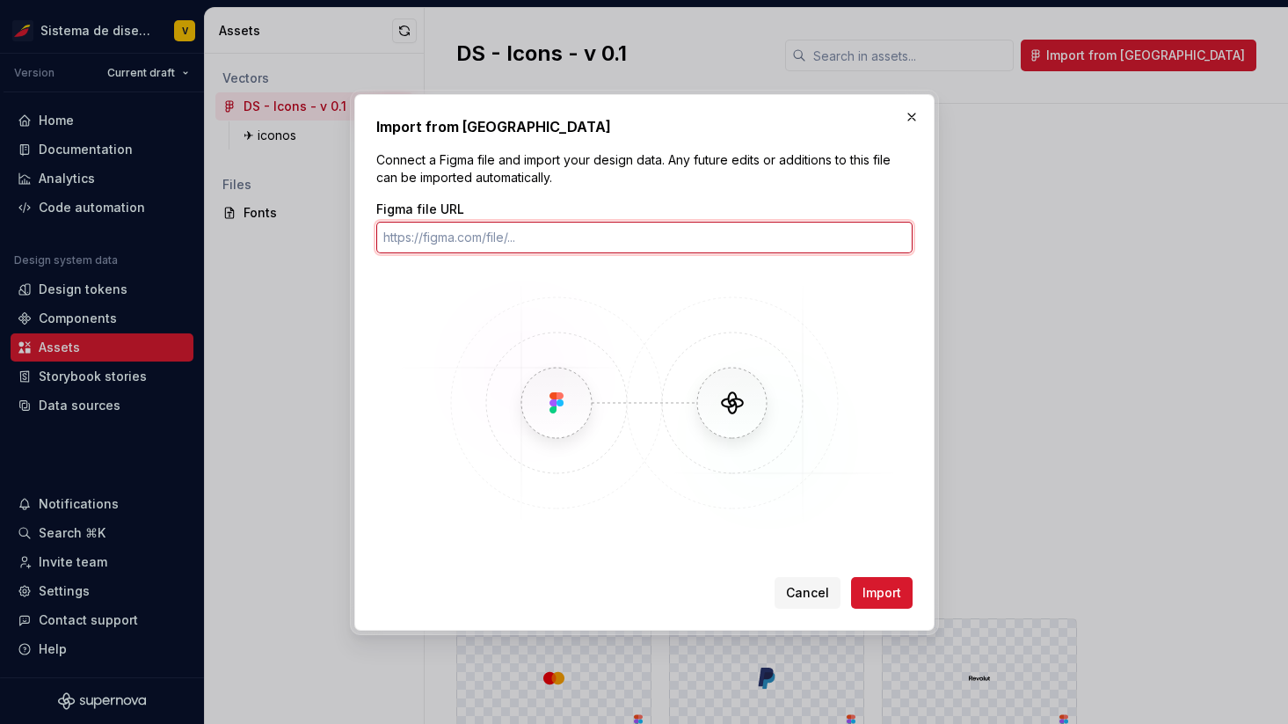
click at [562, 242] on input "Figma file URL" at bounding box center [644, 238] width 536 height 32
paste input "https://www.figma.com/design/x0kaKMf6XYQrr6iMdKpDOL/Logo--v0.1?node-id=0-1&t=4W…"
type input "https://www.figma.com/design/x0kaKMf6XYQrr6iMdKpDOL/Logo--v0.1?node-id=0-1&t=4W…"
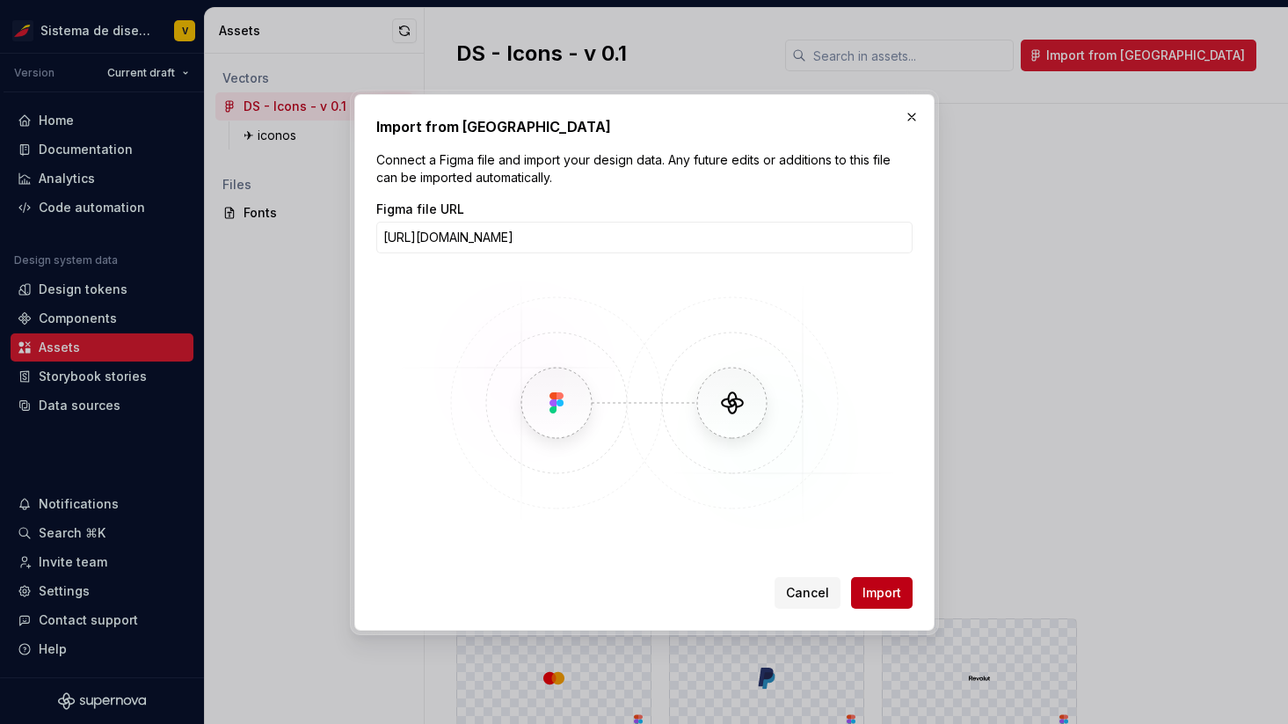
click at [868, 590] on span "Import" at bounding box center [882, 593] width 39 height 18
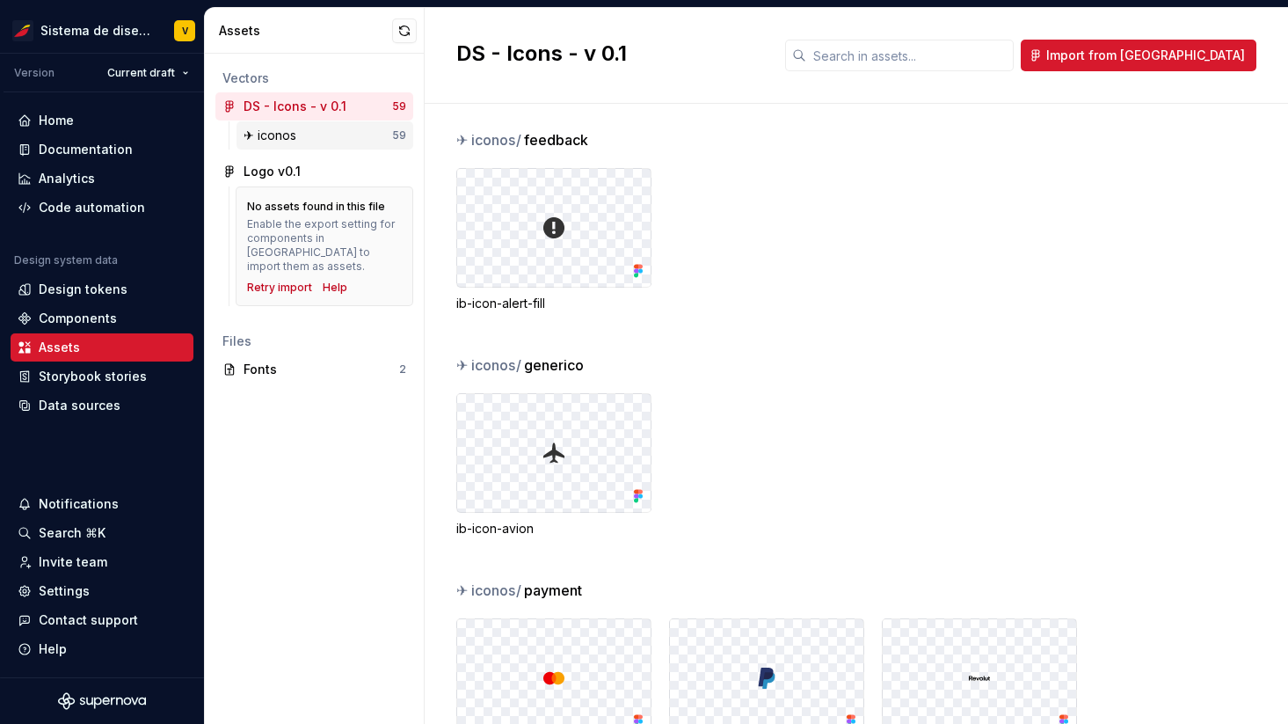
click at [331, 131] on div "✈︎ iconos" at bounding box center [318, 136] width 149 height 18
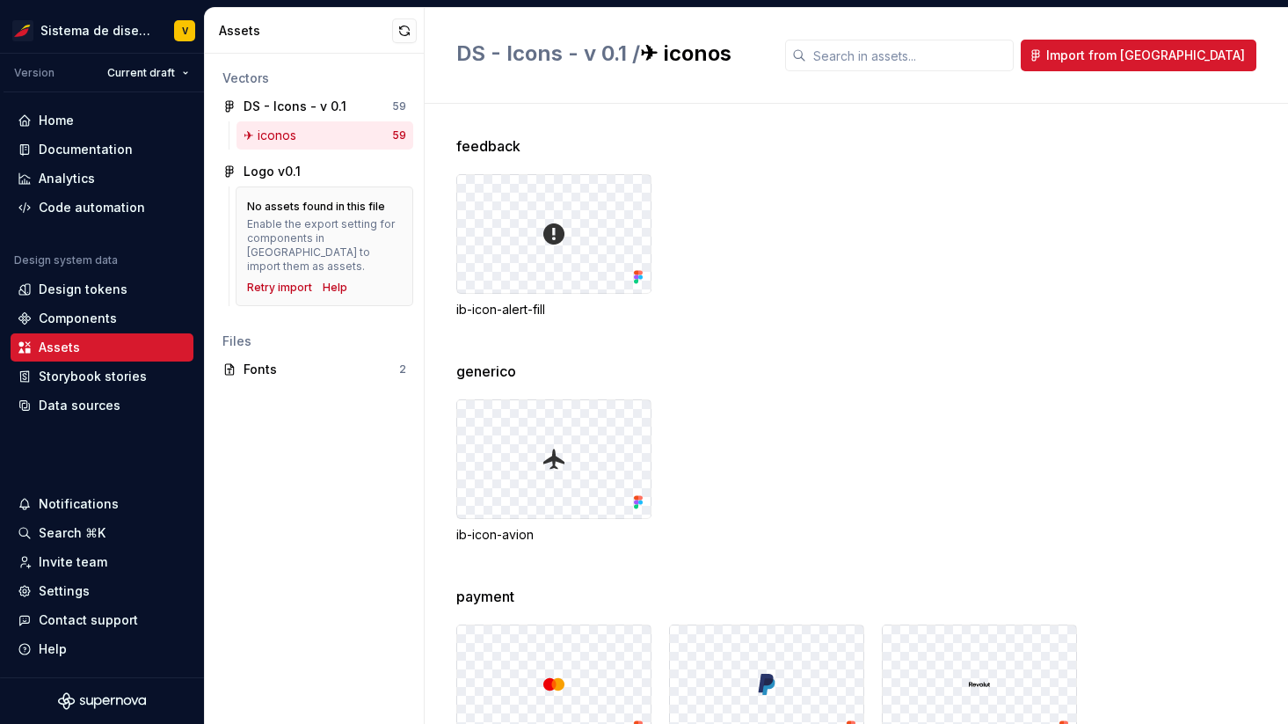
drag, startPoint x: 457, startPoint y: 310, endPoint x: 565, endPoint y: 310, distance: 108.2
click at [565, 310] on div "ib-icon-alert-fill" at bounding box center [553, 310] width 195 height 18
drag, startPoint x: 456, startPoint y: 310, endPoint x: 555, endPoint y: 314, distance: 98.6
click at [555, 314] on div "ib-icon-alert-fill" at bounding box center [553, 310] width 195 height 18
click at [499, 310] on div "ib-icon-alert-fill" at bounding box center [553, 310] width 195 height 18
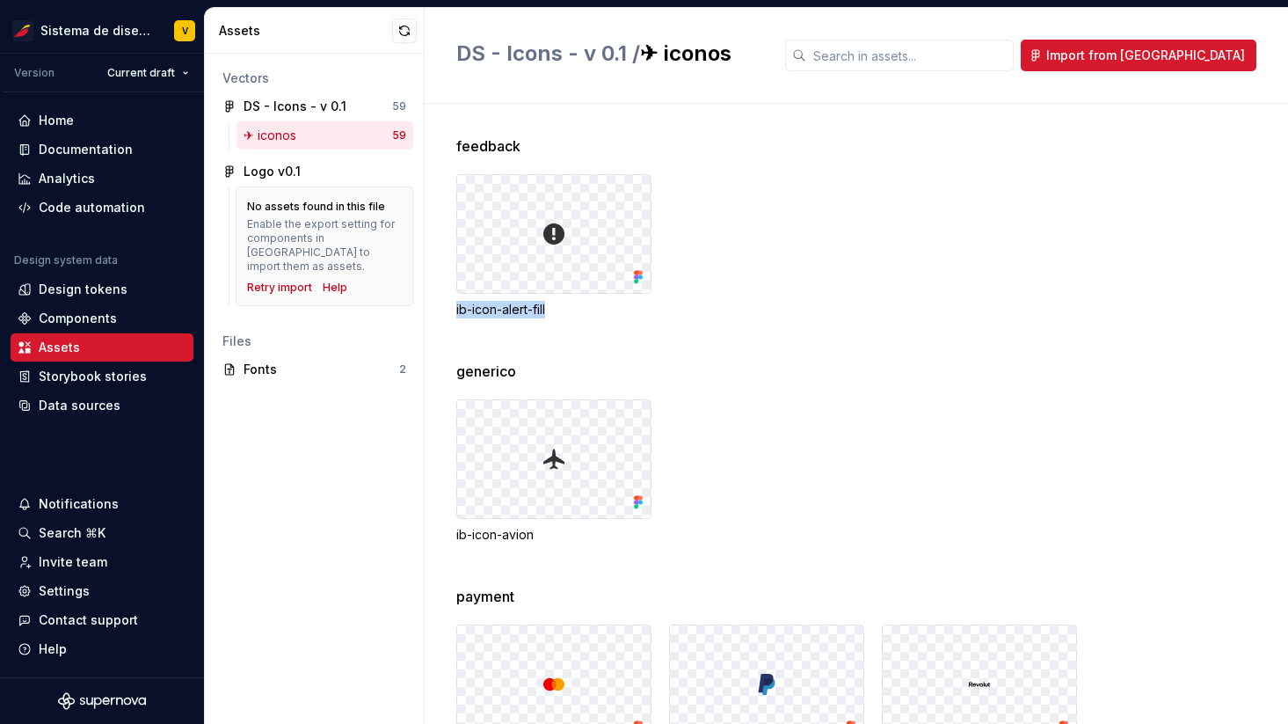
drag, startPoint x: 455, startPoint y: 310, endPoint x: 548, endPoint y: 307, distance: 92.4
click at [549, 308] on div "ib-icon-alert-fill" at bounding box center [553, 310] width 195 height 18
click at [596, 315] on div "ib-icon-alert-fill" at bounding box center [553, 310] width 195 height 18
click at [258, 280] on div "Retry import" at bounding box center [279, 287] width 65 height 14
click at [270, 174] on div "Logo v0.1" at bounding box center [272, 172] width 57 height 18
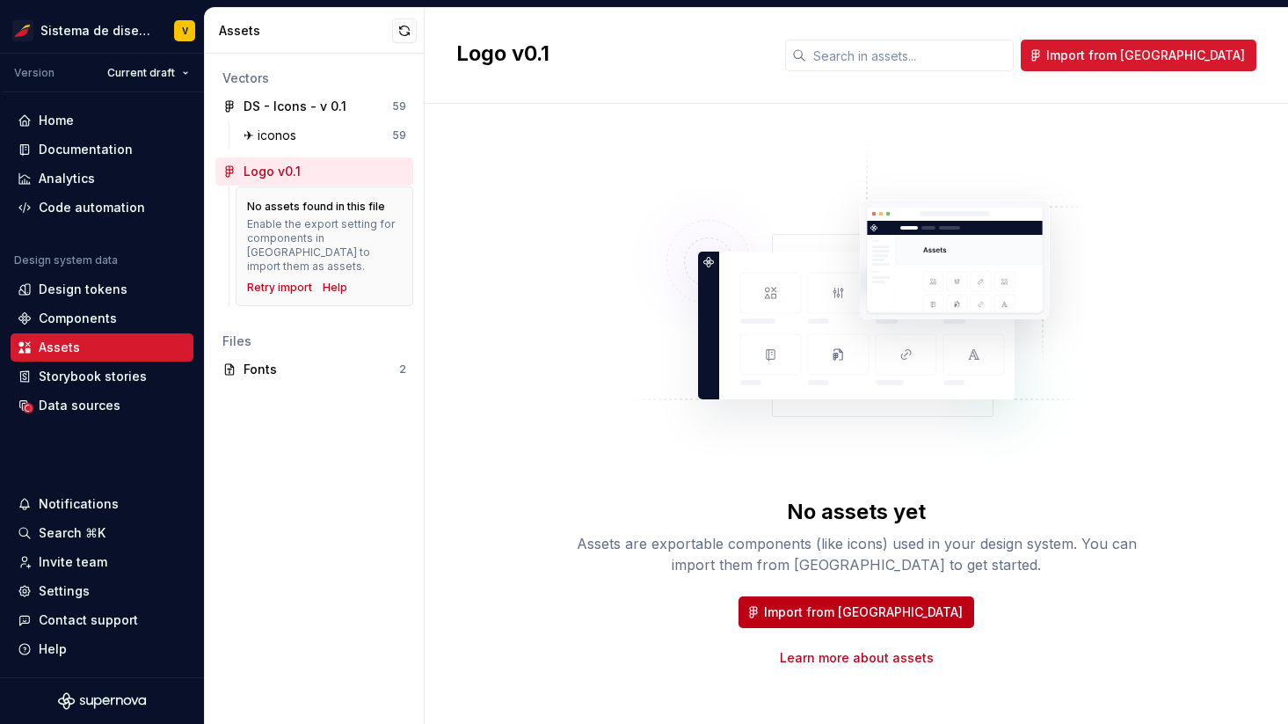
click at [859, 609] on span "Import from [GEOGRAPHIC_DATA]" at bounding box center [863, 612] width 199 height 18
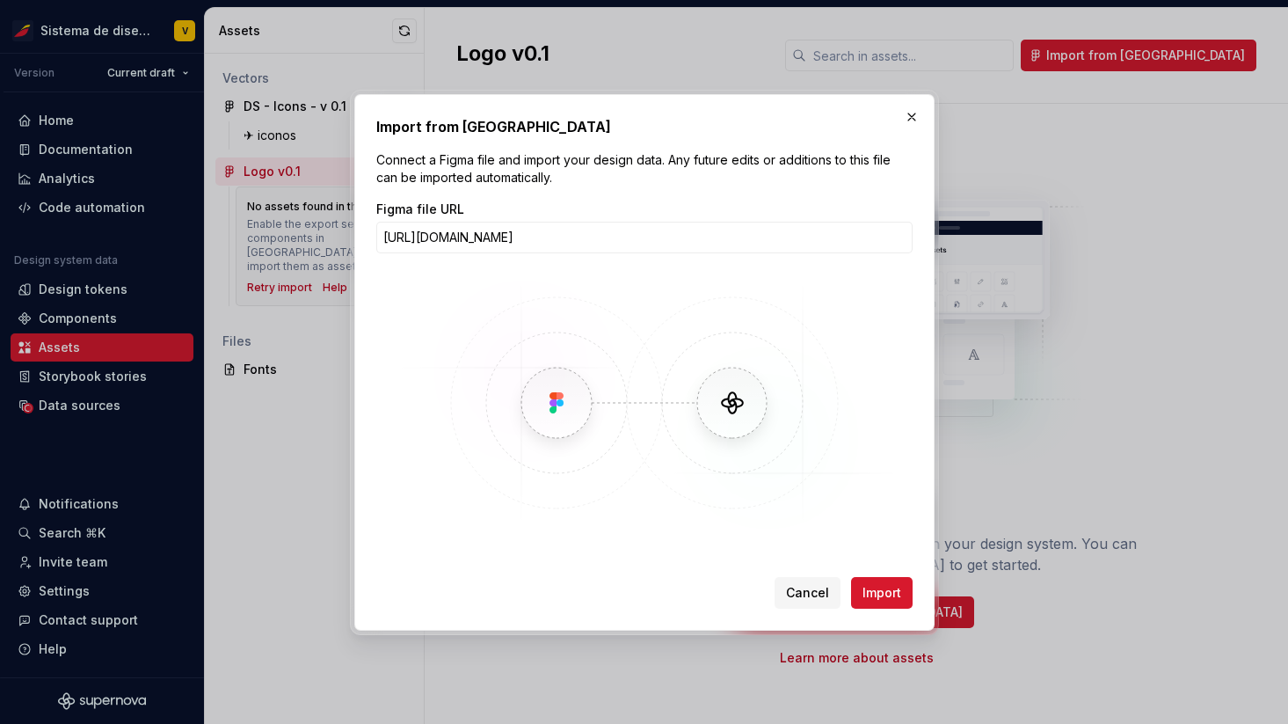
scroll to position [0, 138]
type input "https://www.figma.com/design/x0kaKMf6XYQrr6iMdKpDOL/Logo--v0.1?node-id=0-1&t=4W…"
click at [886, 592] on span "Import" at bounding box center [882, 593] width 39 height 18
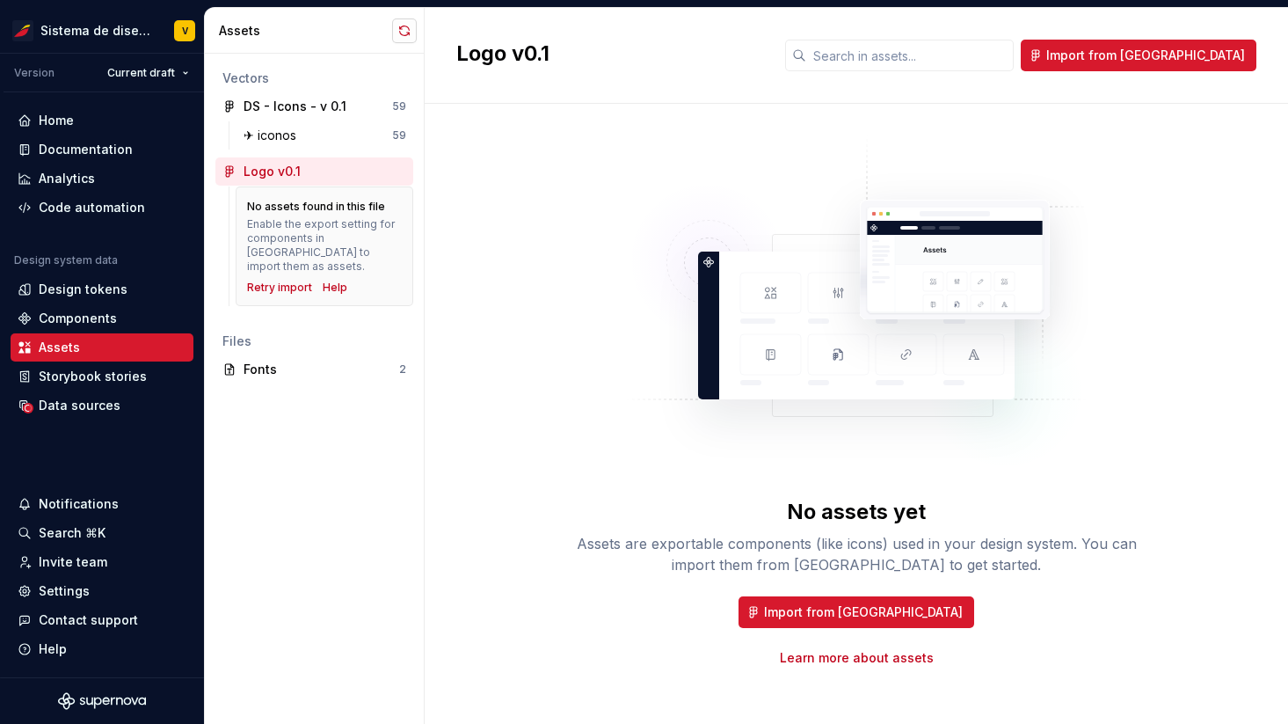
click at [400, 30] on button "button" at bounding box center [404, 30] width 25 height 25
click at [827, 666] on link "Learn more about assets" at bounding box center [857, 658] width 154 height 18
click at [326, 280] on div "Help" at bounding box center [335, 287] width 25 height 14
click at [271, 280] on div "Retry import" at bounding box center [279, 287] width 65 height 14
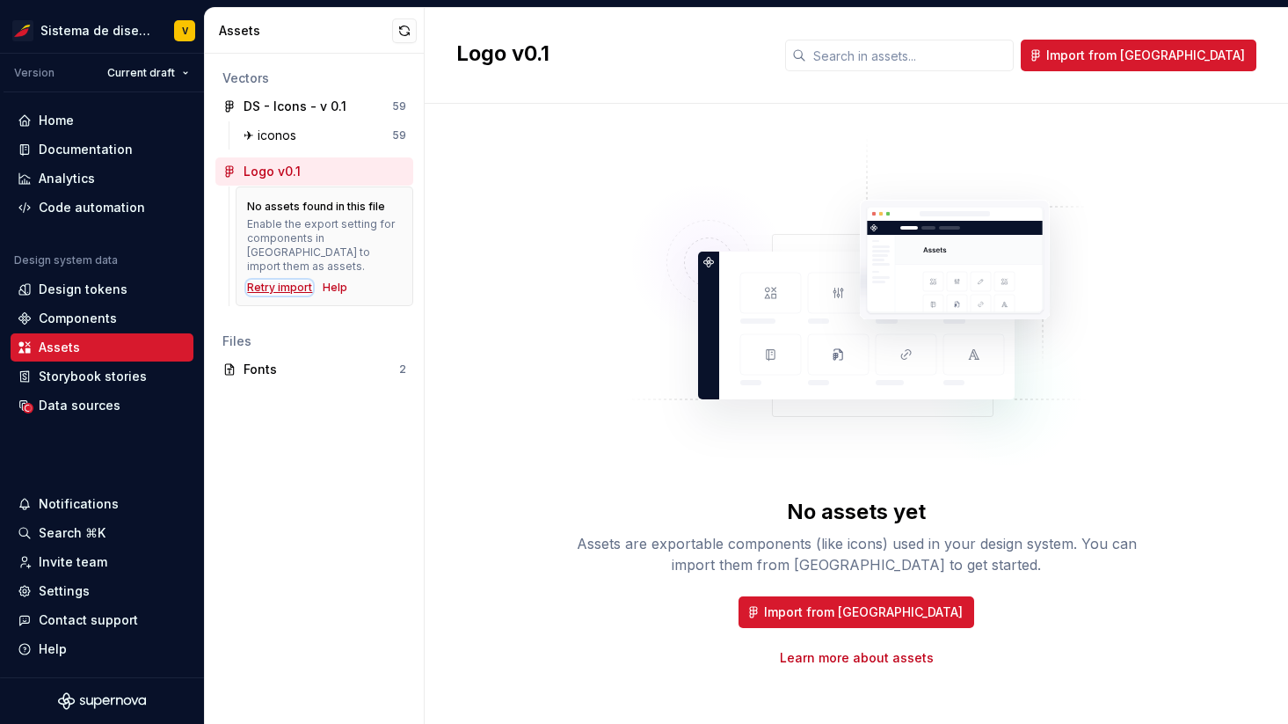
click at [271, 280] on div "Retry import" at bounding box center [279, 287] width 65 height 14
click at [264, 283] on div "No assets found in this file Enable the export setting for components in [GEOGR…" at bounding box center [325, 246] width 178 height 120
click at [266, 280] on div "Retry import" at bounding box center [279, 287] width 65 height 14
click at [281, 280] on div "Retry import" at bounding box center [279, 287] width 65 height 14
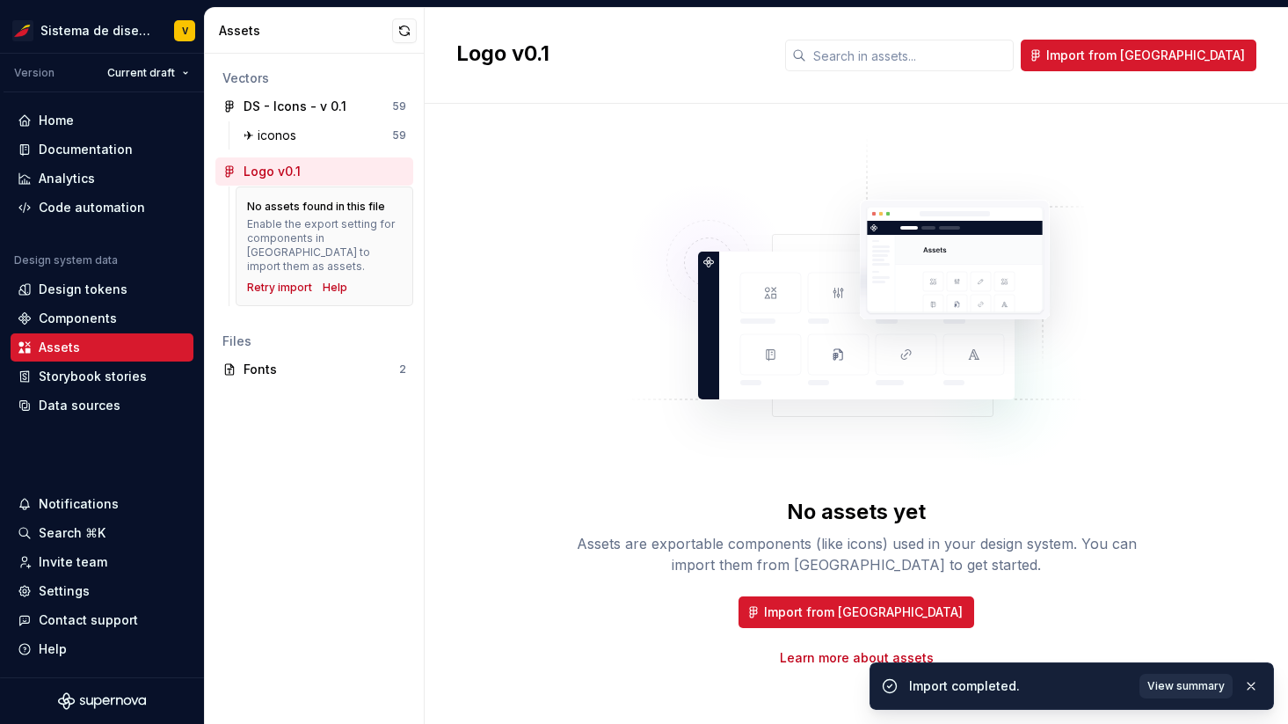
click at [1171, 684] on span "View summary" at bounding box center [1185, 686] width 77 height 14
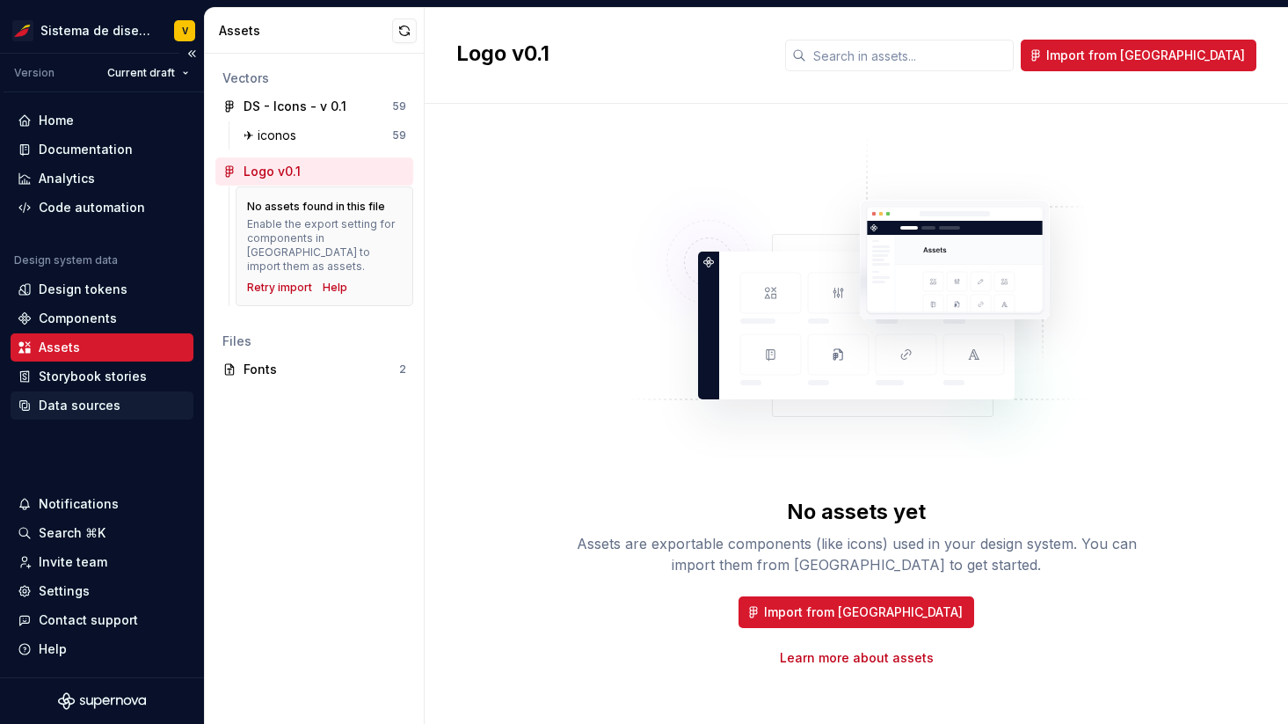
click at [87, 399] on div "Data sources" at bounding box center [80, 406] width 82 height 18
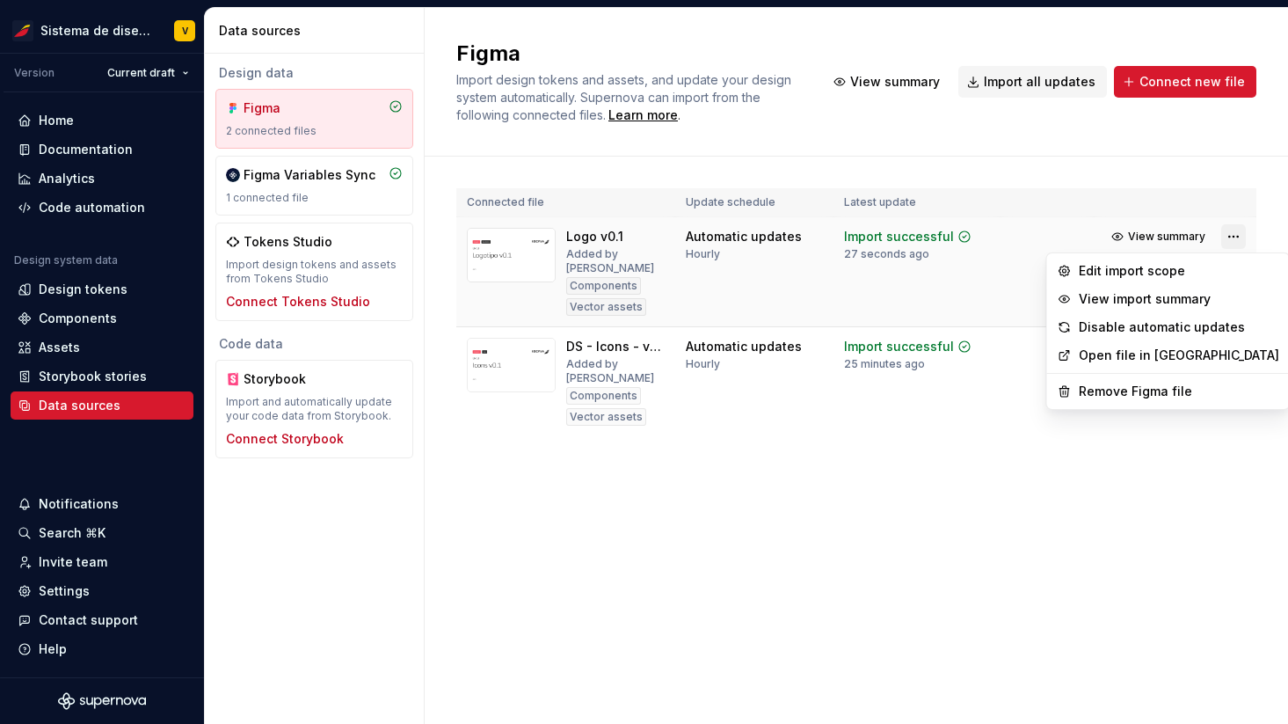
click at [1232, 233] on html "Sistema de diseño Iberia V Version Current draft Home Documentation Analytics C…" at bounding box center [644, 362] width 1288 height 724
click at [1104, 391] on div "Remove Figma file" at bounding box center [1179, 391] width 200 height 18
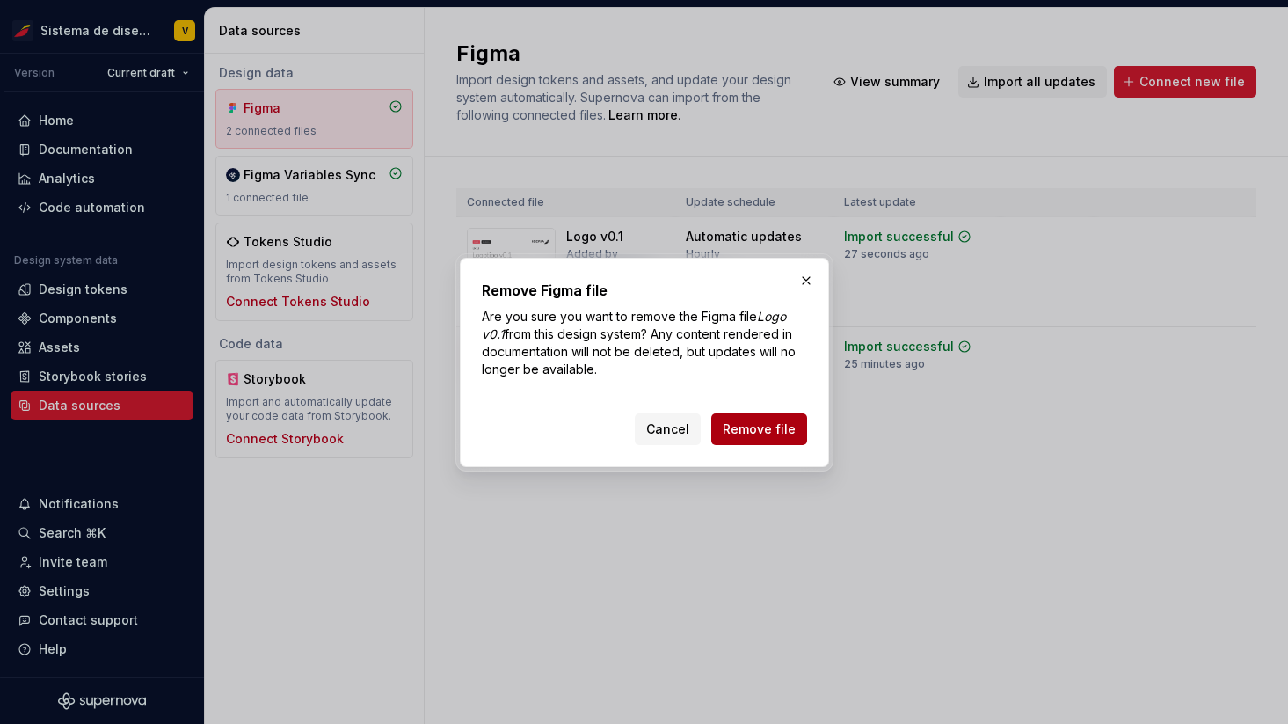
click at [798, 419] on button "Remove file" at bounding box center [759, 429] width 96 height 32
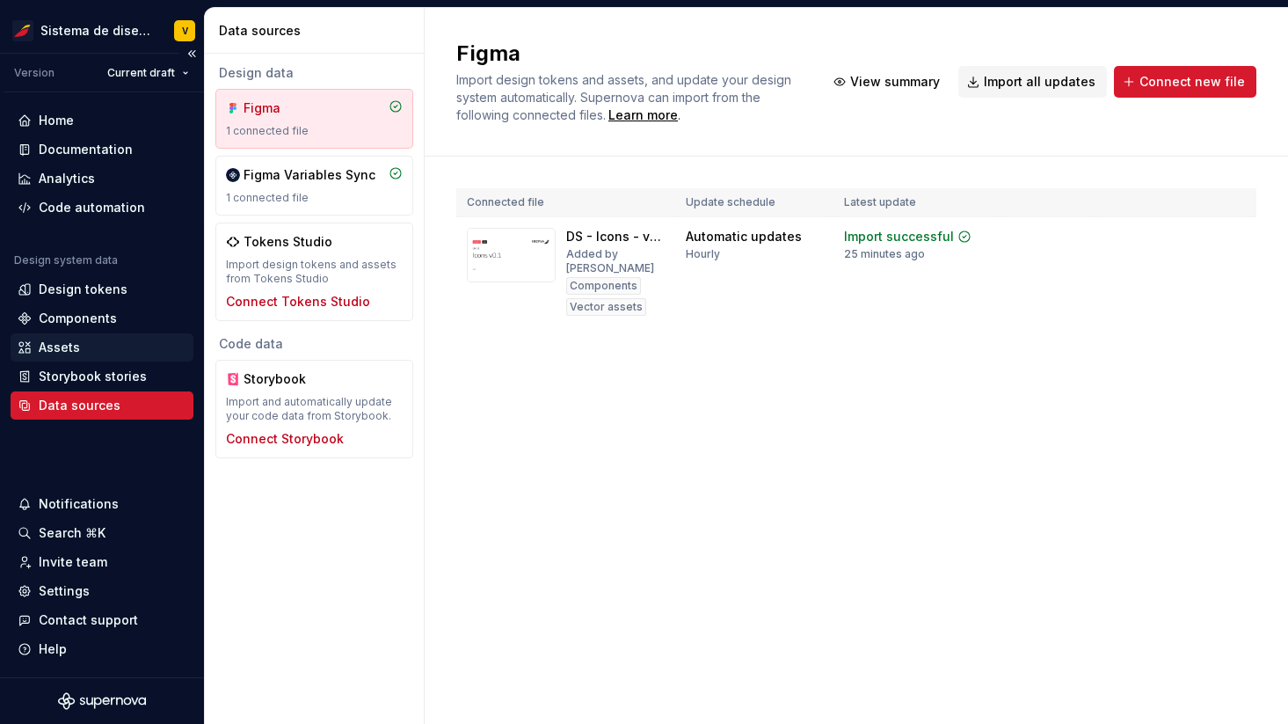
click at [77, 345] on div "Assets" at bounding box center [59, 348] width 41 height 18
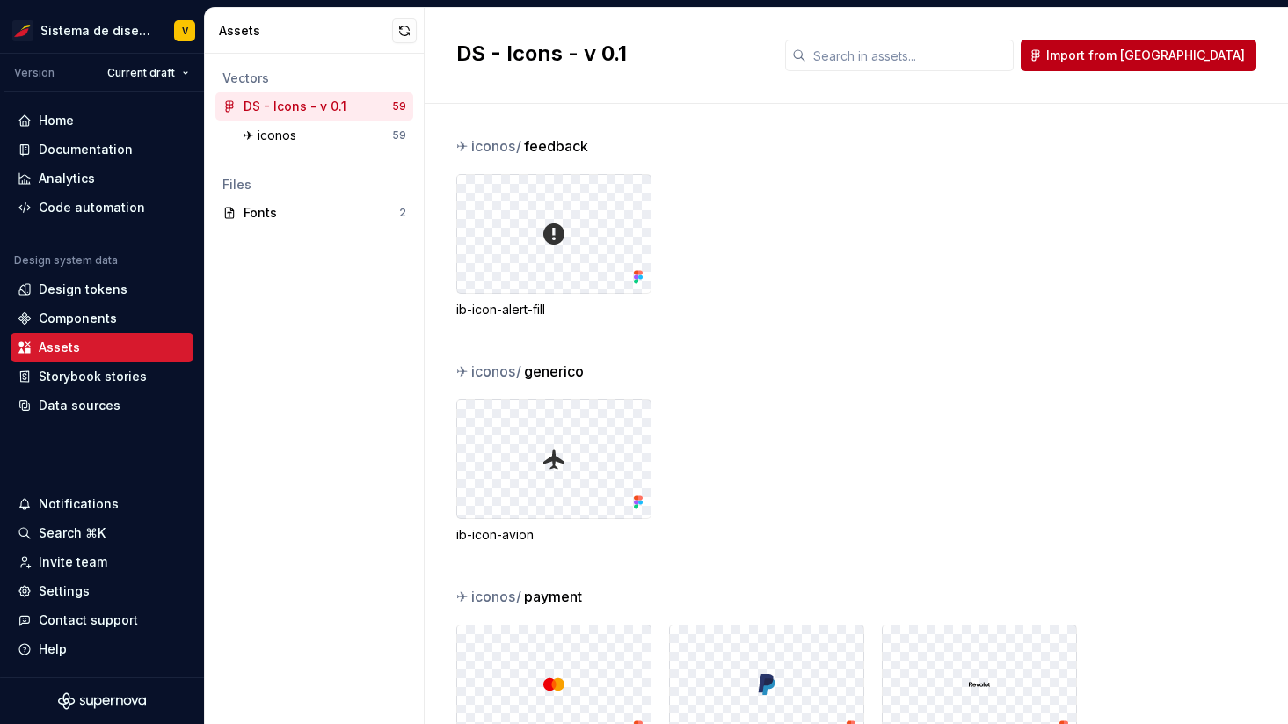
click at [1159, 56] on span "Import from [GEOGRAPHIC_DATA]" at bounding box center [1145, 56] width 199 height 18
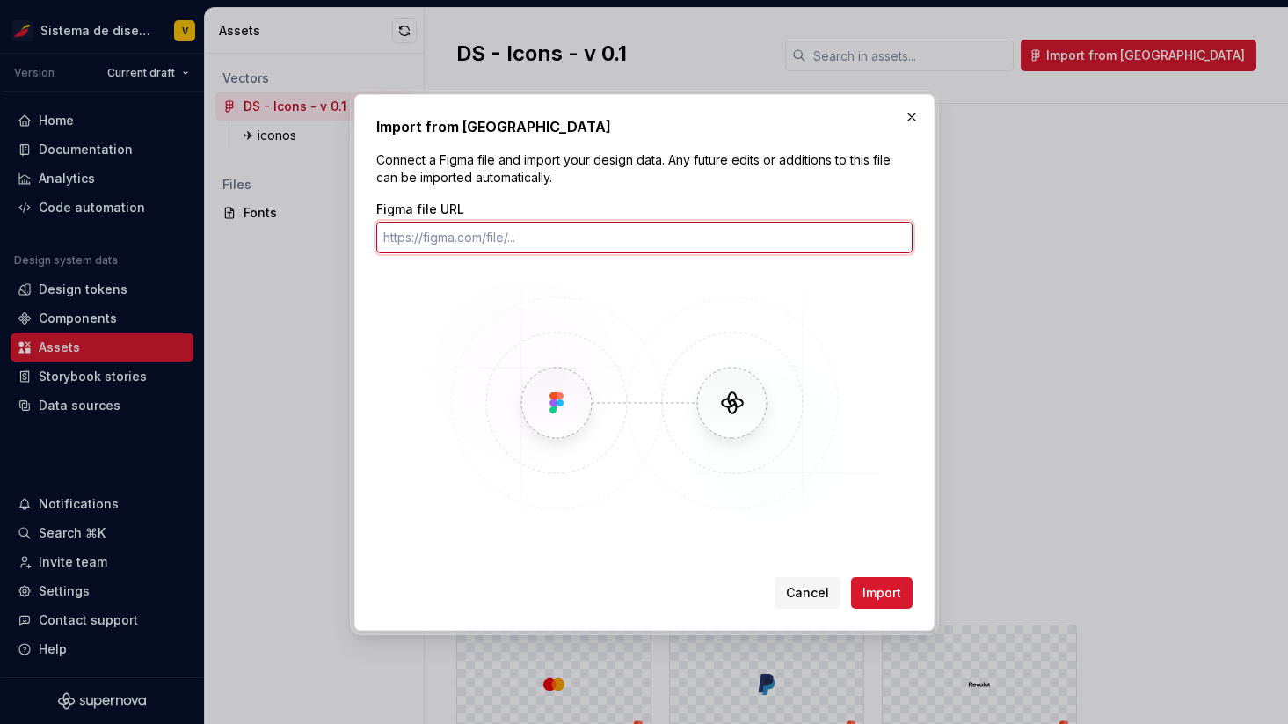
paste input "[URL][DOMAIN_NAME]"
type input "[URL][DOMAIN_NAME]"
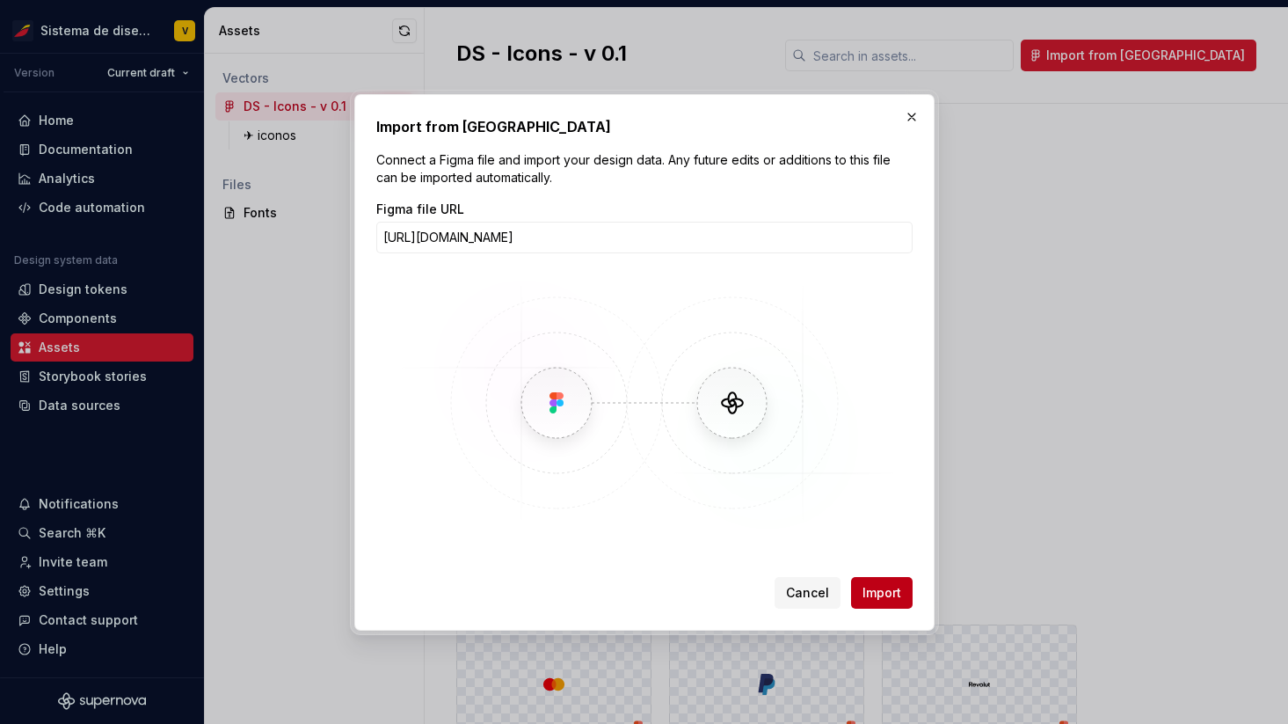
scroll to position [0, 0]
click at [876, 586] on span "Import" at bounding box center [882, 593] width 39 height 18
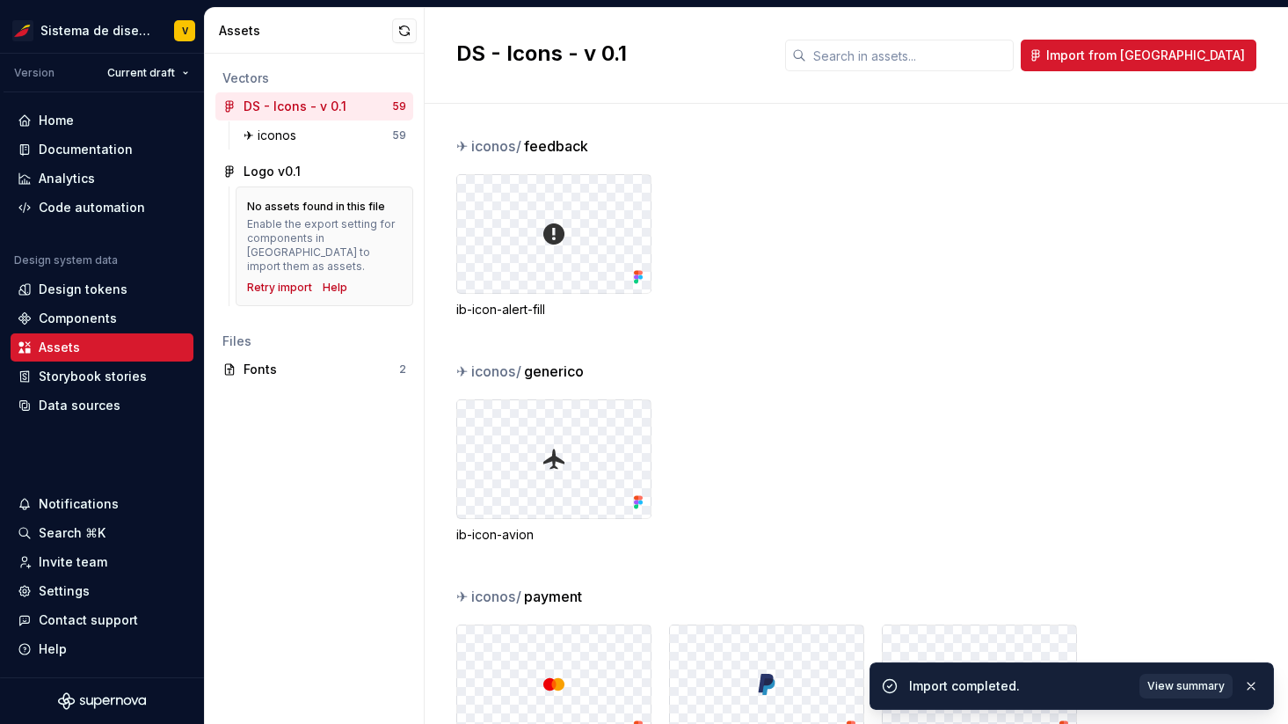
click at [1182, 681] on span "View summary" at bounding box center [1185, 686] width 77 height 14
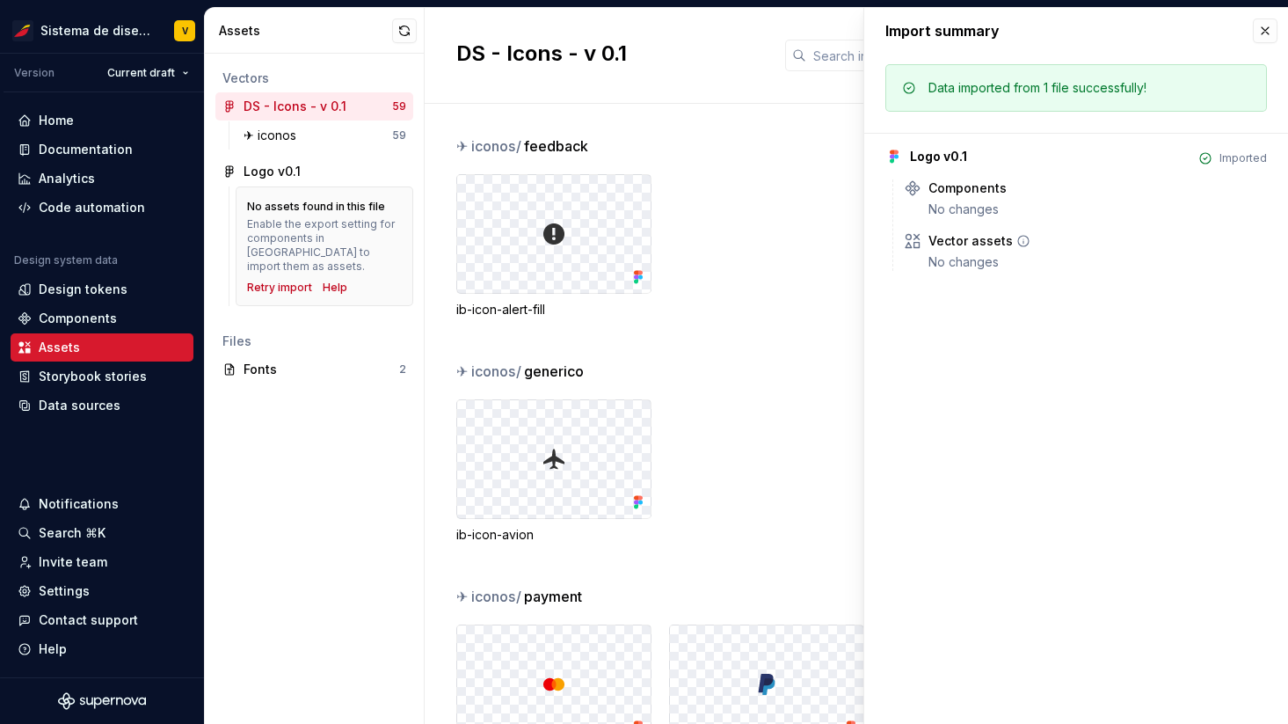
click at [1016, 241] on icon at bounding box center [1023, 241] width 14 height 14
click at [965, 187] on div "Components" at bounding box center [968, 188] width 78 height 18
click at [79, 408] on div "Data sources" at bounding box center [80, 406] width 82 height 18
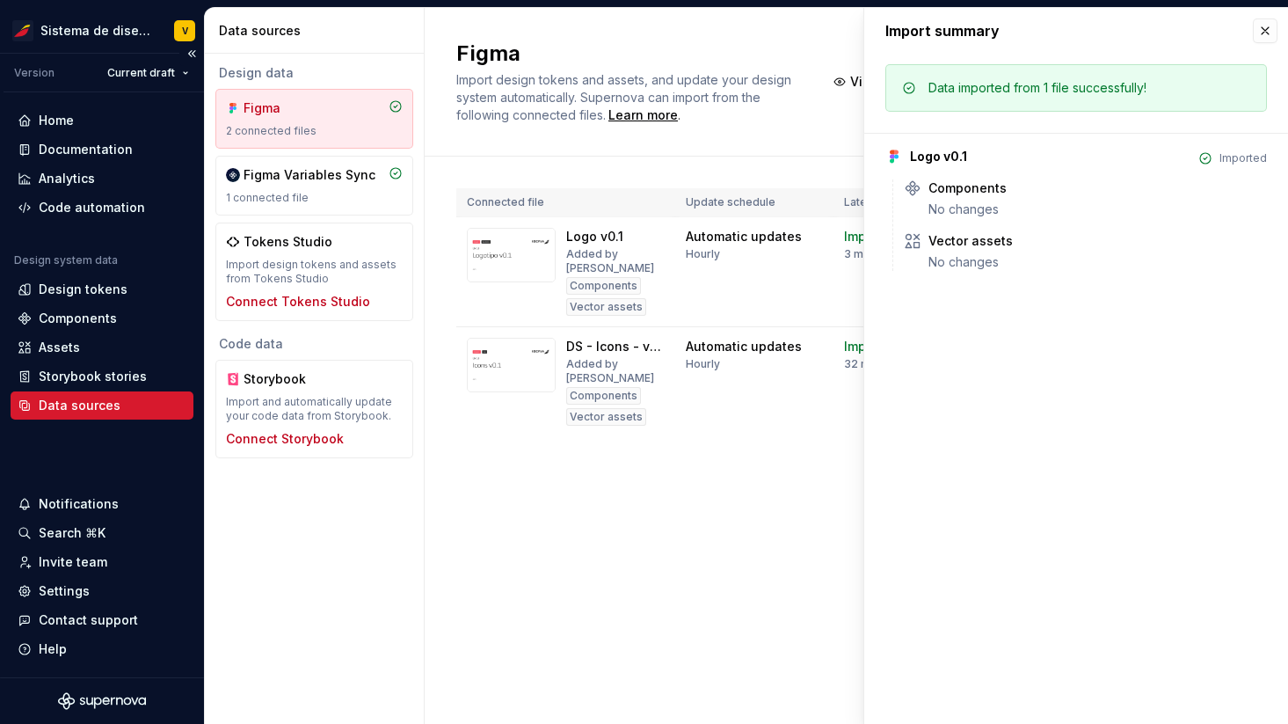
click at [69, 405] on div "Data sources" at bounding box center [80, 406] width 82 height 18
click at [1270, 28] on button "button" at bounding box center [1265, 30] width 25 height 25
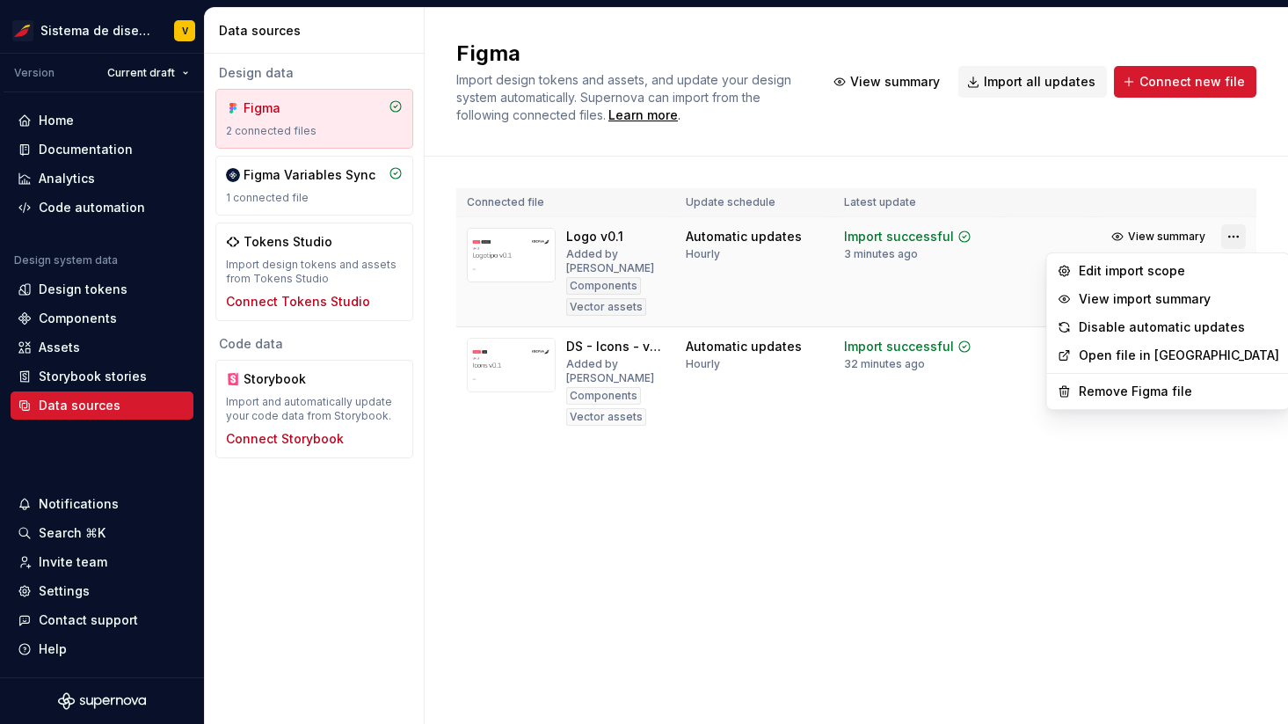
click at [1229, 235] on html "Sistema de diseño Iberia V Version Current draft Home Documentation Analytics C…" at bounding box center [644, 362] width 1288 height 724
click at [1123, 390] on div "Remove Figma file" at bounding box center [1179, 391] width 200 height 18
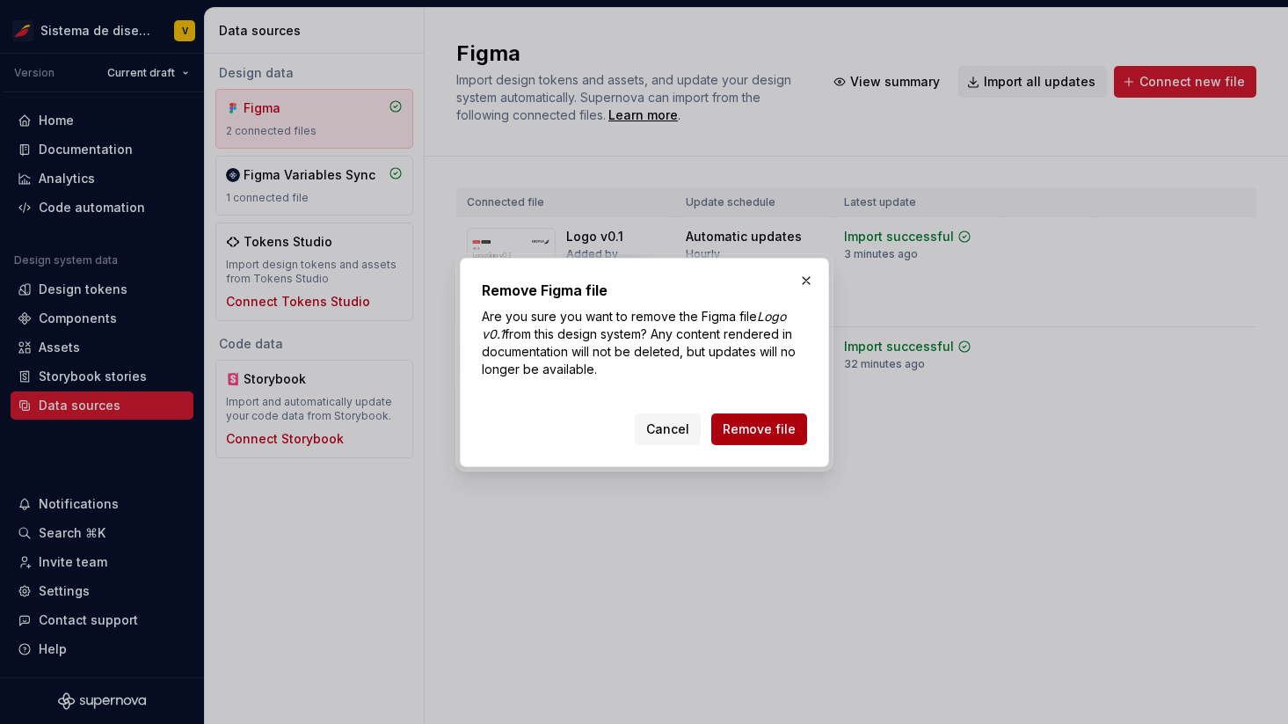
click at [762, 422] on span "Remove file" at bounding box center [759, 429] width 73 height 18
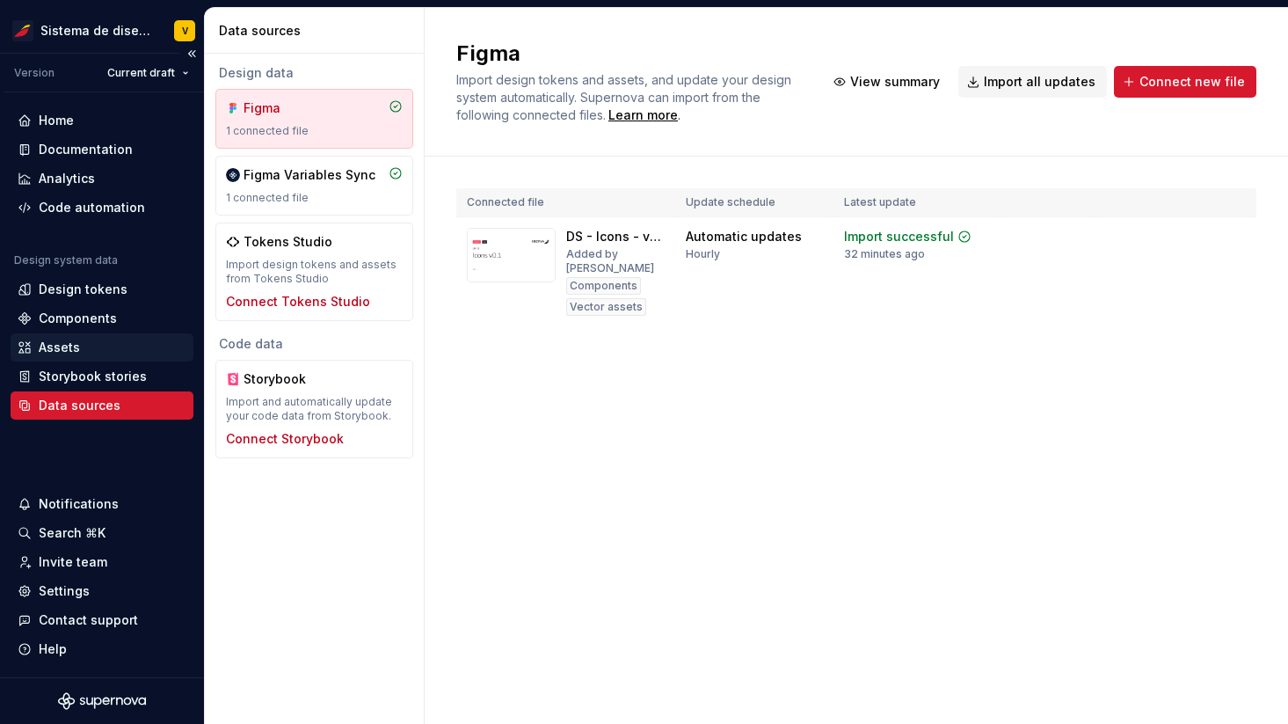
click at [68, 343] on div "Assets" at bounding box center [59, 348] width 41 height 18
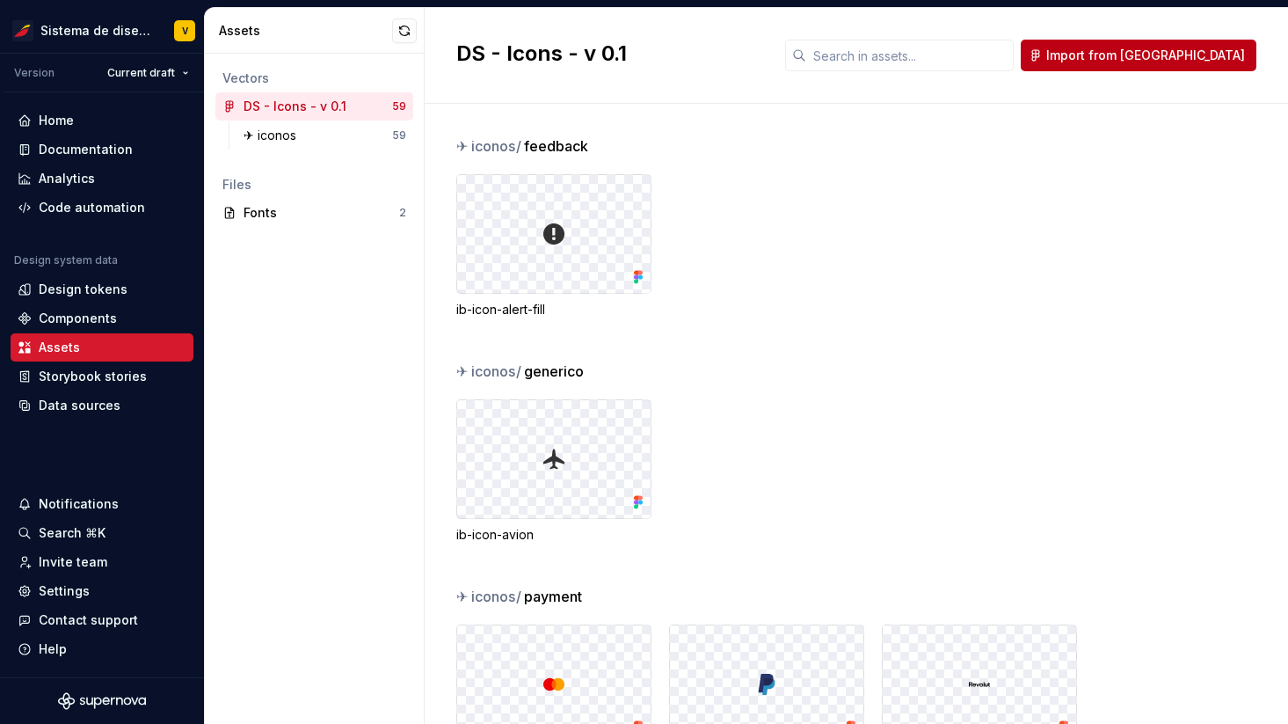
click at [1168, 62] on span "Import from [GEOGRAPHIC_DATA]" at bounding box center [1145, 56] width 199 height 18
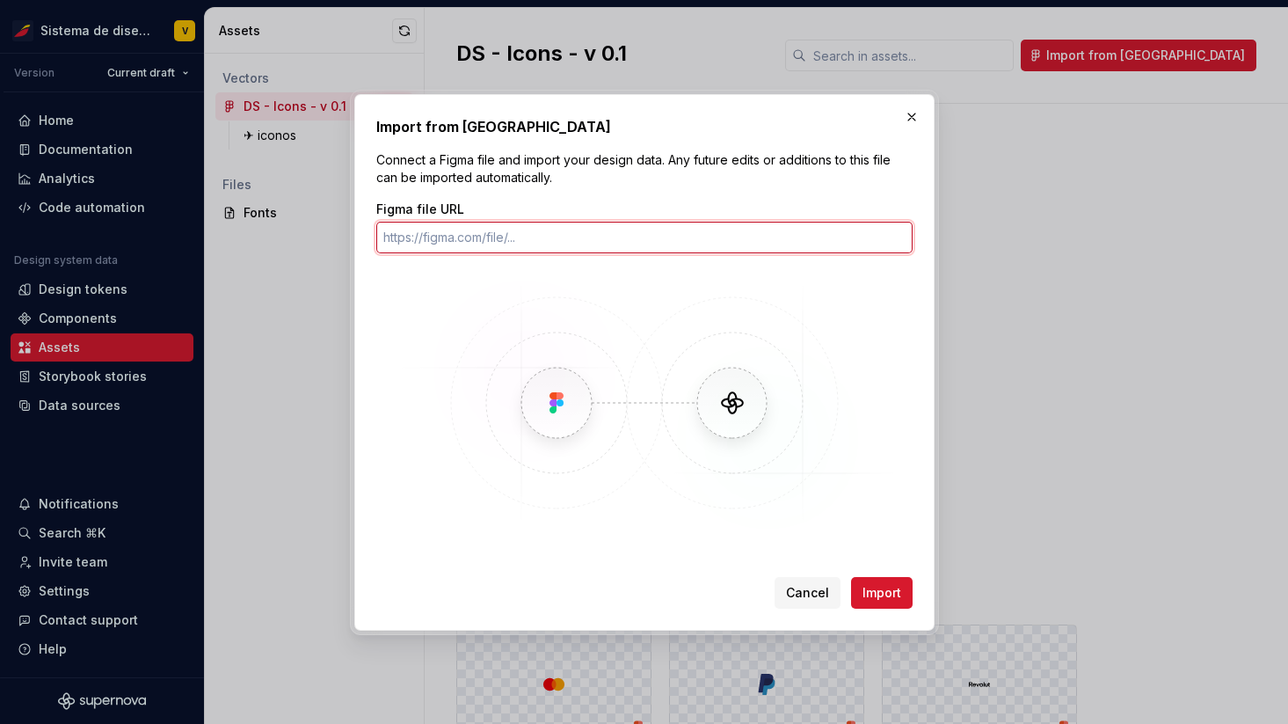
paste input "[URL][DOMAIN_NAME]"
type input "[URL][DOMAIN_NAME]"
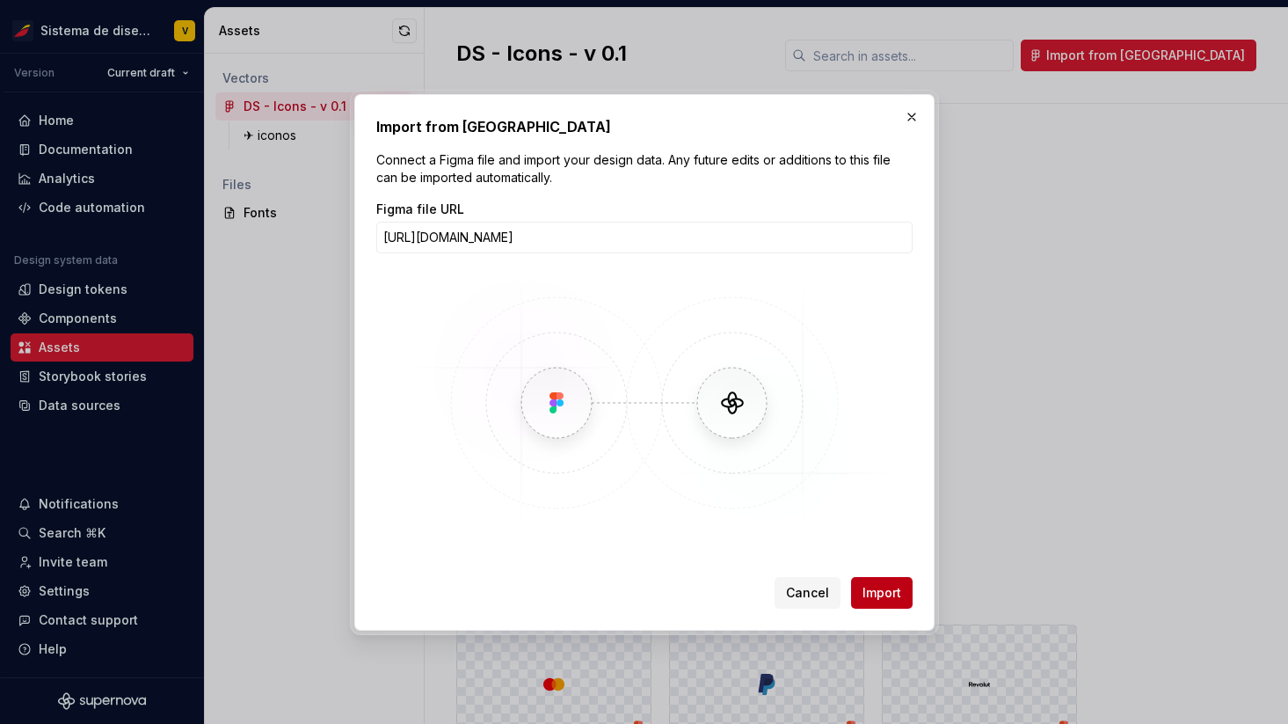
scroll to position [0, 0]
click at [877, 591] on span "Import" at bounding box center [882, 593] width 39 height 18
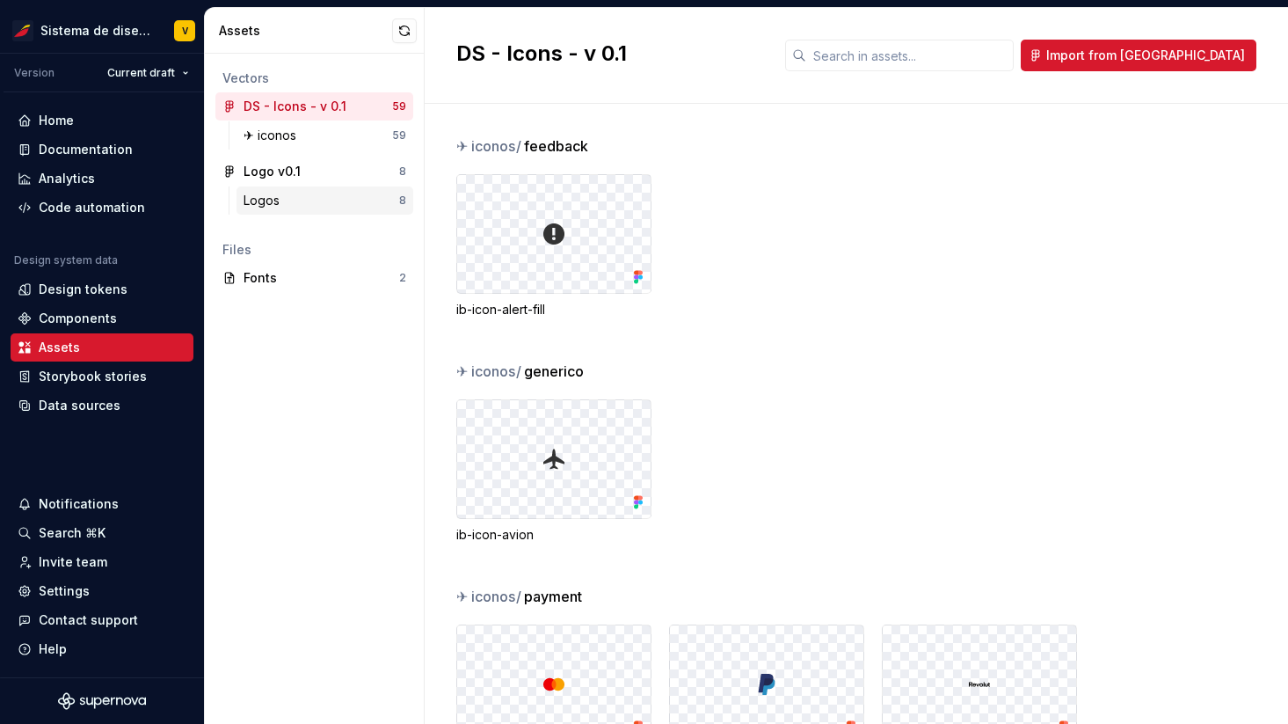
click at [303, 207] on div "Logos" at bounding box center [322, 201] width 156 height 18
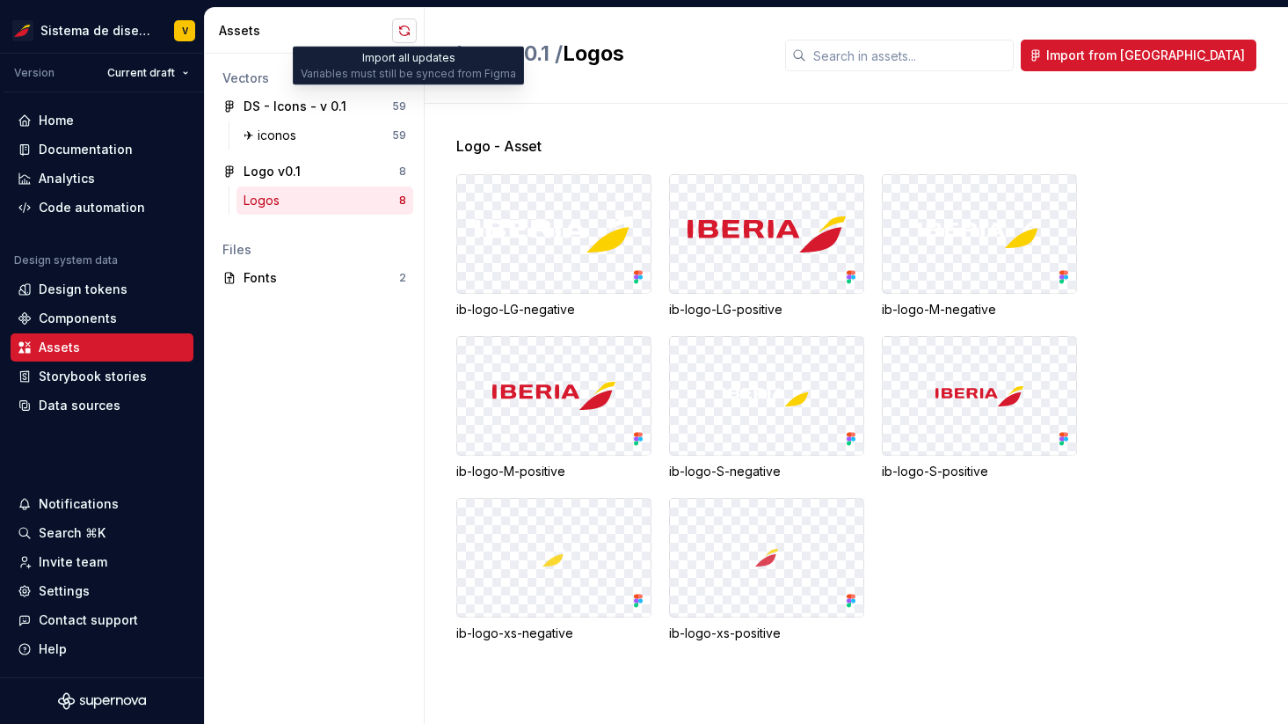
click at [402, 25] on button "button" at bounding box center [404, 30] width 25 height 25
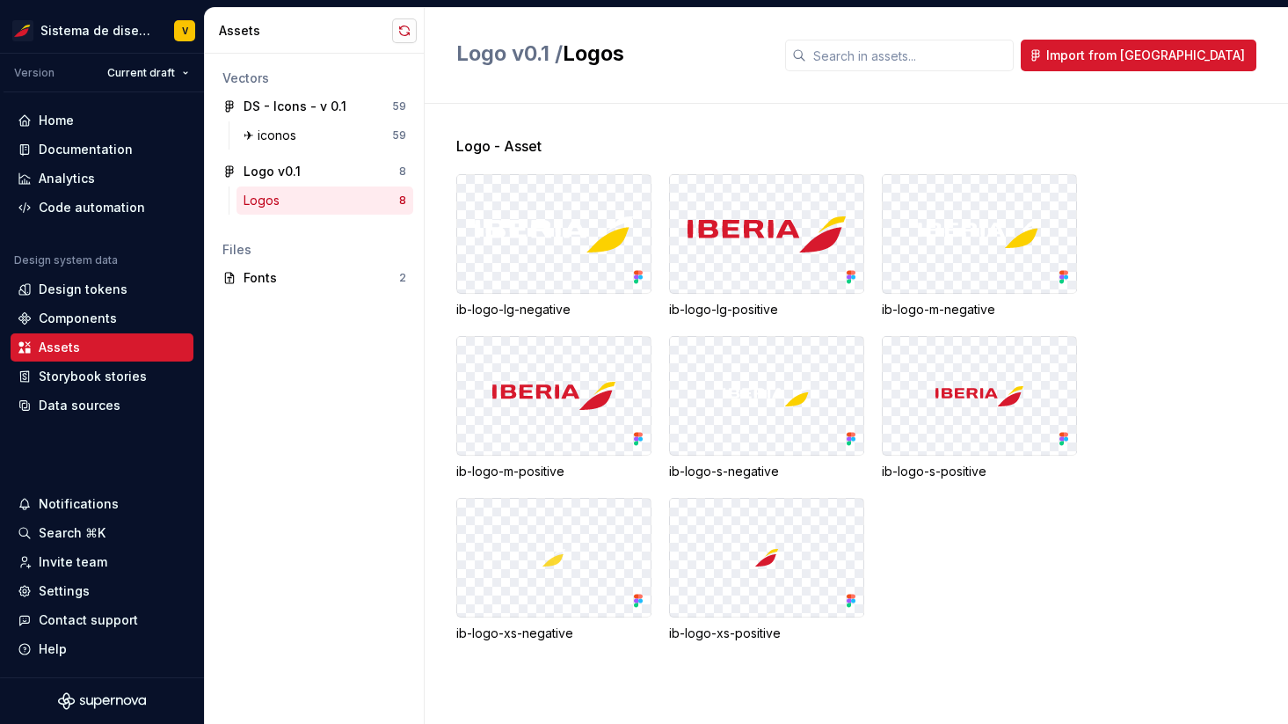
click at [396, 27] on button "button" at bounding box center [404, 30] width 25 height 25
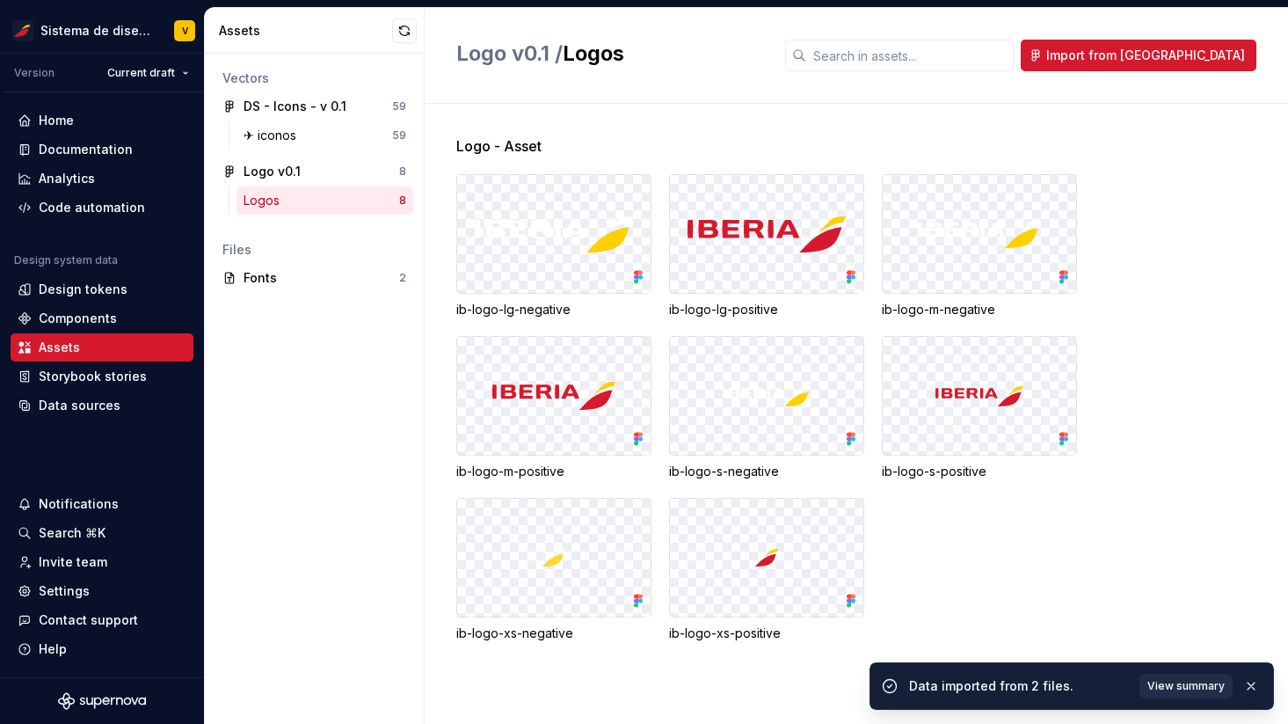
click at [1163, 686] on span "View summary" at bounding box center [1185, 686] width 77 height 14
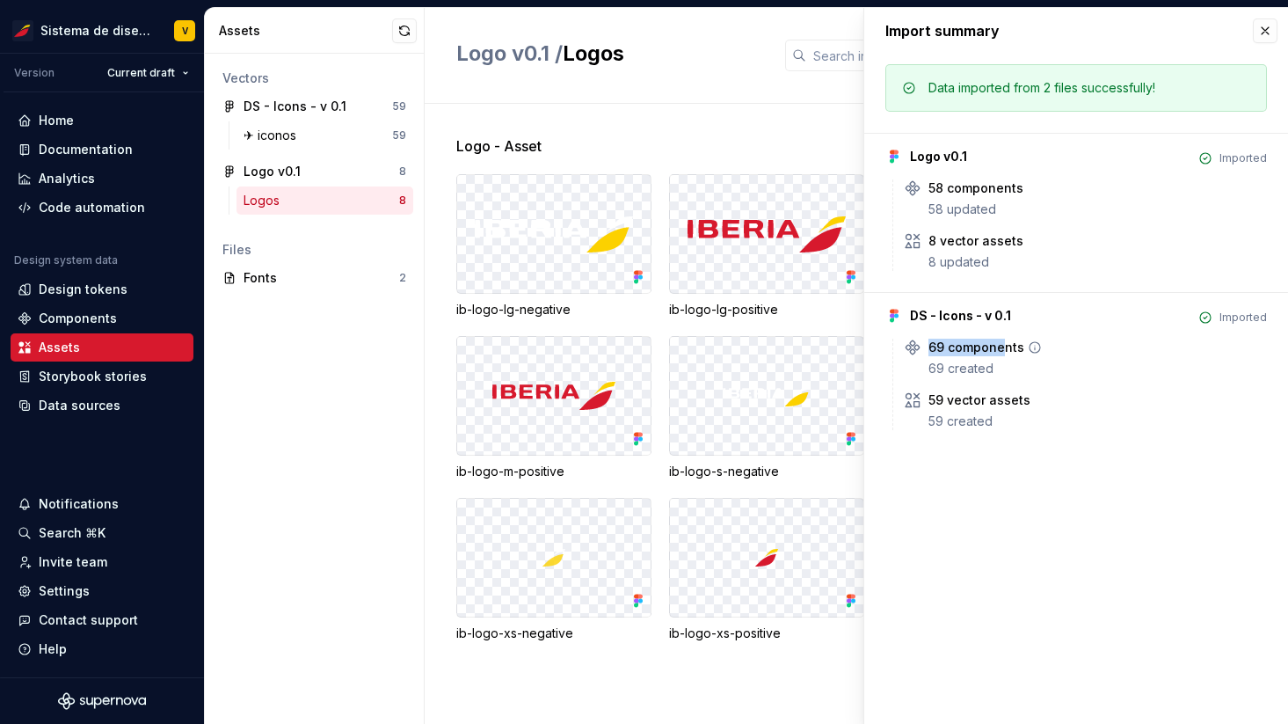
drag, startPoint x: 930, startPoint y: 352, endPoint x: 1002, endPoint y: 352, distance: 72.1
click at [1003, 352] on div "69 components" at bounding box center [977, 348] width 96 height 18
click at [932, 465] on div "Import summary Import summary Data imported from 2 files successfully! Logo v0.…" at bounding box center [1076, 366] width 424 height 716
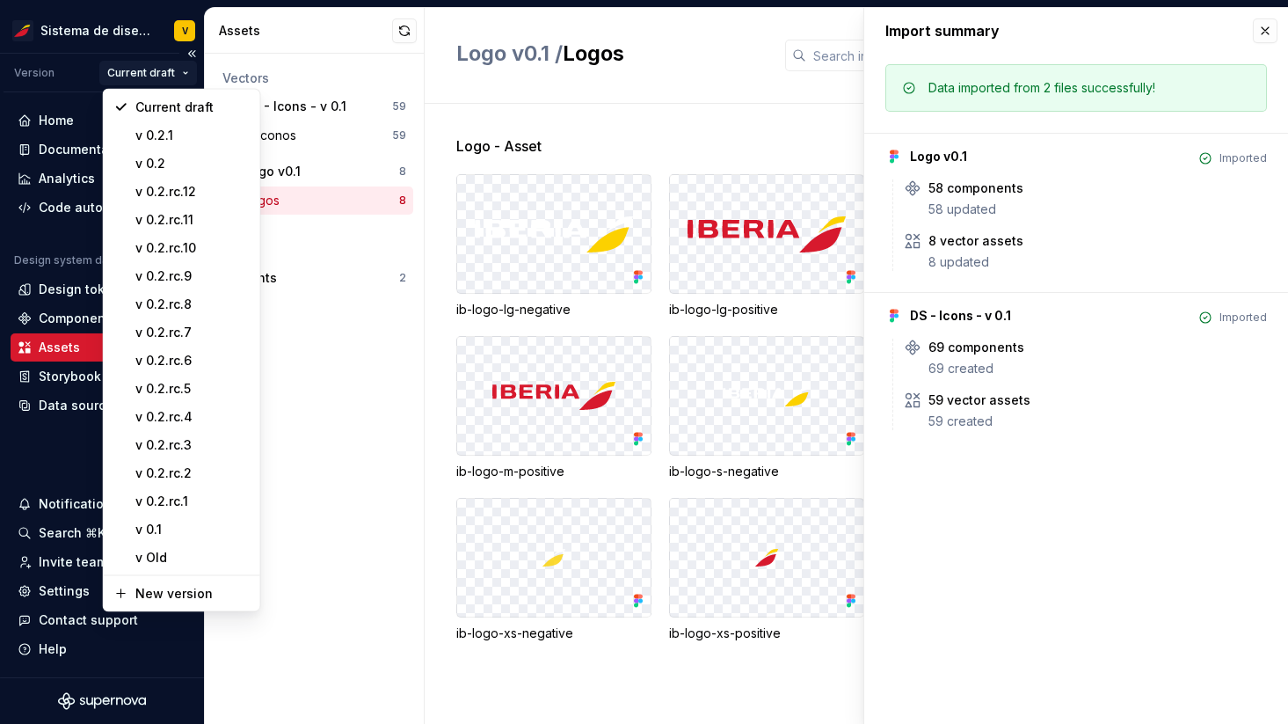
click at [147, 76] on html "Sistema de diseño Iberia V Version Current draft Home Documentation Analytics C…" at bounding box center [644, 362] width 1288 height 724
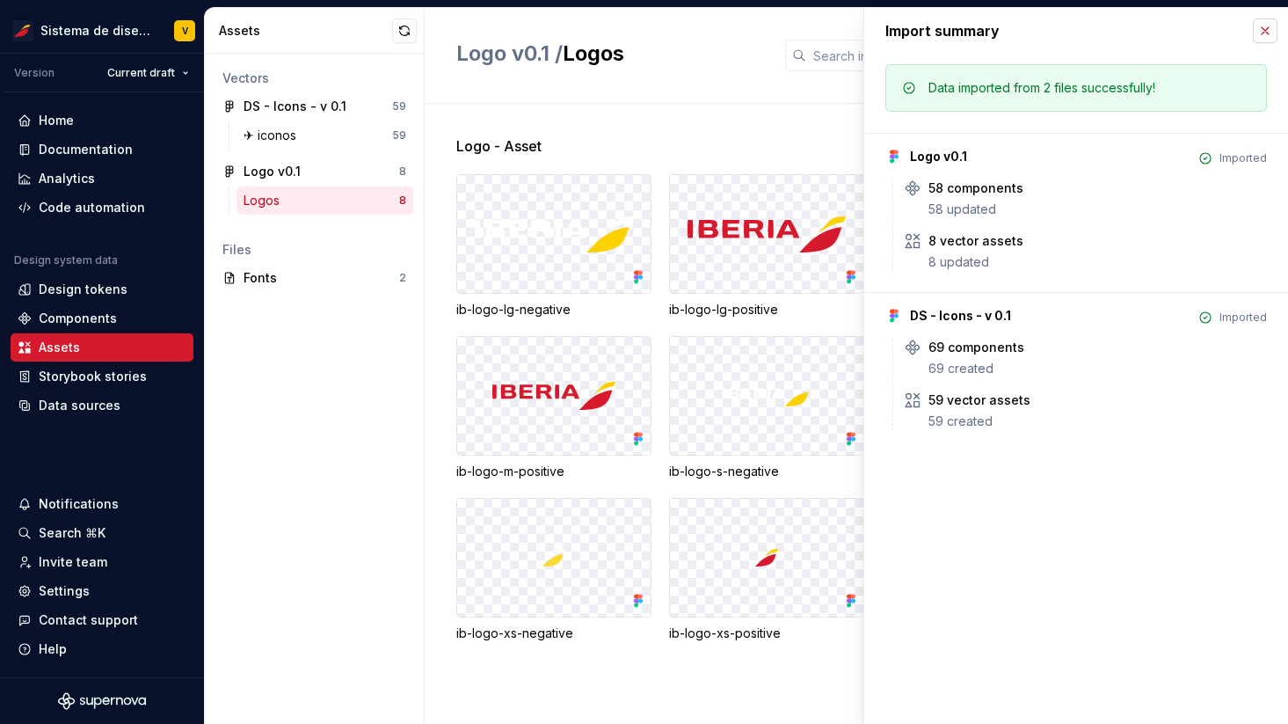
click at [1268, 32] on html "Sistema de diseño Iberia V Version Current draft Home Documentation Analytics C…" at bounding box center [644, 362] width 1288 height 724
click at [171, 77] on html "Sistema de diseño Iberia V Version Current draft Home Documentation Analytics C…" at bounding box center [644, 362] width 1288 height 724
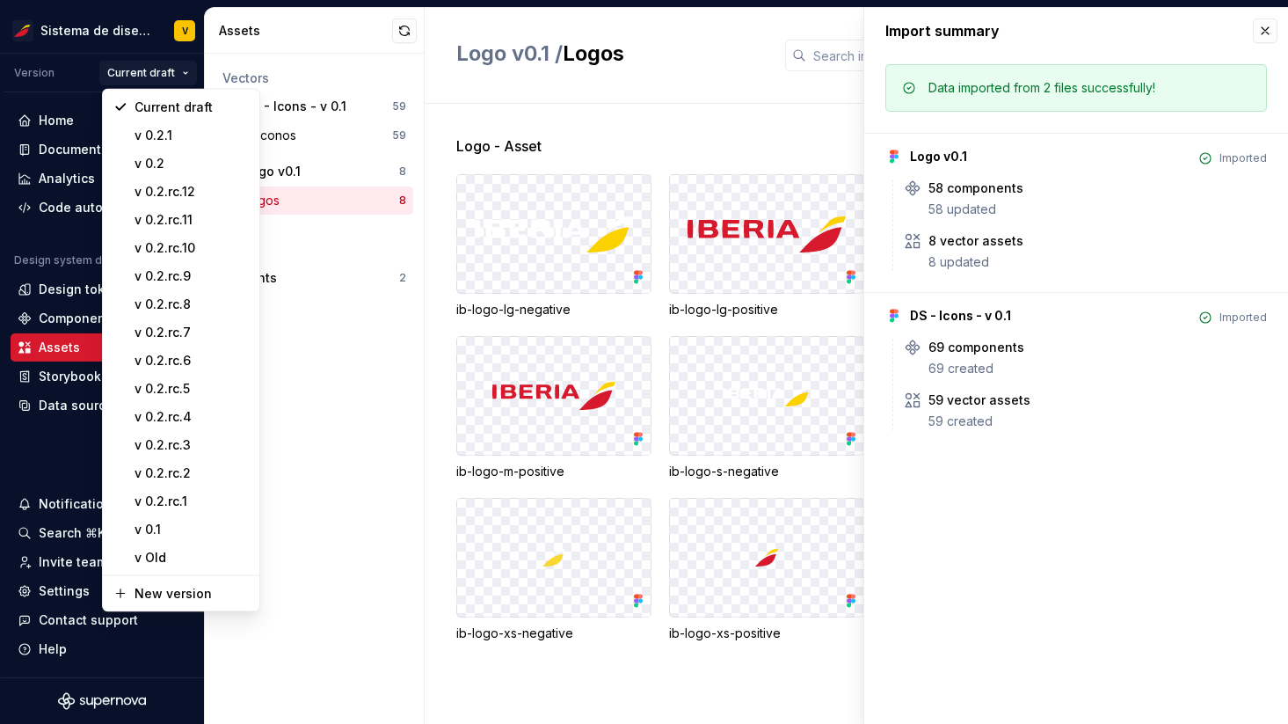
click at [654, 98] on html "Sistema de diseño Iberia V Version Current draft Home Documentation Analytics C…" at bounding box center [644, 362] width 1288 height 724
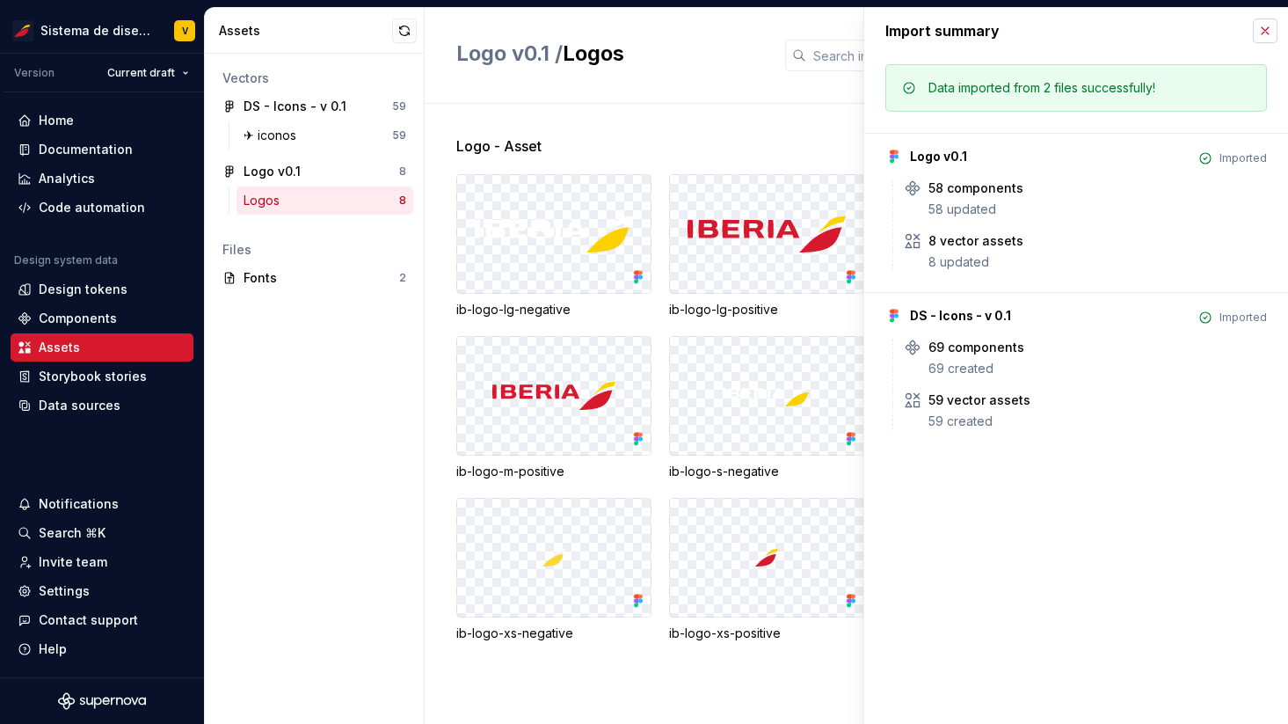
click at [1272, 30] on button "button" at bounding box center [1265, 30] width 25 height 25
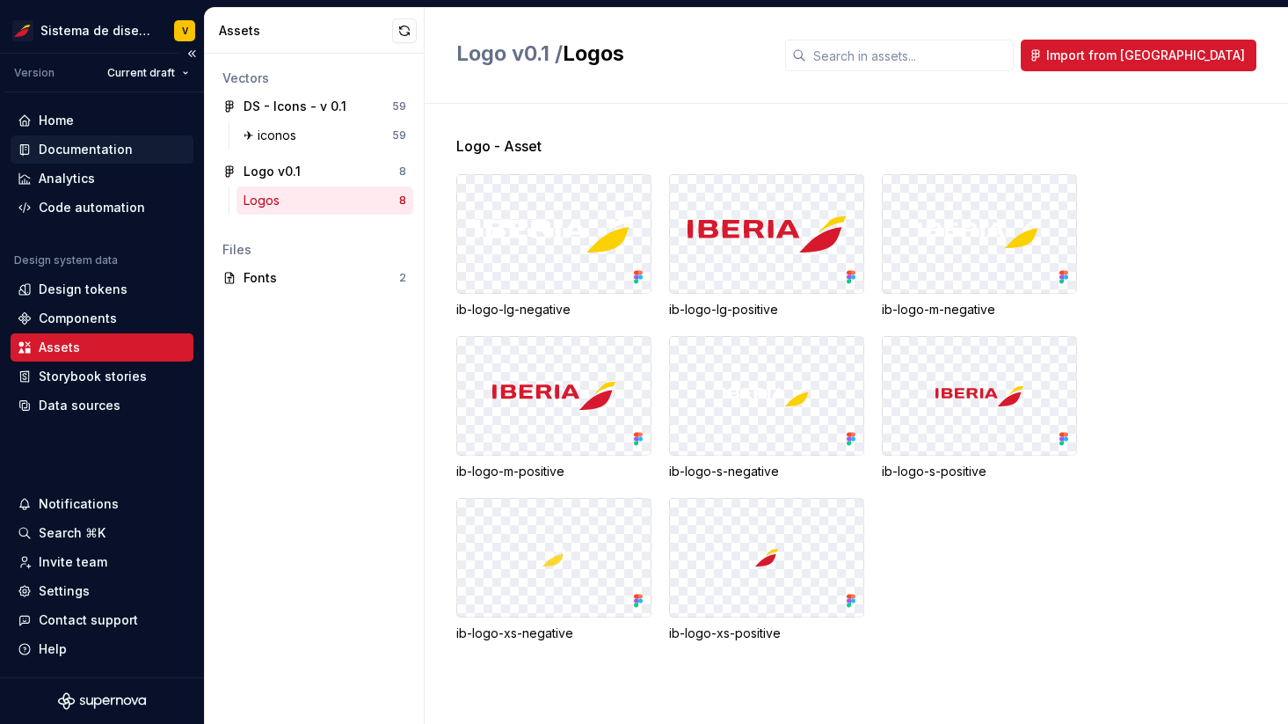
click at [117, 143] on div "Documentation" at bounding box center [86, 150] width 94 height 18
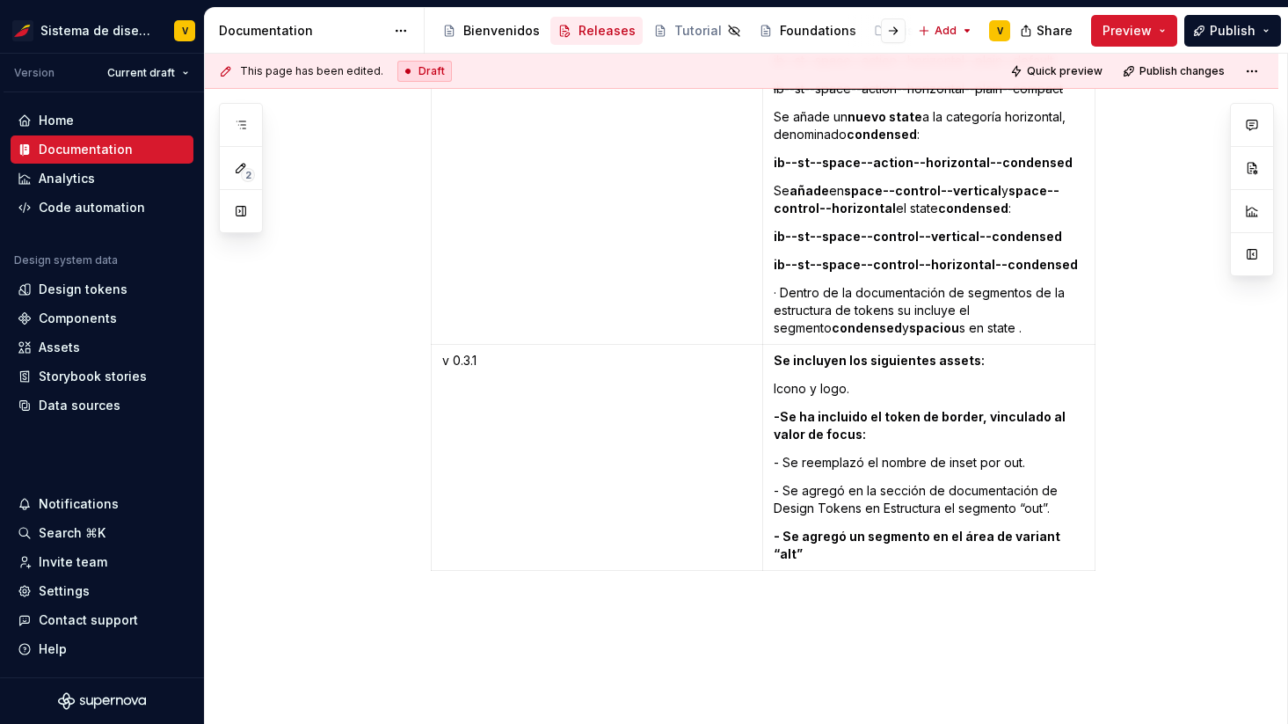
scroll to position [4112, 0]
click at [175, 73] on html "Sistema de diseño Iberia V Version Current draft Home Documentation Analytics C…" at bounding box center [644, 362] width 1288 height 724
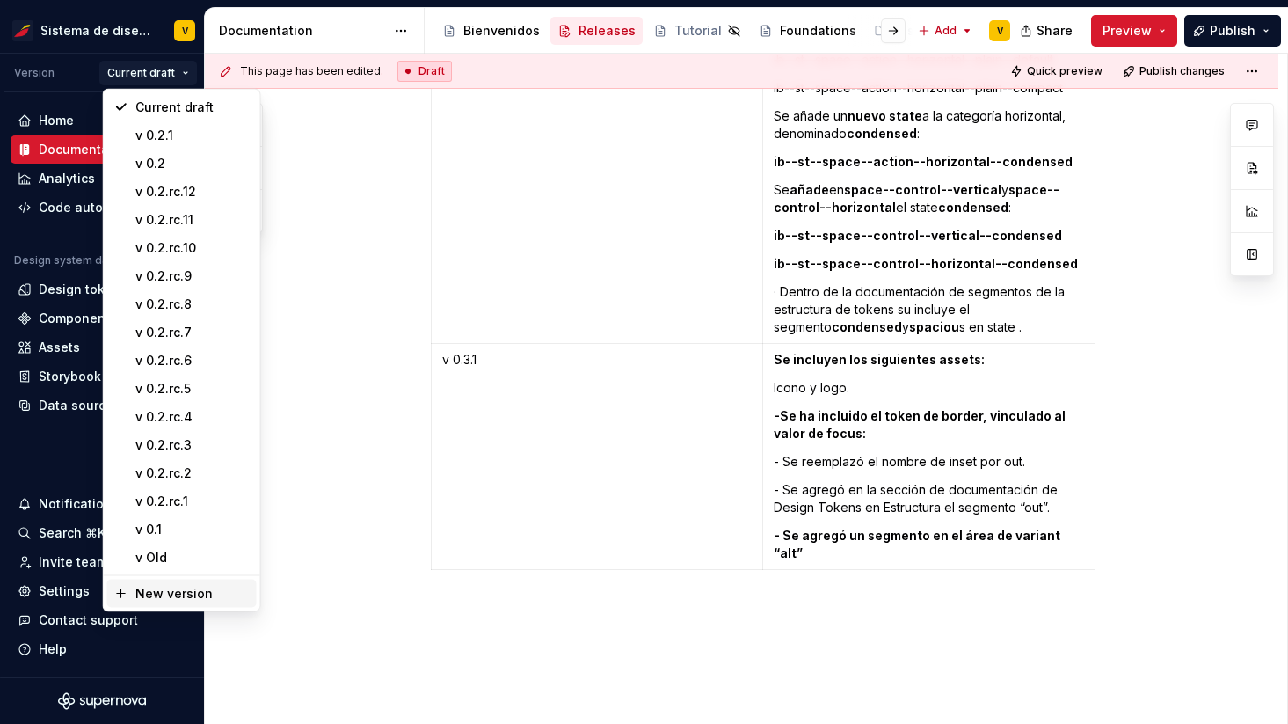
click at [142, 587] on div "New version" at bounding box center [192, 594] width 114 height 18
type textarea "*"
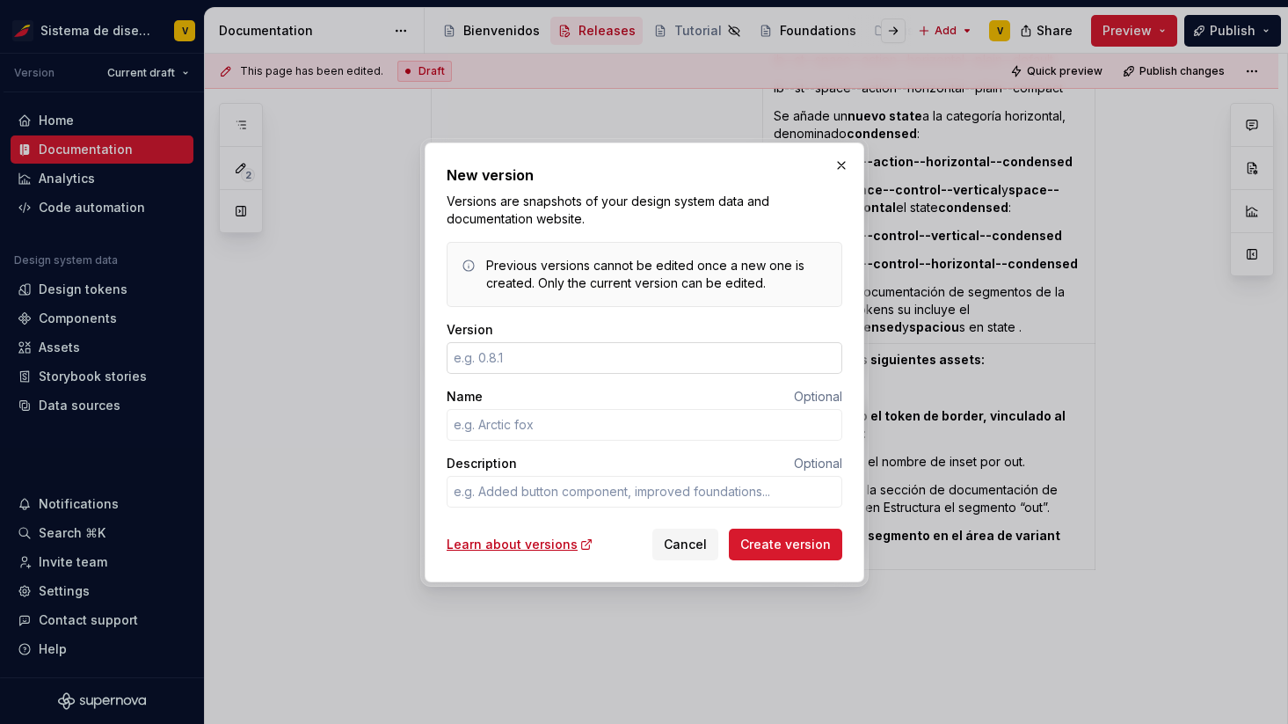
click at [499, 360] on input "Version" at bounding box center [645, 358] width 396 height 32
type input "0.2"
type textarea "*"
type input "0.3"
click at [482, 486] on textarea "Description" at bounding box center [645, 492] width 396 height 32
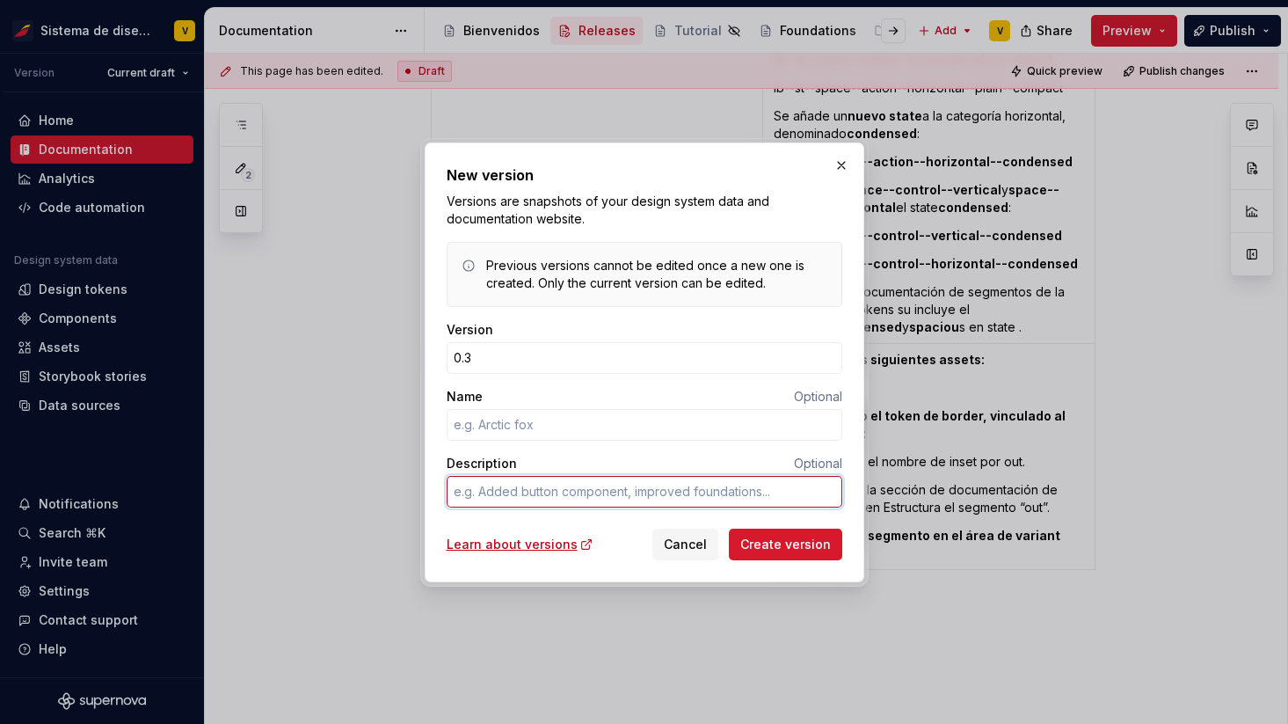
type textarea "*"
type textarea "D"
type textarea "*"
type textarea "DS"
type textarea "*"
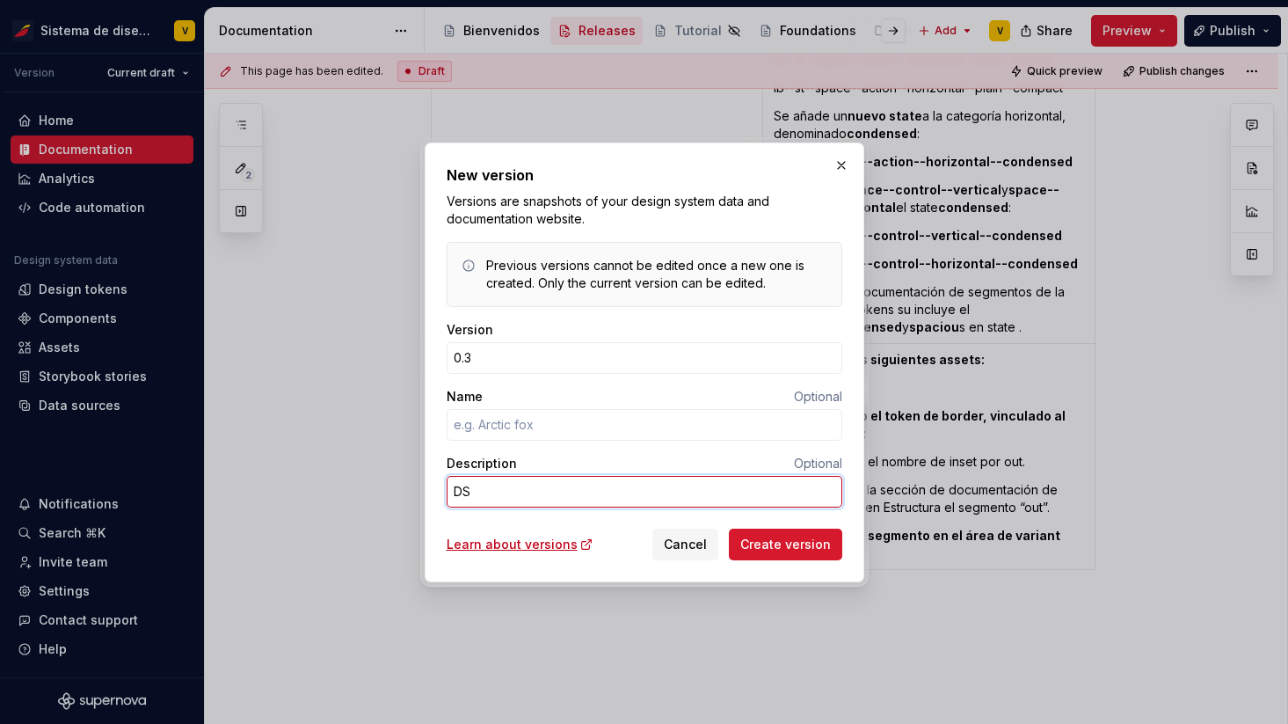
type textarea "DSR"
type textarea "*"
type textarea "DSR"
click at [571, 487] on textarea "DSR" at bounding box center [645, 492] width 396 height 32
type textarea "*"
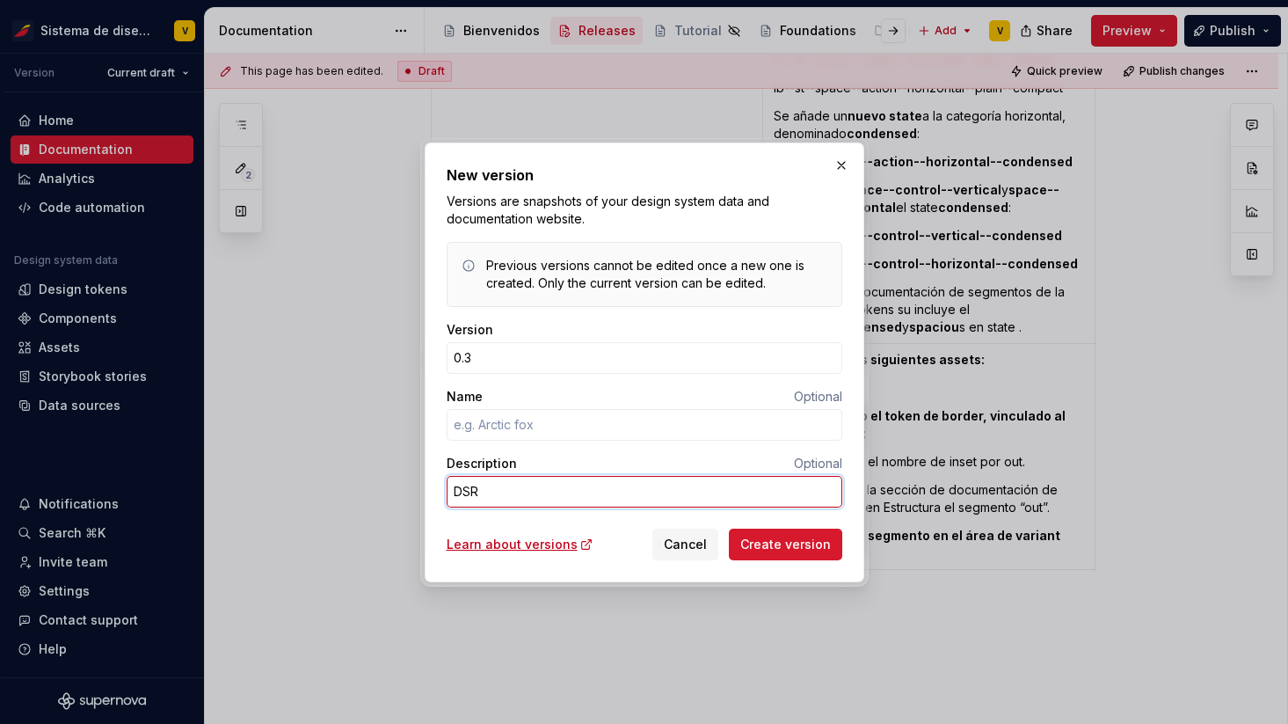
type textarea "DSR 3"
type textarea "*"
type textarea "DSR 32"
type textarea "*"
drag, startPoint x: 492, startPoint y: 486, endPoint x: 389, endPoint y: 486, distance: 103.8
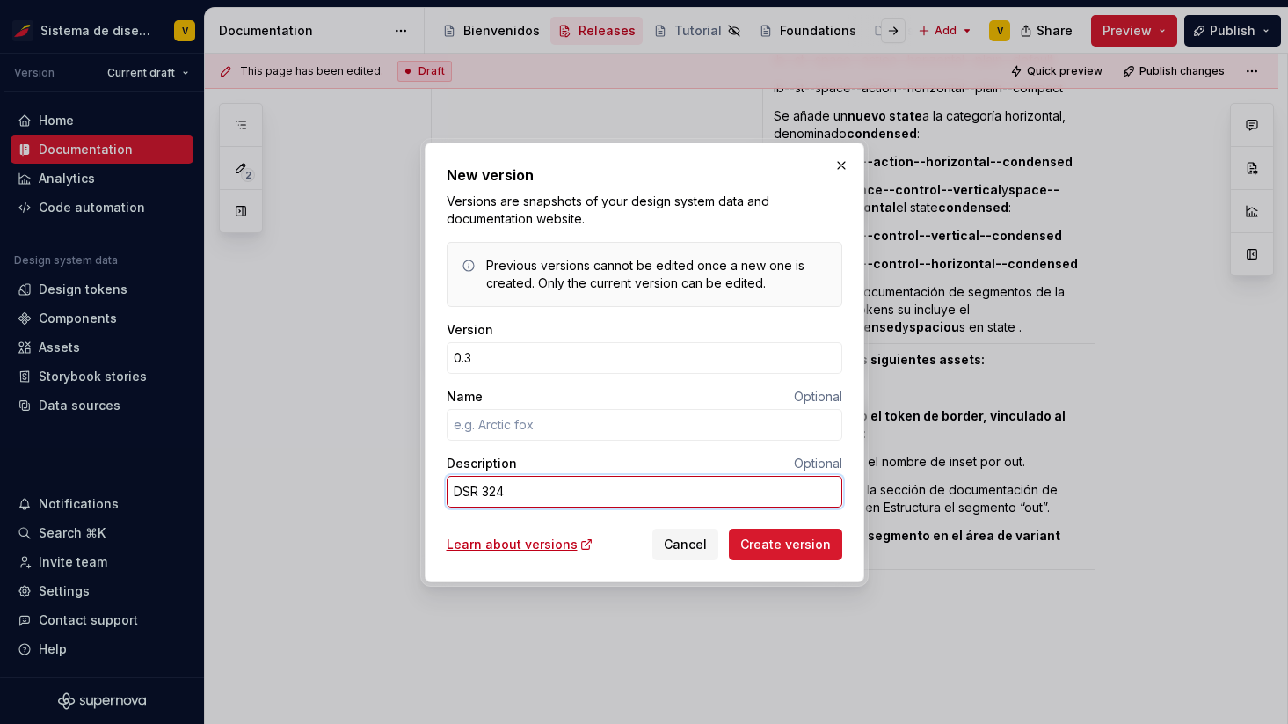
click at [390, 486] on div "New version Versions are snapshots of your design system data and documentation…" at bounding box center [644, 362] width 1288 height 724
type textarea "DSR 324"
click at [549, 359] on input "0.3" at bounding box center [645, 358] width 396 height 32
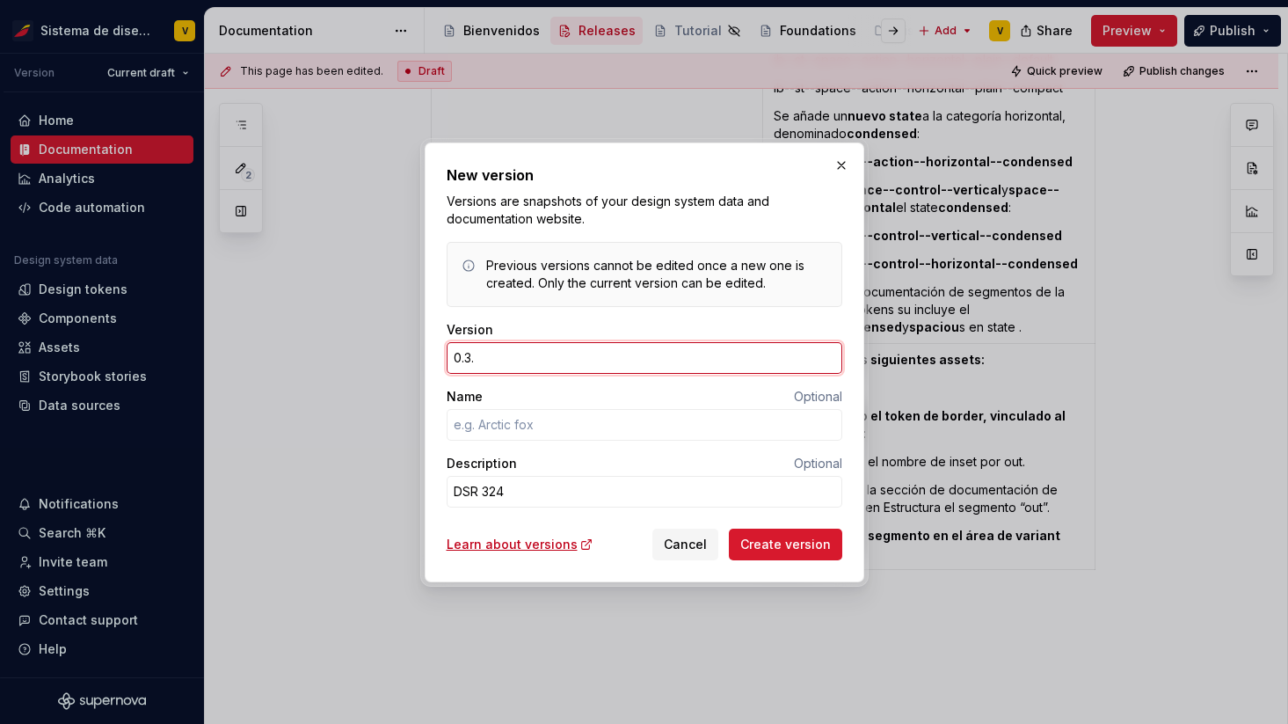
type input "0.3.1"
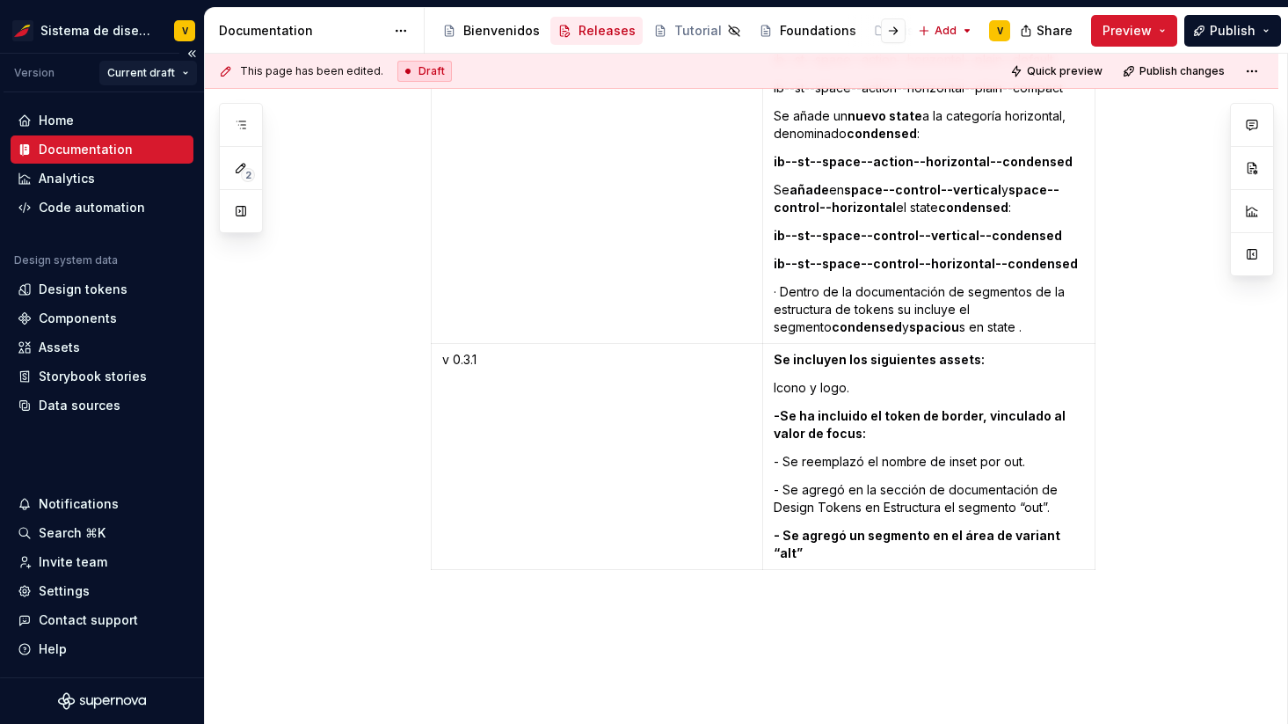
click at [161, 69] on html "Sistema de diseño Iberia V Version Current draft Home Documentation Analytics C…" at bounding box center [644, 362] width 1288 height 724
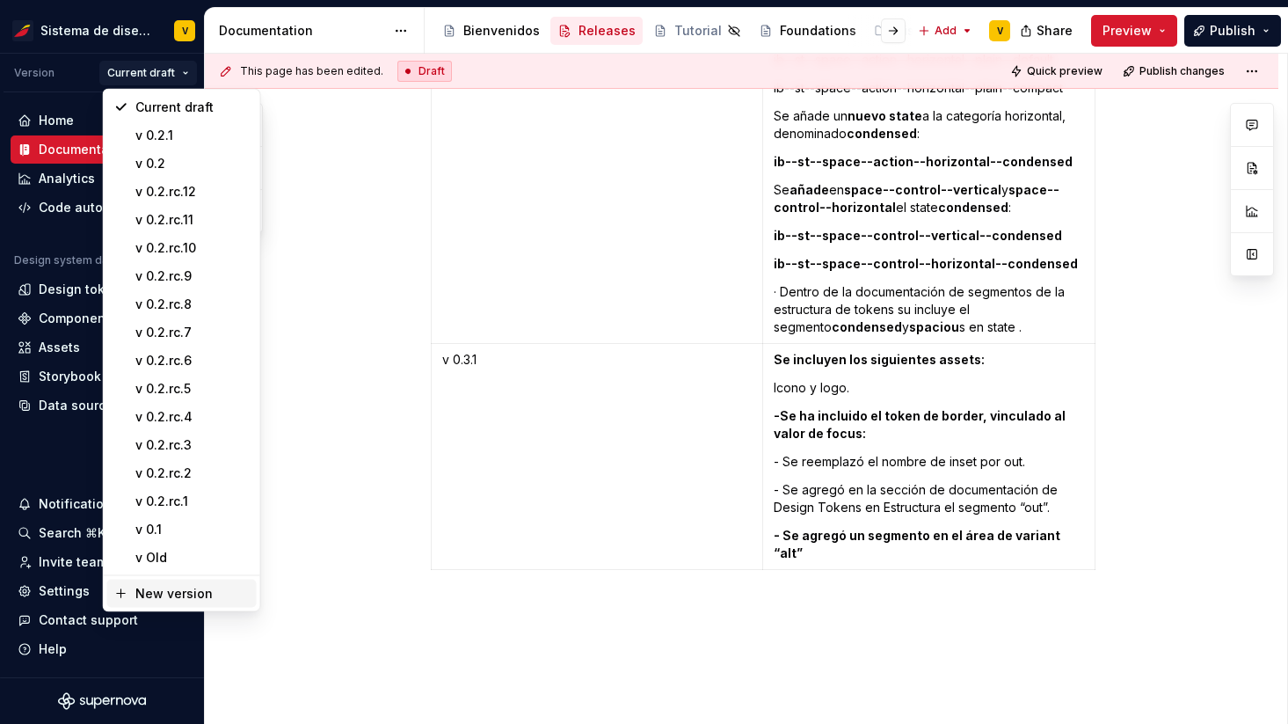
click at [164, 594] on div "New version" at bounding box center [192, 594] width 114 height 18
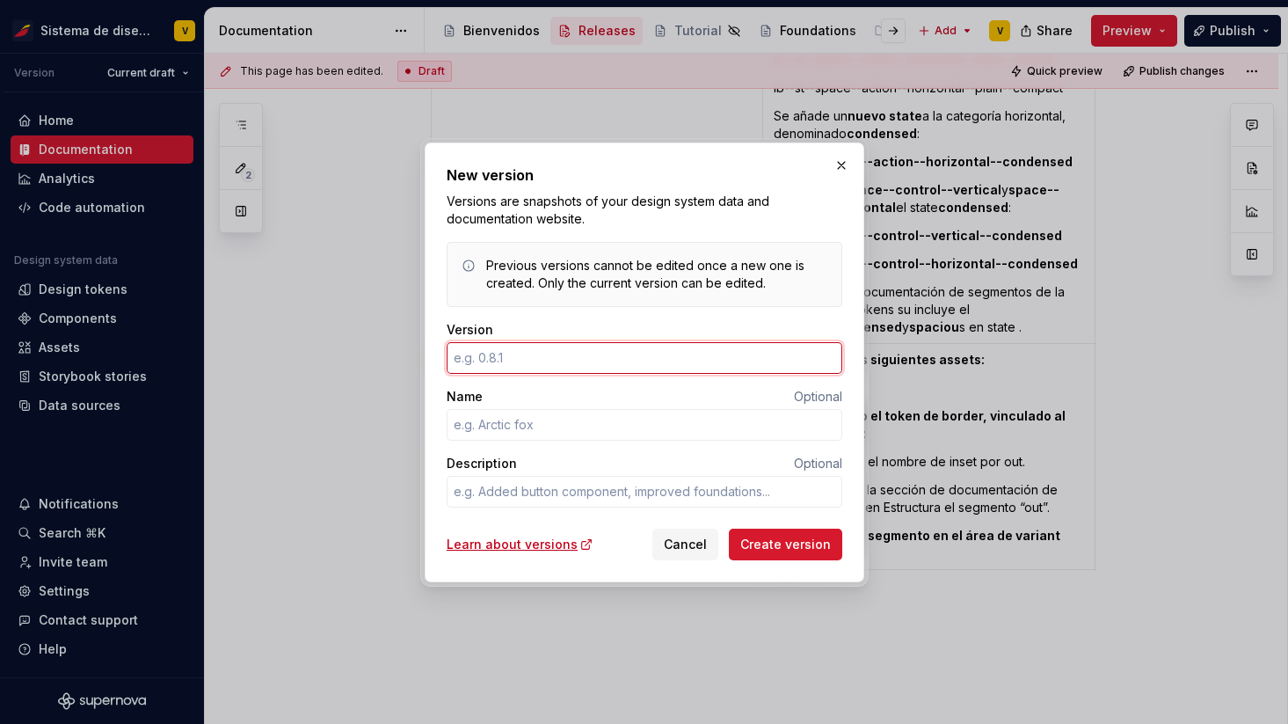
click at [481, 360] on input "Version" at bounding box center [645, 358] width 396 height 32
type textarea "*"
type input "0"
type textarea "*"
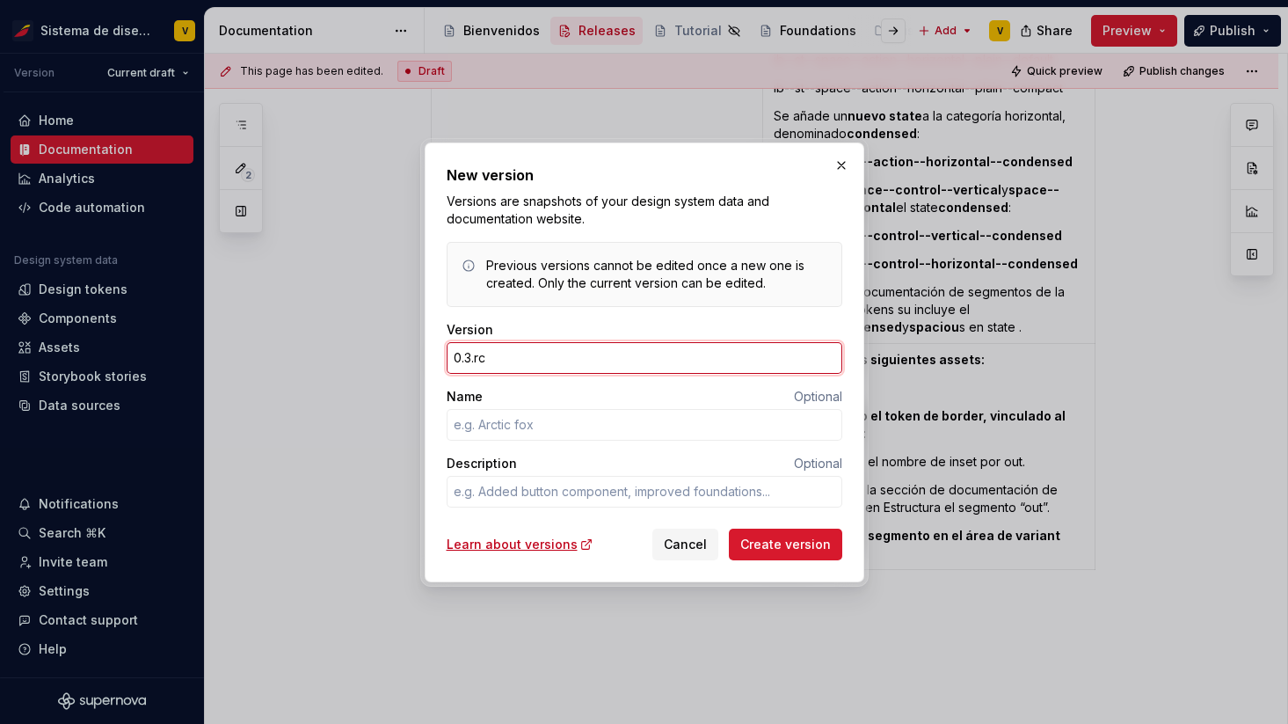
type input "0.3.rc1"
drag, startPoint x: 495, startPoint y: 361, endPoint x: 397, endPoint y: 361, distance: 97.6
click at [398, 361] on div "New version Versions are snapshots of your design system data and documentation…" at bounding box center [644, 362] width 1288 height 724
type textarea "*"
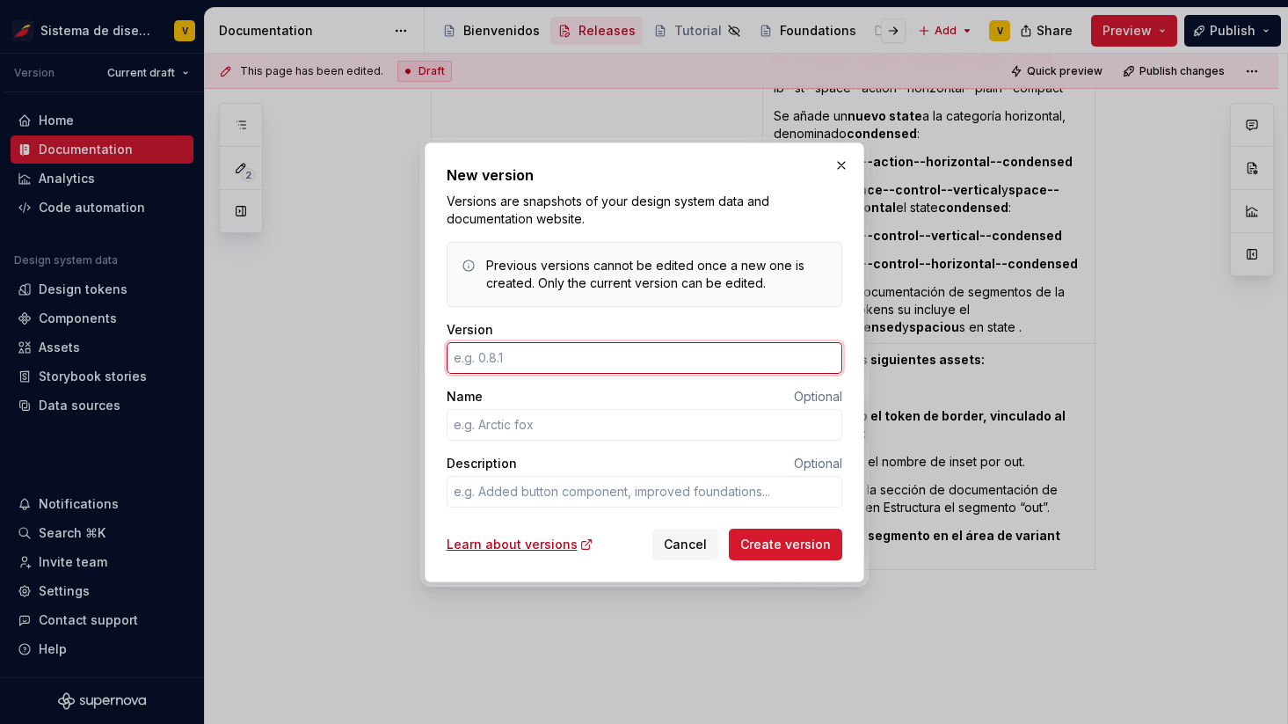
type input "0"
type textarea "*"
paste input "0.3.rc1"
type textarea "*"
type input "0.3.rc.1"
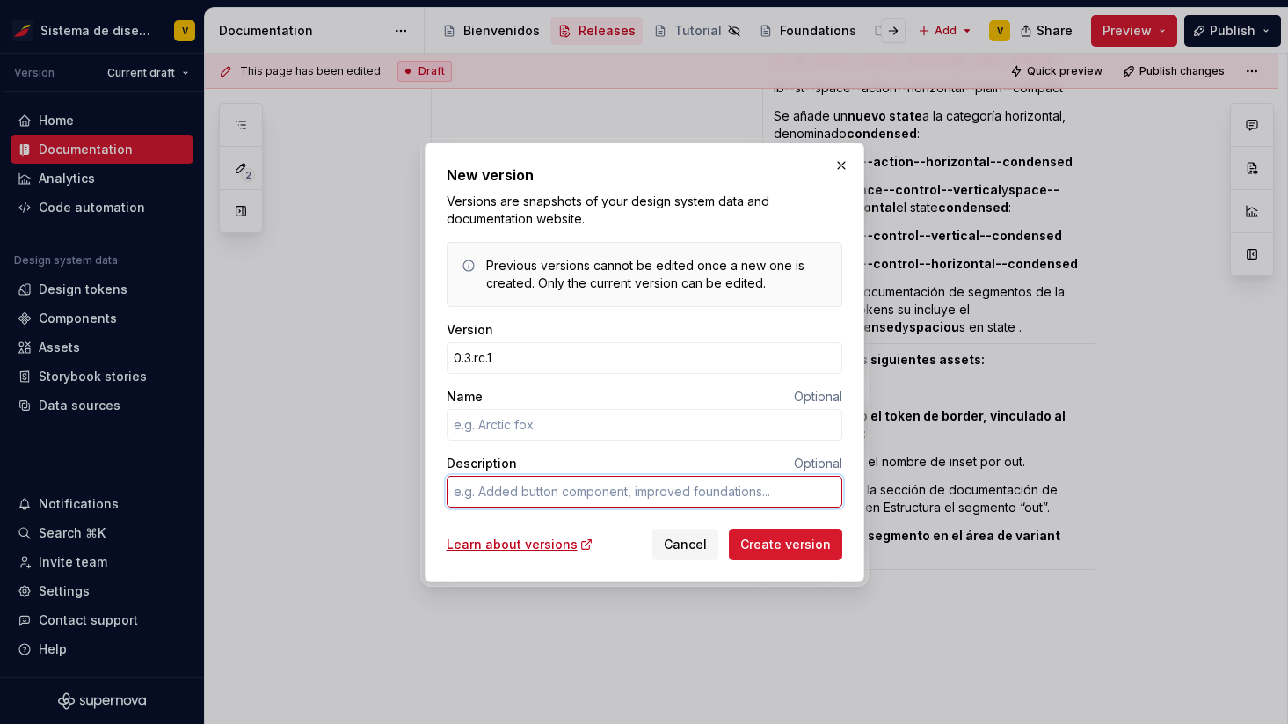
click at [525, 505] on textarea "Description" at bounding box center [645, 492] width 396 height 32
type textarea "*"
type textarea "D"
type textarea "*"
type textarea "DS"
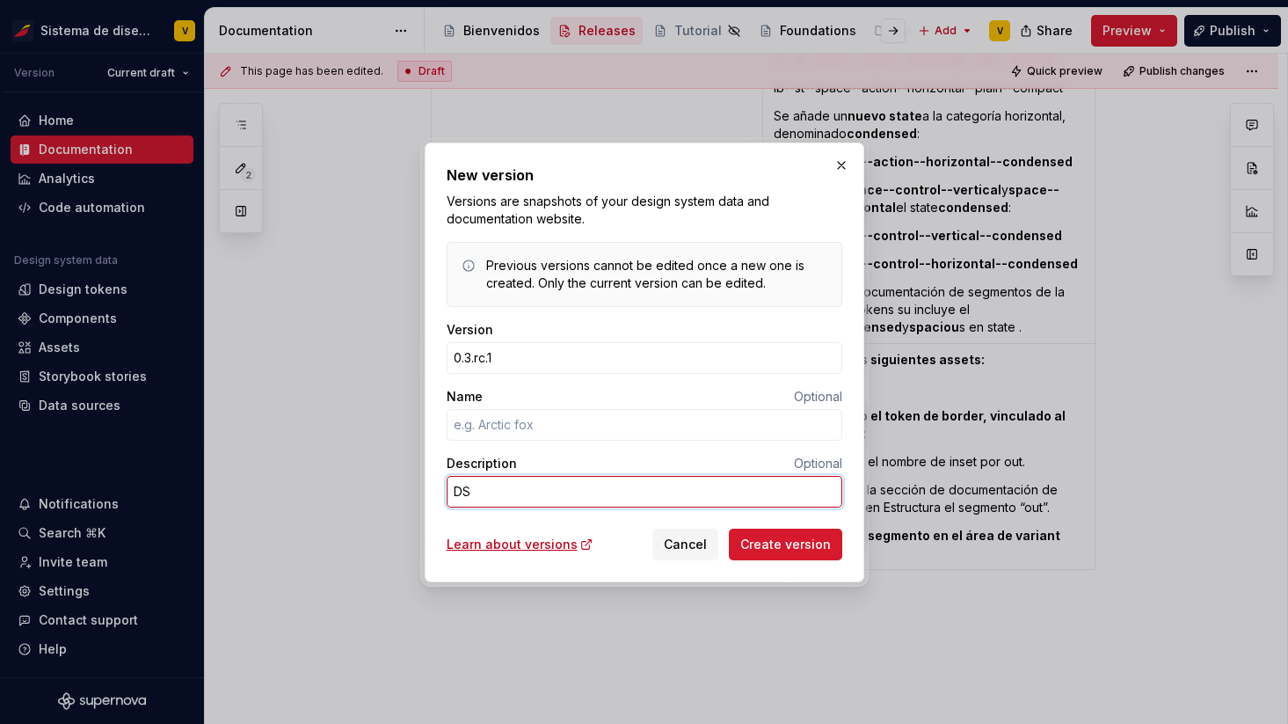
type textarea "*"
type textarea "DSR"
type textarea "*"
type textarea "DSR"
click at [522, 487] on textarea "DSR" at bounding box center [645, 492] width 396 height 32
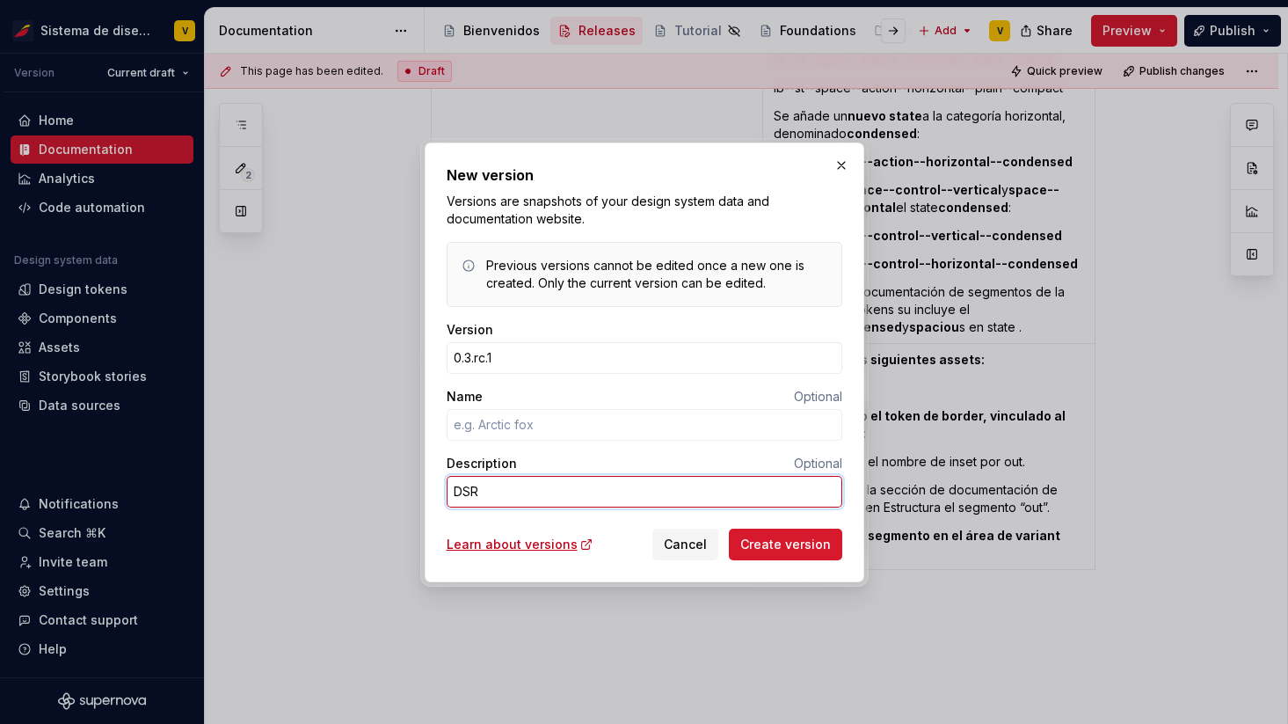
type textarea "*"
type textarea "DSR 3"
type textarea "*"
type textarea "DSR 32"
type textarea "*"
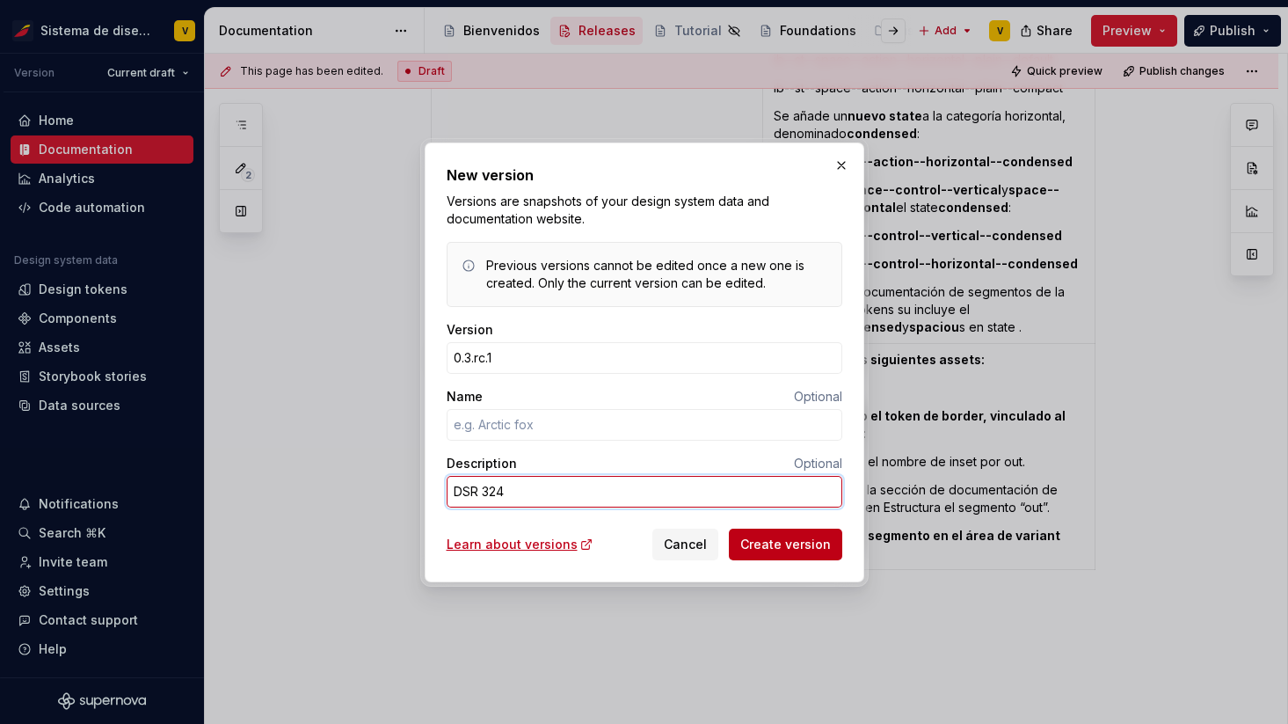
type textarea "DSR 324"
click at [797, 549] on span "Create version" at bounding box center [785, 544] width 91 height 18
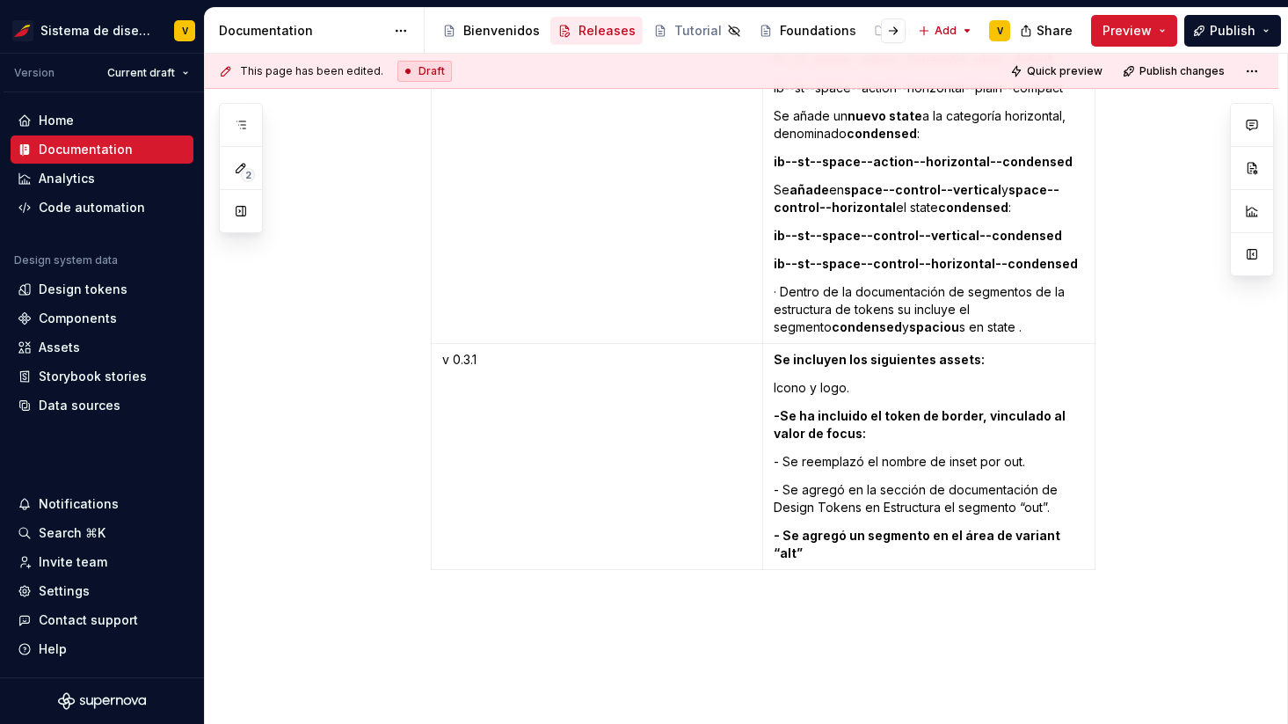
type textarea "*"
click at [470, 371] on td "v 0.3.1" at bounding box center [596, 457] width 331 height 226
click at [477, 360] on p "v 0.3.1" at bounding box center [597, 360] width 310 height 18
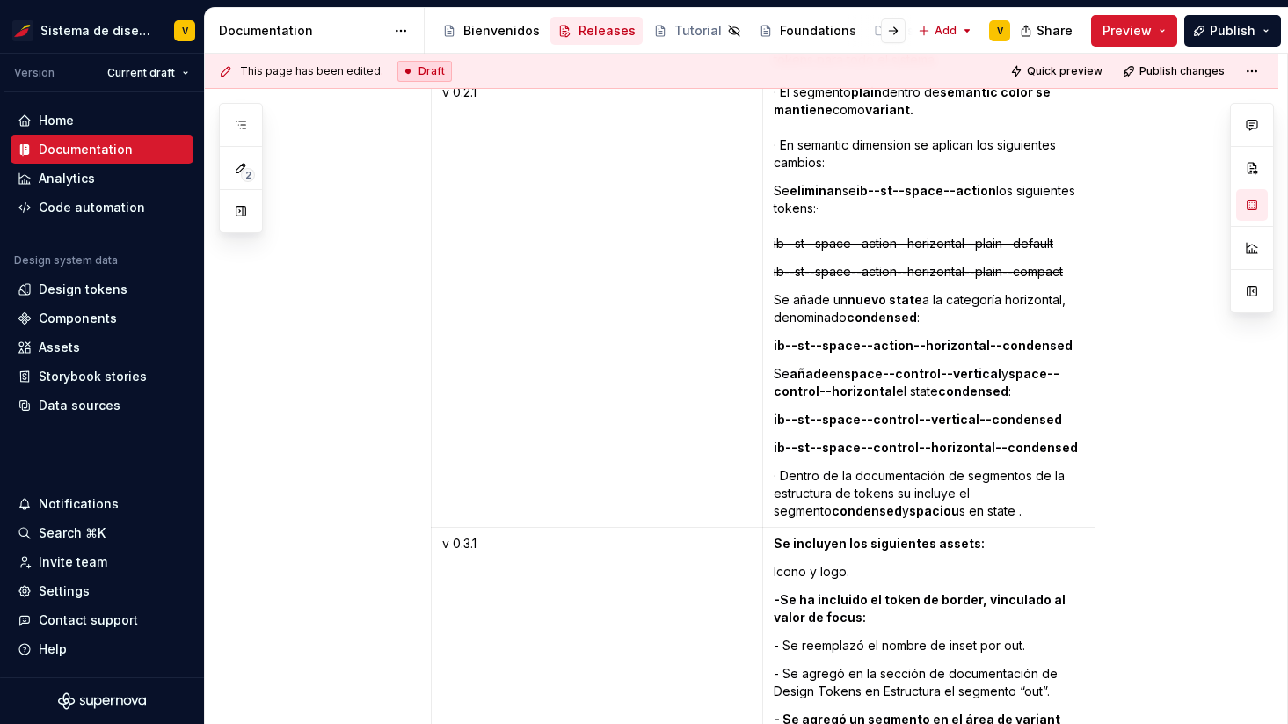
scroll to position [3929, 0]
click at [1222, 29] on span "Publish" at bounding box center [1233, 31] width 46 height 18
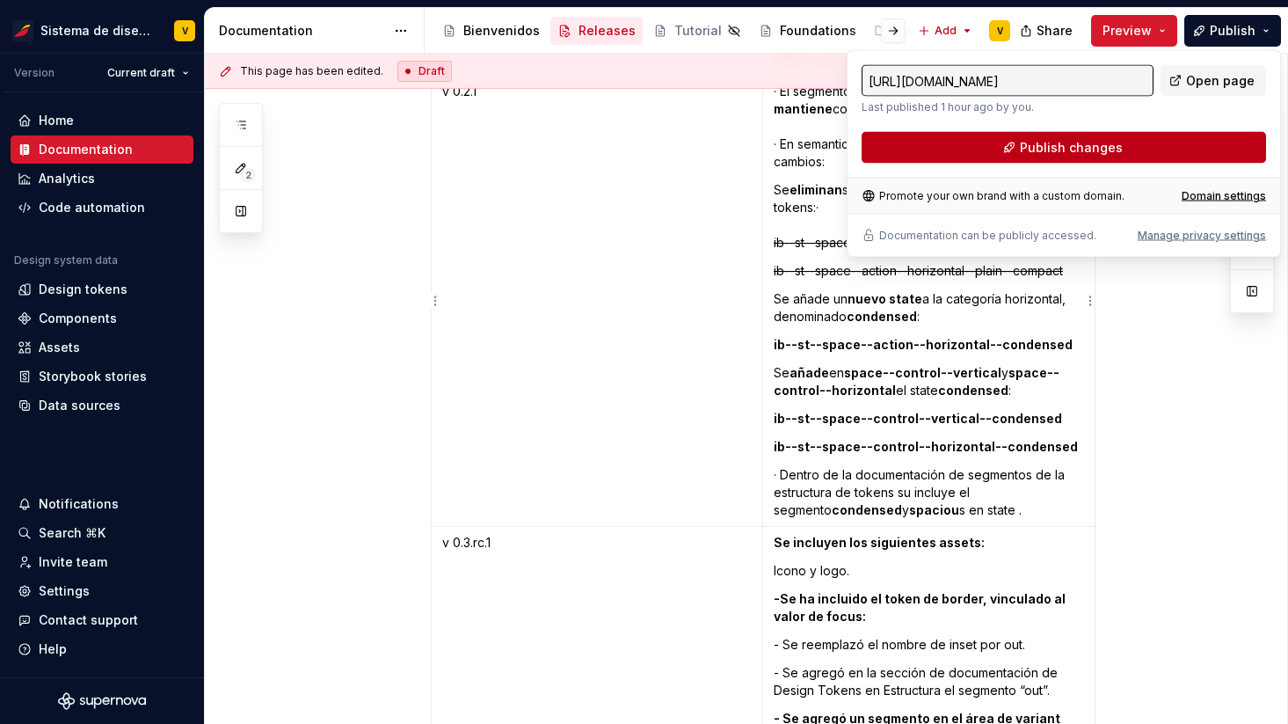
click at [1053, 149] on span "Publish changes" at bounding box center [1071, 148] width 103 height 18
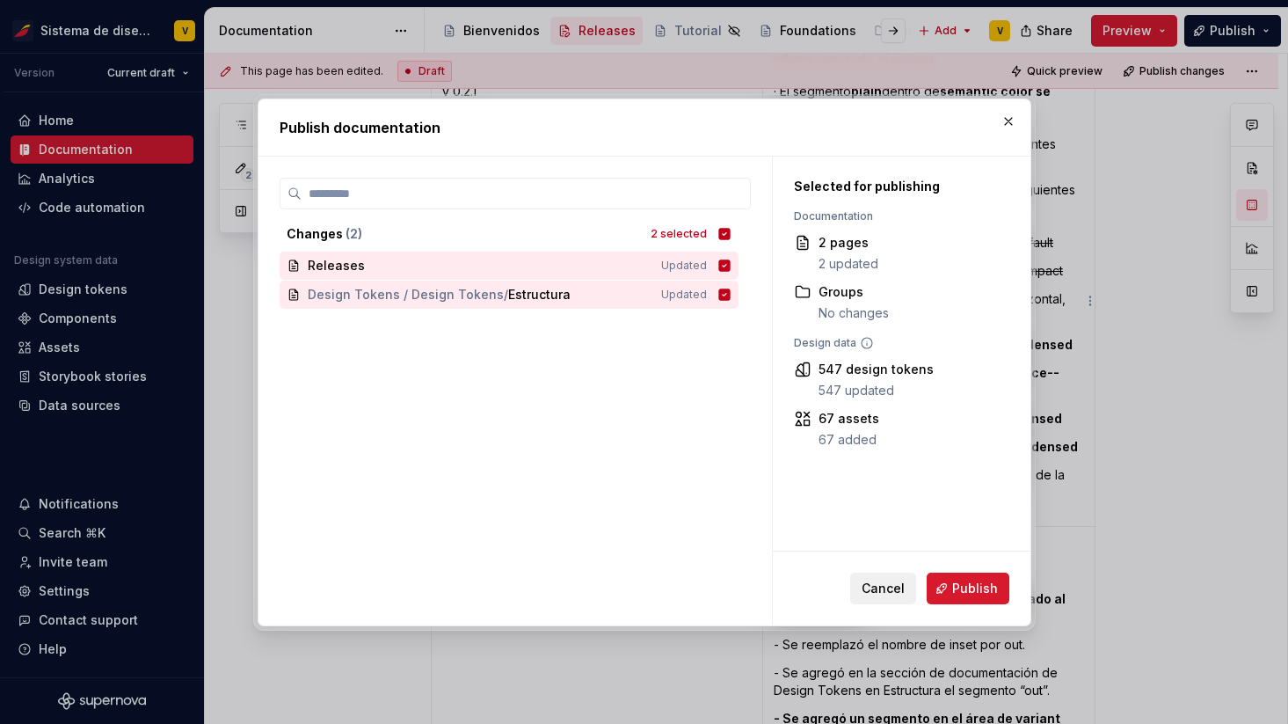
click at [871, 593] on span "Cancel" at bounding box center [883, 588] width 43 height 18
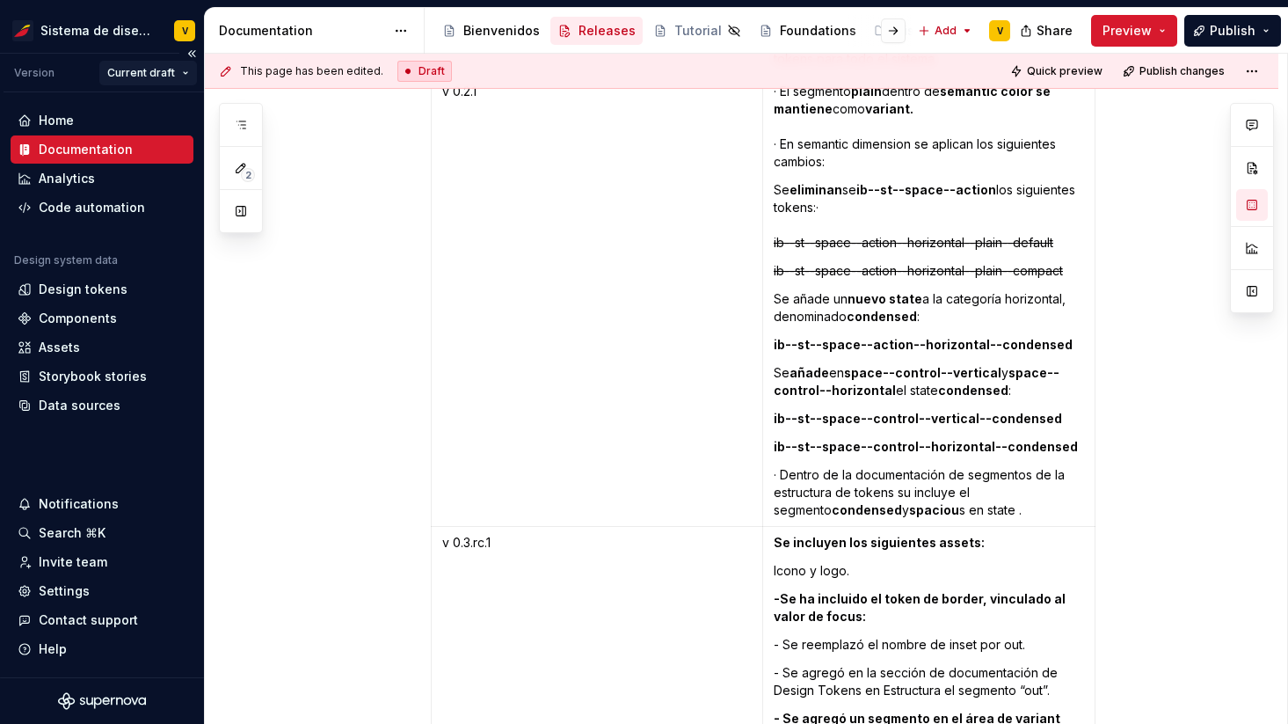
click at [173, 76] on html "Sistema de diseño Iberia V Version Current draft Home Documentation Analytics C…" at bounding box center [644, 362] width 1288 height 724
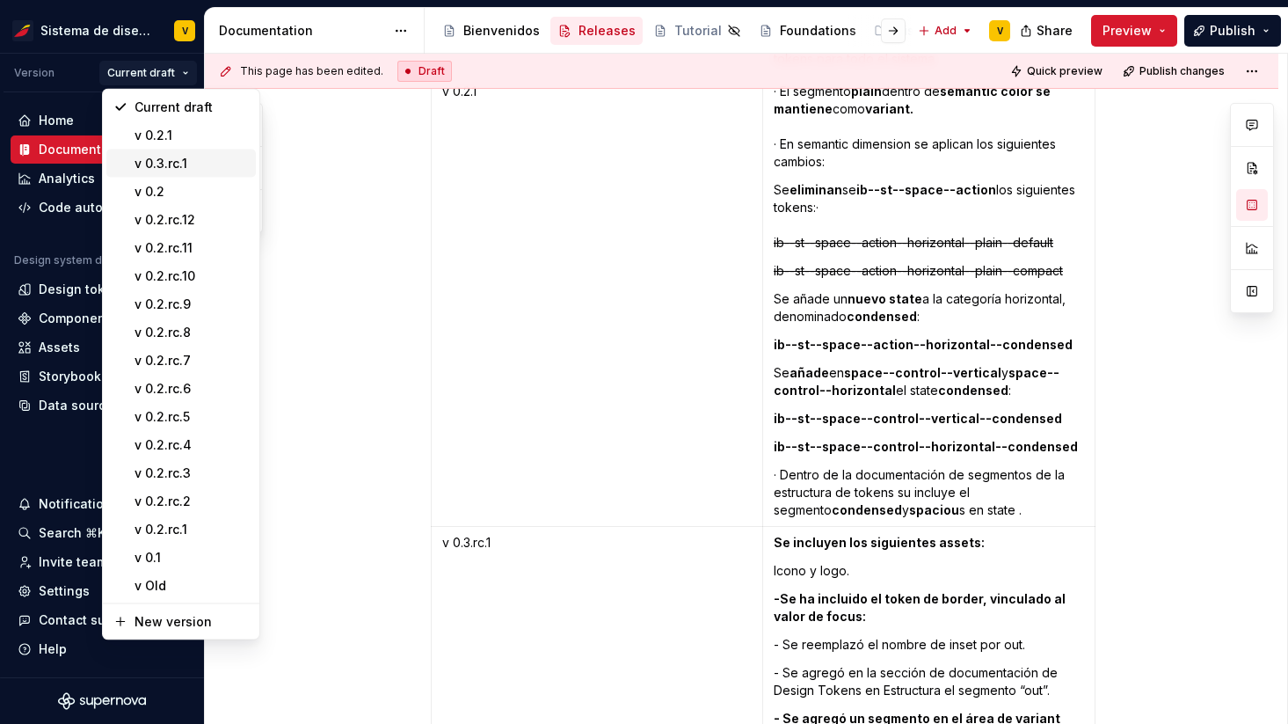
click at [186, 162] on div "v 0.3.rc.1" at bounding box center [192, 164] width 114 height 18
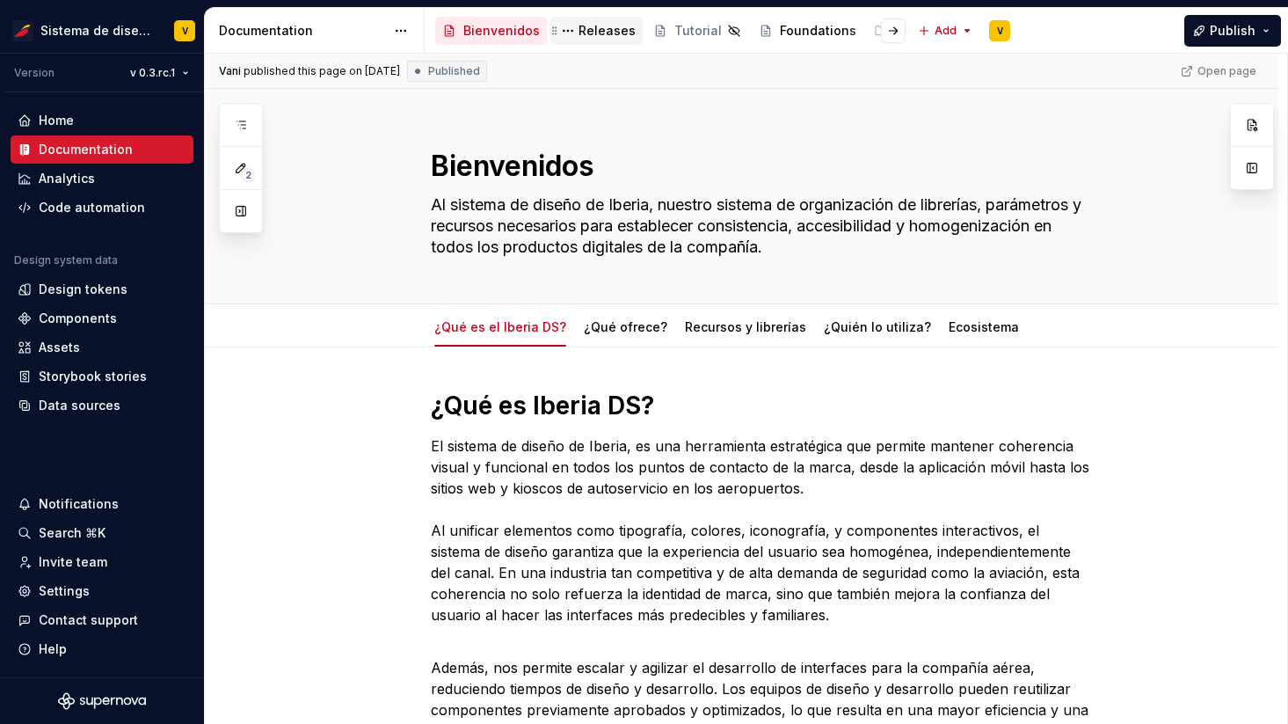
click at [585, 33] on div "Releases" at bounding box center [607, 31] width 57 height 18
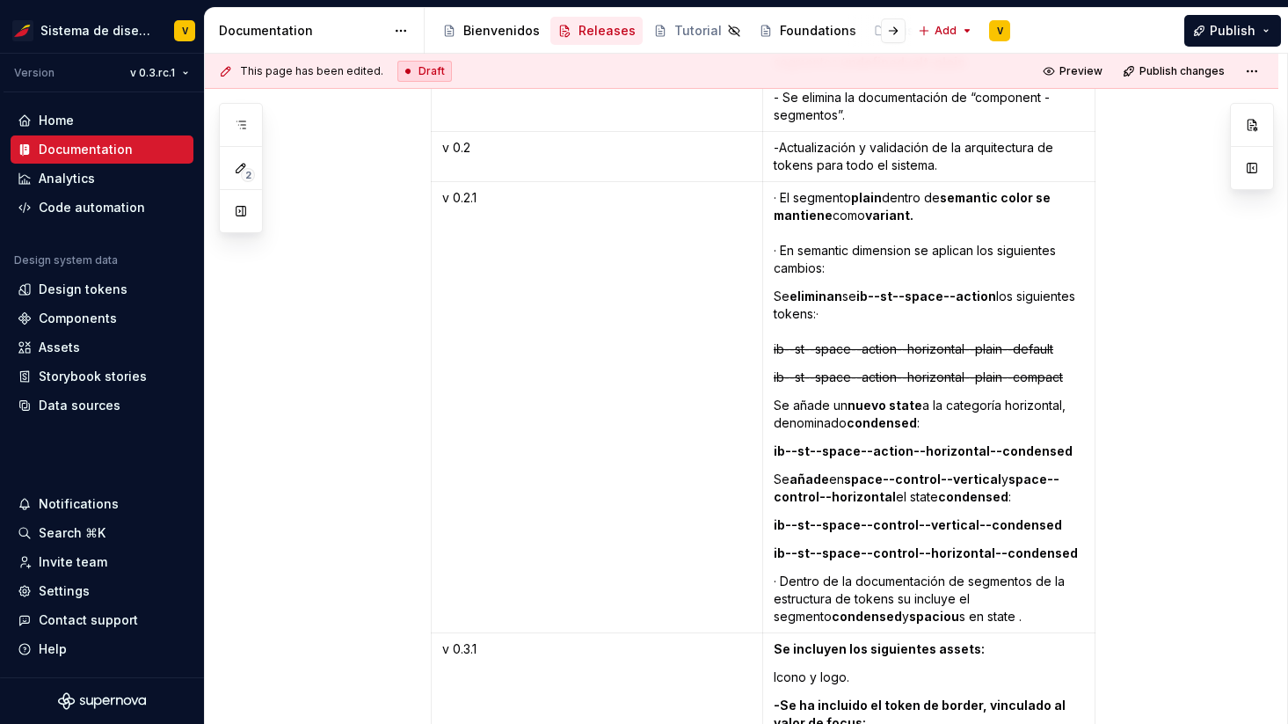
scroll to position [4227, 0]
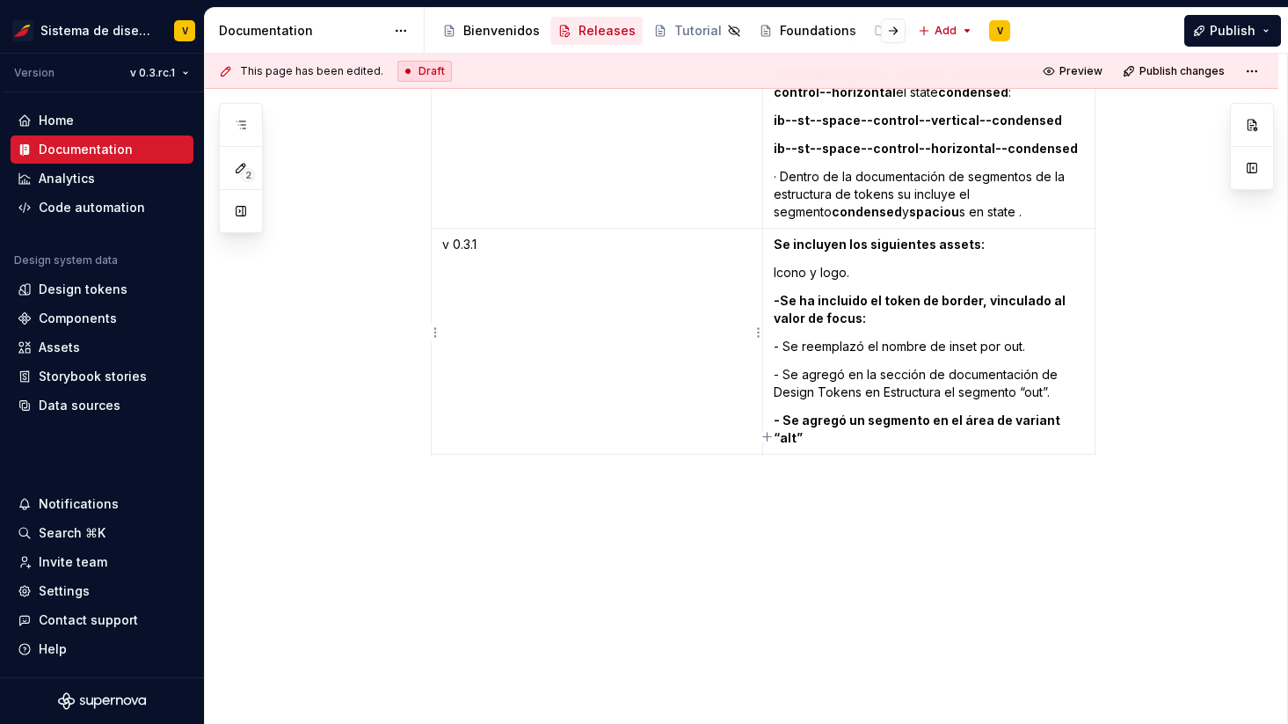
type textarea "*"
click at [474, 244] on p "v 0.3.1" at bounding box center [597, 245] width 310 height 18
click at [1212, 27] on button "Publish" at bounding box center [1232, 31] width 97 height 32
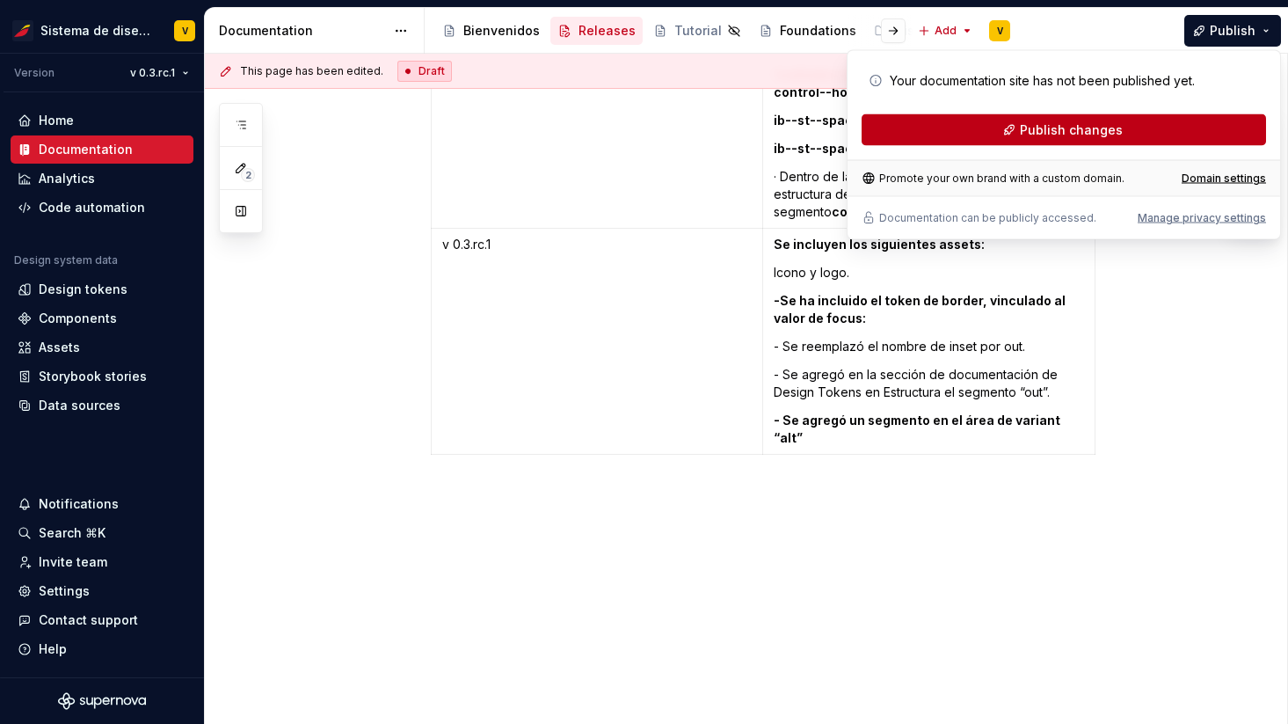
click at [1071, 125] on span "Publish changes" at bounding box center [1071, 130] width 103 height 18
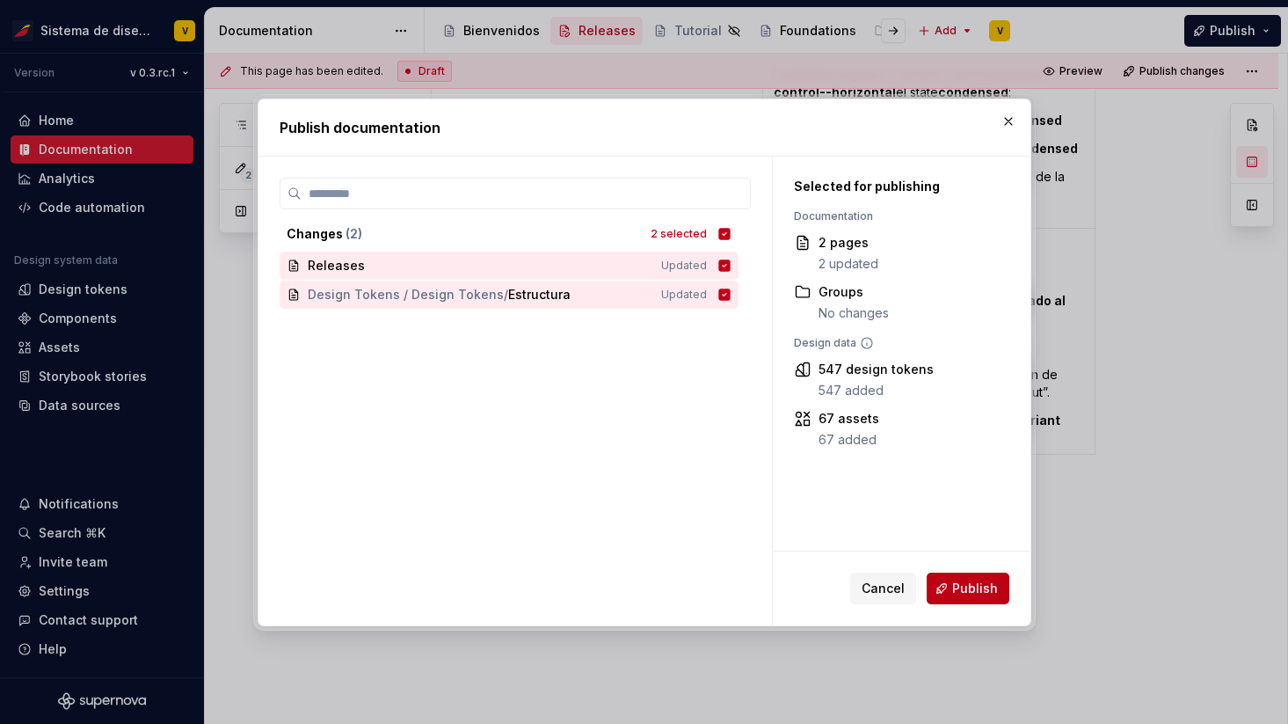
click at [968, 585] on span "Publish" at bounding box center [975, 588] width 46 height 18
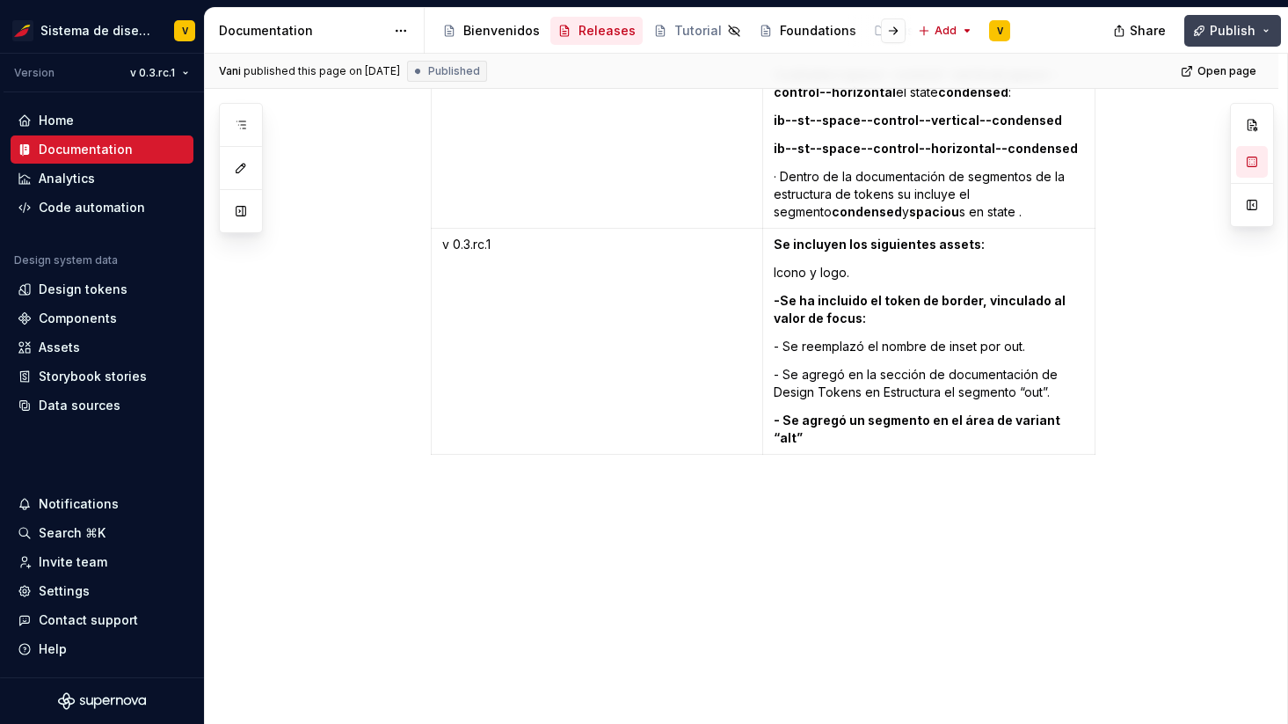
click at [1222, 25] on span "Publish" at bounding box center [1233, 31] width 46 height 18
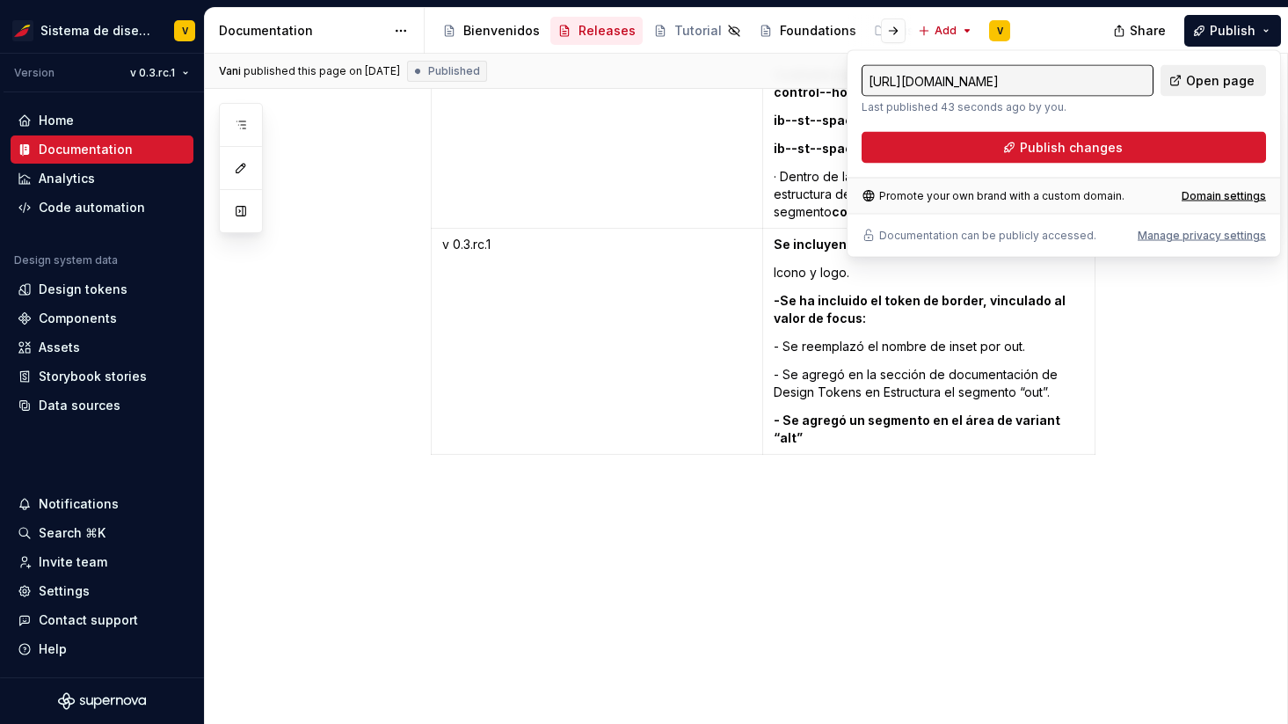
click at [1206, 76] on span "Open page" at bounding box center [1220, 81] width 69 height 18
type textarea "*"
